Goal: Information Seeking & Learning: Learn about a topic

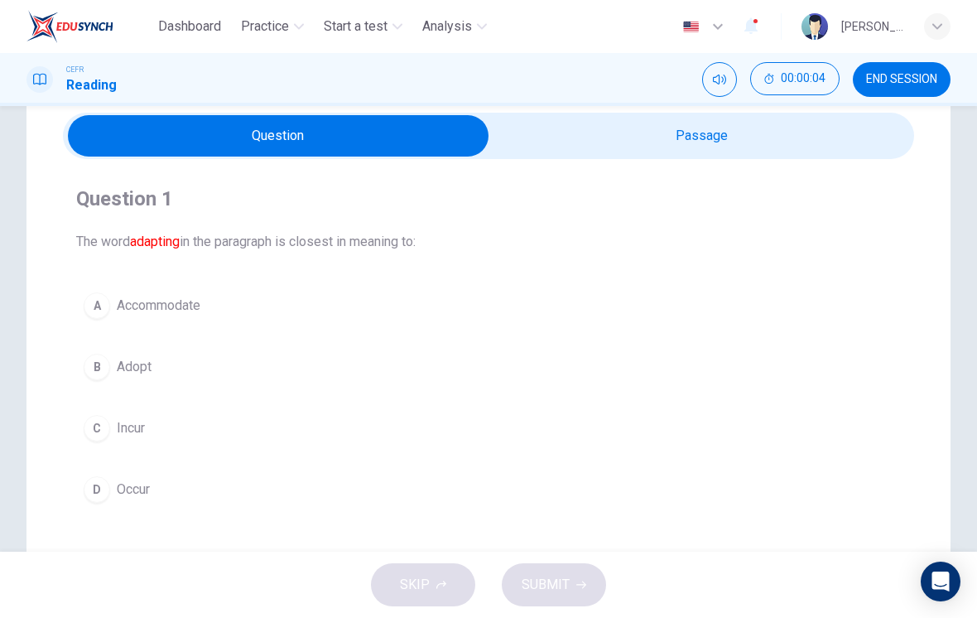
scroll to position [62, 0]
click at [229, 311] on button "A Accommodate" at bounding box center [488, 306] width 825 height 41
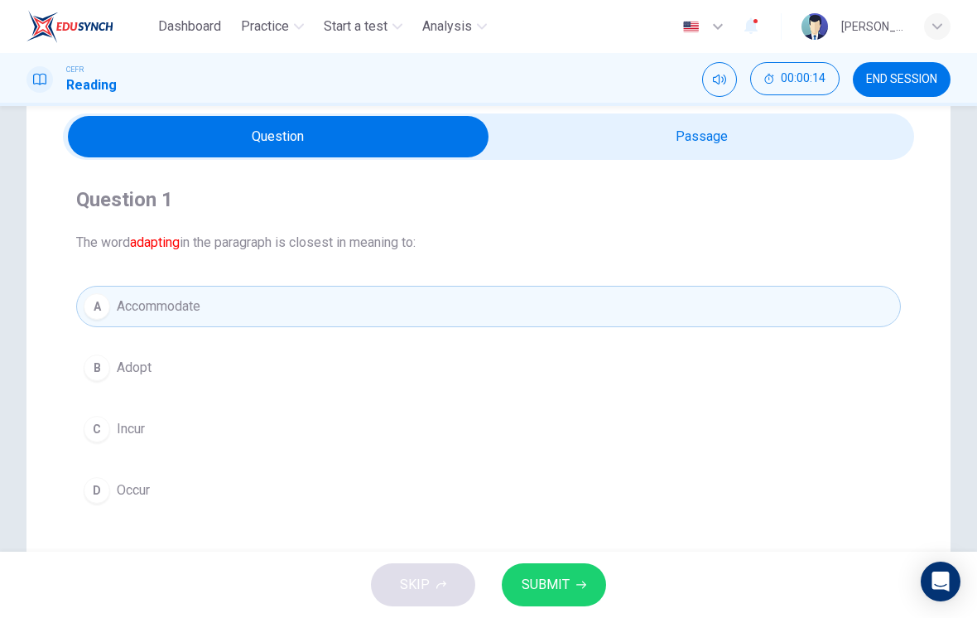
click at [542, 588] on span "SUBMIT" at bounding box center [546, 584] width 48 height 23
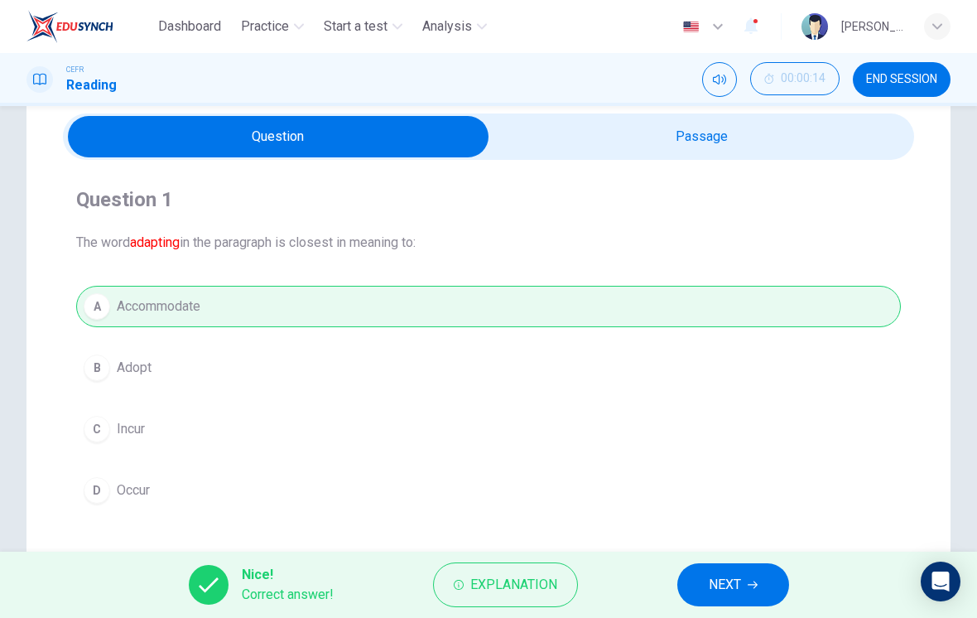
click at [711, 600] on button "NEXT" at bounding box center [733, 584] width 112 height 43
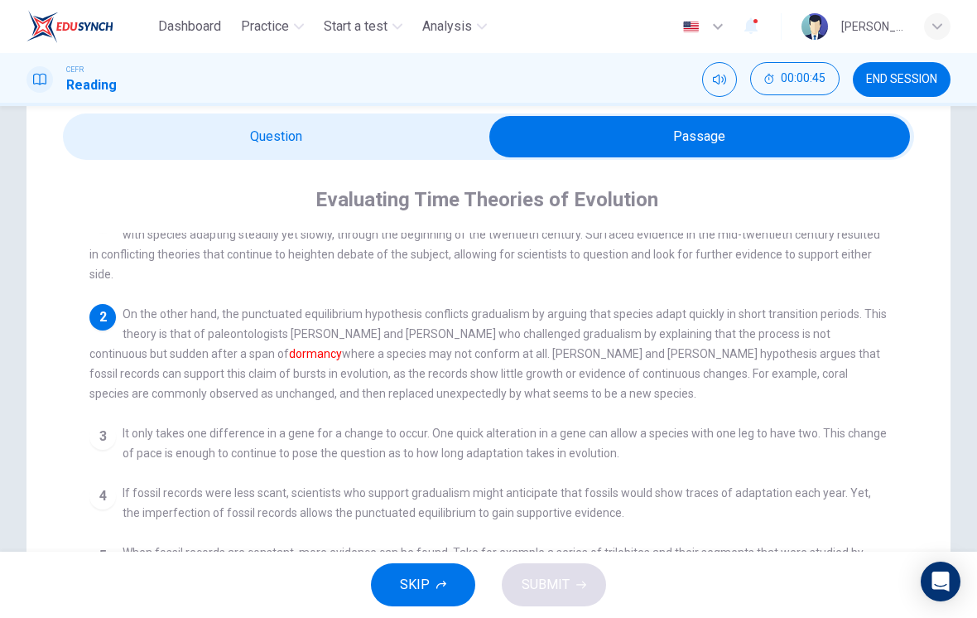
scroll to position [32, 0]
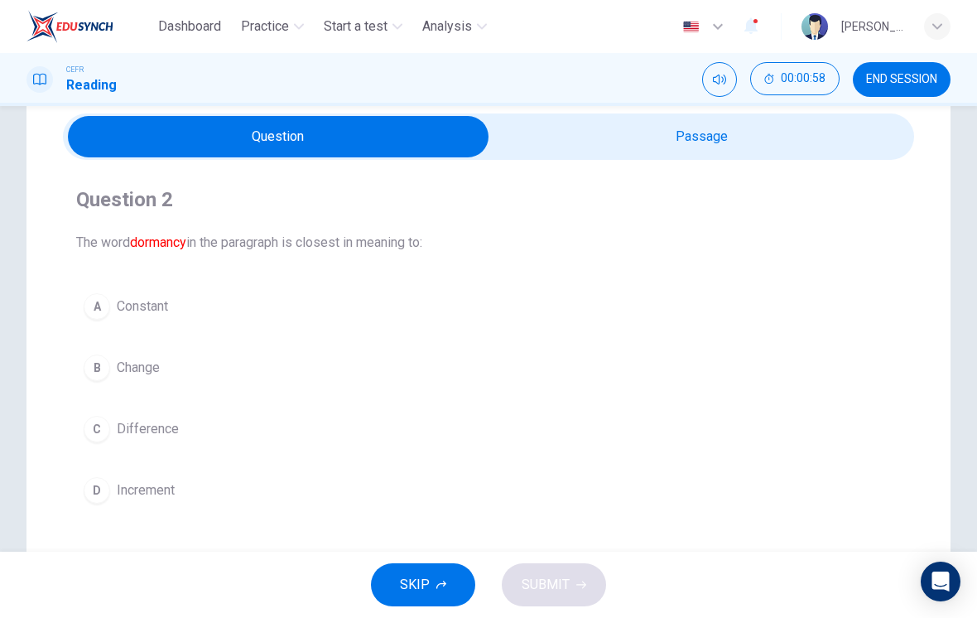
click at [109, 308] on div "A" at bounding box center [97, 306] width 26 height 26
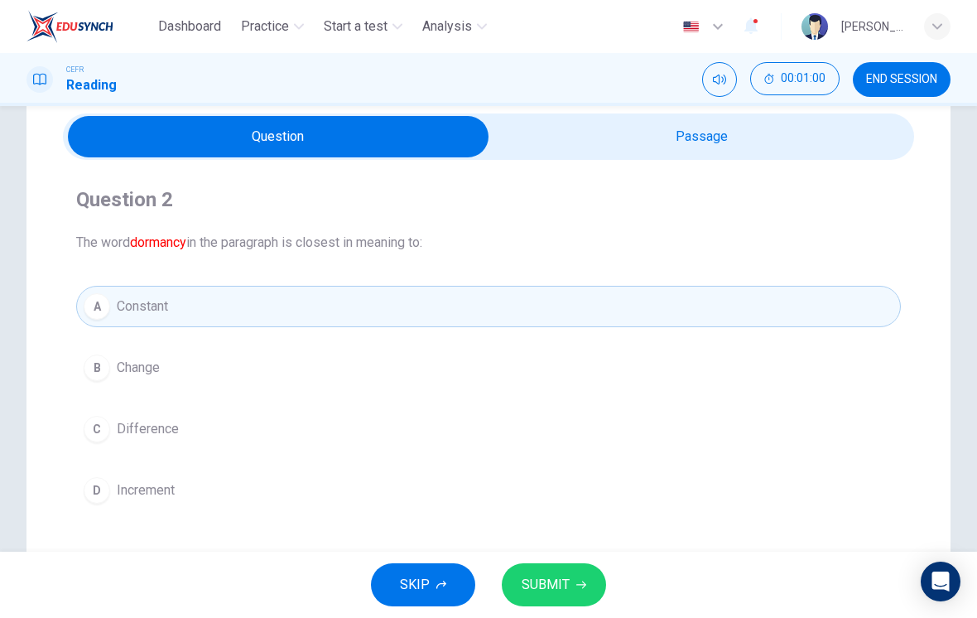
click at [563, 584] on span "SUBMIT" at bounding box center [546, 584] width 48 height 23
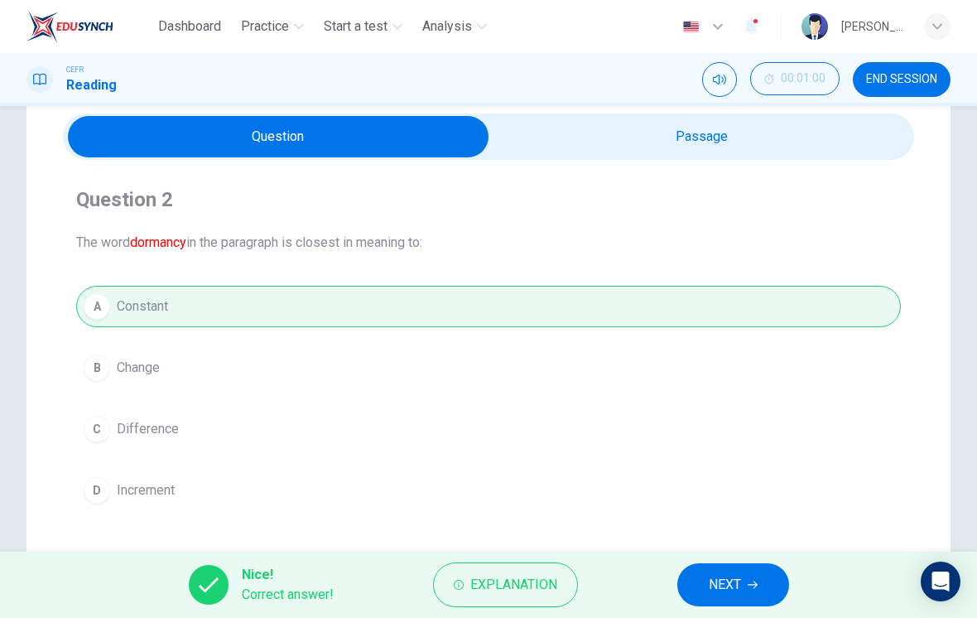
click at [704, 605] on button "NEXT" at bounding box center [733, 584] width 112 height 43
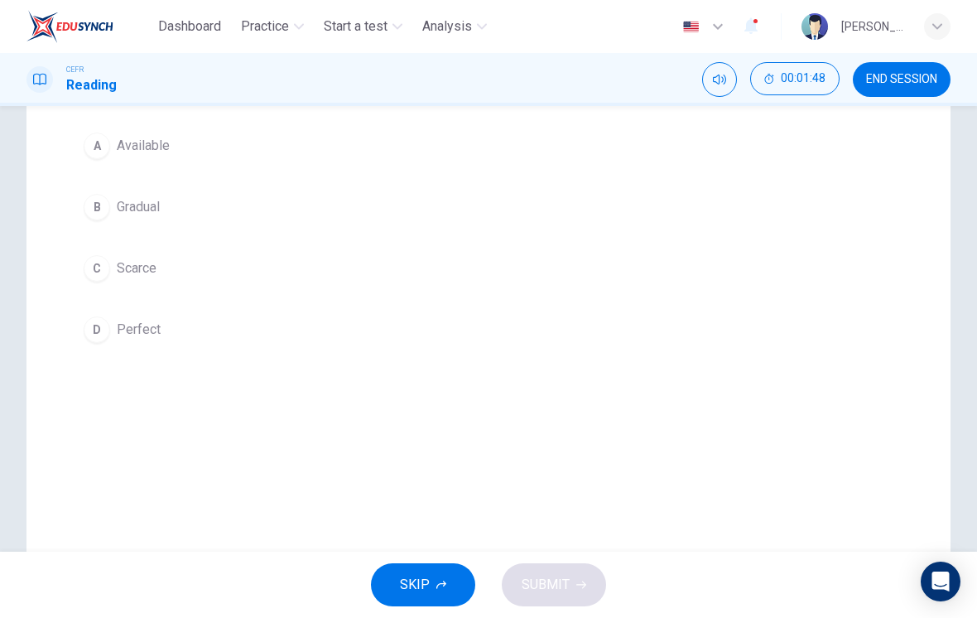
scroll to position [213, 0]
click at [108, 282] on div "C" at bounding box center [97, 278] width 26 height 26
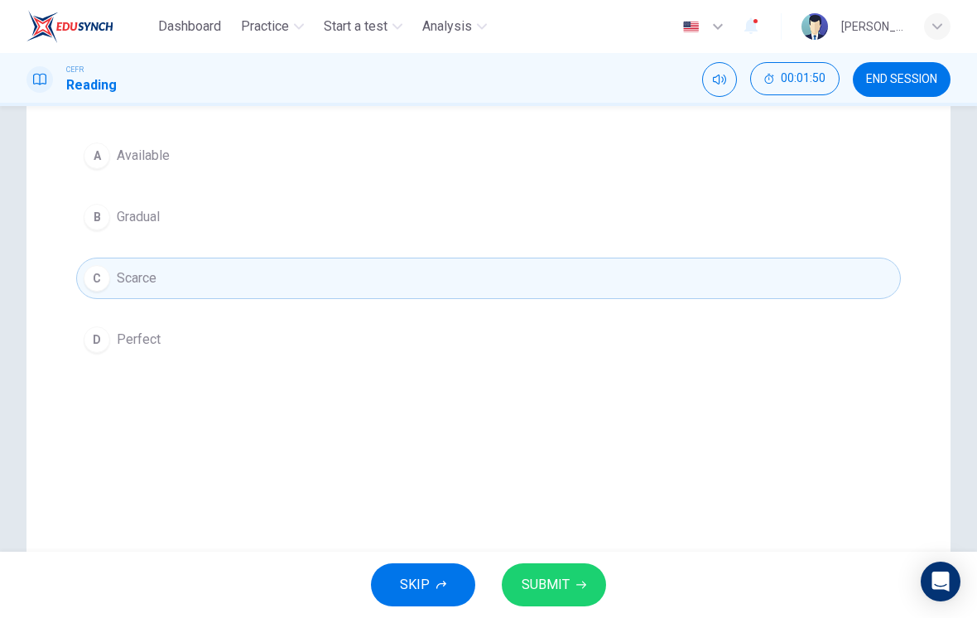
scroll to position [173, 0]
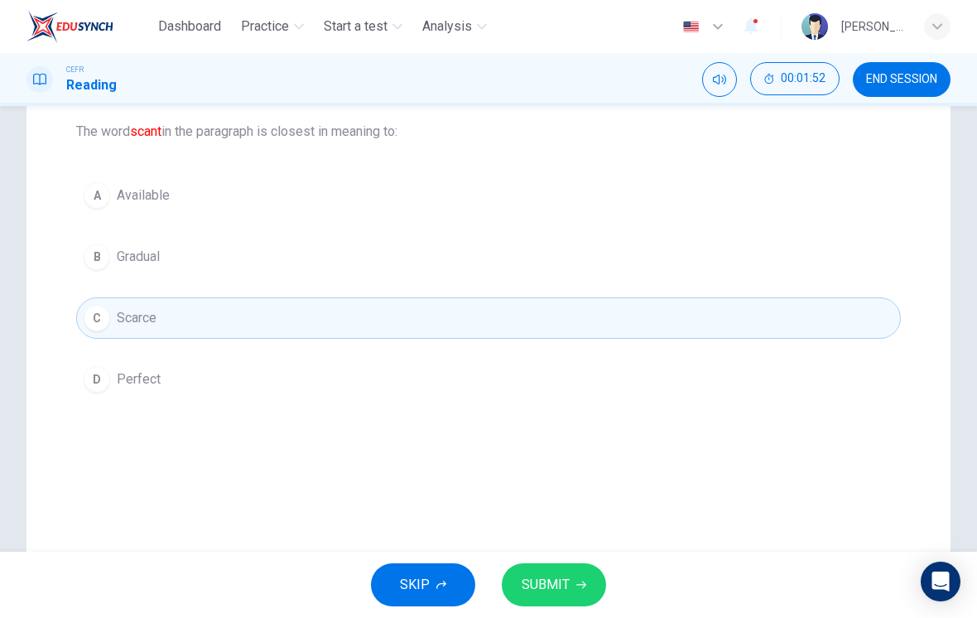
click at [547, 590] on span "SUBMIT" at bounding box center [546, 584] width 48 height 23
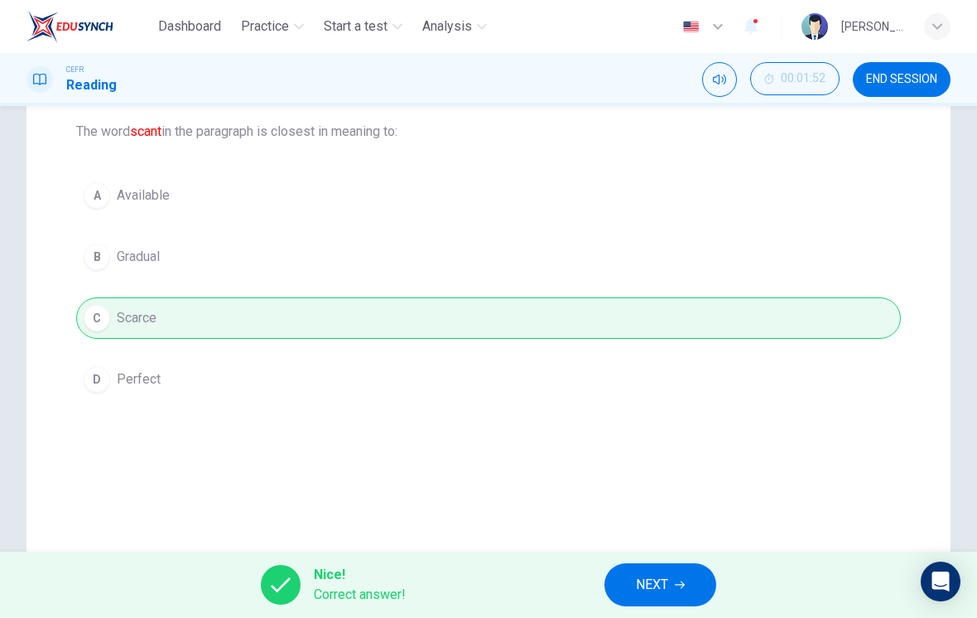
click at [638, 601] on button "NEXT" at bounding box center [661, 584] width 112 height 43
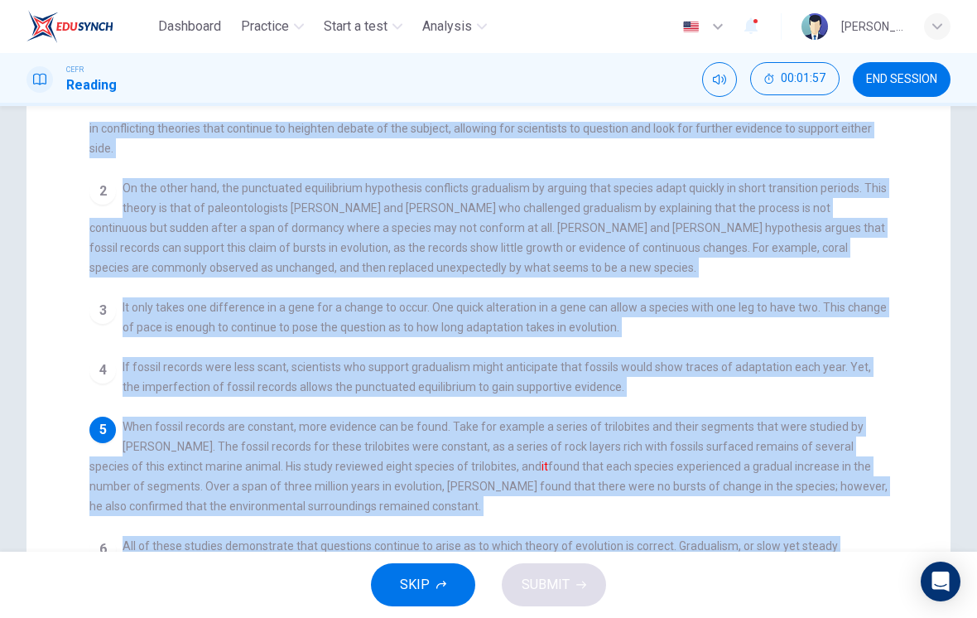
click at [54, 204] on div "Question 4 The word it in the paragraph refers to: A Trilobites B Peter Sheldon…" at bounding box center [488, 358] width 924 height 785
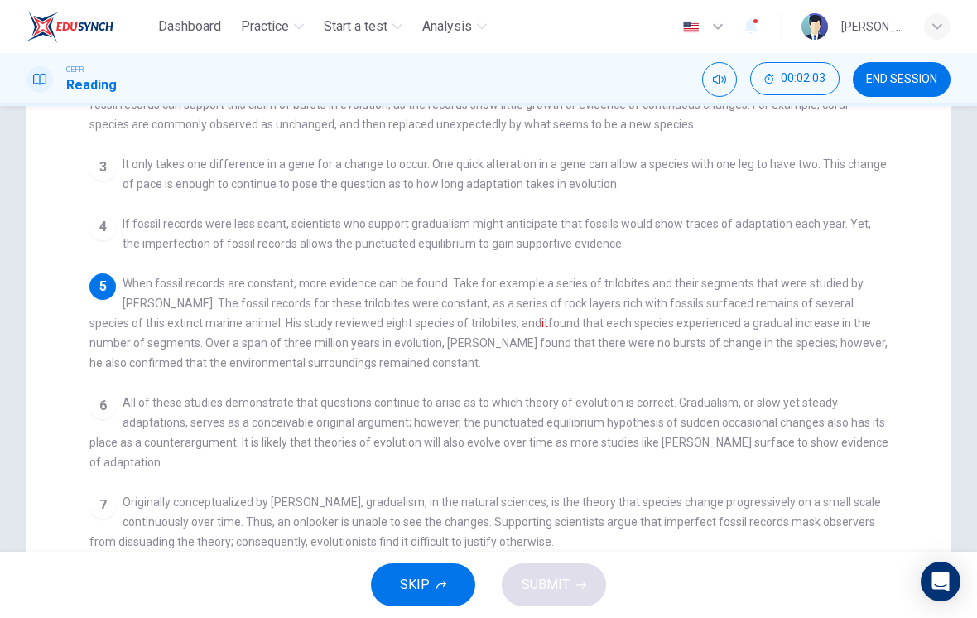
scroll to position [317, 0]
click at [154, 192] on div "1 Evolution is the process by which something changes over time. Formerly a sta…" at bounding box center [499, 274] width 821 height 593
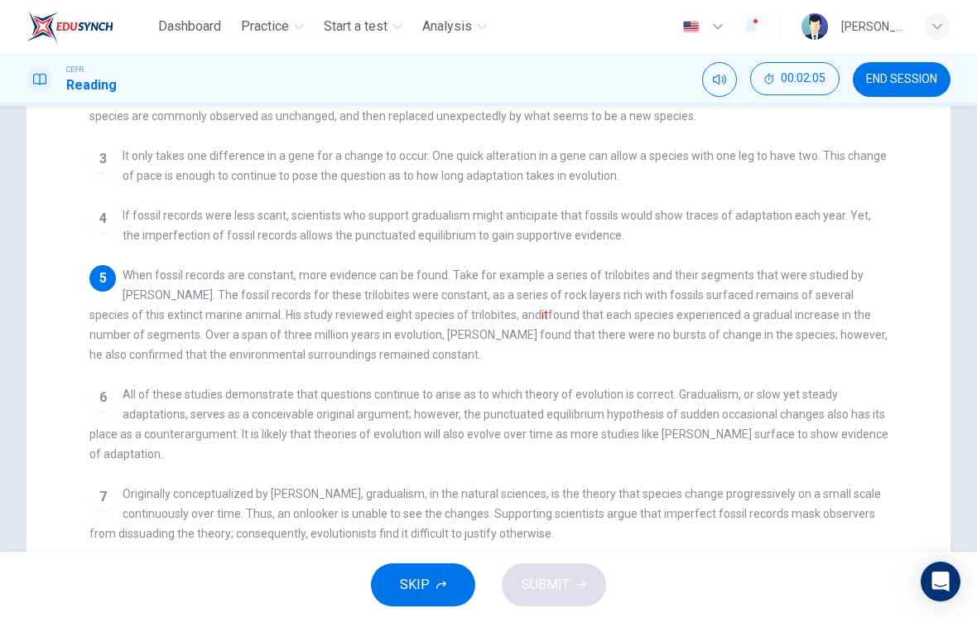
click at [149, 178] on div "1 Evolution is the process by which something changes over time. Formerly a sta…" at bounding box center [499, 266] width 821 height 593
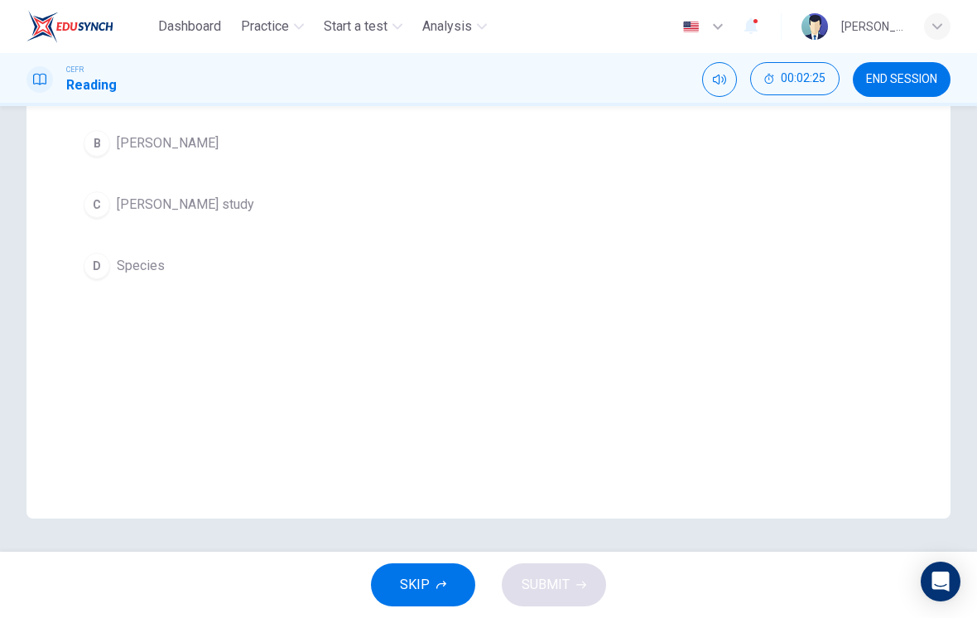
scroll to position [287, 0]
click at [98, 203] on div "C" at bounding box center [97, 204] width 26 height 26
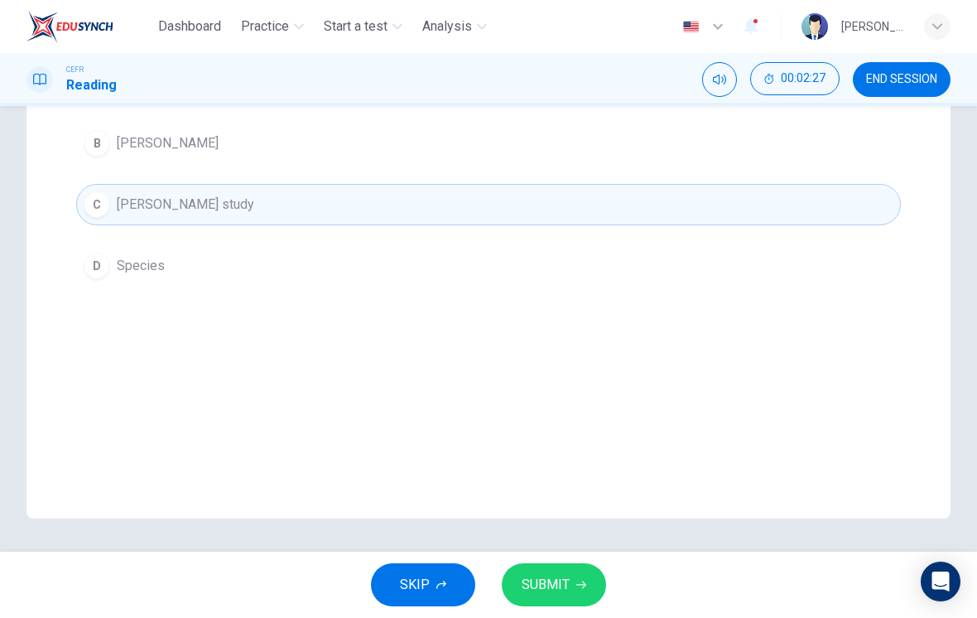
click at [551, 589] on span "SUBMIT" at bounding box center [546, 584] width 48 height 23
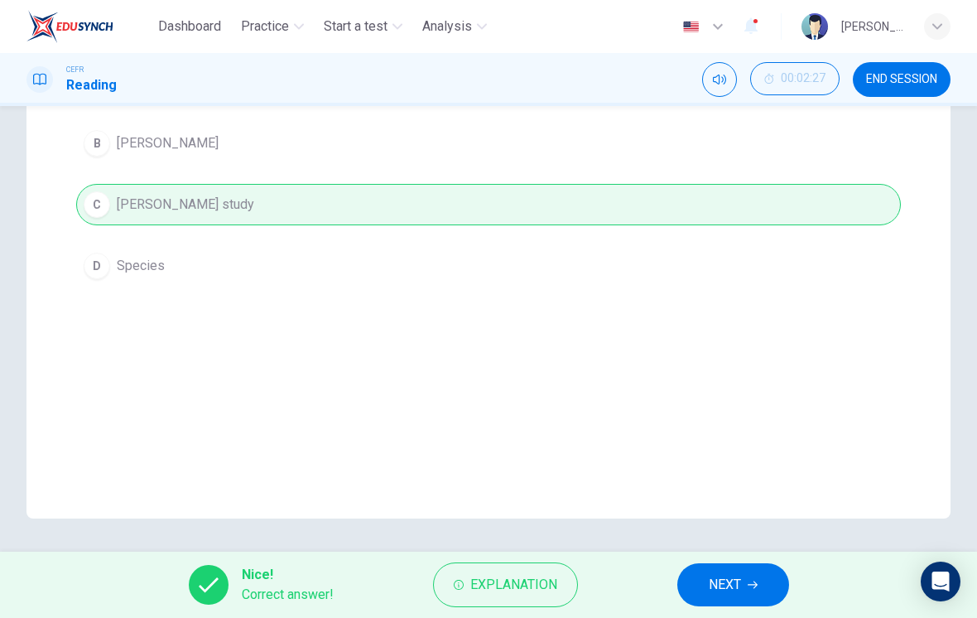
click at [705, 576] on button "NEXT" at bounding box center [733, 584] width 112 height 43
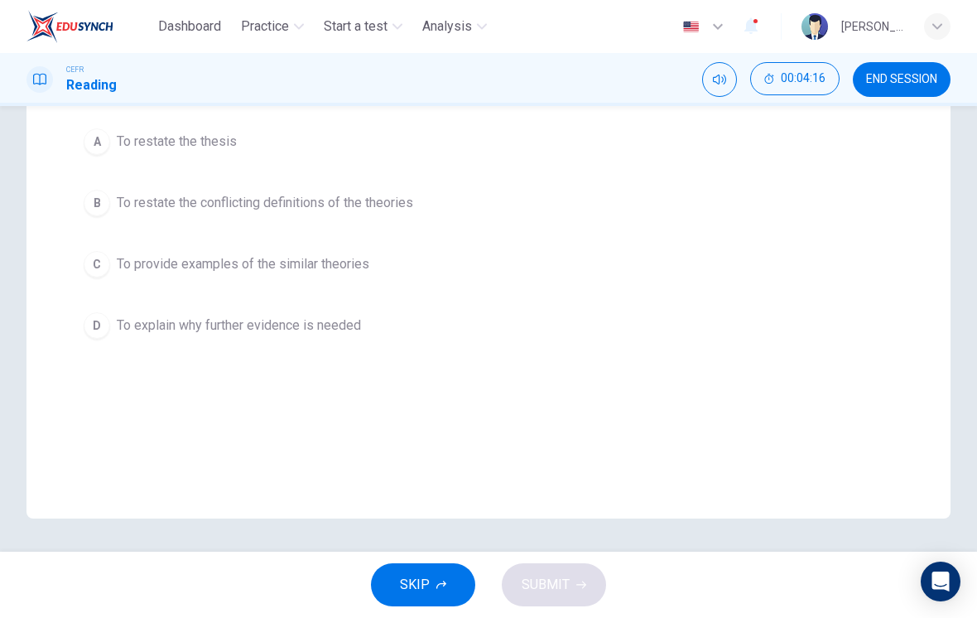
click at [91, 137] on div "A" at bounding box center [97, 141] width 26 height 26
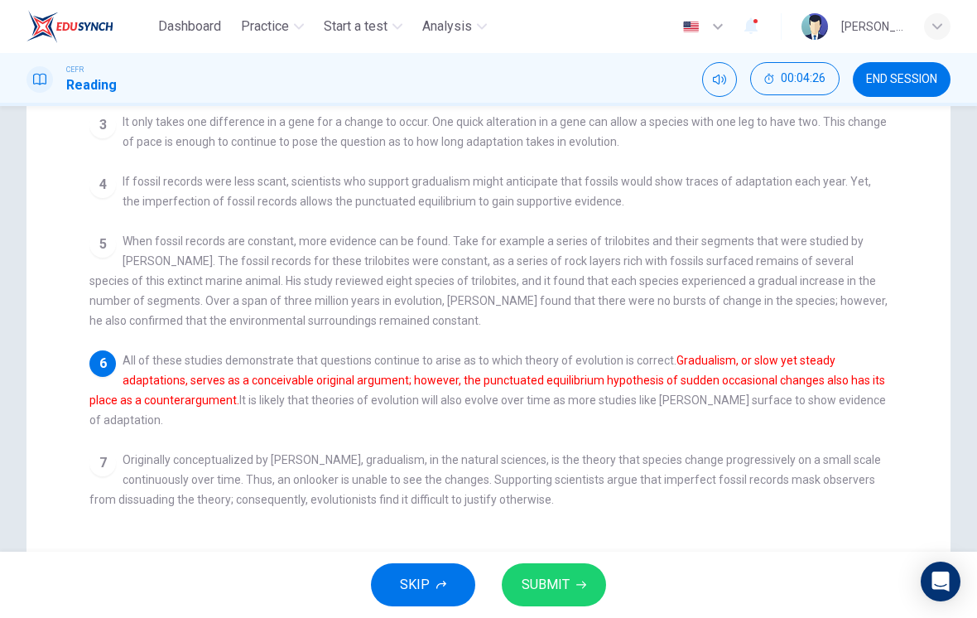
scroll to position [369, 0]
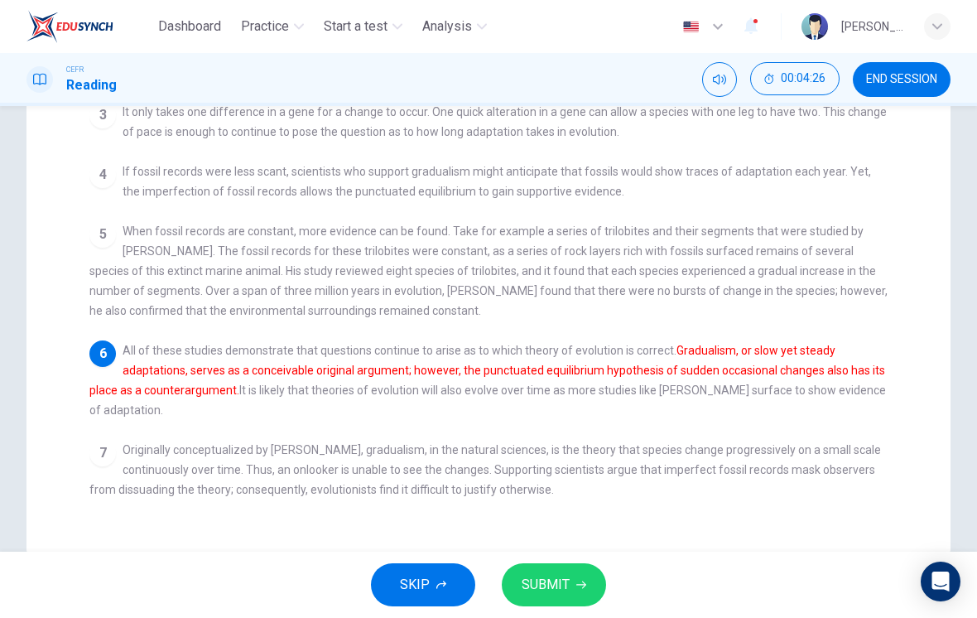
click at [128, 171] on div "4 If fossil records were less scant, scientists who support gradualism might an…" at bounding box center [488, 181] width 799 height 40
checkbox input "false"
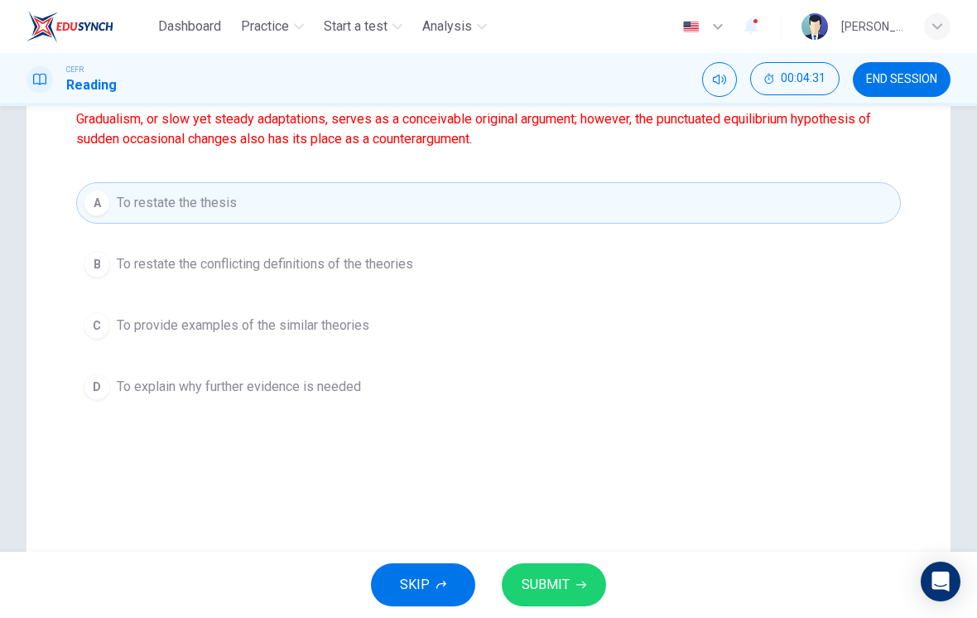
scroll to position [224, 0]
click at [551, 580] on span "SUBMIT" at bounding box center [546, 584] width 48 height 23
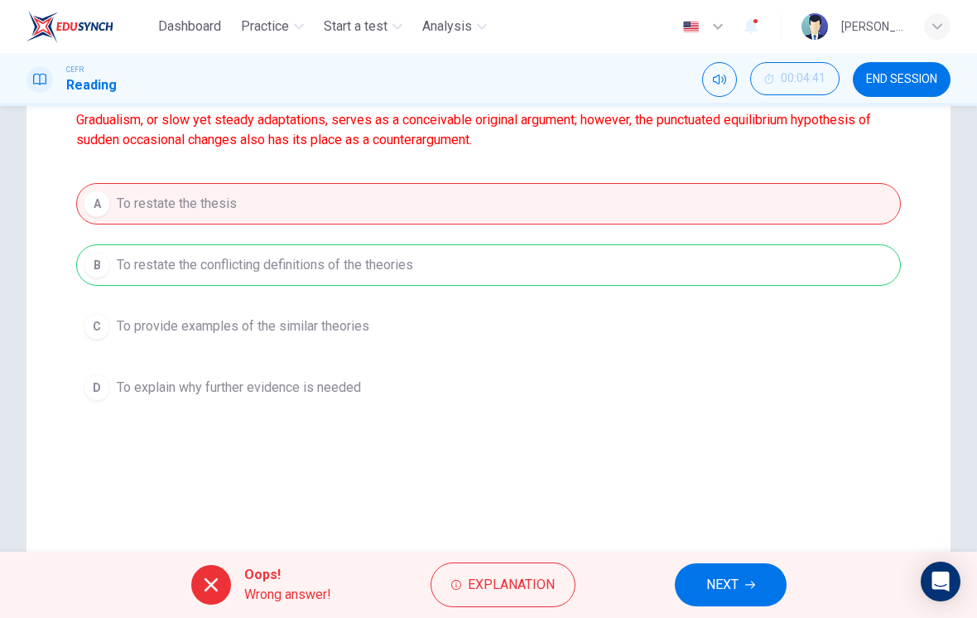
click at [511, 593] on span "Explanation" at bounding box center [511, 584] width 87 height 23
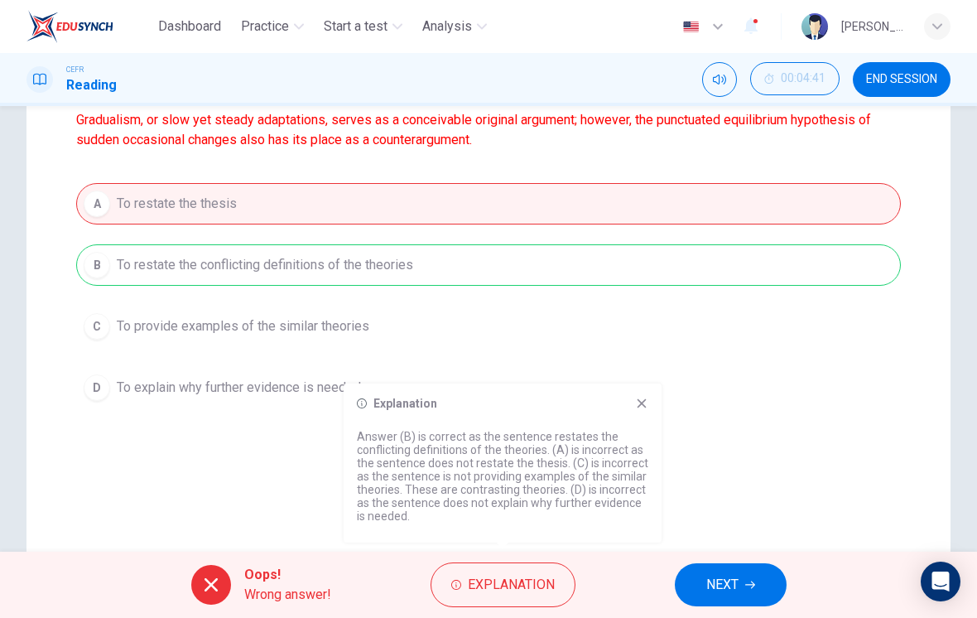
click at [636, 409] on icon at bounding box center [641, 403] width 13 height 13
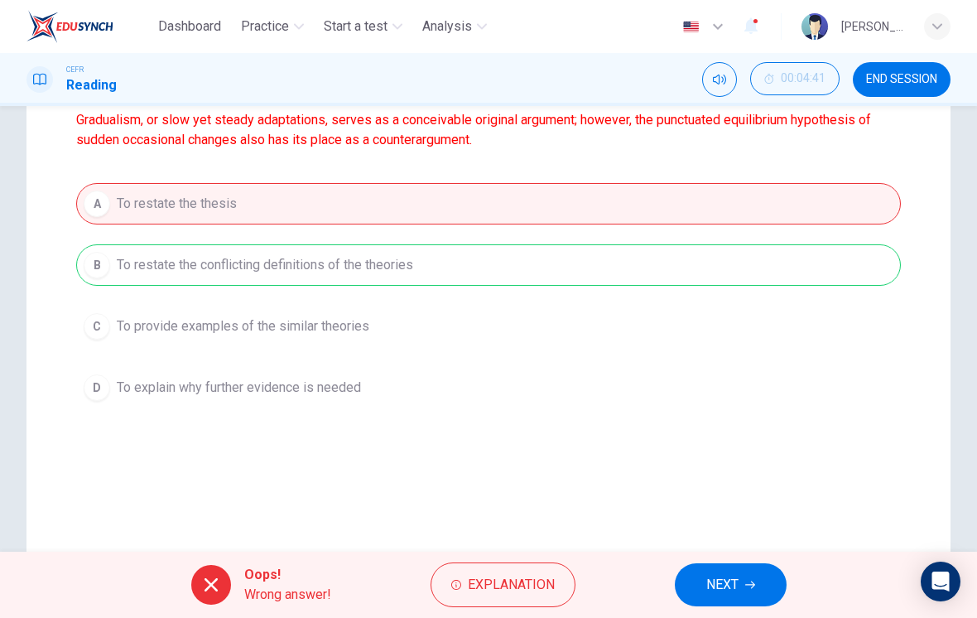
click at [714, 592] on span "NEXT" at bounding box center [722, 584] width 32 height 23
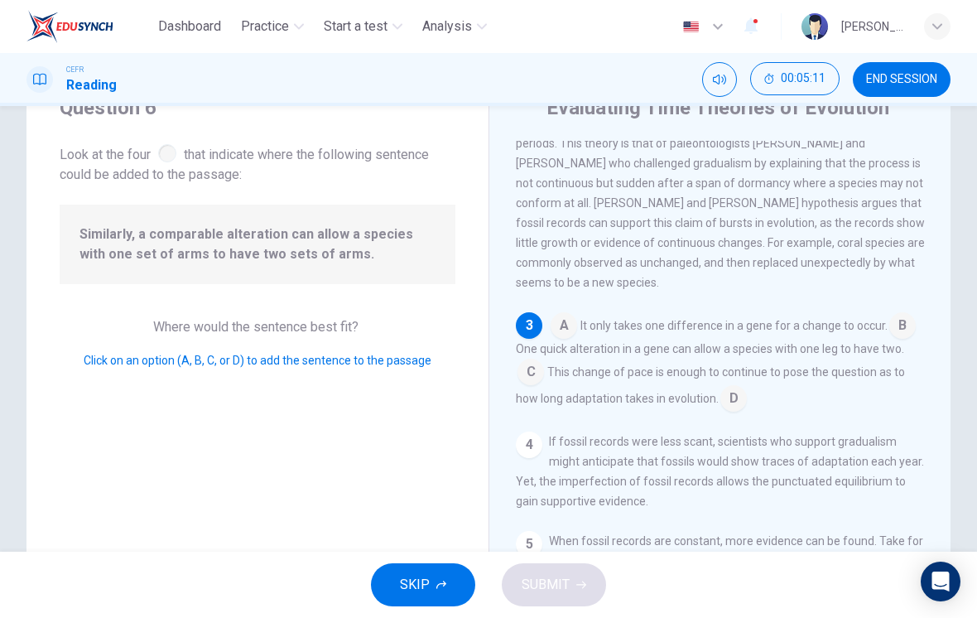
scroll to position [199, 0]
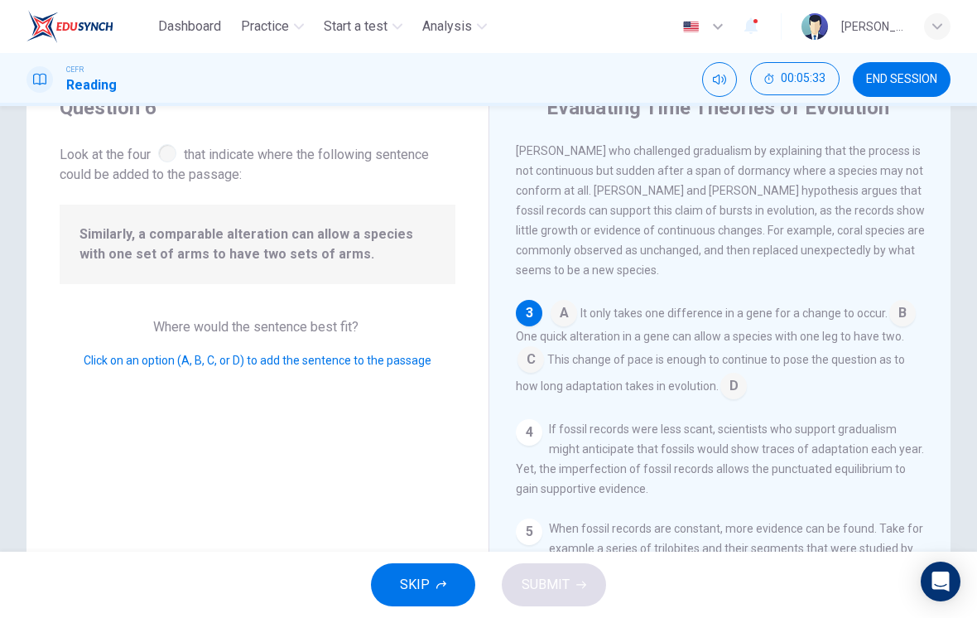
click at [537, 374] on input at bounding box center [531, 361] width 26 height 26
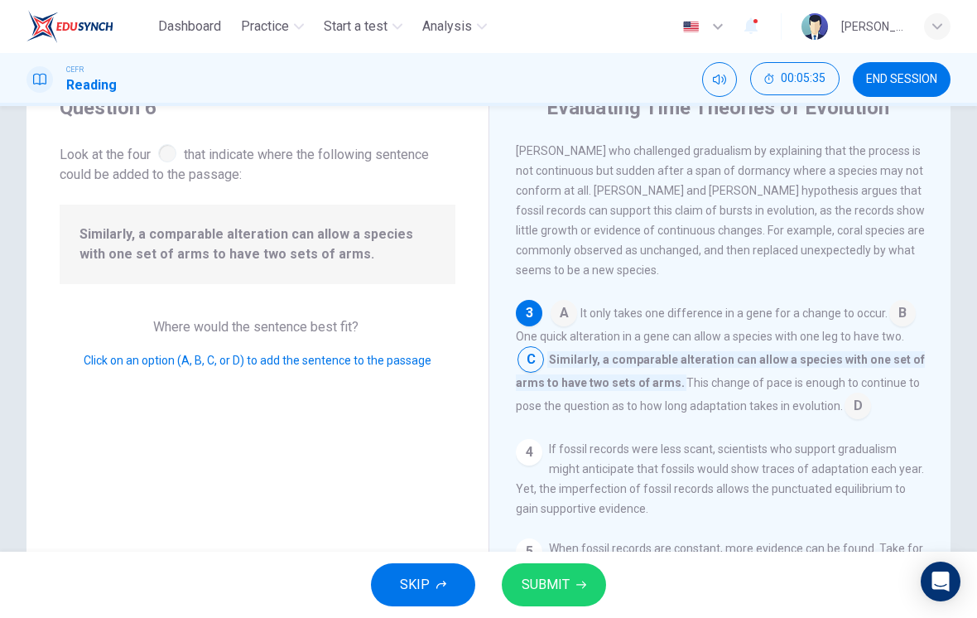
click at [566, 584] on span "SUBMIT" at bounding box center [546, 584] width 48 height 23
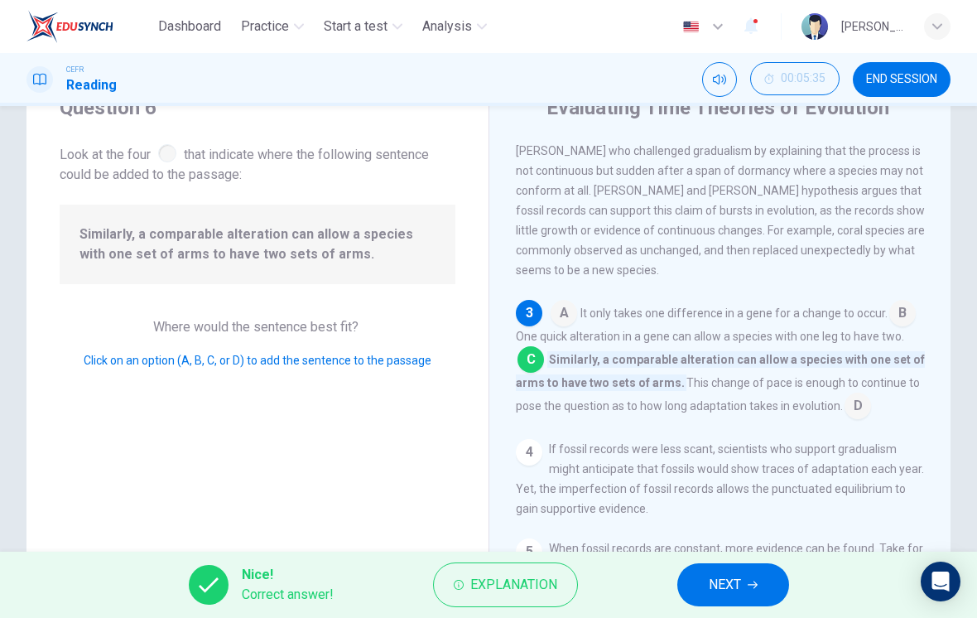
click at [717, 589] on span "NEXT" at bounding box center [725, 584] width 32 height 23
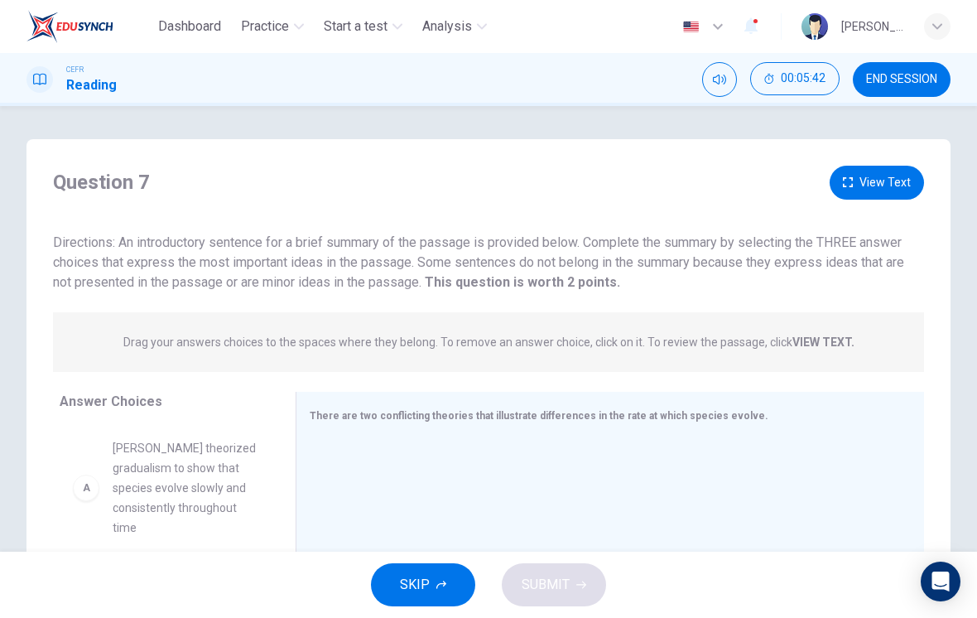
scroll to position [0, 0]
click at [884, 183] on button "View Text" at bounding box center [877, 183] width 94 height 34
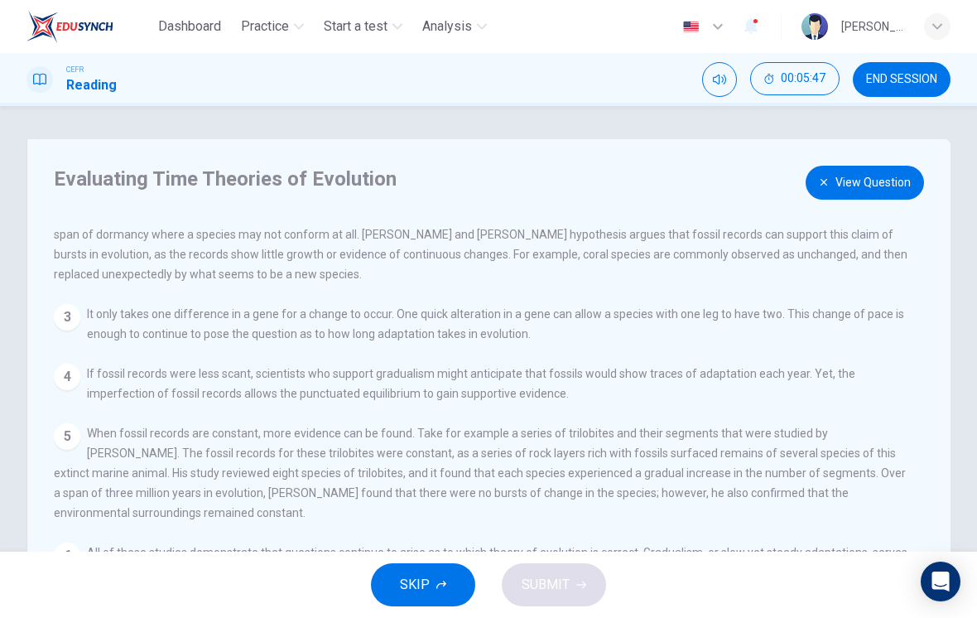
scroll to position [139, 0]
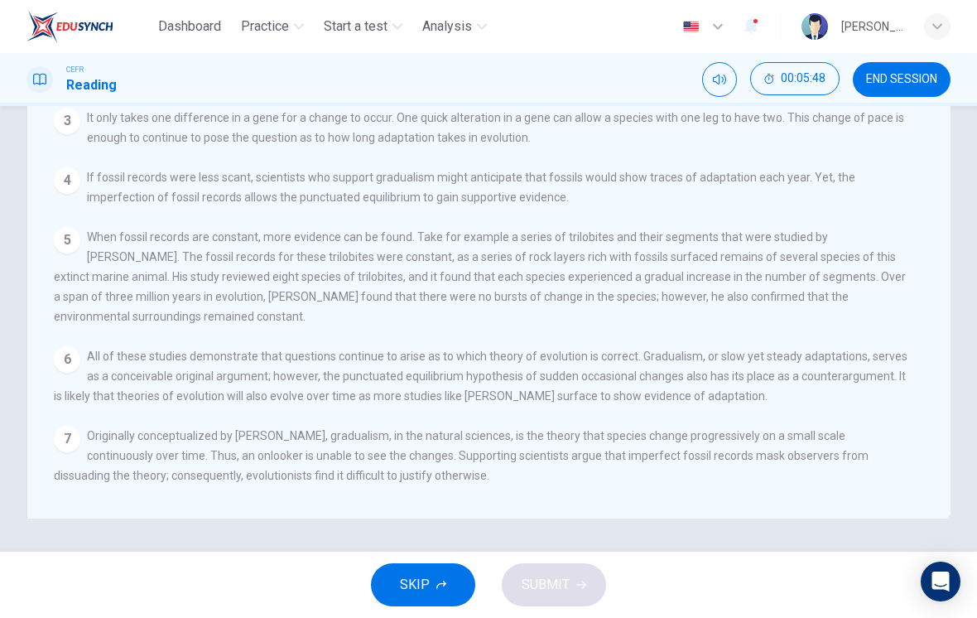
click at [122, 230] on span "When fossil records are constant, more evidence can be found. Take for example …" at bounding box center [480, 276] width 852 height 93
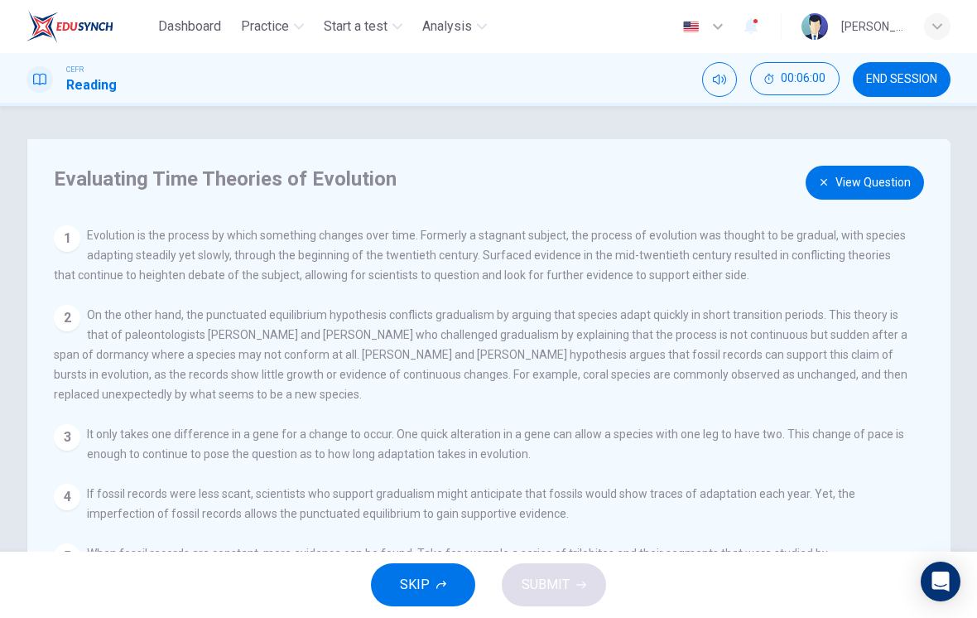
scroll to position [0, 0]
click at [882, 174] on button "View Question" at bounding box center [865, 183] width 118 height 34
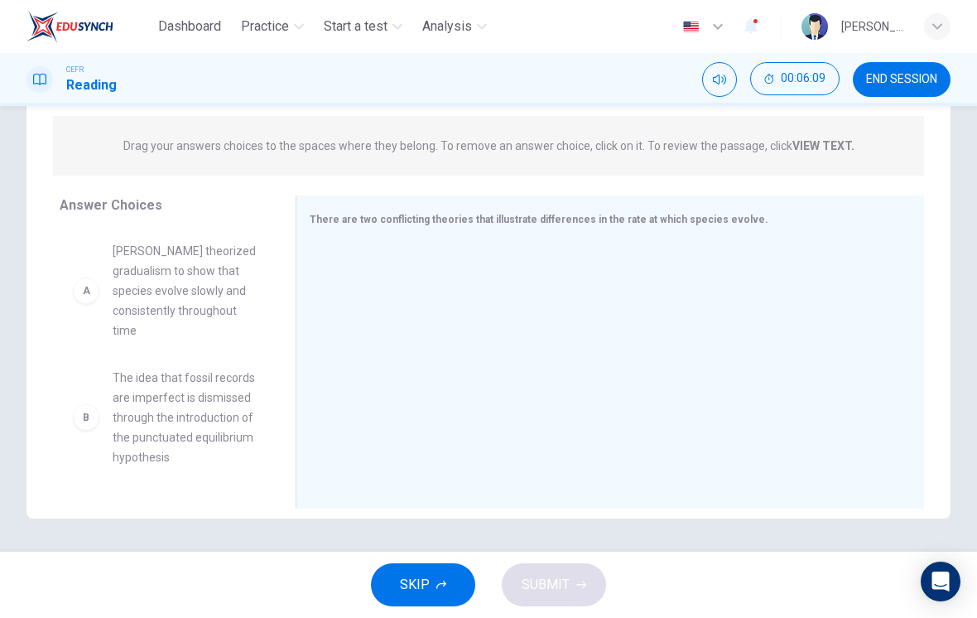
click at [146, 270] on div "B The idea that fossil records are imperfect is dismissed through the introduct…" at bounding box center [165, 356] width 210 height 255
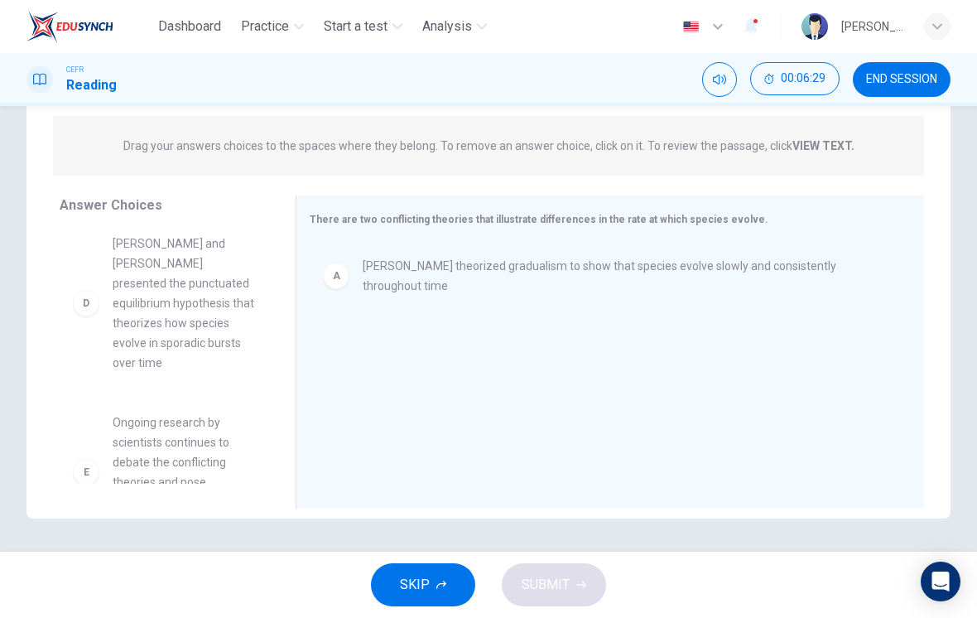
scroll to position [286, 0]
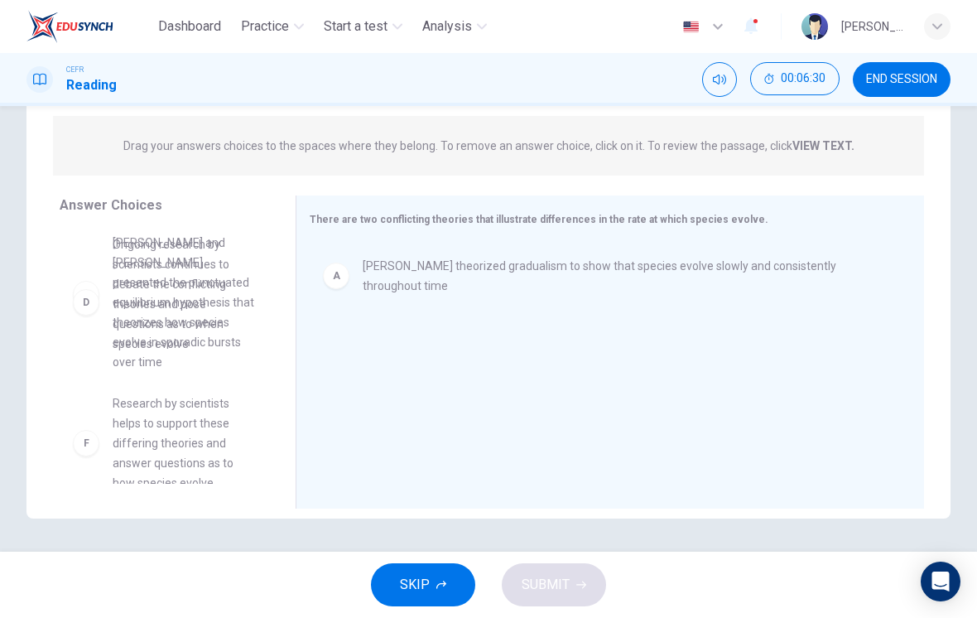
click at [150, 280] on div "B The idea that fossil records are imperfect is dismissed through the introduct…" at bounding box center [171, 356] width 223 height 255
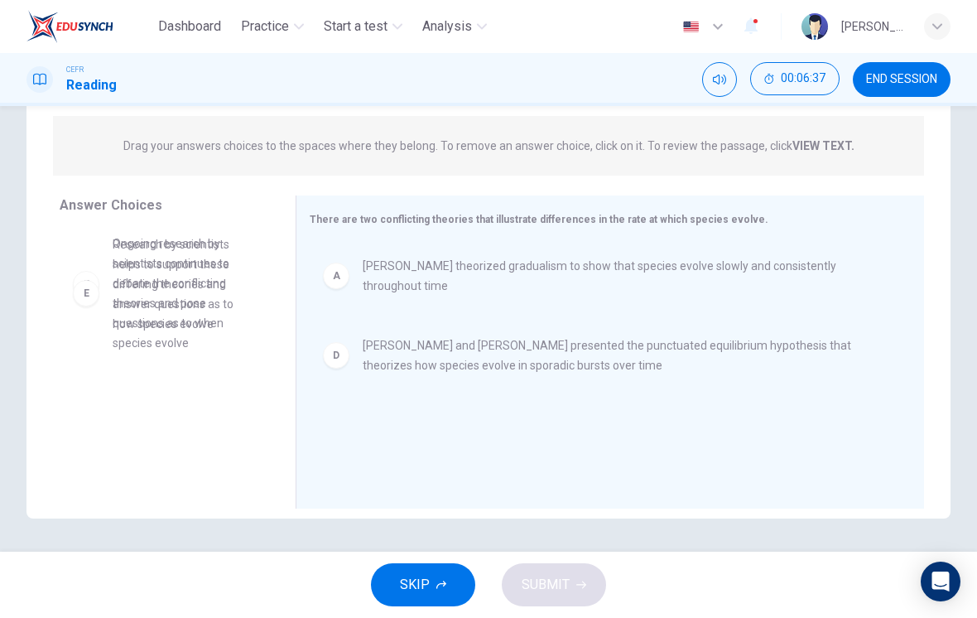
click at [145, 298] on div "B The idea that fossil records are imperfect is dismissed through the introduct…" at bounding box center [171, 356] width 223 height 255
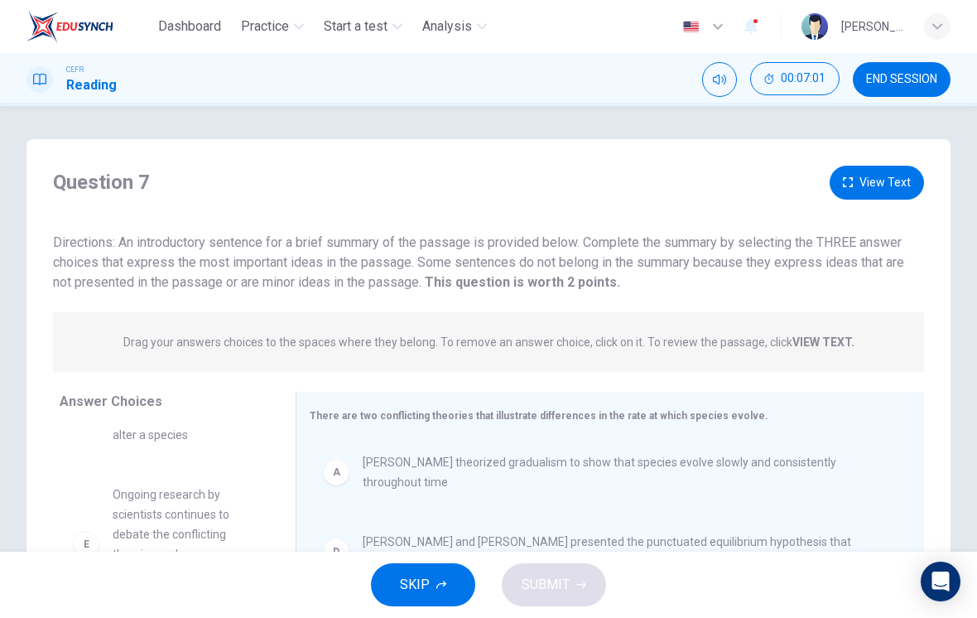
scroll to position [0, 0]
click at [850, 186] on icon "button" at bounding box center [848, 182] width 10 height 10
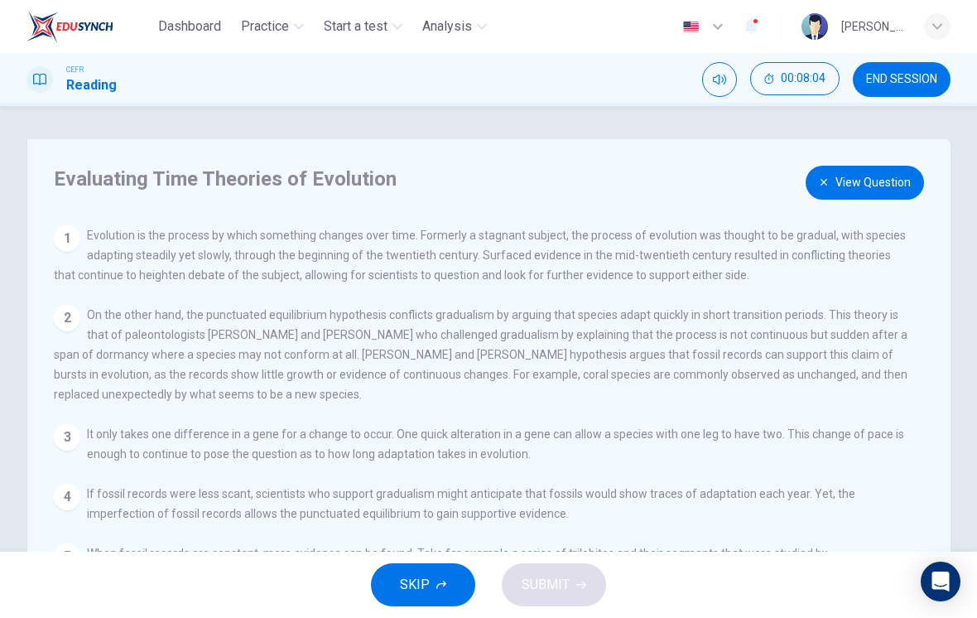
click at [871, 180] on button "View Question" at bounding box center [865, 183] width 118 height 34
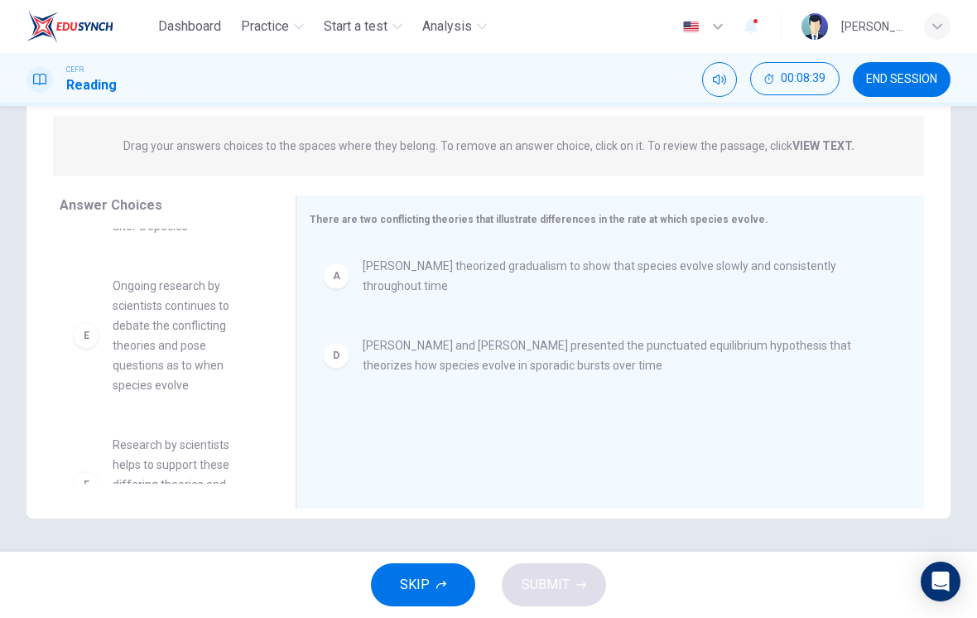
scroll to position [266, 0]
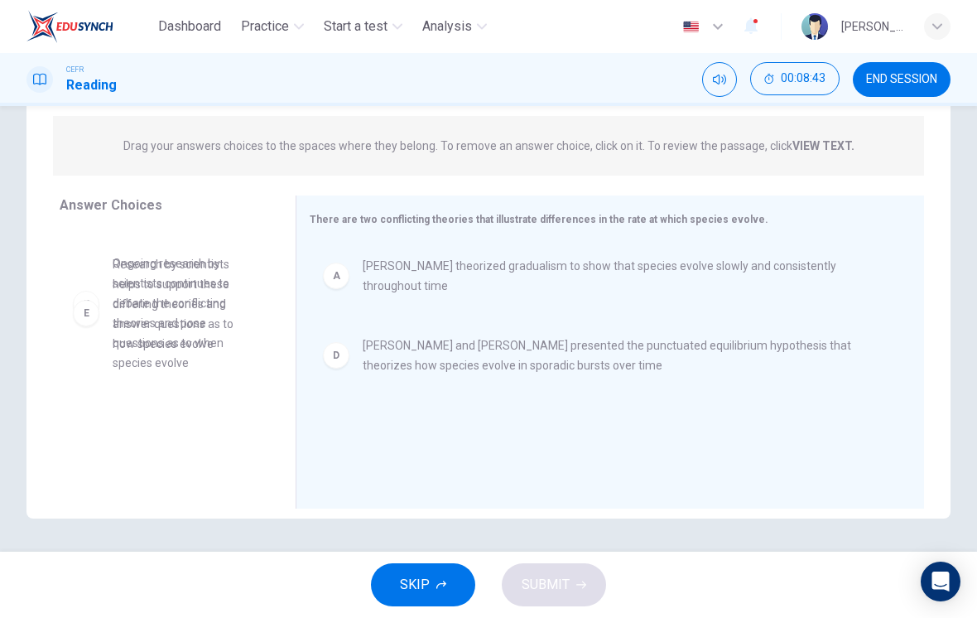
click at [188, 302] on div "B The idea that fossil records are imperfect is dismissed through the introduct…" at bounding box center [171, 356] width 223 height 255
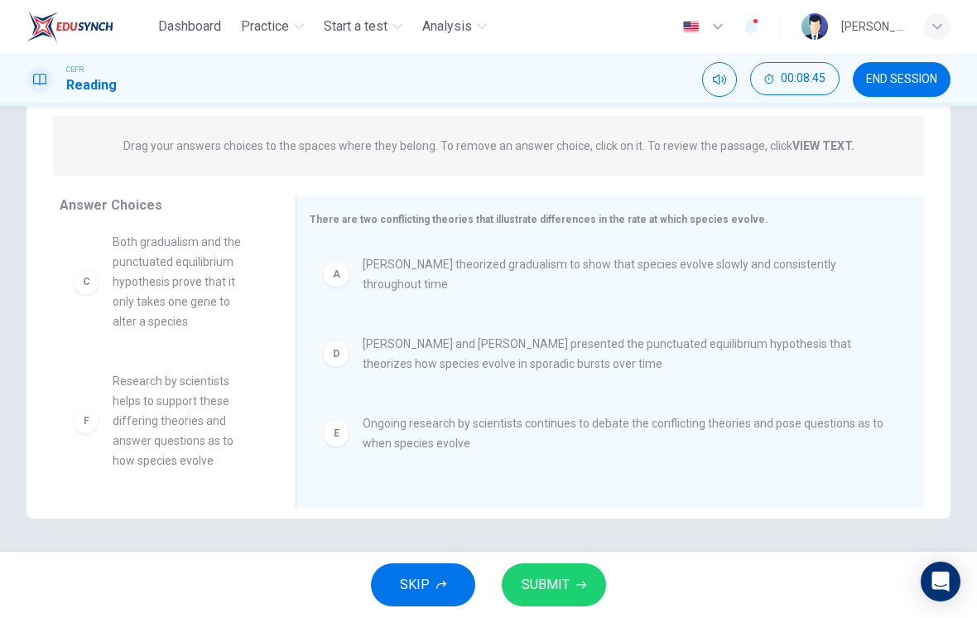
scroll to position [149, 0]
click at [535, 585] on span "SUBMIT" at bounding box center [546, 584] width 48 height 23
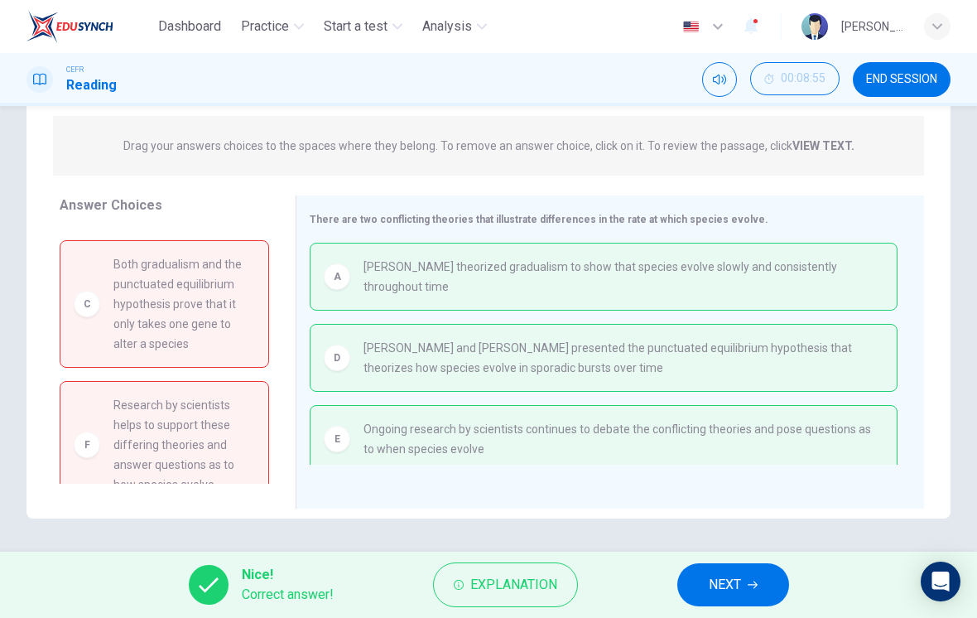
scroll to position [-2, 0]
click at [506, 597] on button "Explanation" at bounding box center [505, 584] width 145 height 45
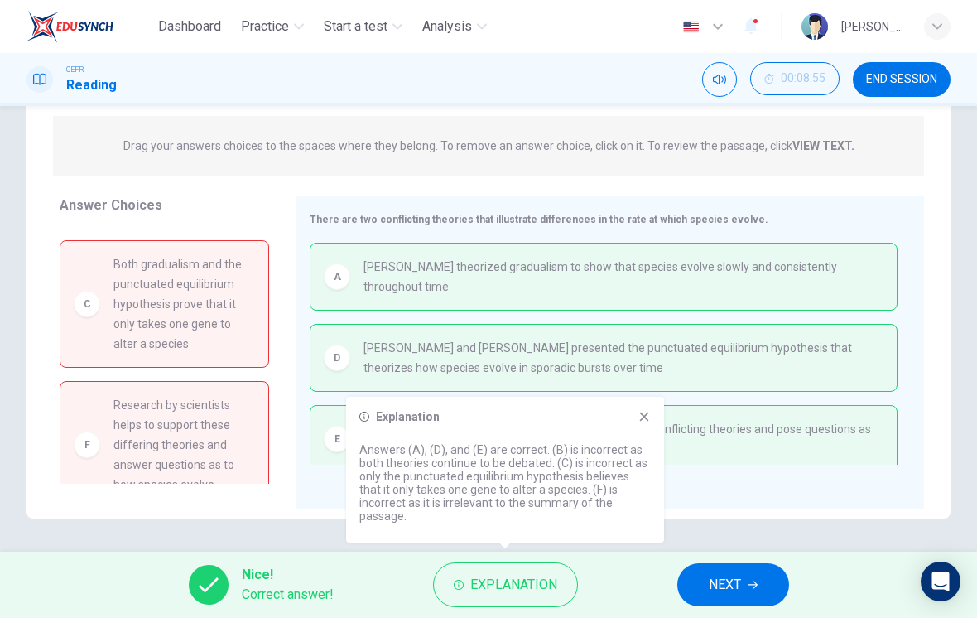
click at [638, 423] on icon at bounding box center [644, 416] width 13 height 13
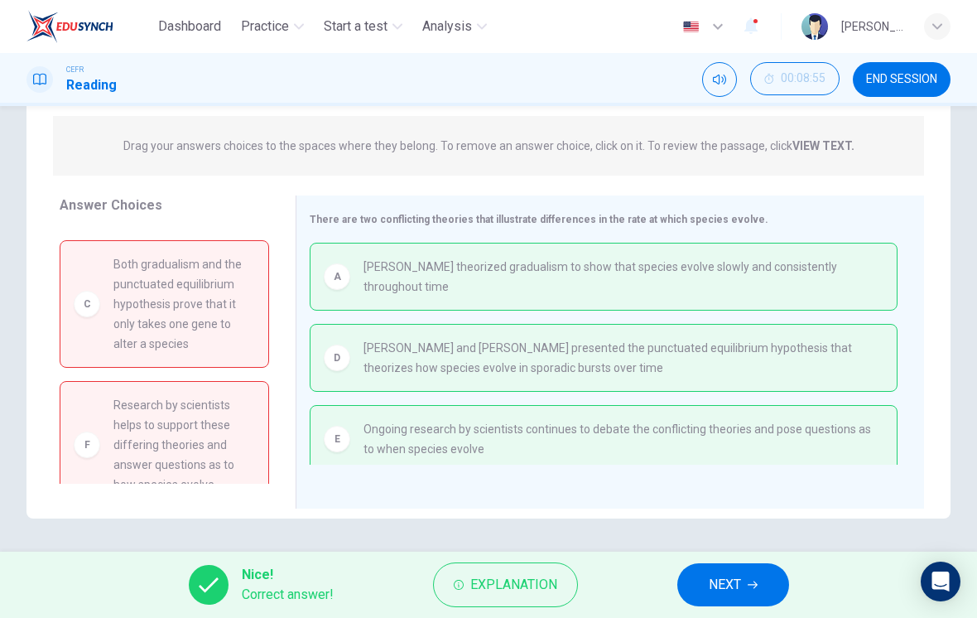
click at [889, 82] on span "END SESSION" at bounding box center [901, 79] width 71 height 13
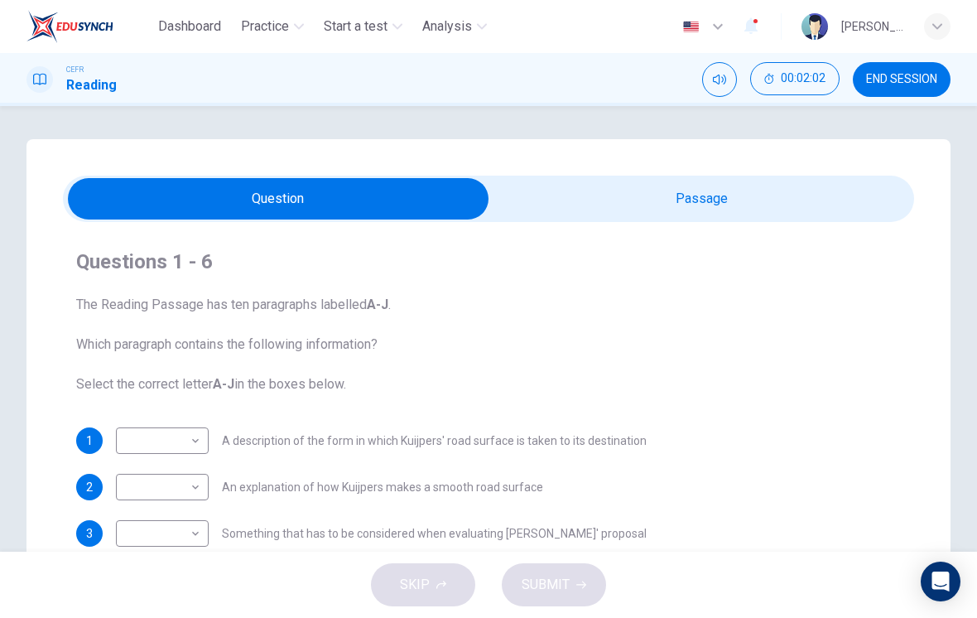
click at [908, 79] on span "END SESSION" at bounding box center [901, 79] width 71 height 13
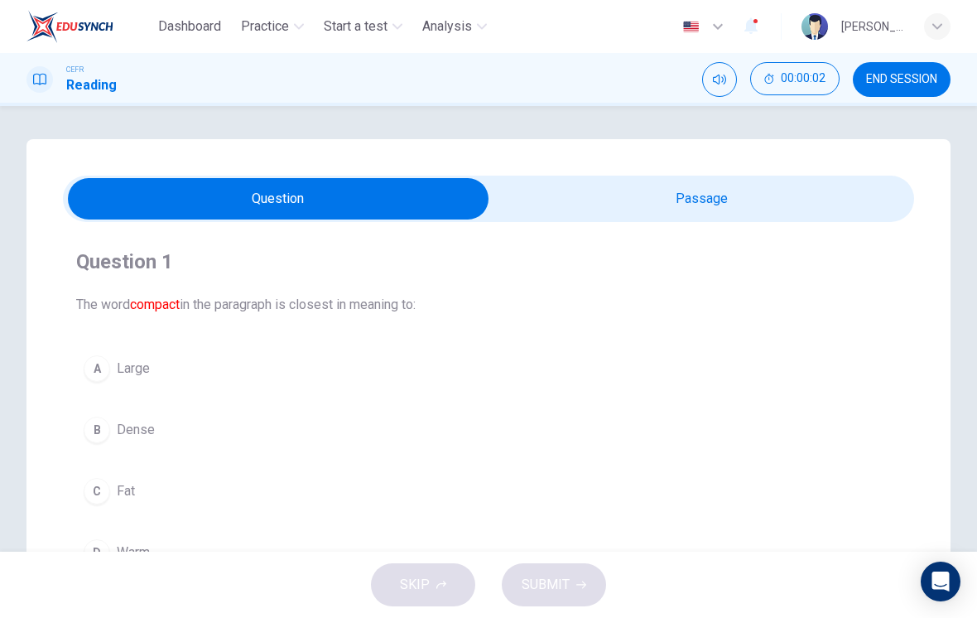
click at [735, 216] on input "checkbox" at bounding box center [278, 198] width 1277 height 41
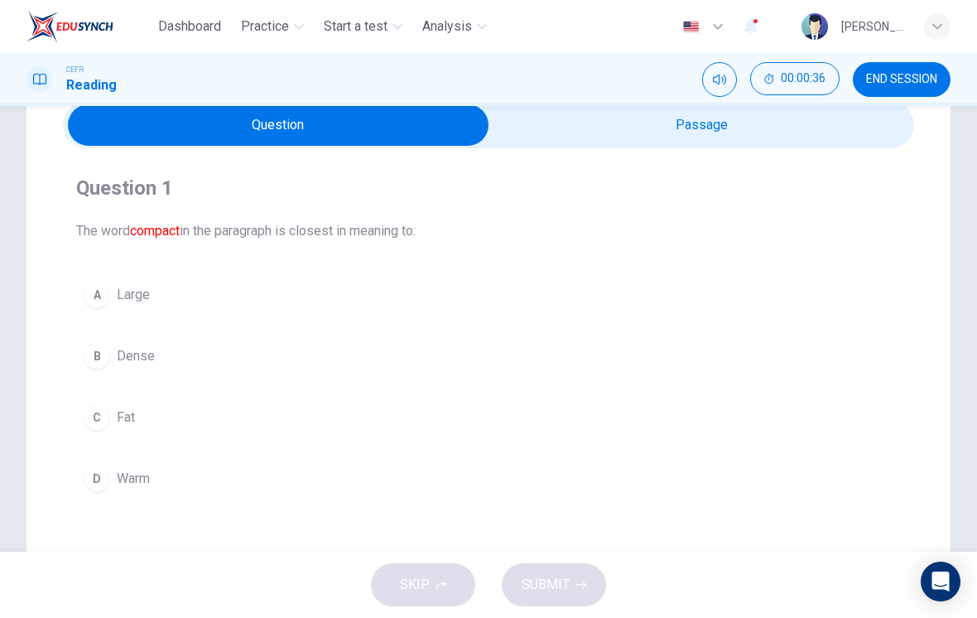
click at [132, 347] on span "Dense" at bounding box center [136, 356] width 38 height 20
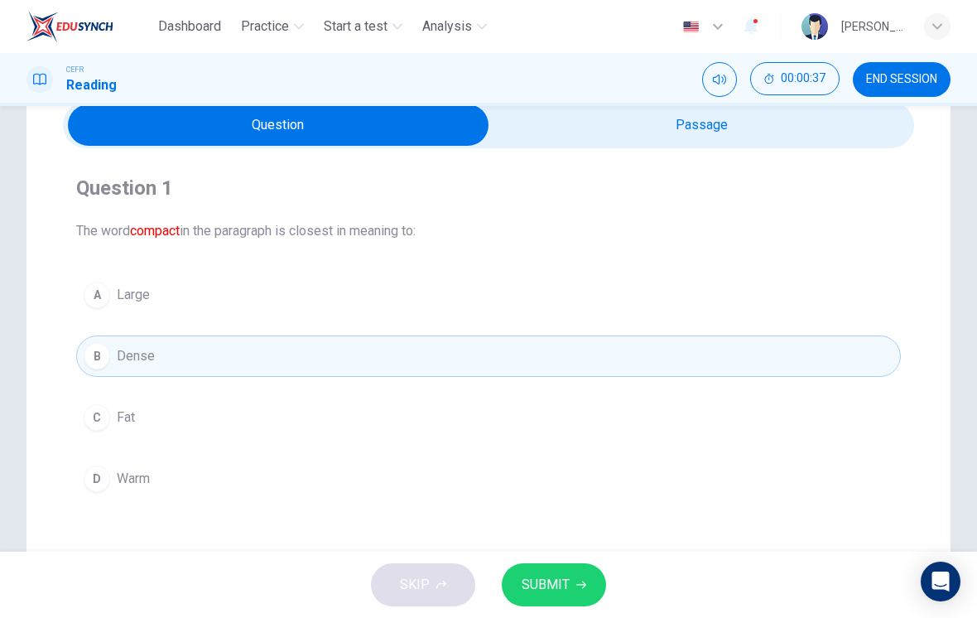
click at [556, 571] on button "SUBMIT" at bounding box center [554, 584] width 104 height 43
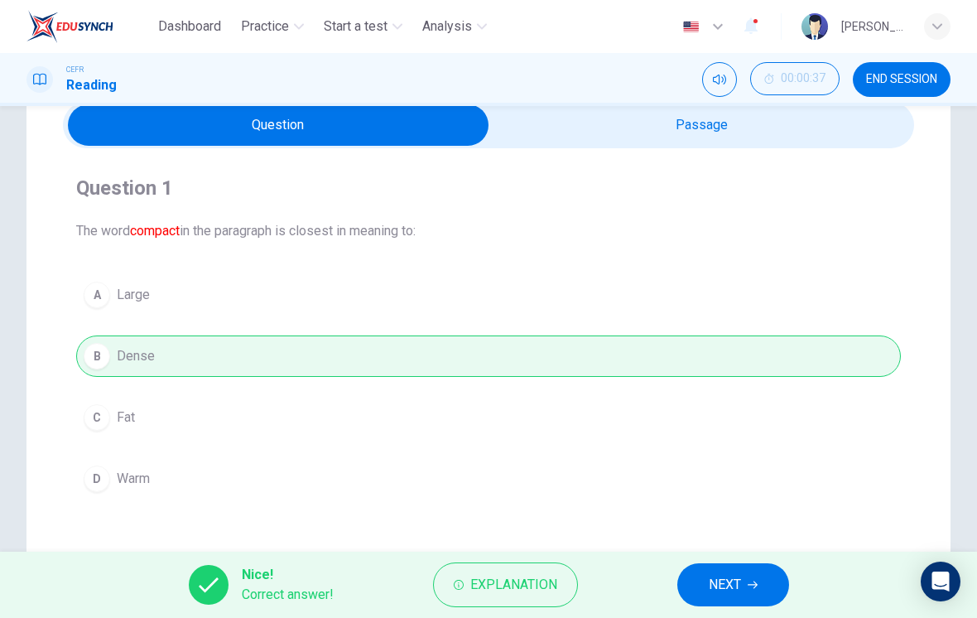
click at [517, 595] on span "Explanation" at bounding box center [513, 584] width 87 height 23
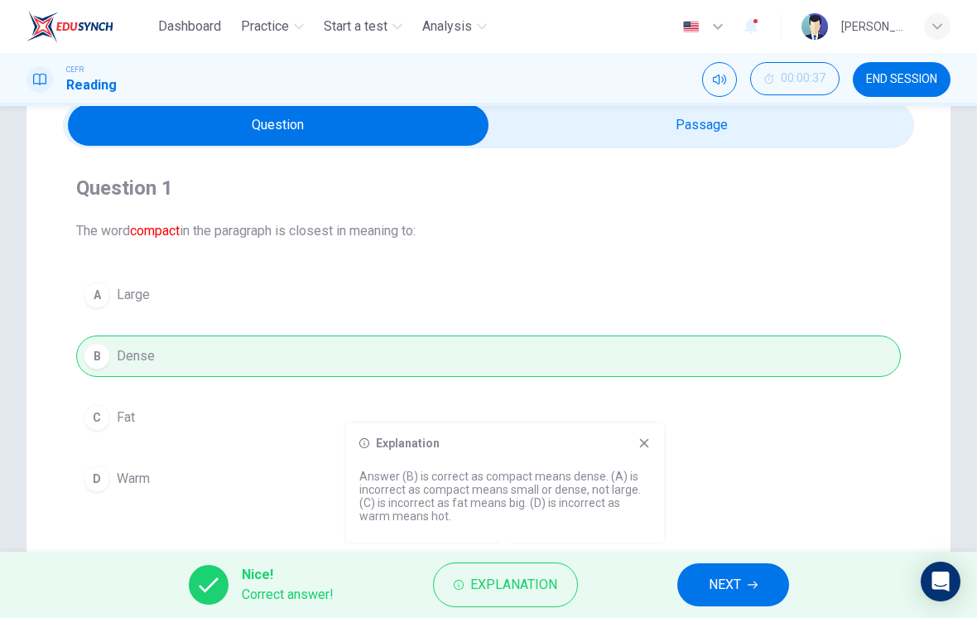
click at [709, 573] on span "NEXT" at bounding box center [725, 584] width 32 height 23
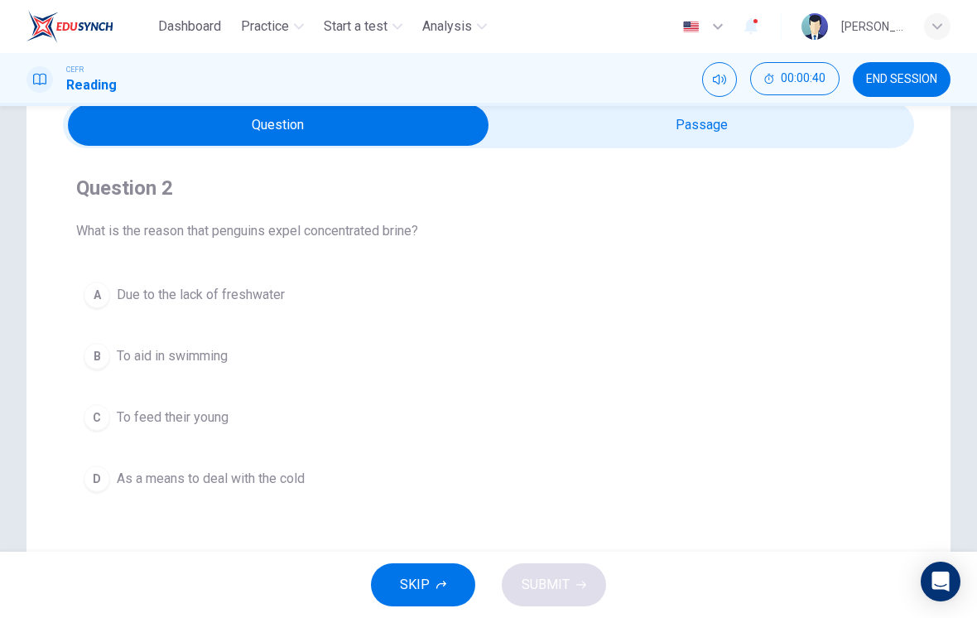
click at [609, 138] on input "checkbox" at bounding box center [278, 124] width 1277 height 41
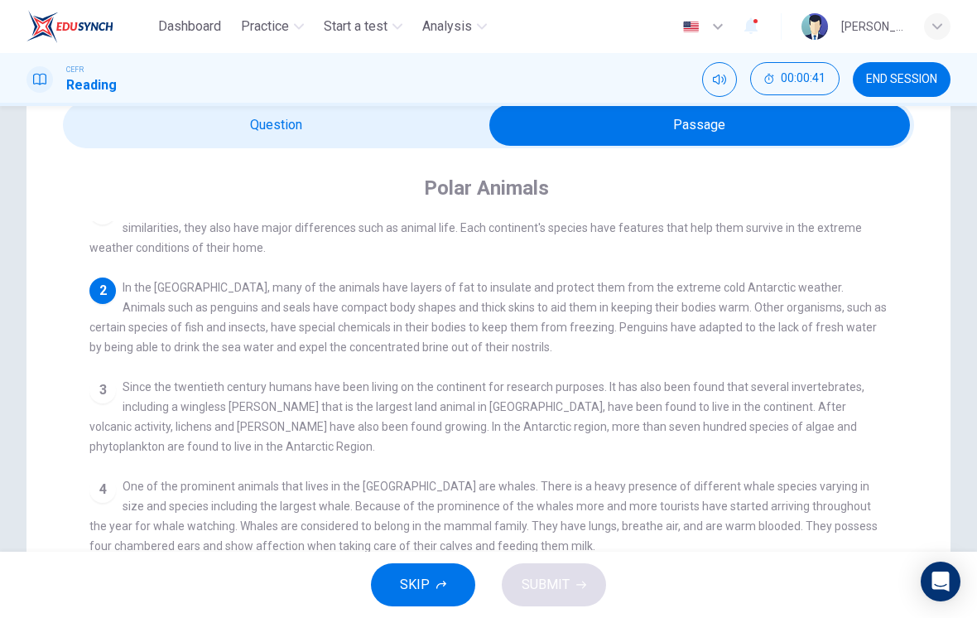
scroll to position [23, 0]
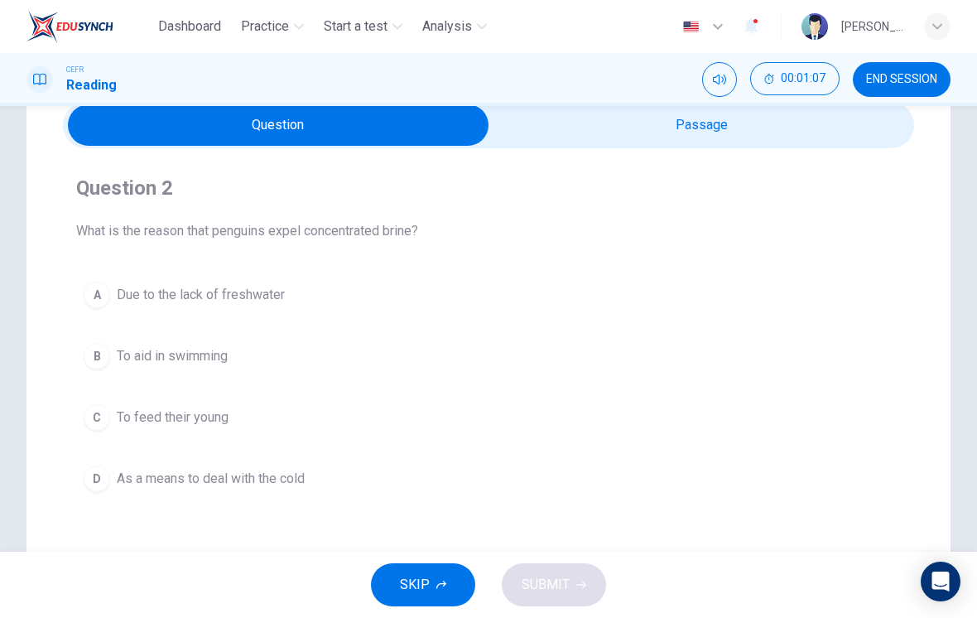
click at [100, 286] on div "A" at bounding box center [97, 295] width 26 height 26
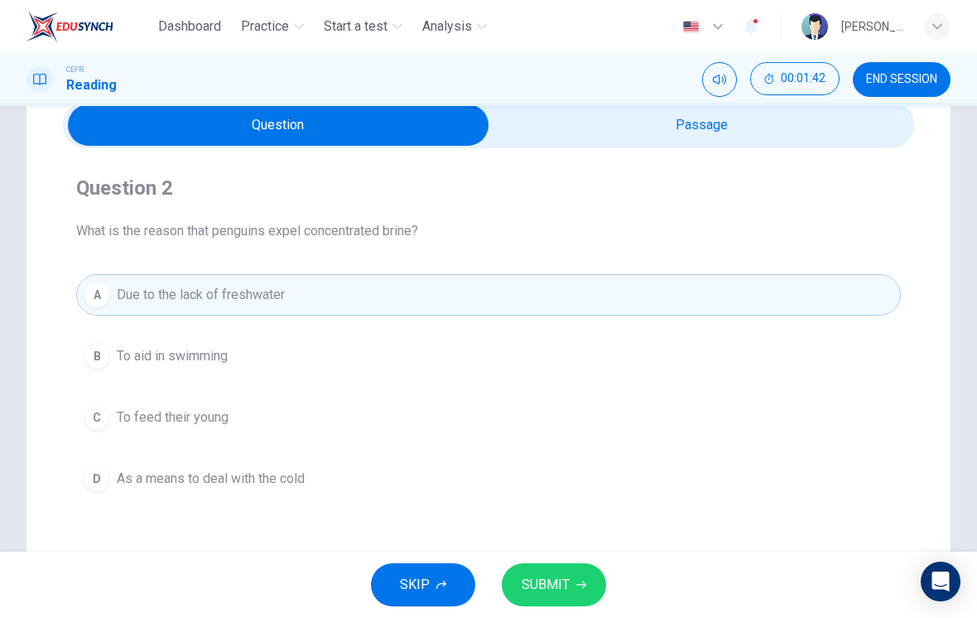
click at [559, 586] on span "SUBMIT" at bounding box center [546, 584] width 48 height 23
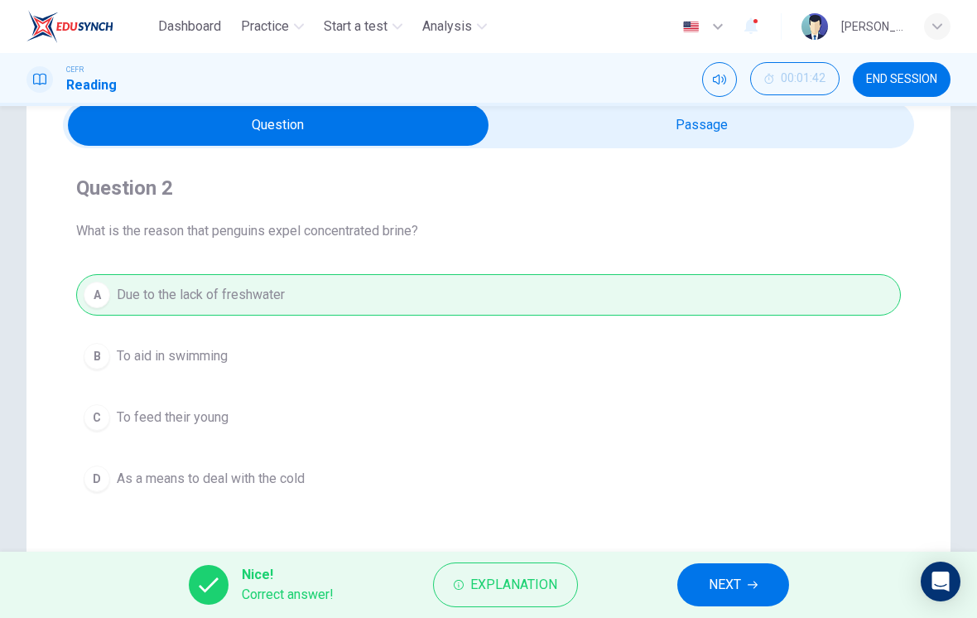
click at [488, 589] on span "Explanation" at bounding box center [513, 584] width 87 height 23
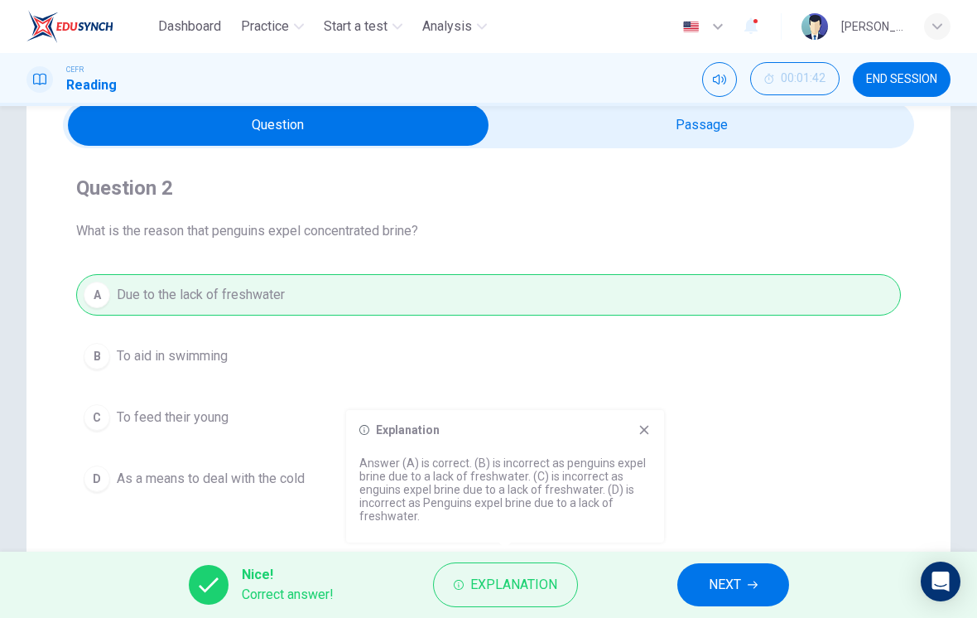
click at [724, 585] on span "NEXT" at bounding box center [725, 584] width 32 height 23
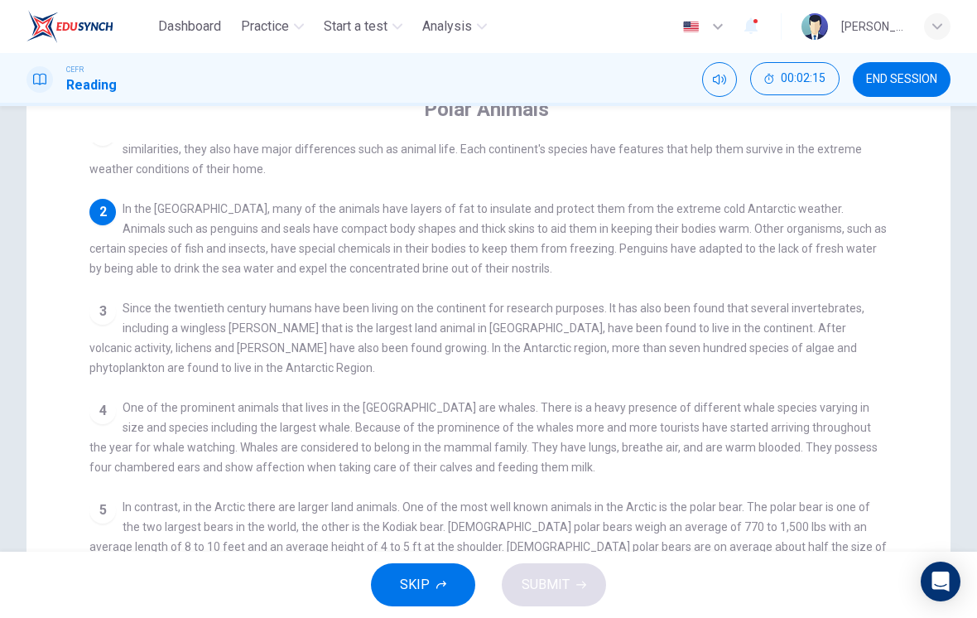
scroll to position [157, 0]
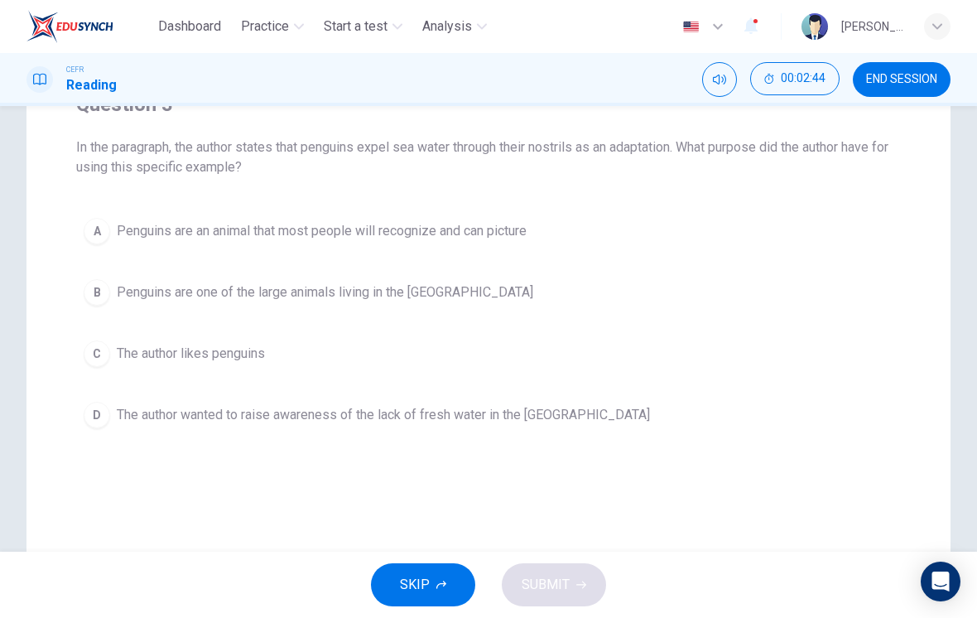
click at [451, 297] on span "Penguins are one of the large animals living in the Antarctic" at bounding box center [325, 292] width 417 height 20
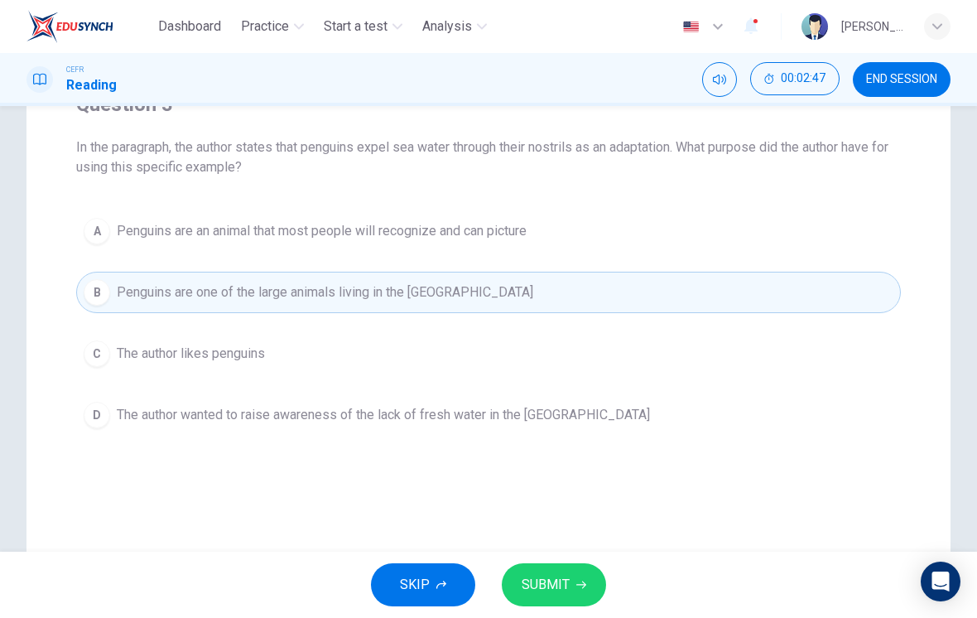
click at [563, 600] on button "SUBMIT" at bounding box center [554, 584] width 104 height 43
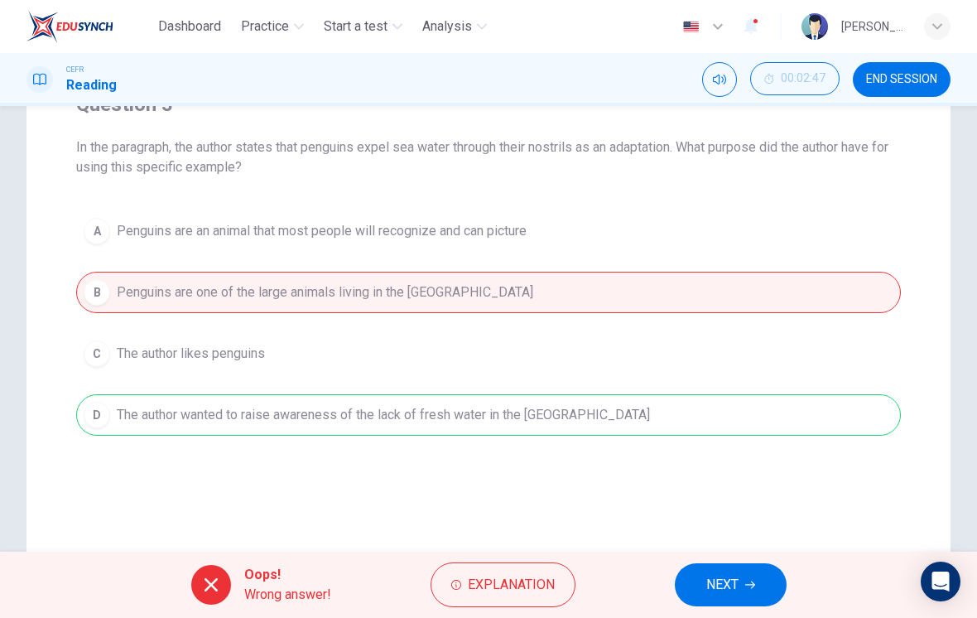
click at [539, 422] on div "A Penguins are an animal that most people will recognize and can picture B Peng…" at bounding box center [488, 322] width 825 height 225
click at [725, 577] on span "NEXT" at bounding box center [722, 584] width 32 height 23
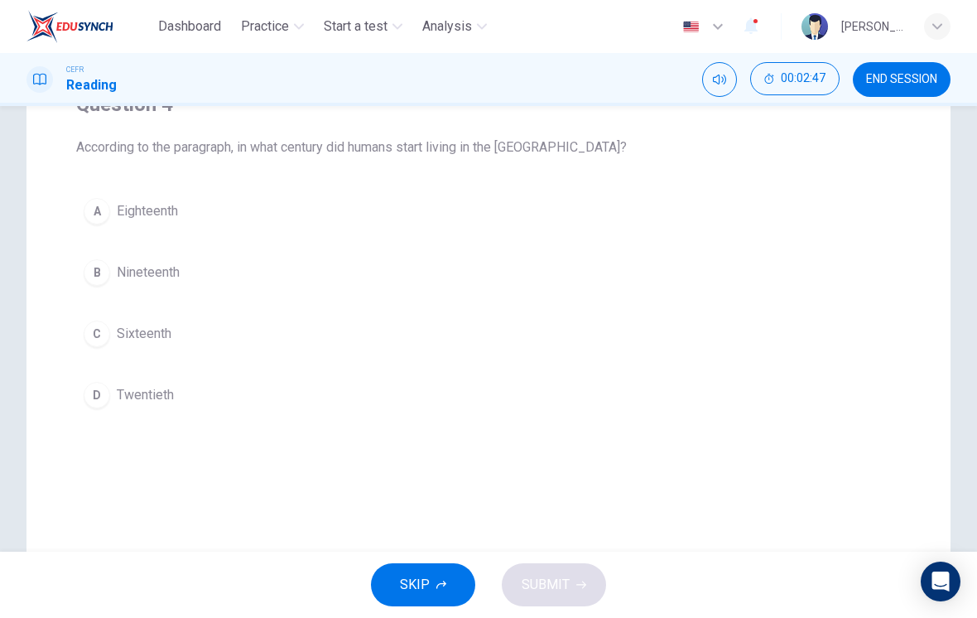
click at [725, 577] on div "SKIP SUBMIT" at bounding box center [488, 585] width 977 height 66
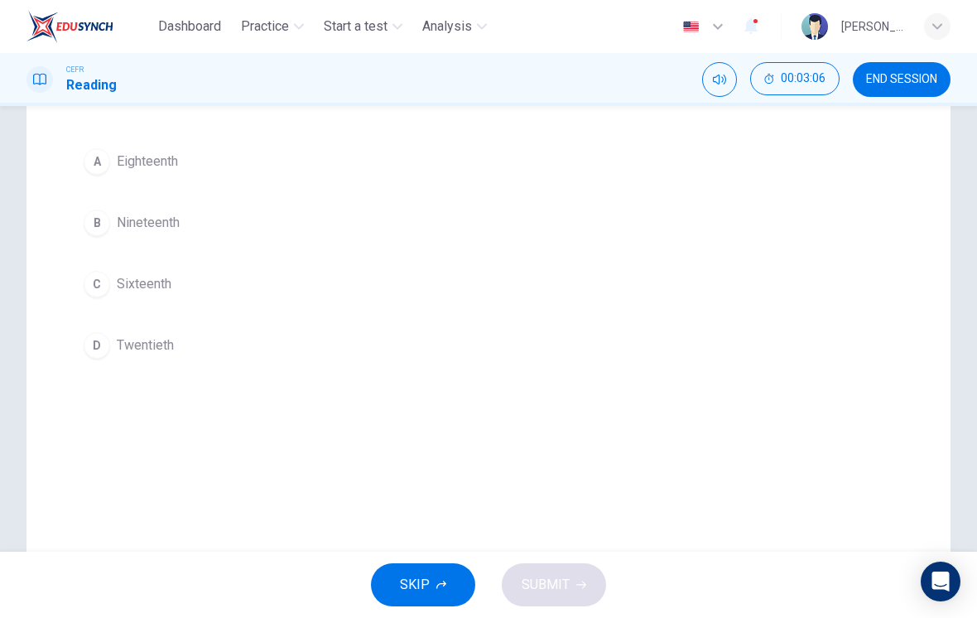
scroll to position [168, 0]
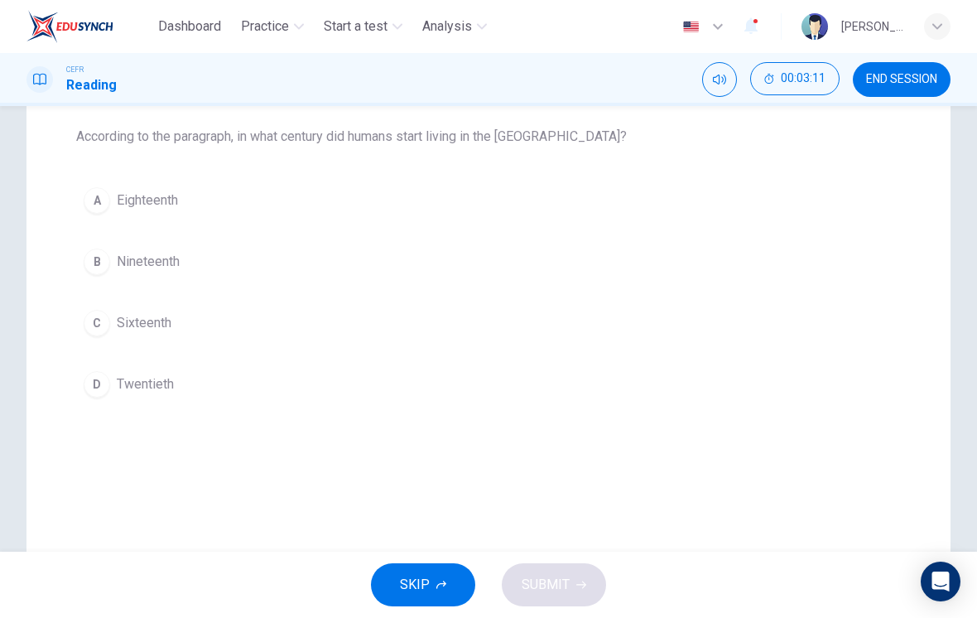
click at [157, 370] on button "D Twentieth" at bounding box center [488, 384] width 825 height 41
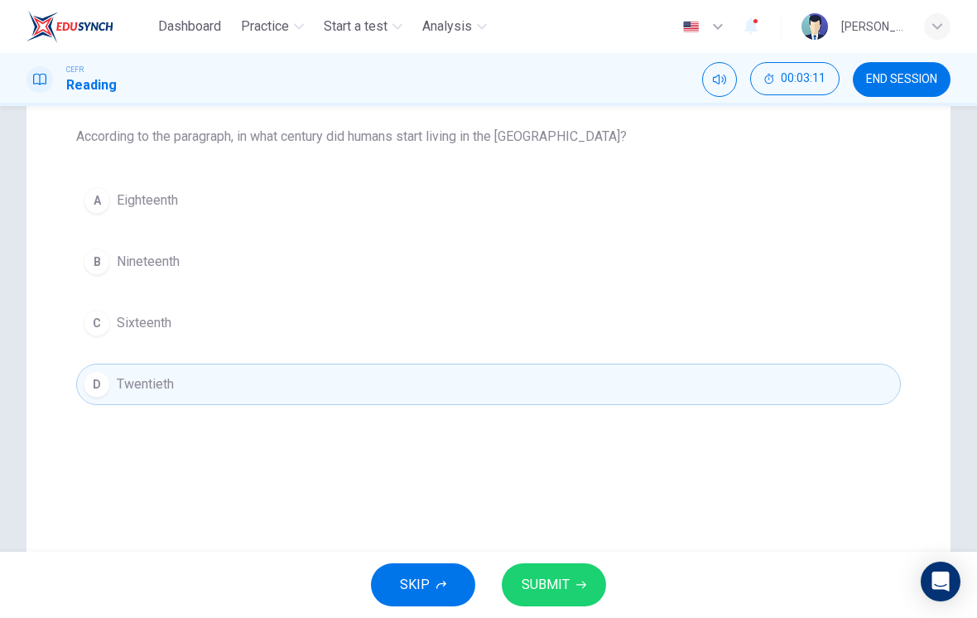
click at [564, 586] on span "SUBMIT" at bounding box center [546, 584] width 48 height 23
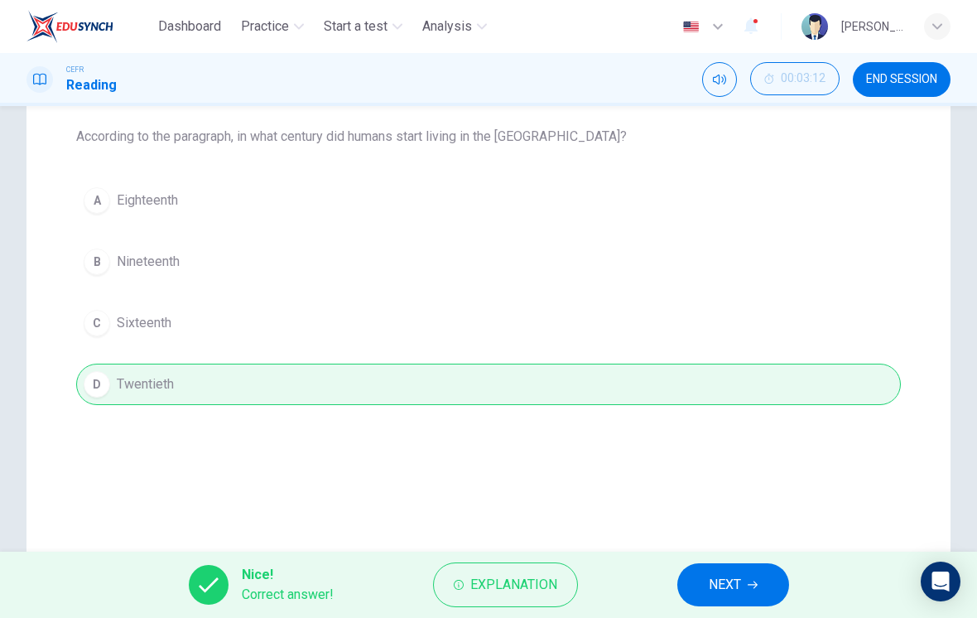
click at [715, 591] on span "NEXT" at bounding box center [725, 584] width 32 height 23
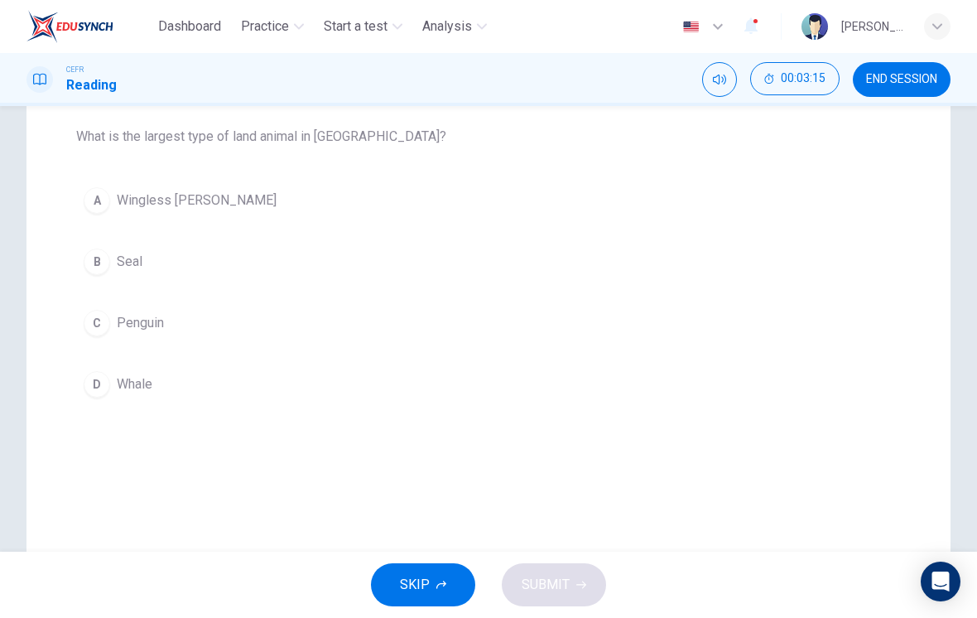
click at [229, 201] on button "A Wingless midge" at bounding box center [488, 200] width 825 height 41
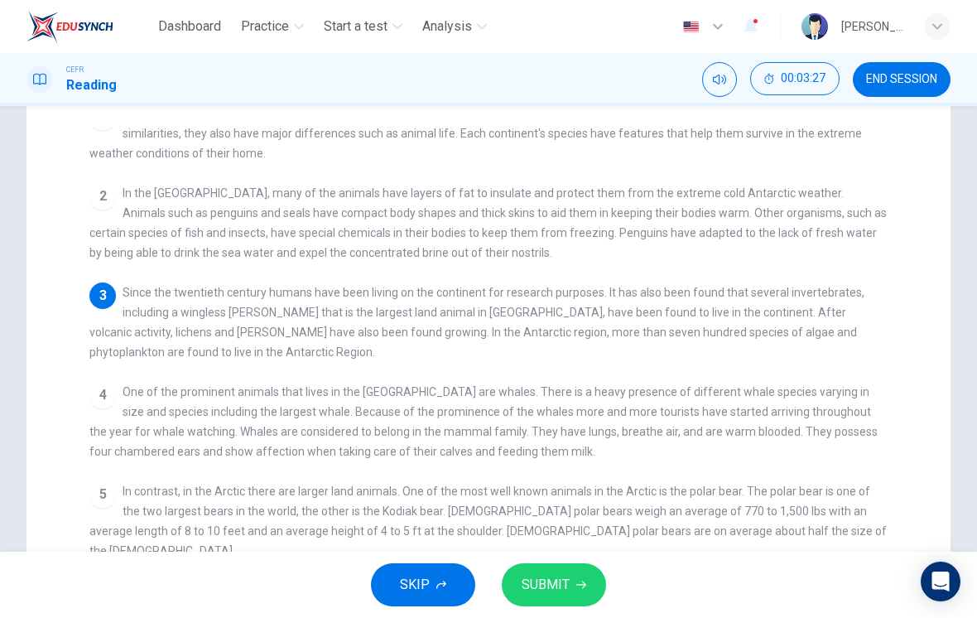
checkbox input "false"
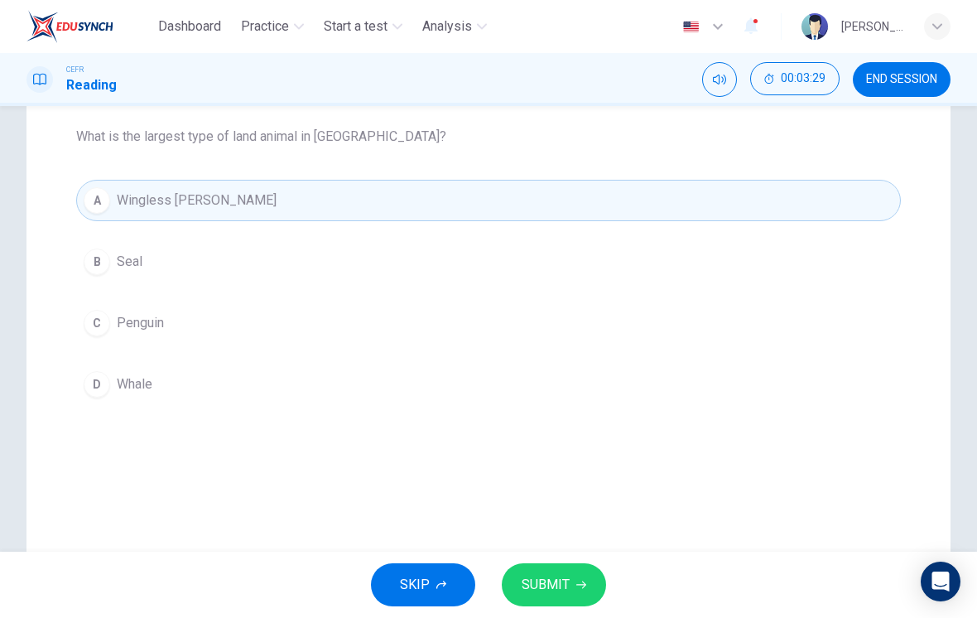
click at [576, 584] on icon "button" at bounding box center [581, 585] width 10 height 10
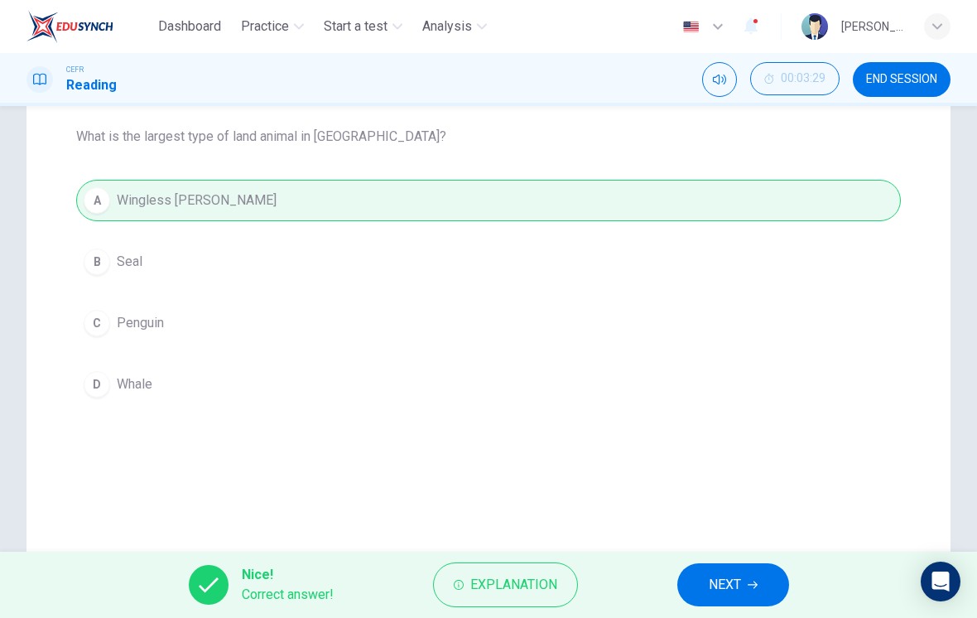
click at [704, 583] on button "NEXT" at bounding box center [733, 584] width 112 height 43
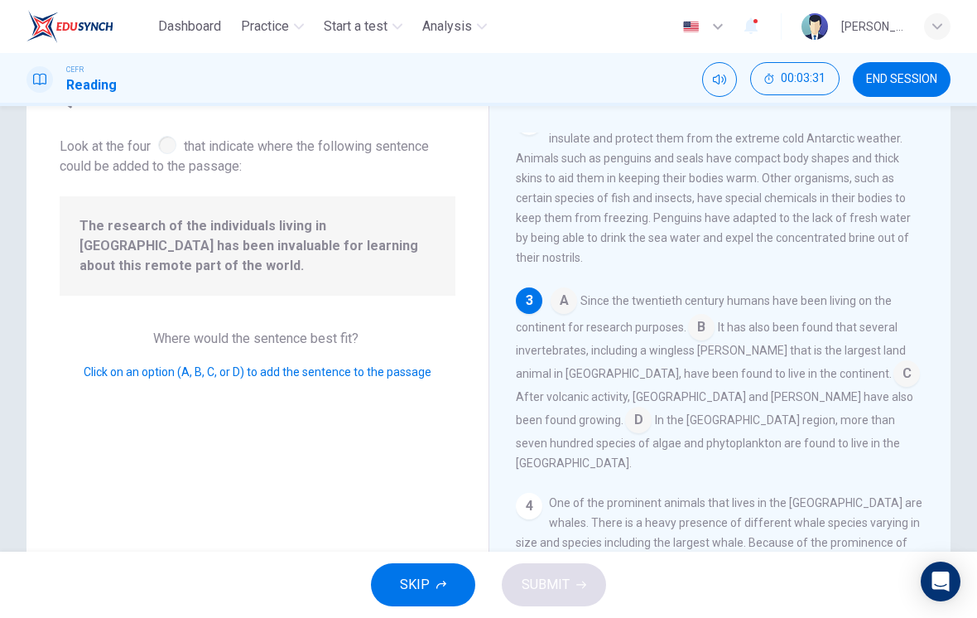
scroll to position [131, 0]
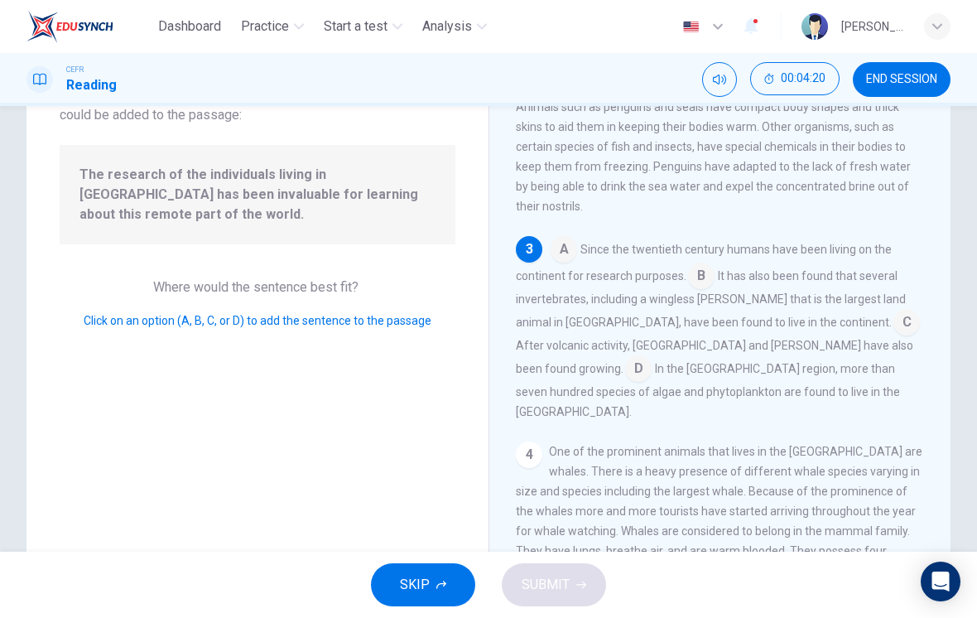
click at [712, 264] on input at bounding box center [701, 277] width 26 height 26
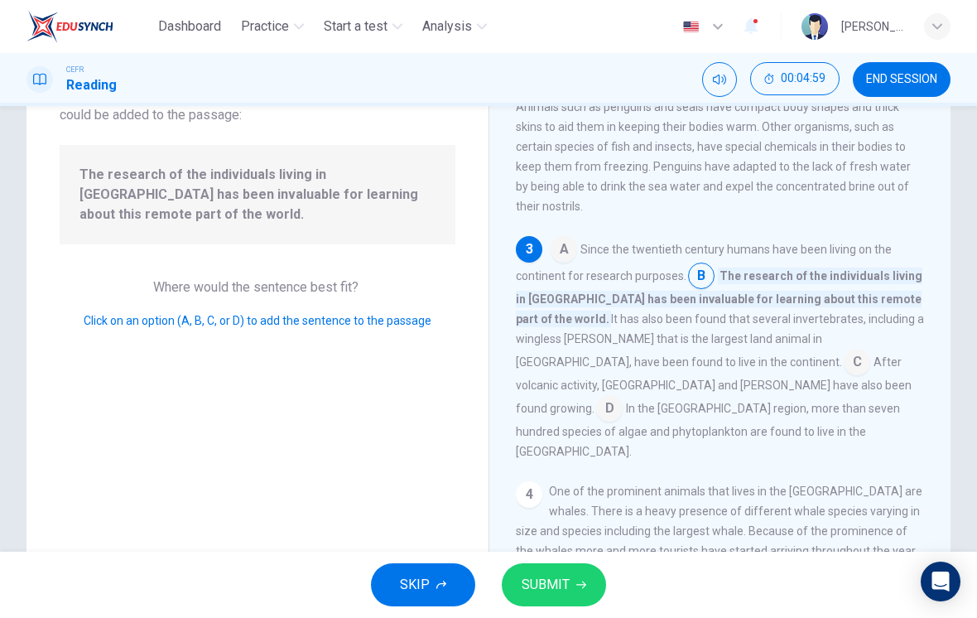
click at [577, 593] on button "SUBMIT" at bounding box center [554, 584] width 104 height 43
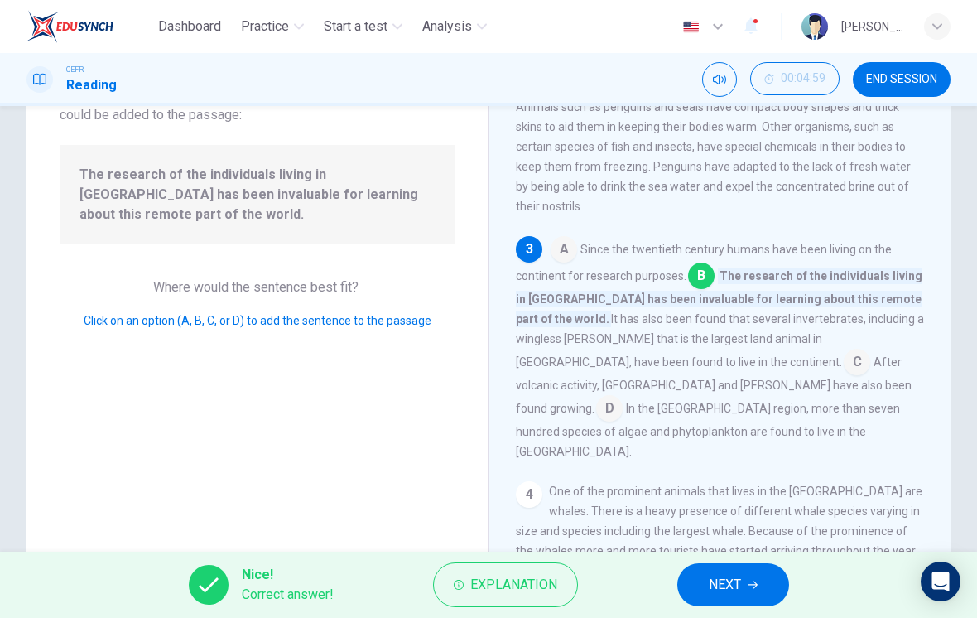
click at [711, 586] on span "NEXT" at bounding box center [725, 584] width 32 height 23
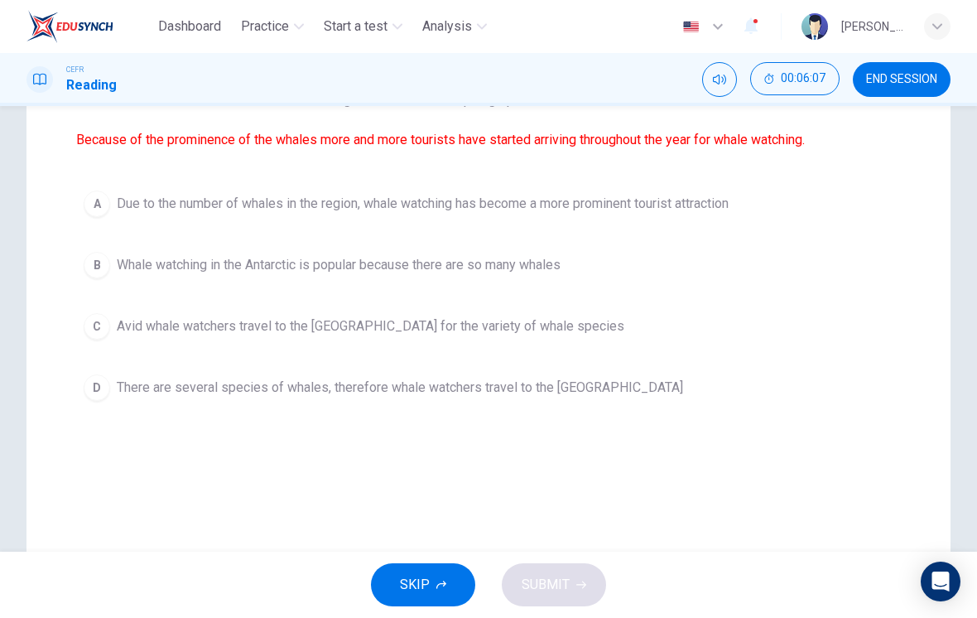
scroll to position [209, 0]
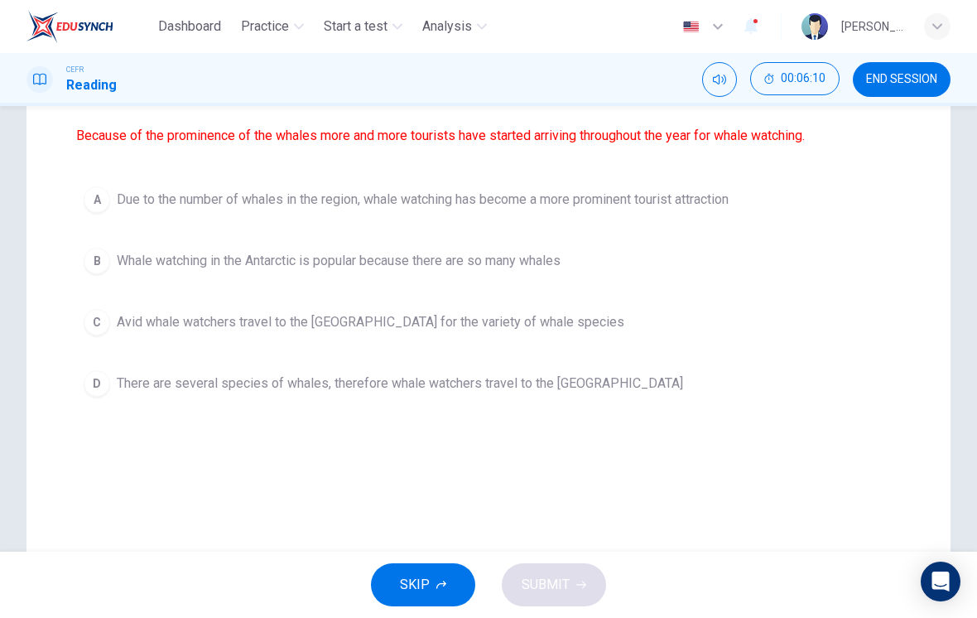
click at [101, 319] on div "C" at bounding box center [97, 322] width 26 height 26
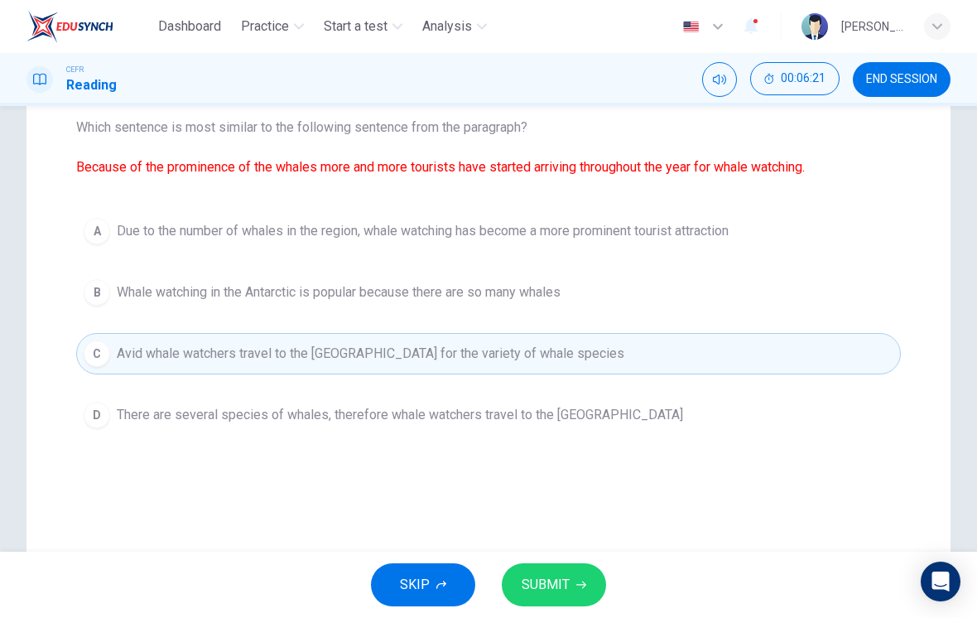
scroll to position [176, 0]
click at [411, 231] on span "Due to the number of whales in the region, whale watching has become a more pro…" at bounding box center [423, 233] width 612 height 20
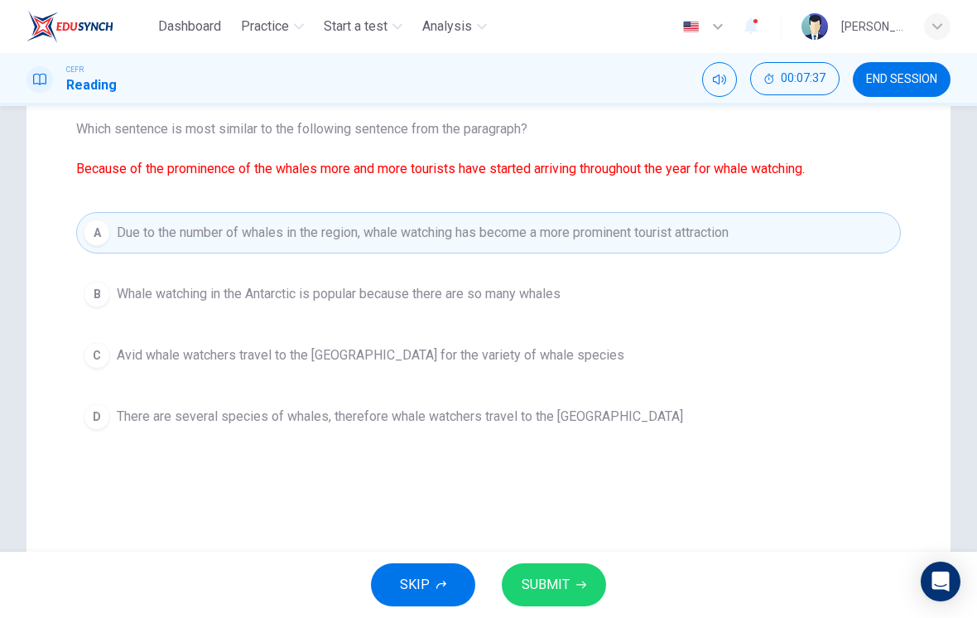
click at [532, 585] on span "SUBMIT" at bounding box center [546, 584] width 48 height 23
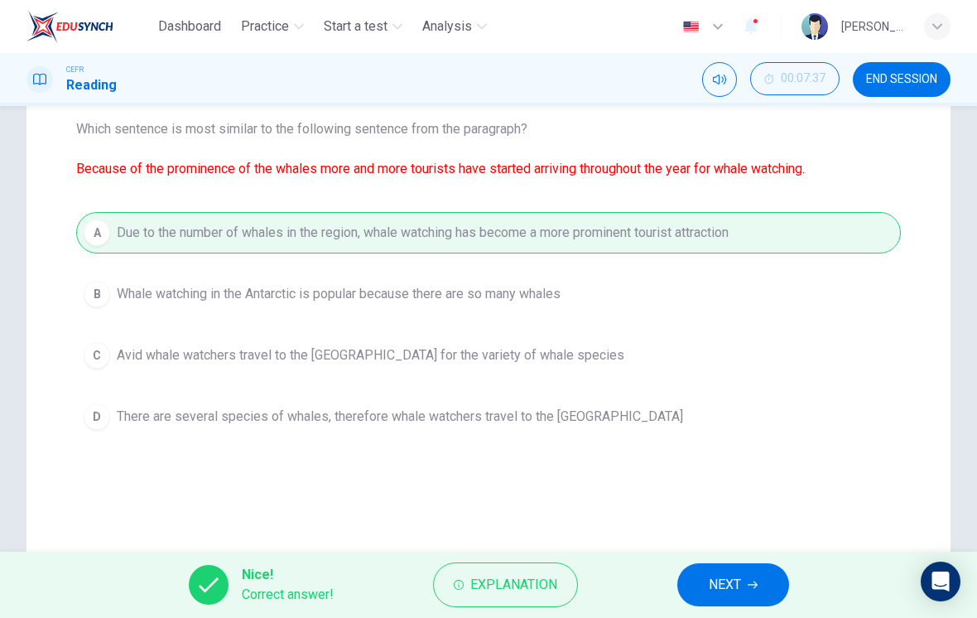
click at [734, 584] on span "NEXT" at bounding box center [725, 584] width 32 height 23
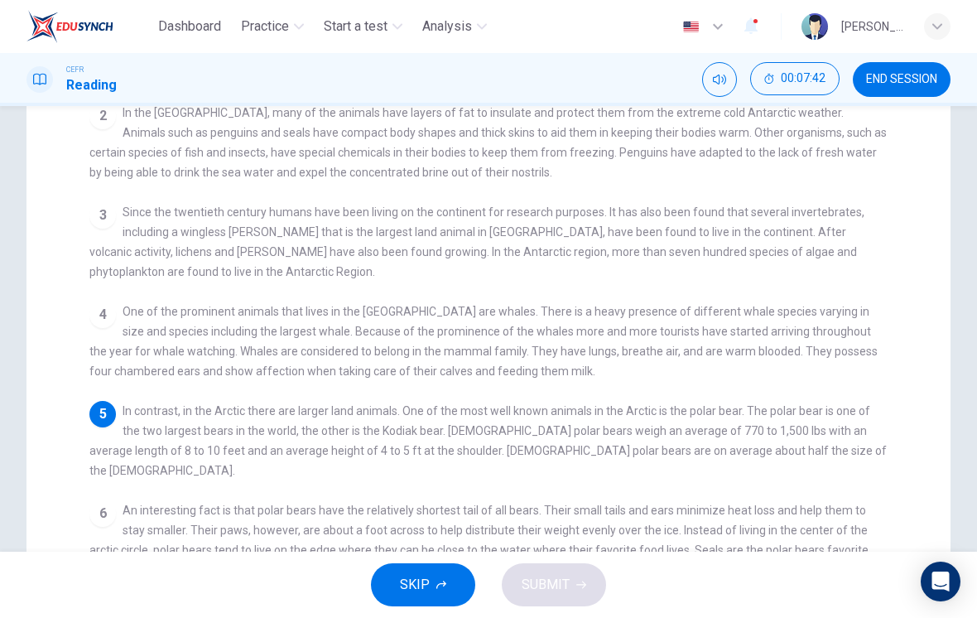
scroll to position [388, 0]
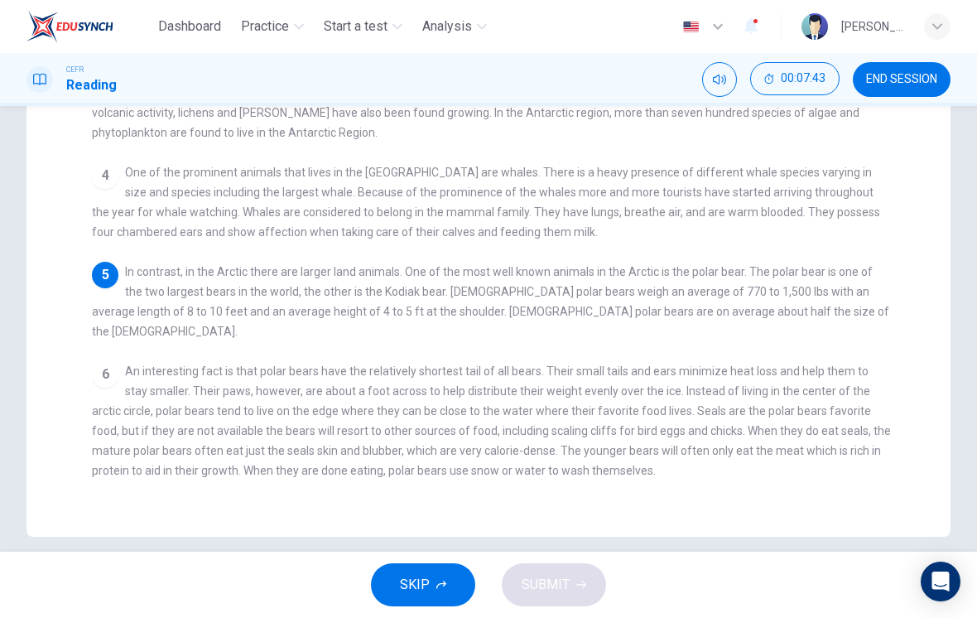
click at [537, 421] on div "6 An interesting fact is that polar bears have the relatively shortest tail of …" at bounding box center [491, 420] width 799 height 119
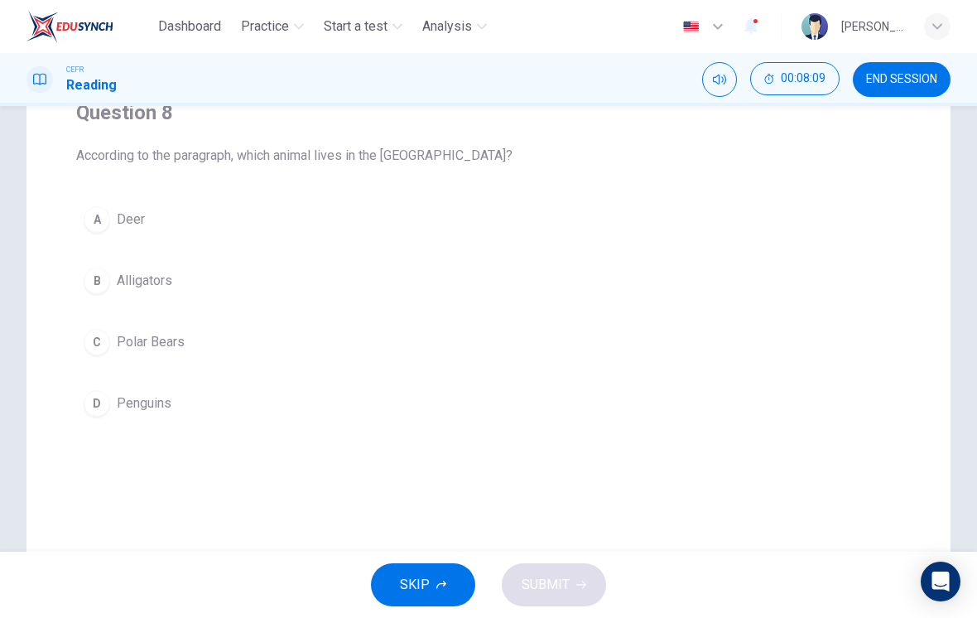
scroll to position [146, 0]
click at [170, 349] on span "Polar Bears" at bounding box center [151, 345] width 68 height 20
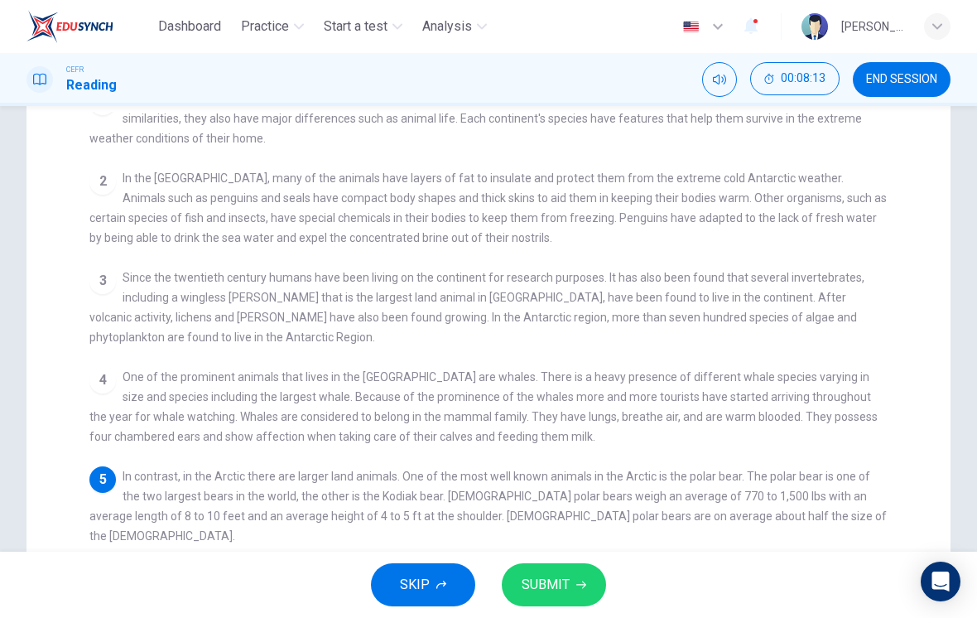
scroll to position [185, 0]
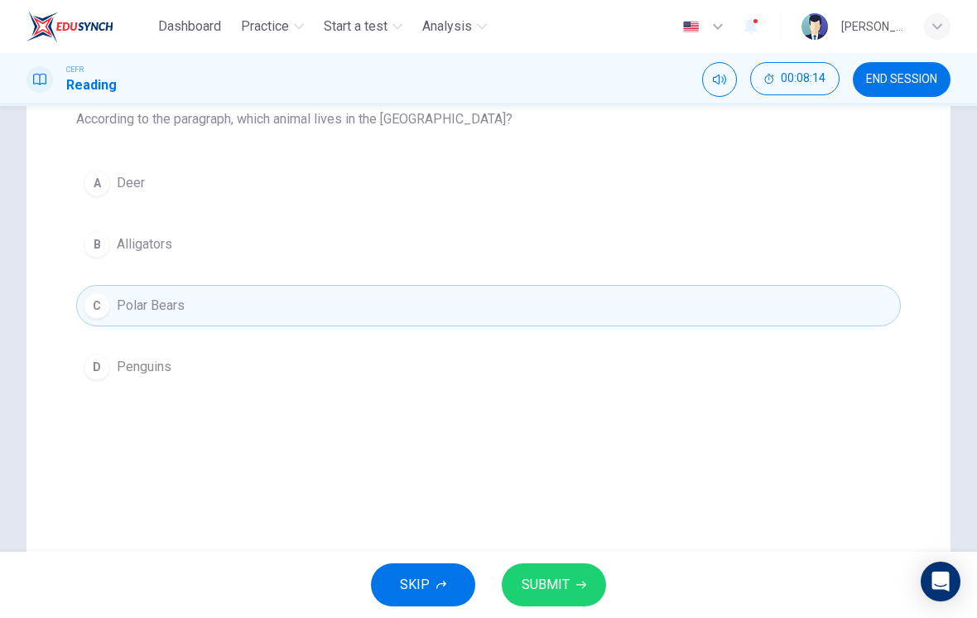
click at [544, 573] on span "SUBMIT" at bounding box center [546, 584] width 48 height 23
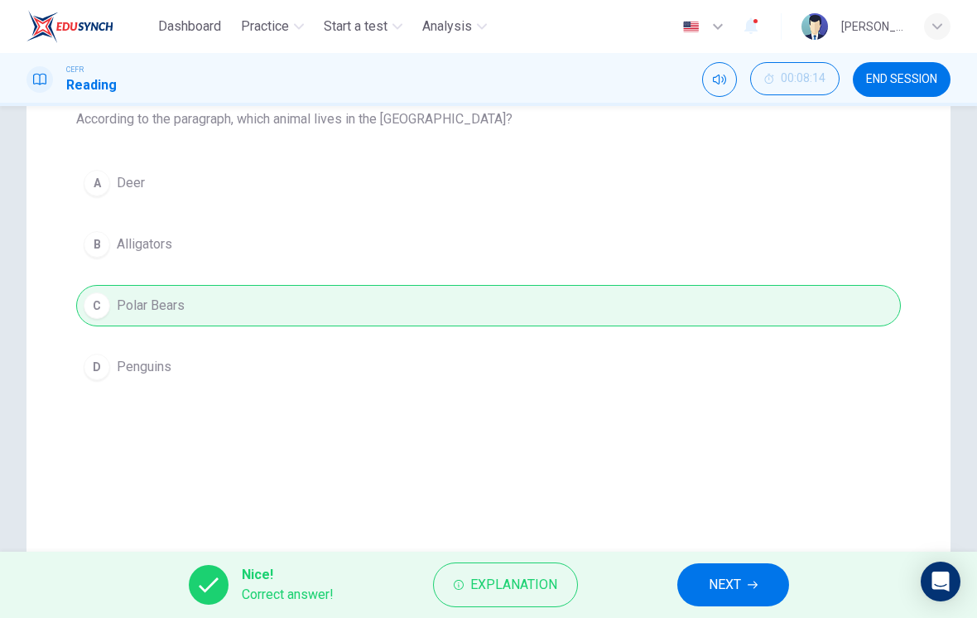
click at [710, 580] on span "NEXT" at bounding box center [725, 584] width 32 height 23
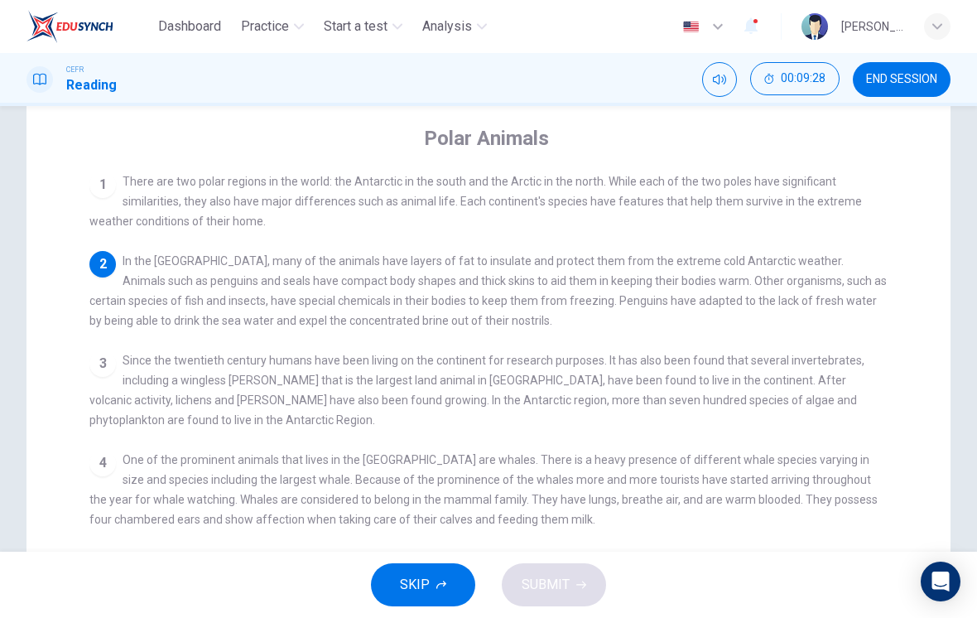
scroll to position [123, 0]
click at [859, 343] on div "1 There are two polar regions in the world: the Antarctic in the south and the …" at bounding box center [499, 468] width 821 height 593
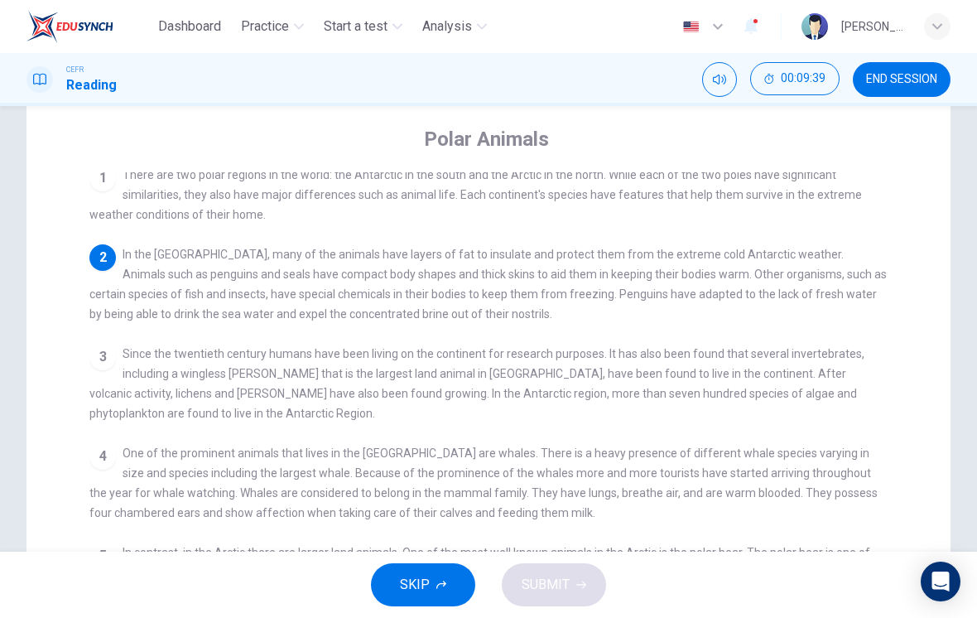
click at [899, 373] on div "1 There are two polar regions in the world: the Antarctic in the south and the …" at bounding box center [499, 468] width 821 height 593
click at [899, 364] on div "1 There are two polar regions in the world: the Antarctic in the south and the …" at bounding box center [499, 468] width 821 height 593
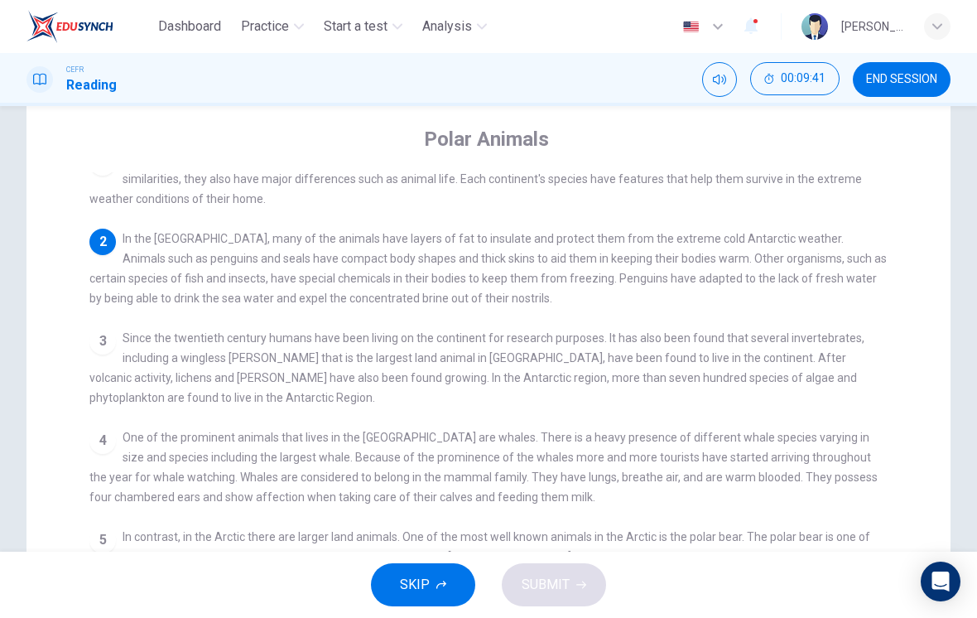
scroll to position [23, 0]
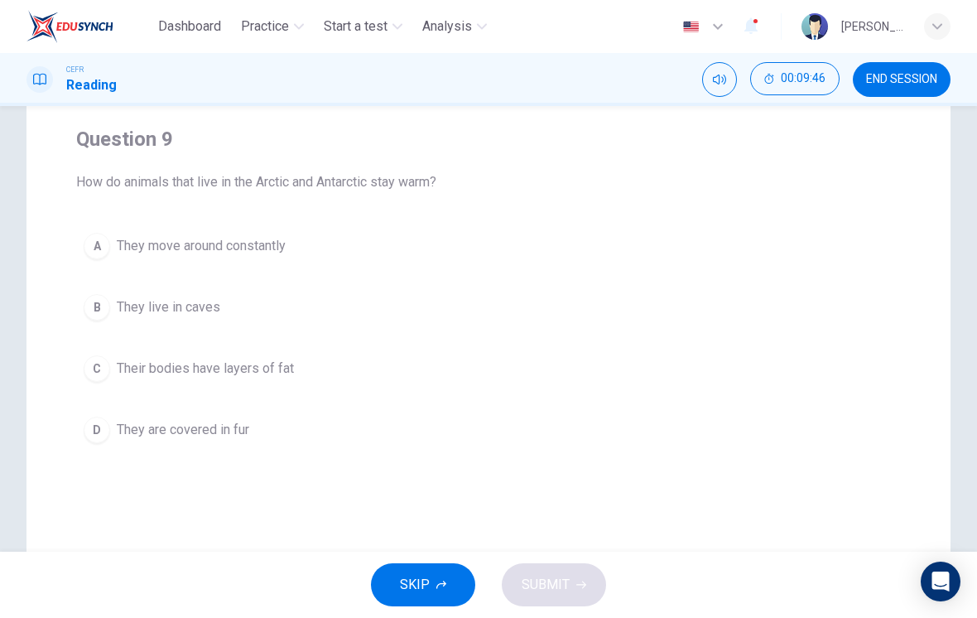
click at [91, 372] on div "C" at bounding box center [97, 368] width 26 height 26
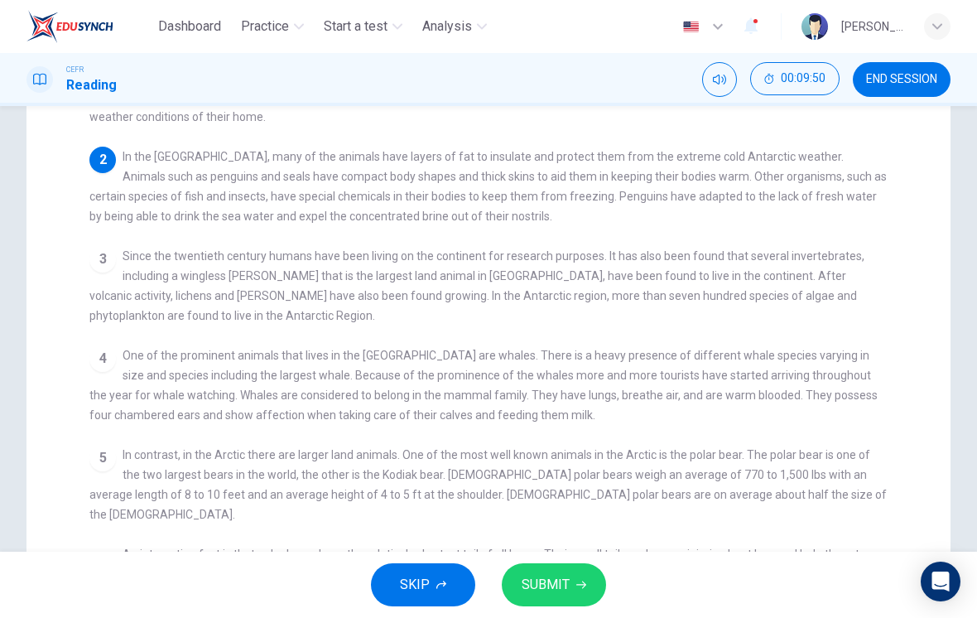
scroll to position [316, 0]
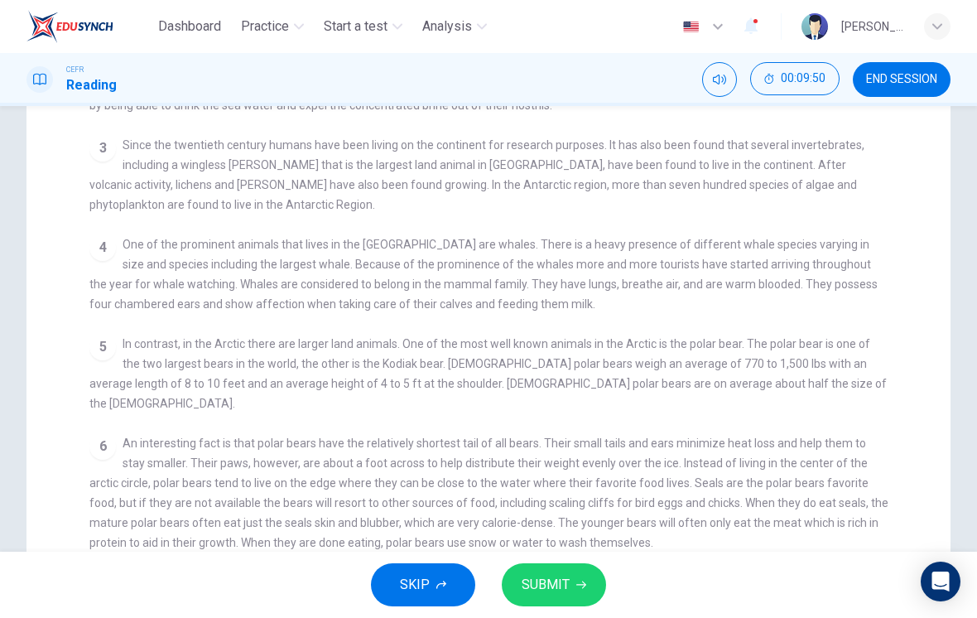
click at [97, 436] on div "6" at bounding box center [102, 446] width 26 height 26
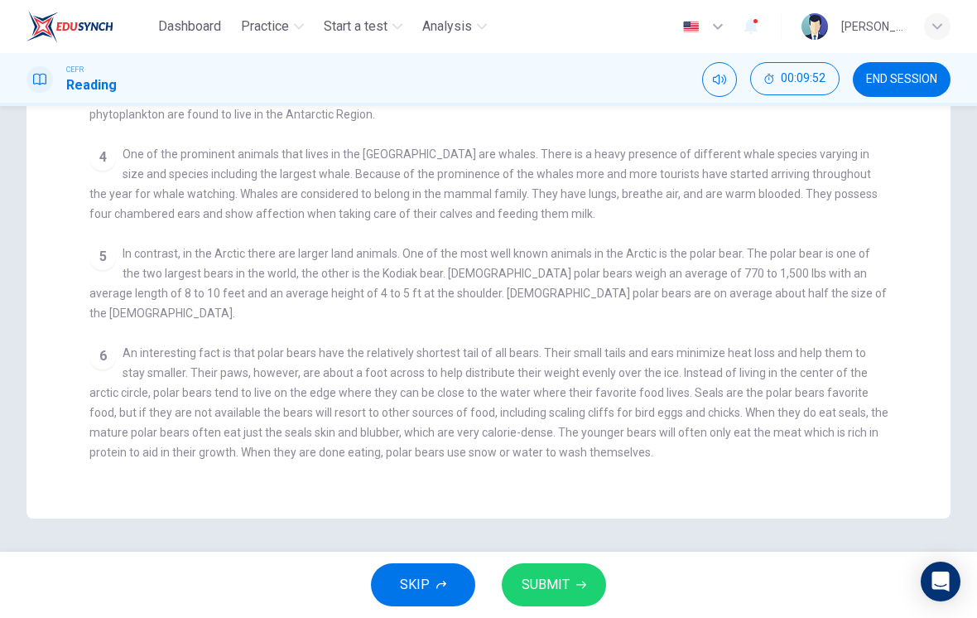
scroll to position [406, 0]
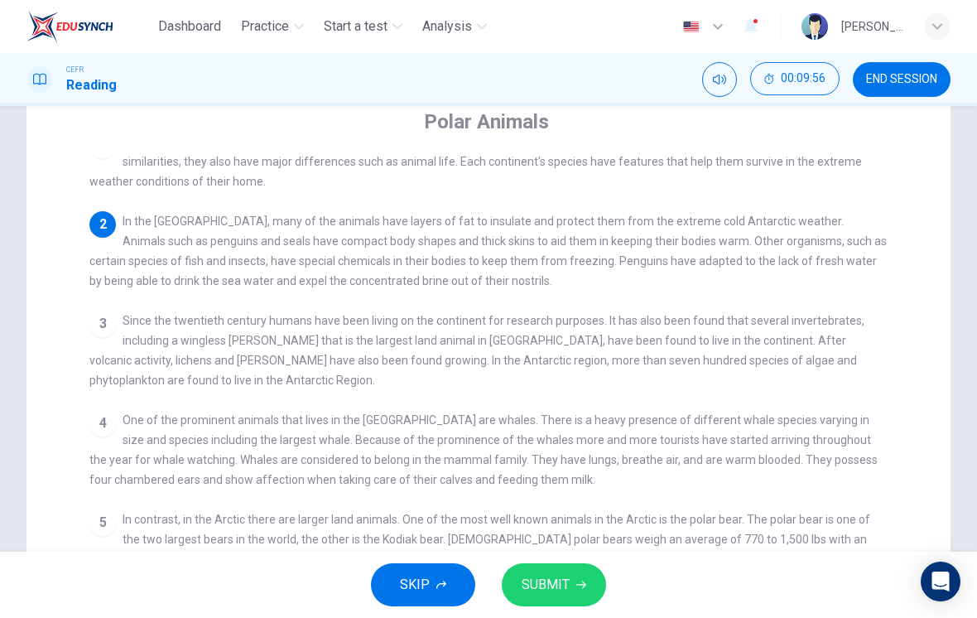
click at [906, 316] on div "1 There are two polar regions in the world: the Antarctic in the south and the …" at bounding box center [499, 451] width 821 height 593
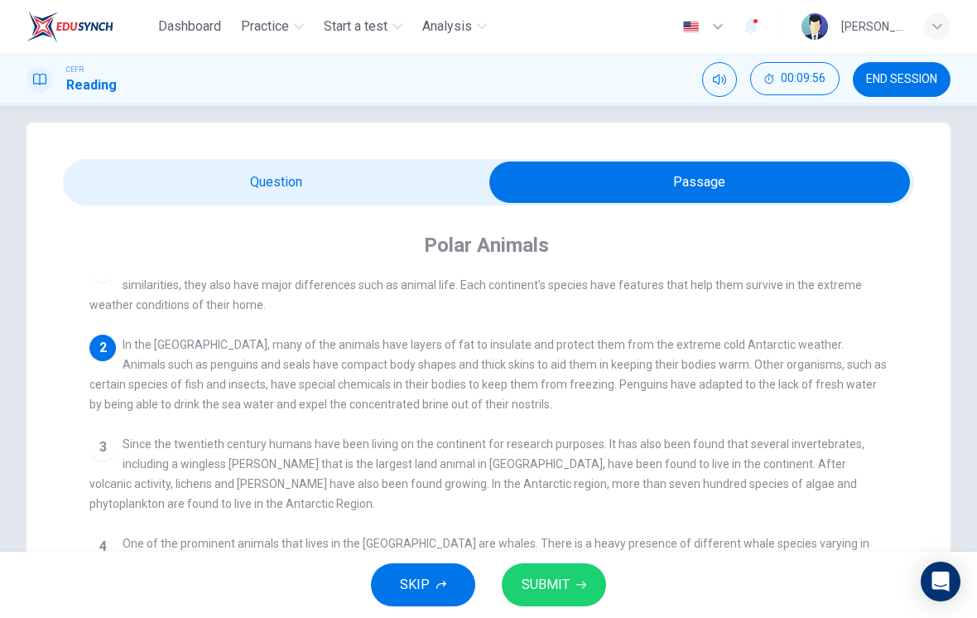
click at [908, 338] on div "1 There are two polar regions in the world: the Antarctic in the south and the …" at bounding box center [499, 574] width 821 height 593
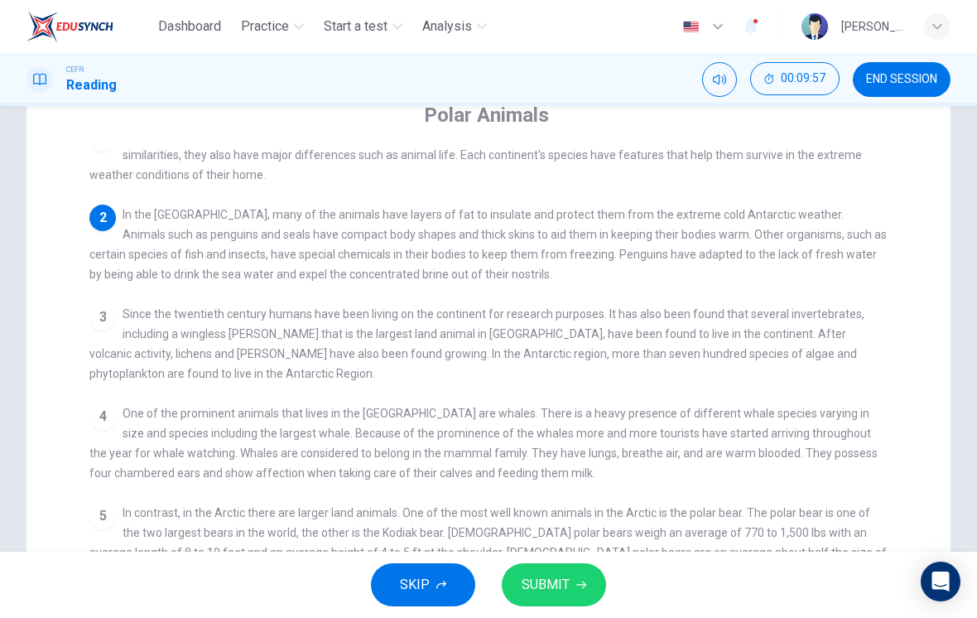
scroll to position [151, 0]
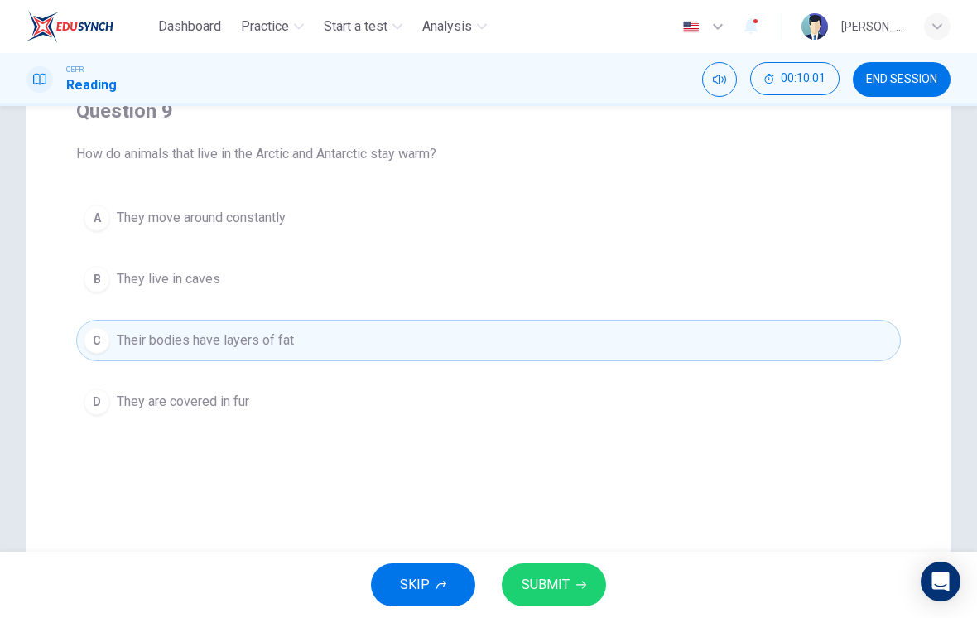
click at [562, 577] on span "SUBMIT" at bounding box center [546, 584] width 48 height 23
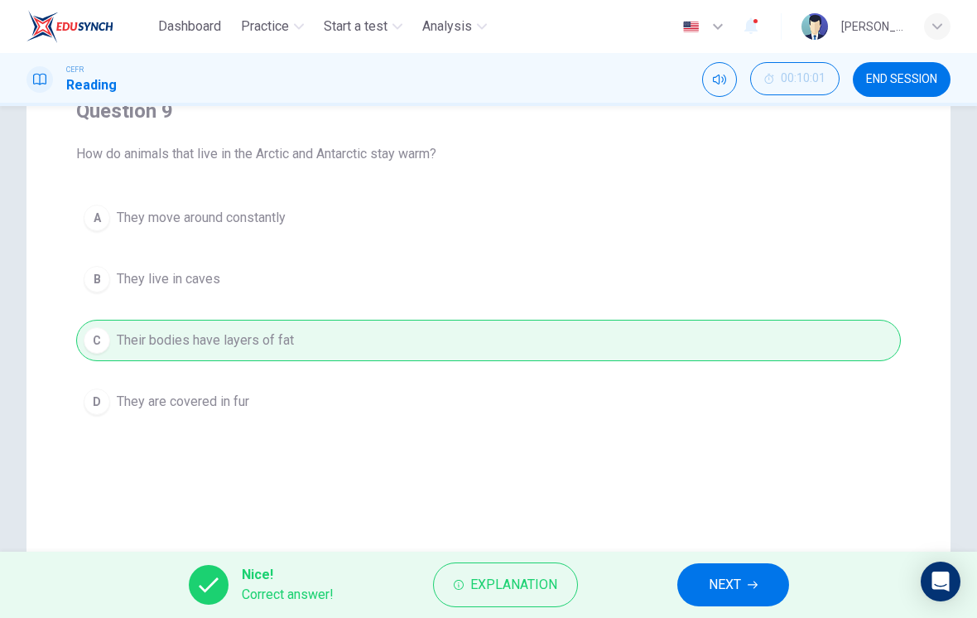
click at [715, 577] on span "NEXT" at bounding box center [725, 584] width 32 height 23
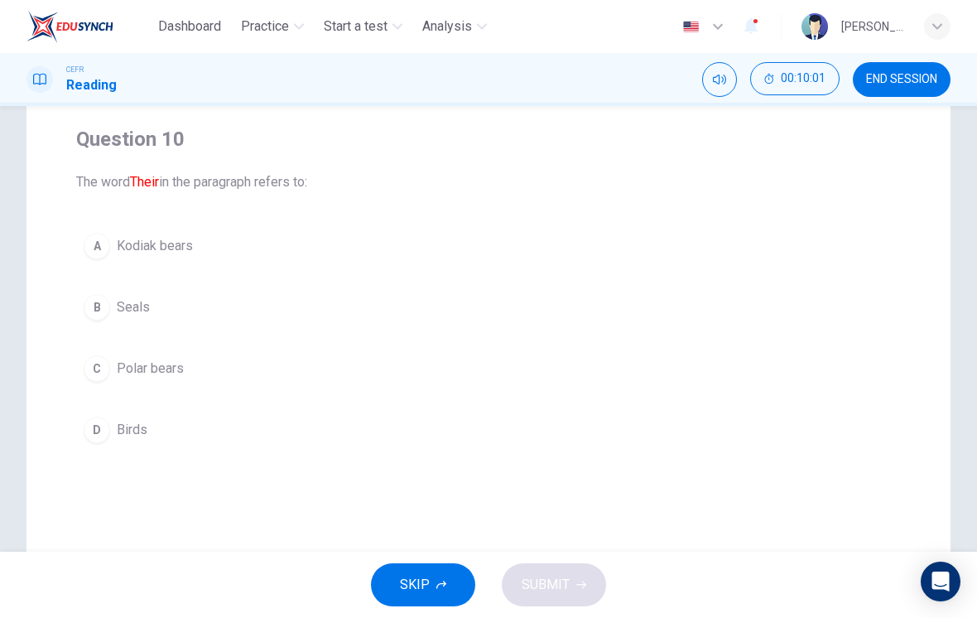
scroll to position [105, 0]
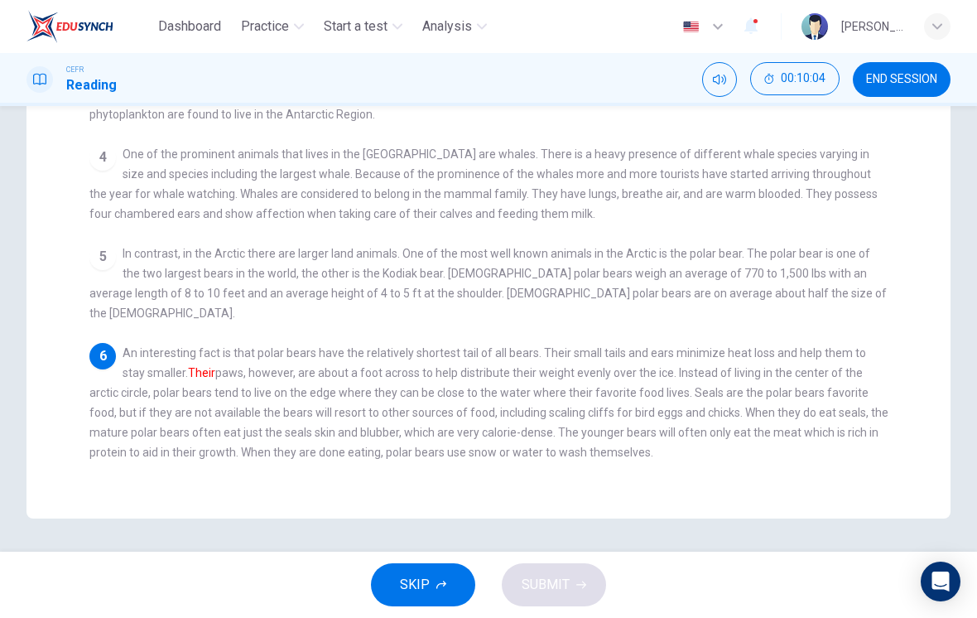
click at [678, 346] on span "An interesting fact is that polar bears have the relatively shortest tail of al…" at bounding box center [488, 402] width 799 height 113
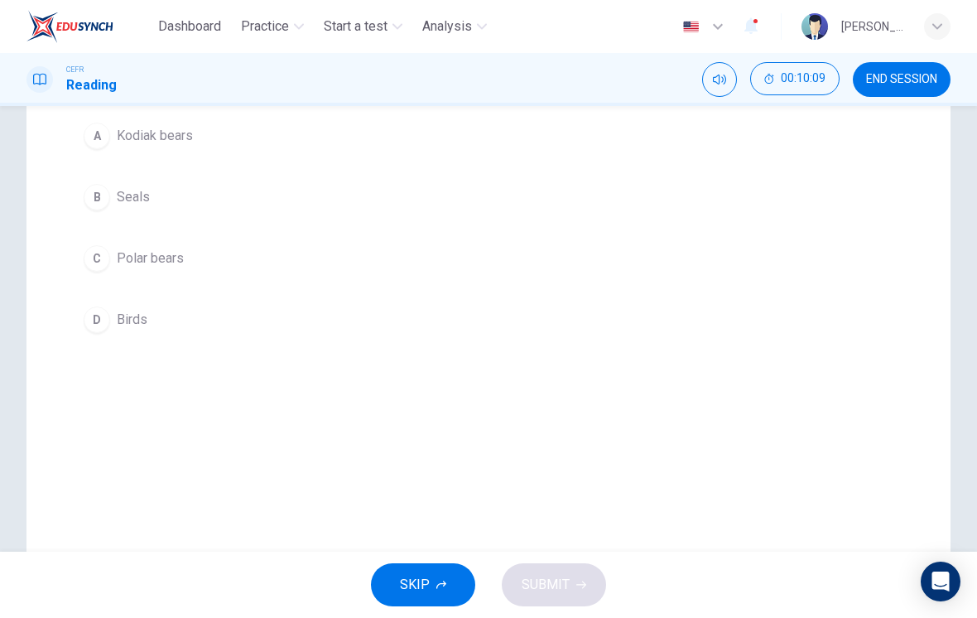
scroll to position [224, 0]
click at [104, 267] on div "C" at bounding box center [97, 266] width 26 height 26
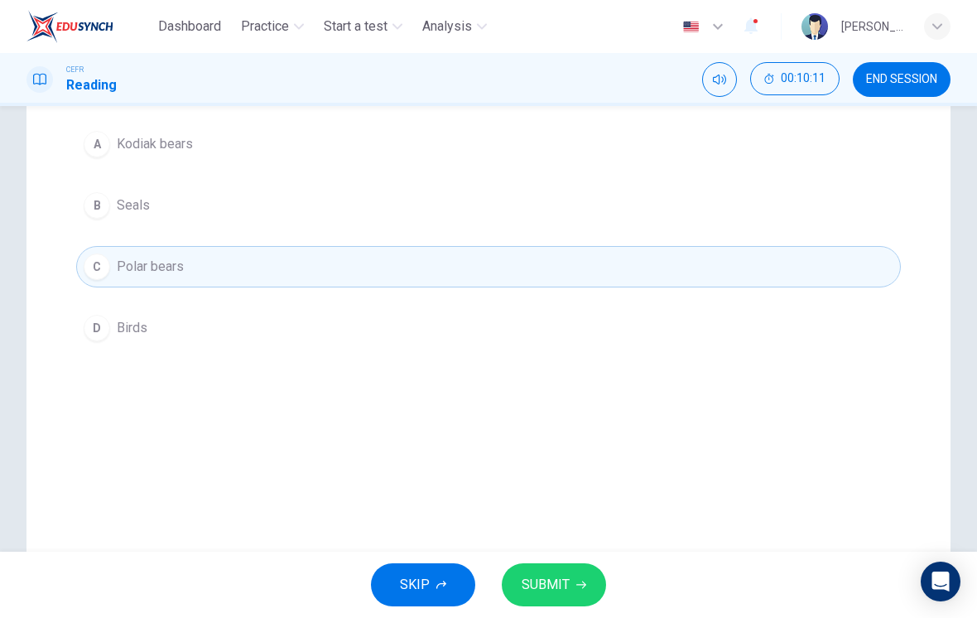
click at [547, 580] on span "SUBMIT" at bounding box center [546, 584] width 48 height 23
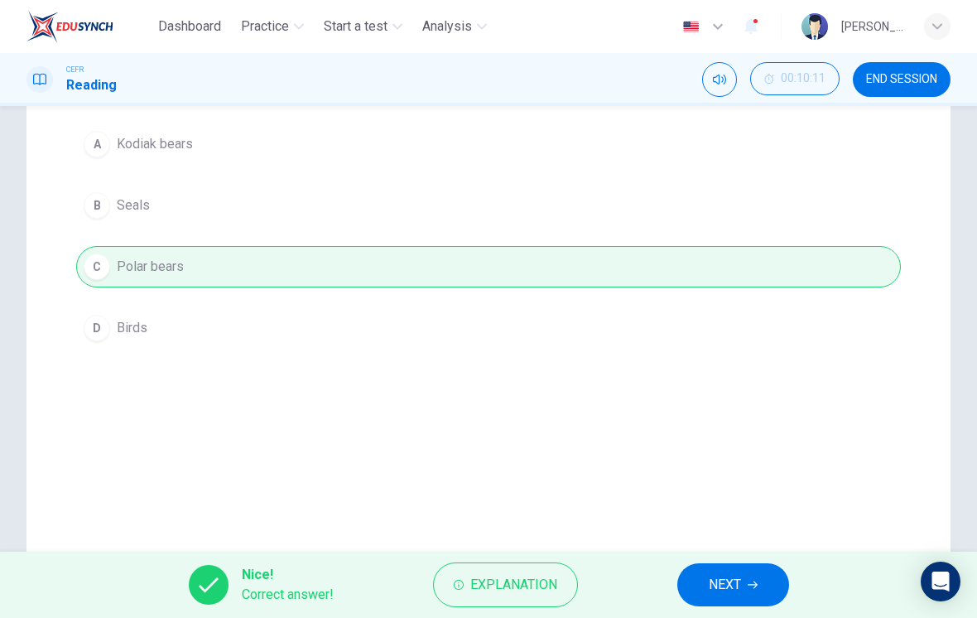
click at [706, 584] on button "NEXT" at bounding box center [733, 584] width 112 height 43
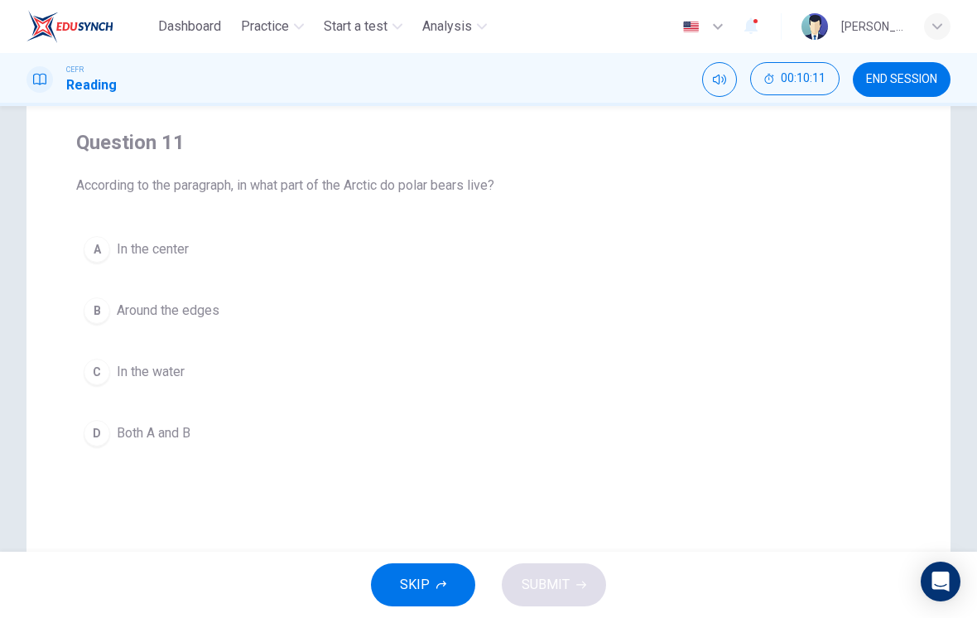
scroll to position [124, 0]
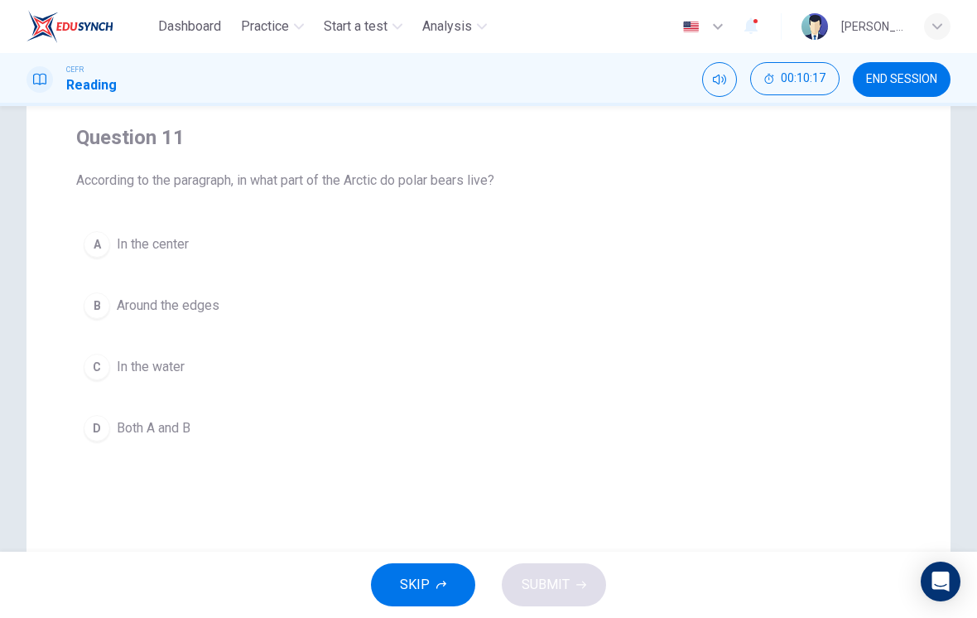
click at [98, 297] on div "B" at bounding box center [97, 305] width 26 height 26
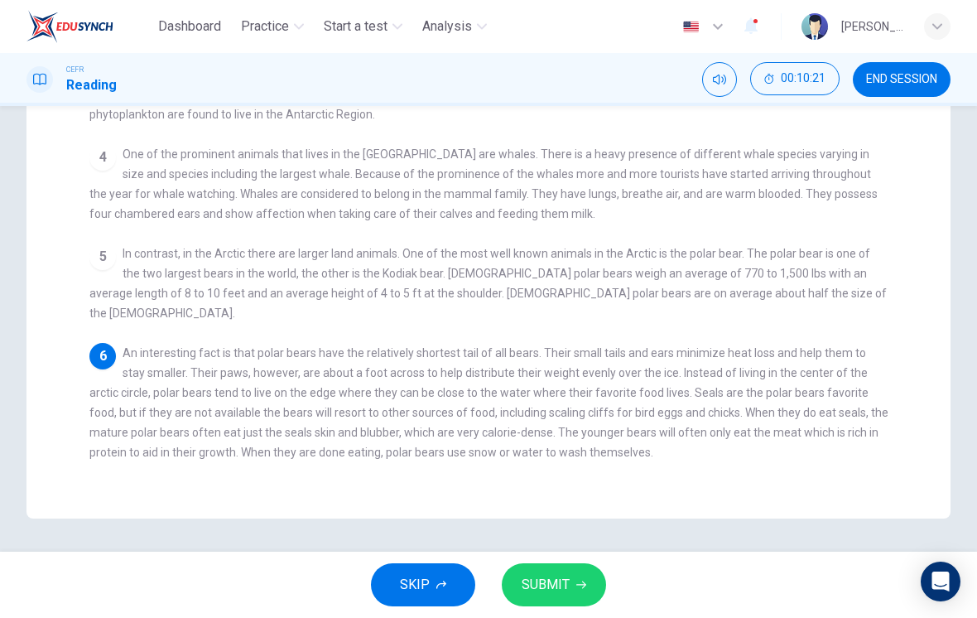
scroll to position [406, 0]
checkbox input "false"
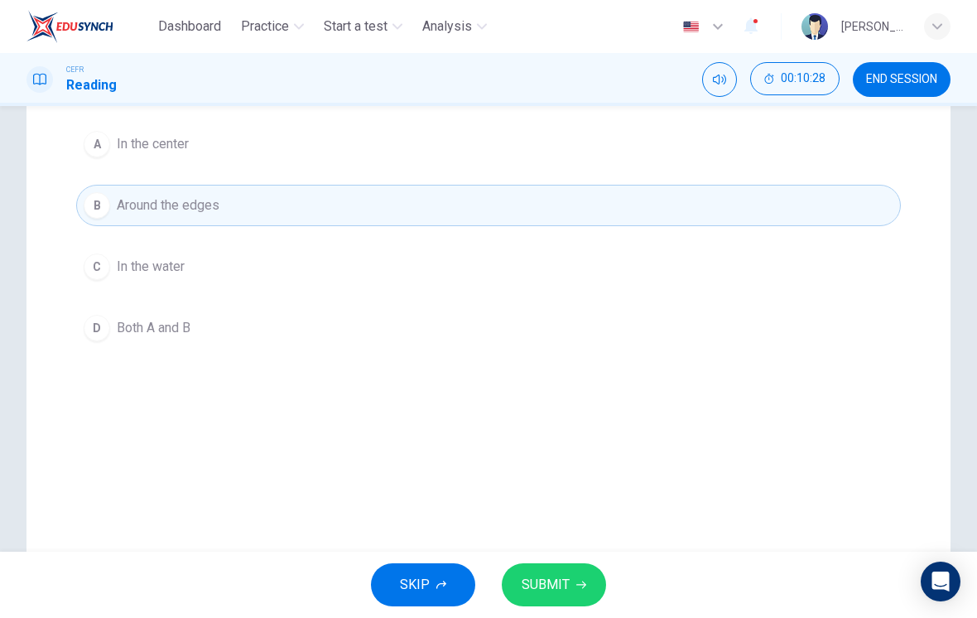
scroll to position [225, 0]
click at [574, 585] on button "SUBMIT" at bounding box center [554, 584] width 104 height 43
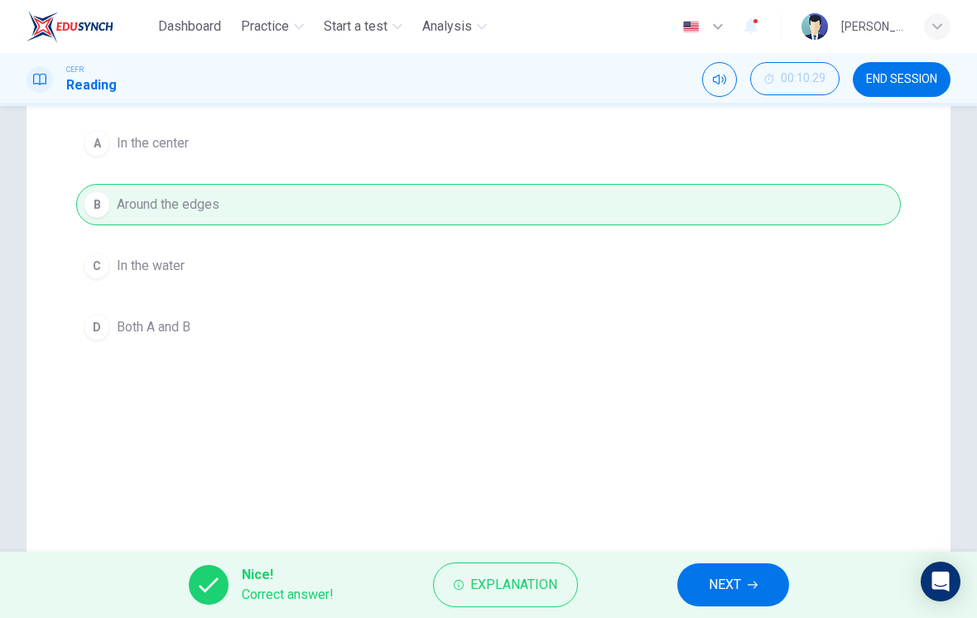
click at [715, 585] on span "NEXT" at bounding box center [725, 584] width 32 height 23
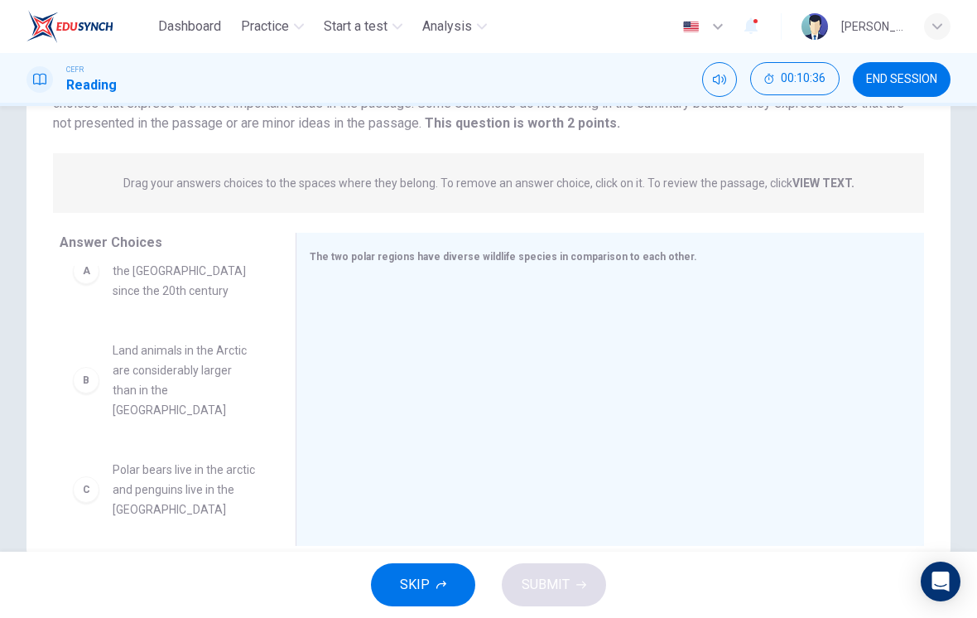
scroll to position [52, 0]
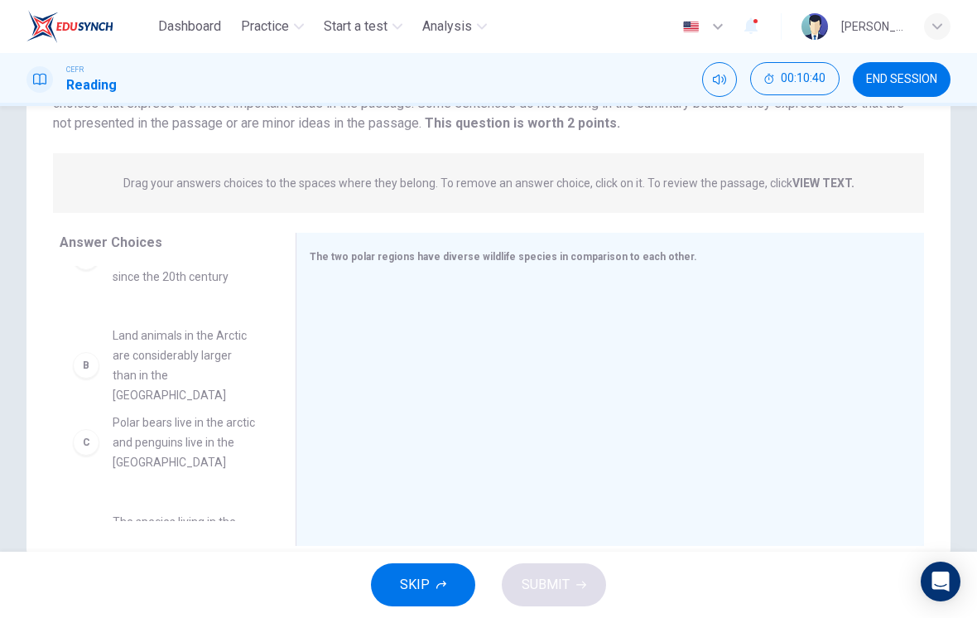
click at [137, 355] on div "A Humans have only lived in the Antarctic since the 20th century C Polar bears …" at bounding box center [165, 341] width 210 height 255
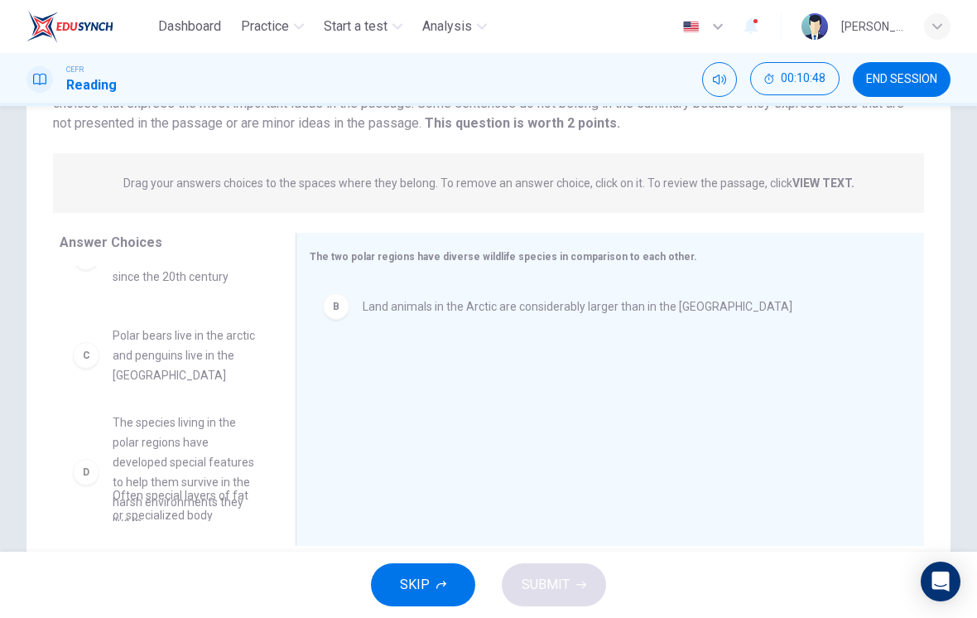
click at [137, 354] on div "A Humans have only lived in the Antarctic since the 20th century D The species …" at bounding box center [165, 341] width 210 height 255
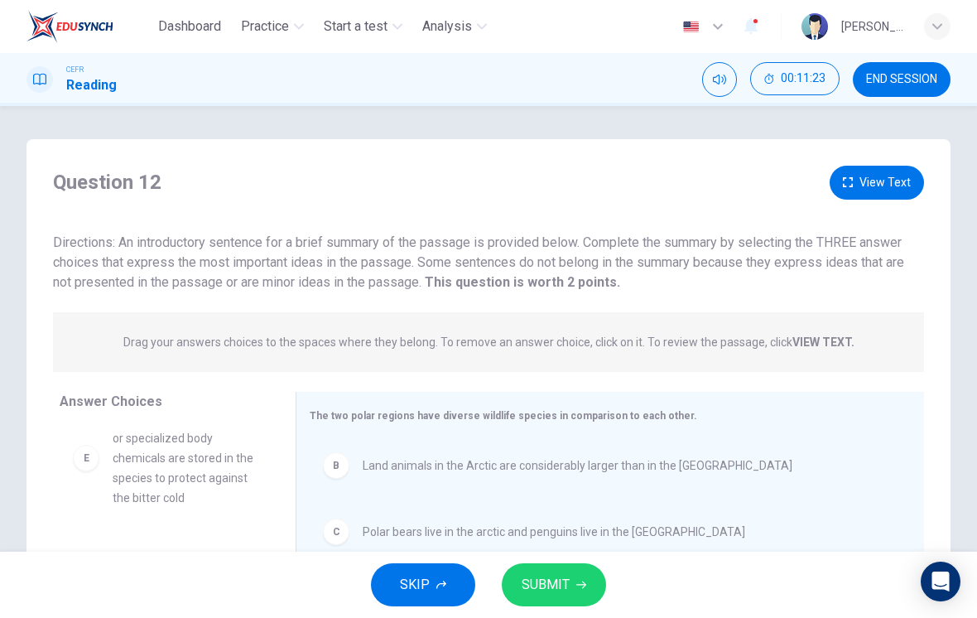
scroll to position [0, 0]
click at [882, 185] on button "View Text" at bounding box center [877, 183] width 94 height 34
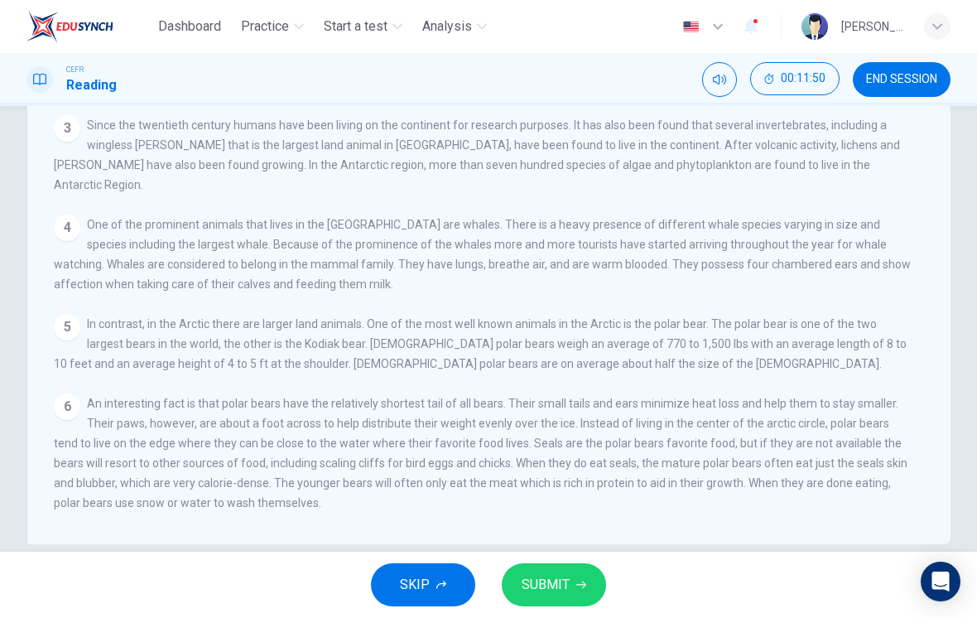
scroll to position [176, 0]
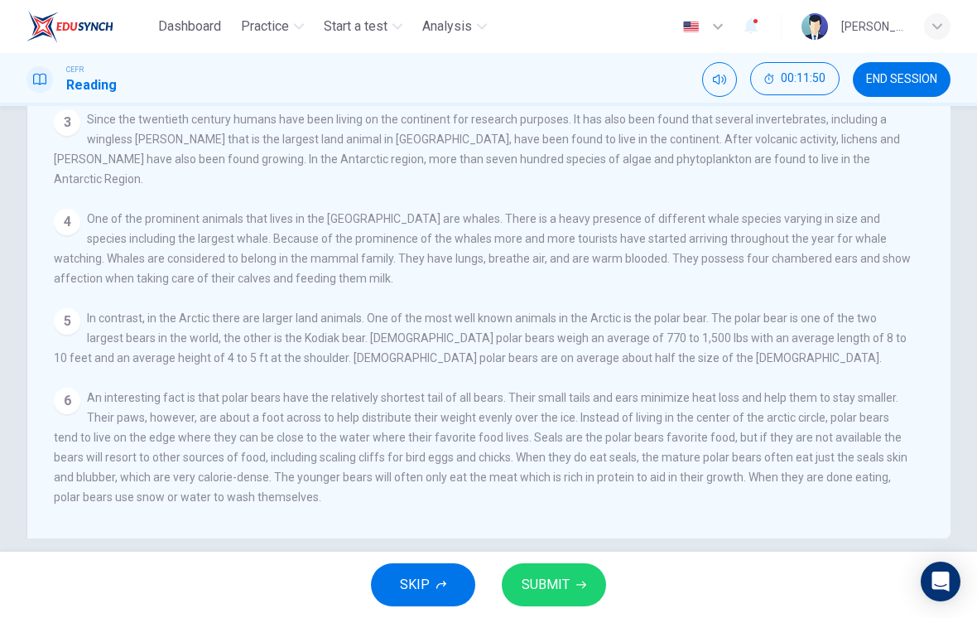
click at [127, 277] on div "4 One of the prominent animals that lives in the Antarctic Region are whales. T…" at bounding box center [483, 248] width 858 height 79
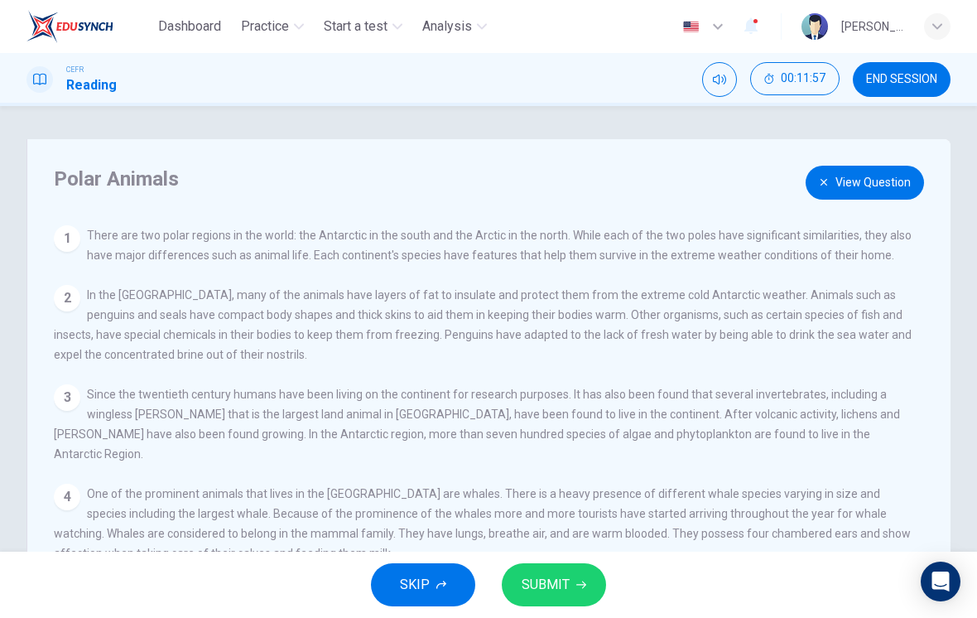
scroll to position [0, 0]
click at [889, 182] on button "View Question" at bounding box center [865, 183] width 118 height 34
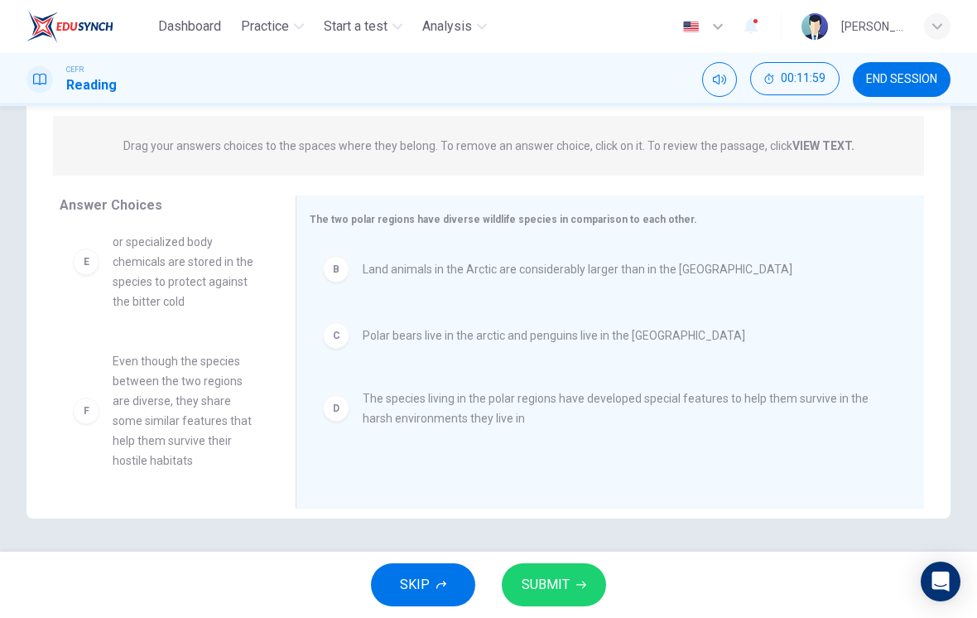
scroll to position [196, 0]
click at [330, 267] on div "B" at bounding box center [336, 269] width 26 height 26
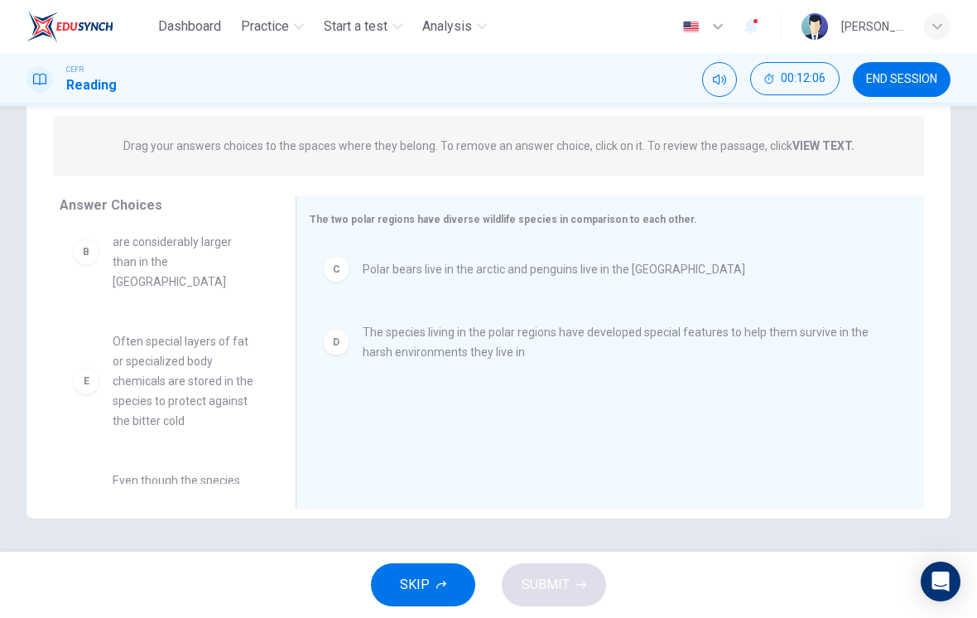
click at [354, 262] on div "C Polar bears live in the arctic and penguins live in the Antarctic" at bounding box center [603, 269] width 561 height 26
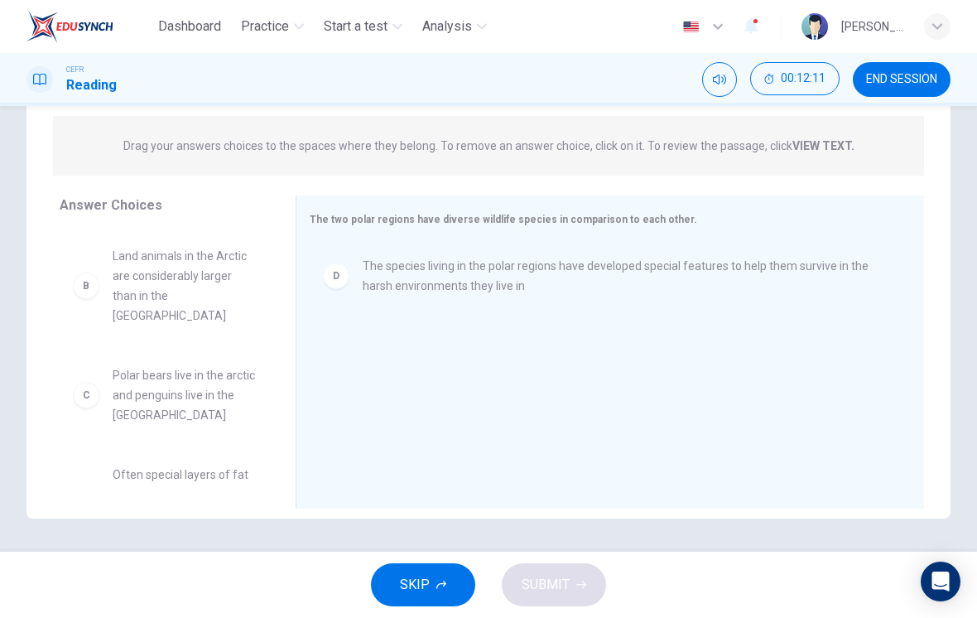
scroll to position [89, 0]
click at [94, 281] on div "B" at bounding box center [86, 291] width 26 height 26
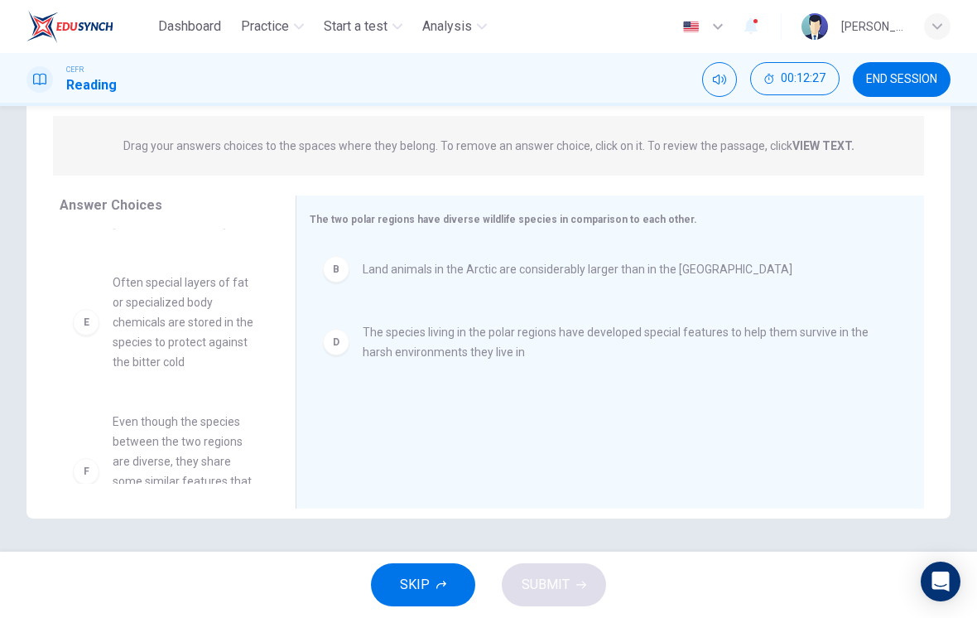
scroll to position [179, 0]
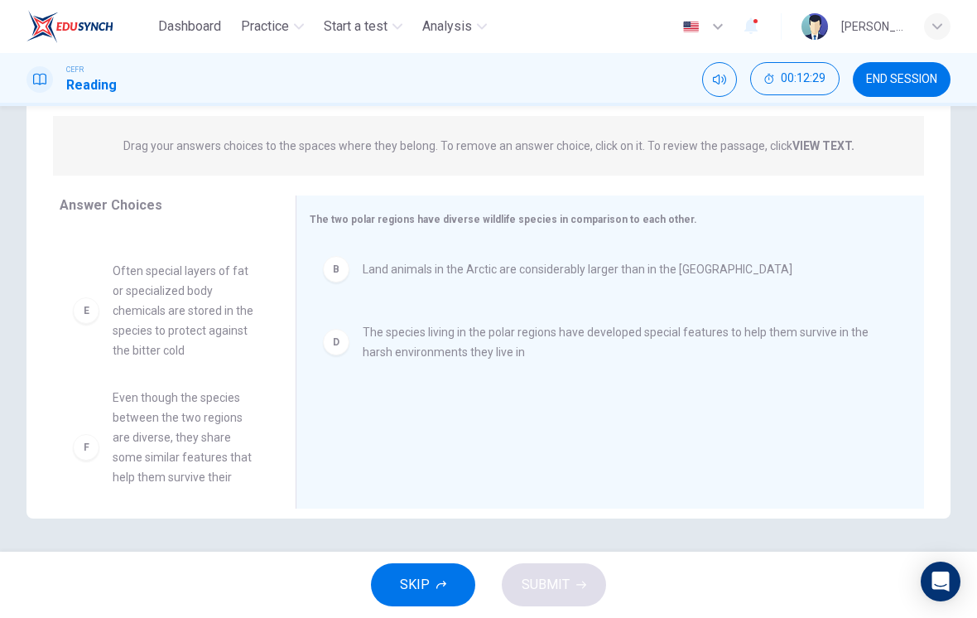
click at [138, 322] on div "A Humans have only lived in the Antarctic since the 20th century C Polar bears …" at bounding box center [171, 356] width 223 height 255
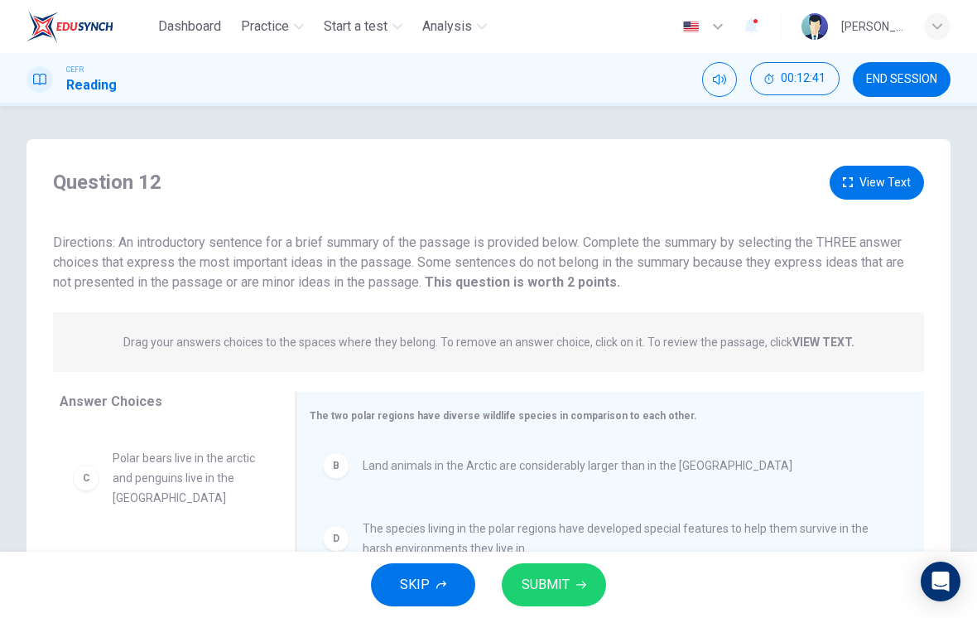
scroll to position [0, 0]
click at [881, 181] on button "View Text" at bounding box center [877, 183] width 94 height 34
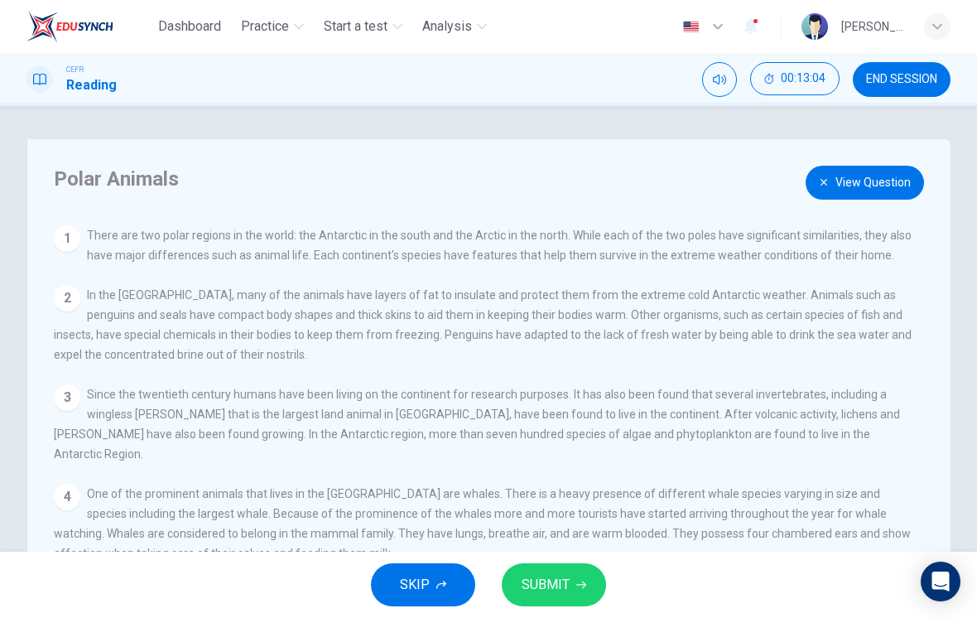
click at [75, 315] on div "View Question 1 There are two polar regions in the world: the Antarctic in the …" at bounding box center [493, 463] width 879 height 476
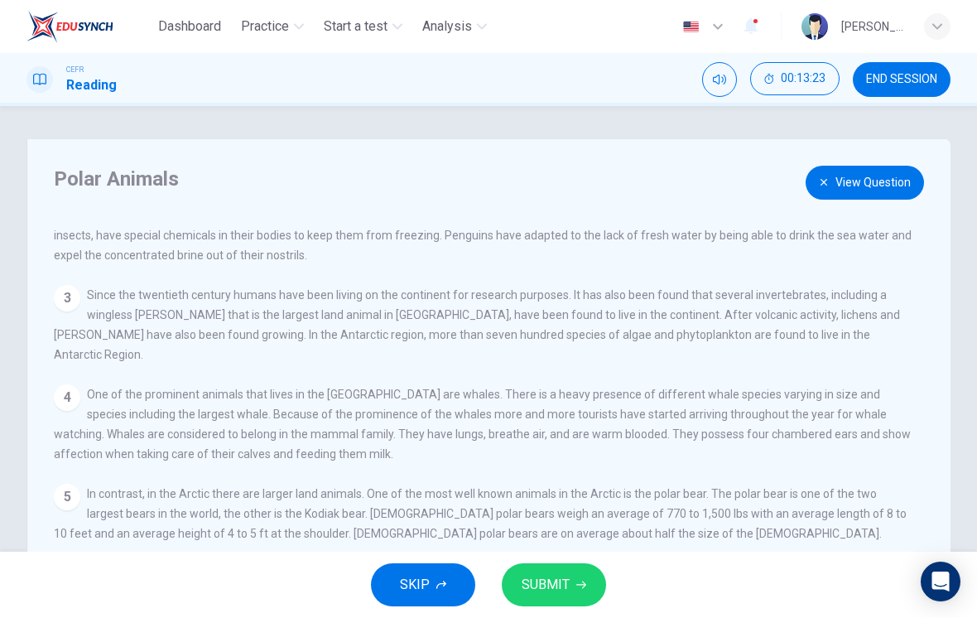
scroll to position [99, 0]
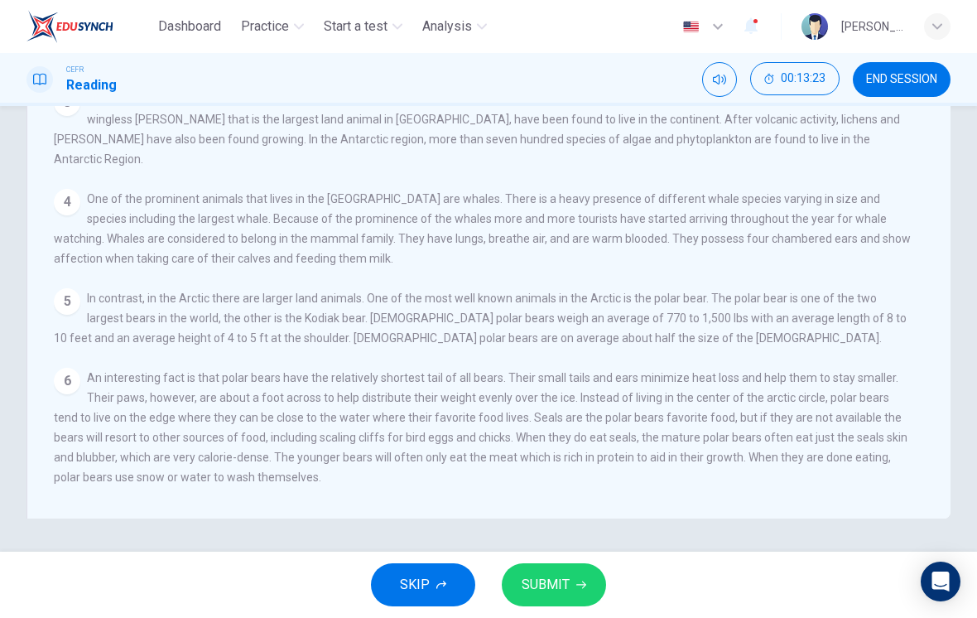
click at [253, 210] on span "One of the prominent animals that lives in the Antarctic Region are whales. The…" at bounding box center [482, 228] width 857 height 73
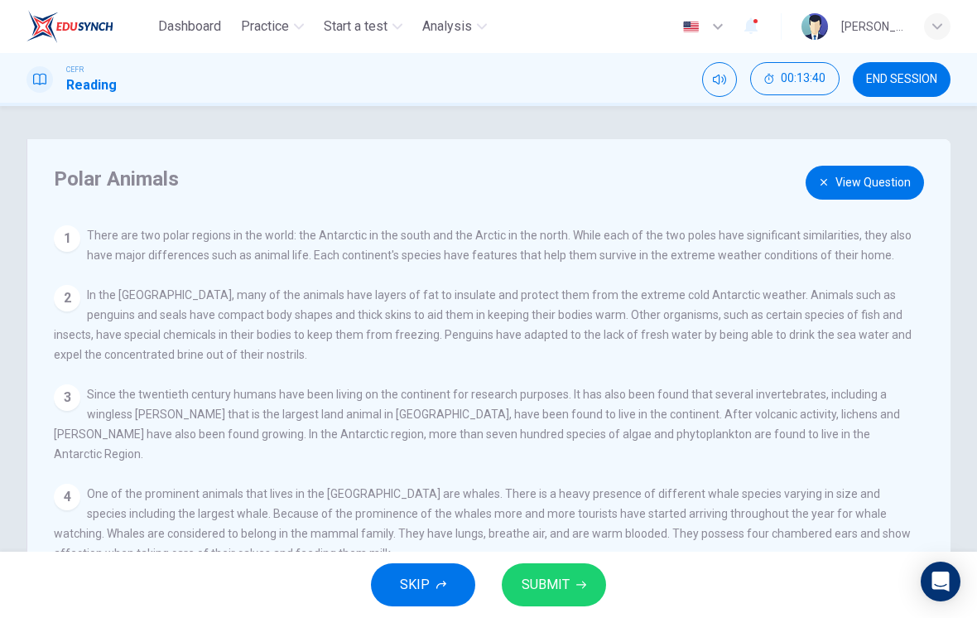
scroll to position [0, 0]
click at [865, 180] on button "View Question" at bounding box center [865, 183] width 118 height 34
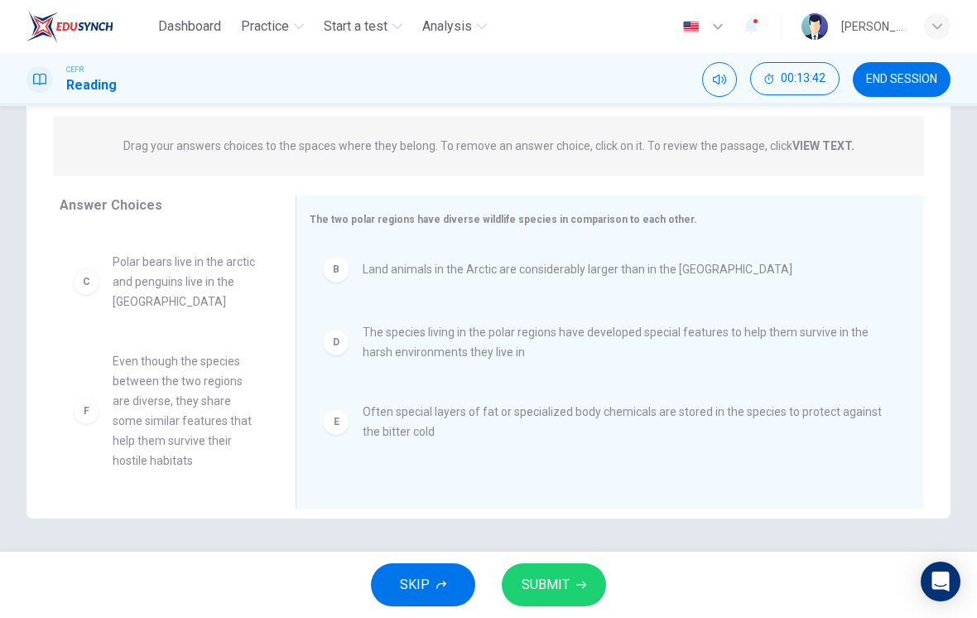
scroll to position [196, 0]
click at [328, 422] on div "E" at bounding box center [336, 421] width 26 height 26
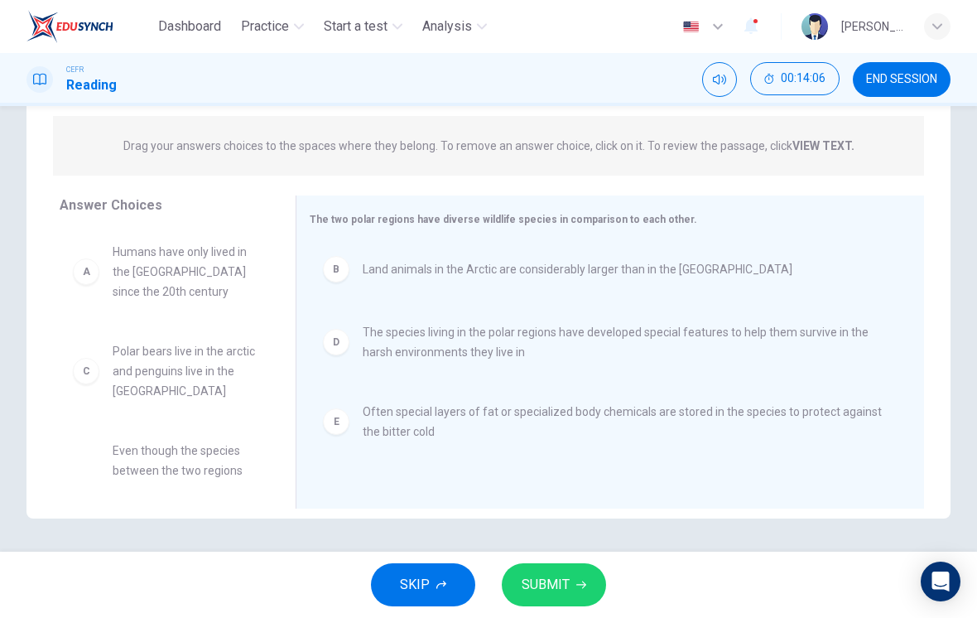
scroll to position [0, 0]
click at [334, 271] on div "B" at bounding box center [336, 269] width 26 height 26
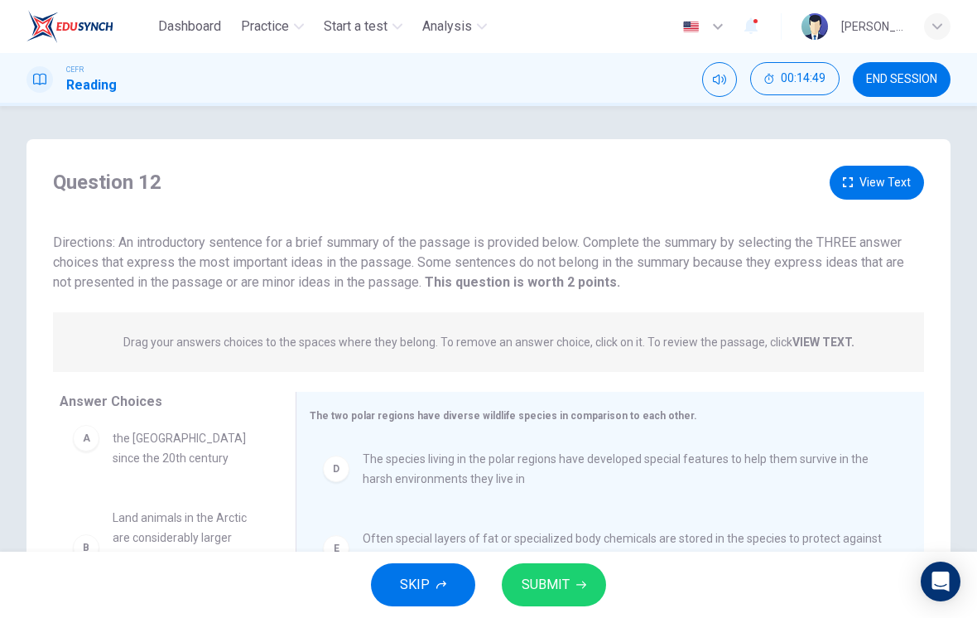
click at [879, 181] on button "View Text" at bounding box center [877, 183] width 94 height 34
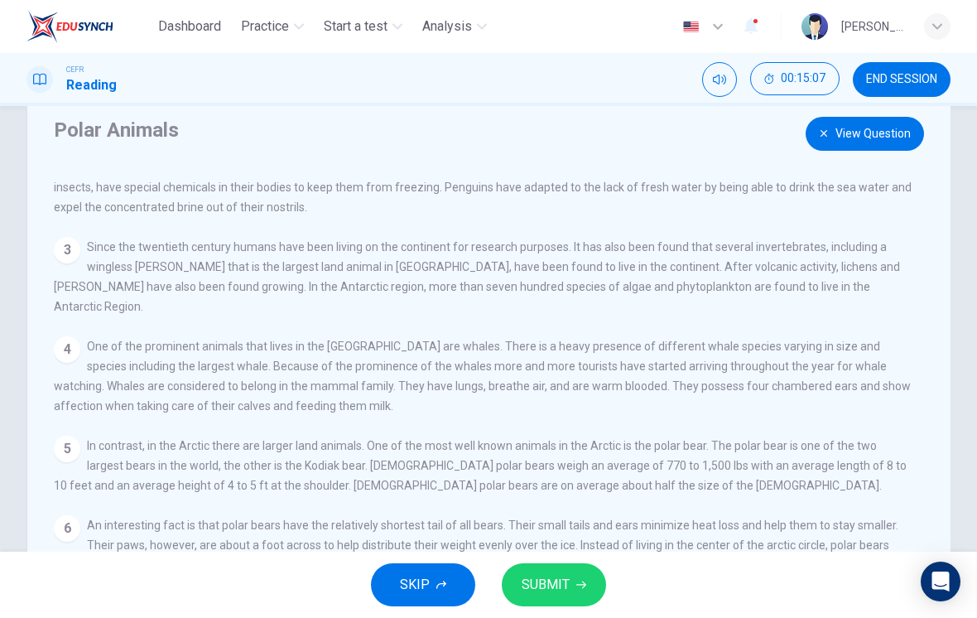
scroll to position [52, 0]
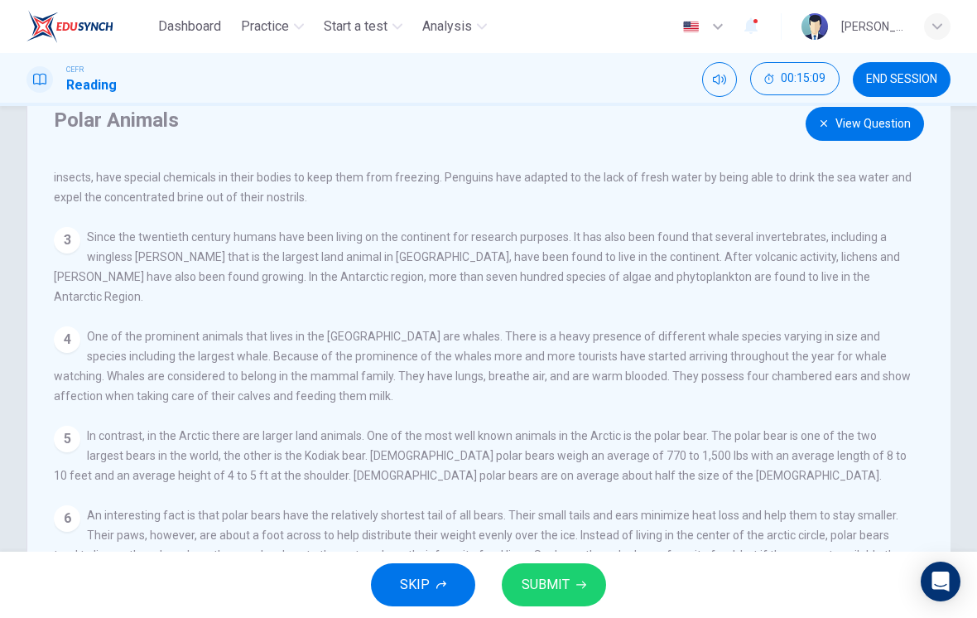
click at [109, 344] on span "One of the prominent animals that lives in the Antarctic Region are whales. The…" at bounding box center [482, 366] width 857 height 73
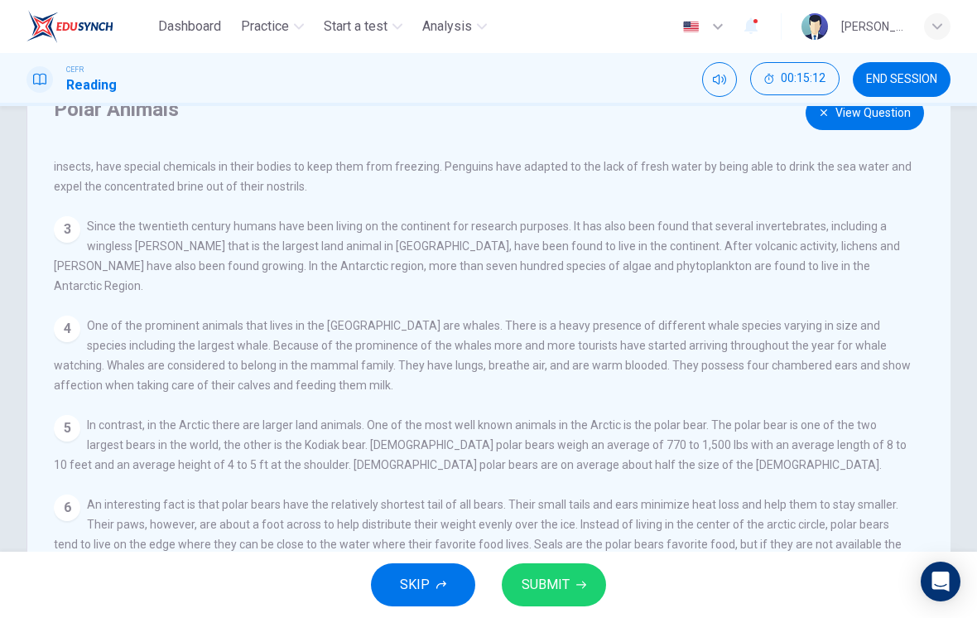
click at [113, 342] on div "4 One of the prominent animals that lives in the Antarctic Region are whales. T…" at bounding box center [483, 355] width 858 height 79
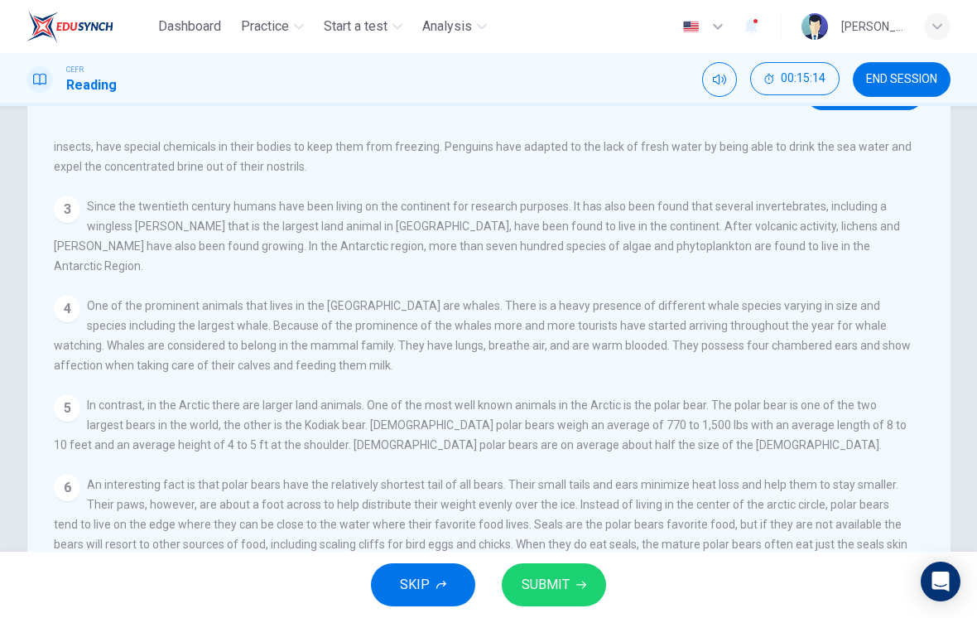
click at [107, 332] on span "One of the prominent animals that lives in the Antarctic Region are whales. The…" at bounding box center [482, 335] width 857 height 73
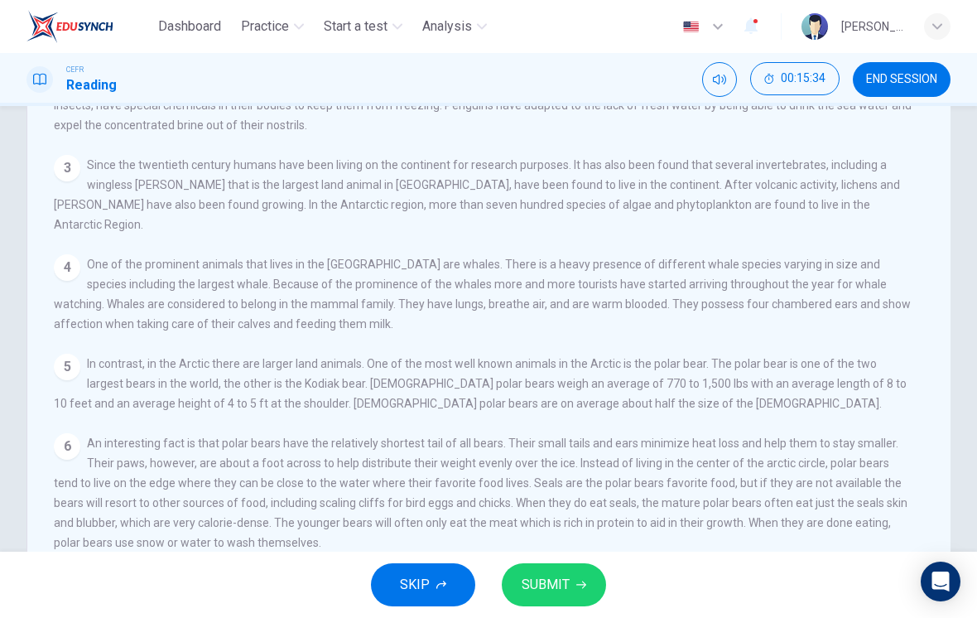
scroll to position [79, 0]
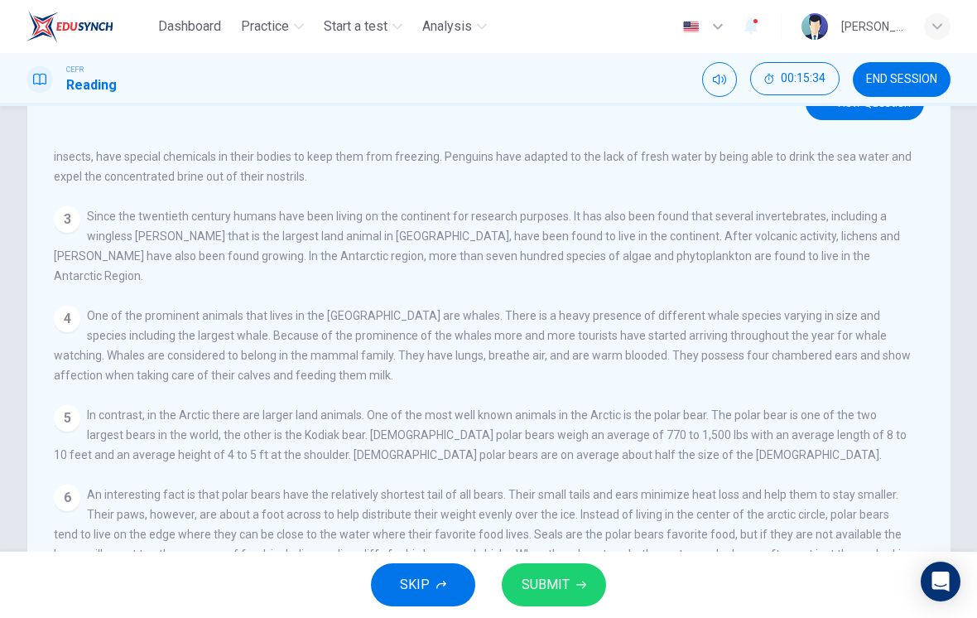
click at [528, 226] on span "Since the twentieth century humans have been living on the continent for resear…" at bounding box center [477, 246] width 846 height 73
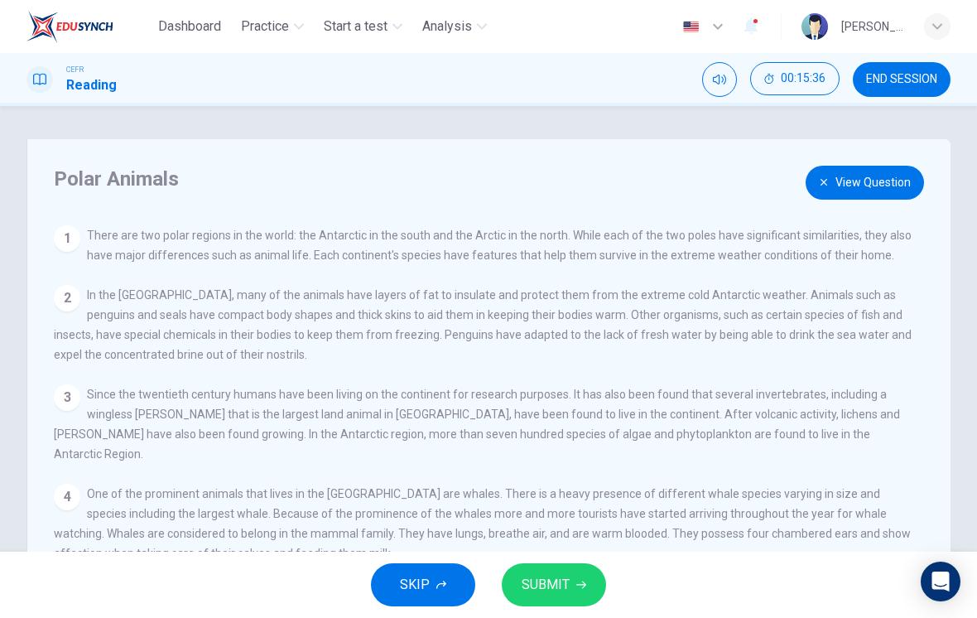
scroll to position [0, 0]
click at [875, 178] on button "View Question" at bounding box center [865, 183] width 118 height 34
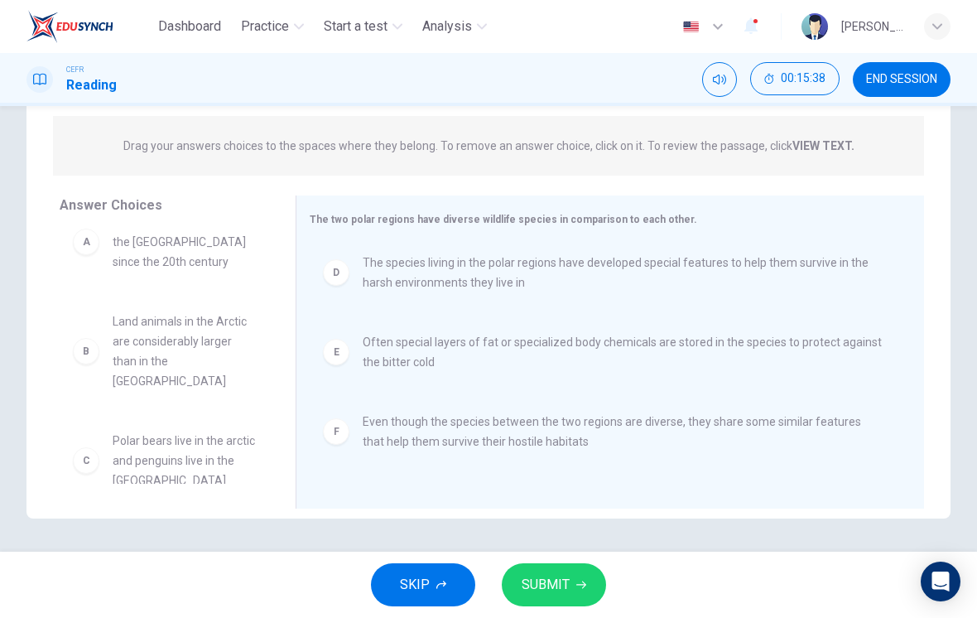
click at [161, 298] on div "B Land animals in the Arctic are considerably larger than in the Antarctic" at bounding box center [165, 351] width 210 height 106
click at [330, 436] on div "F" at bounding box center [336, 431] width 26 height 26
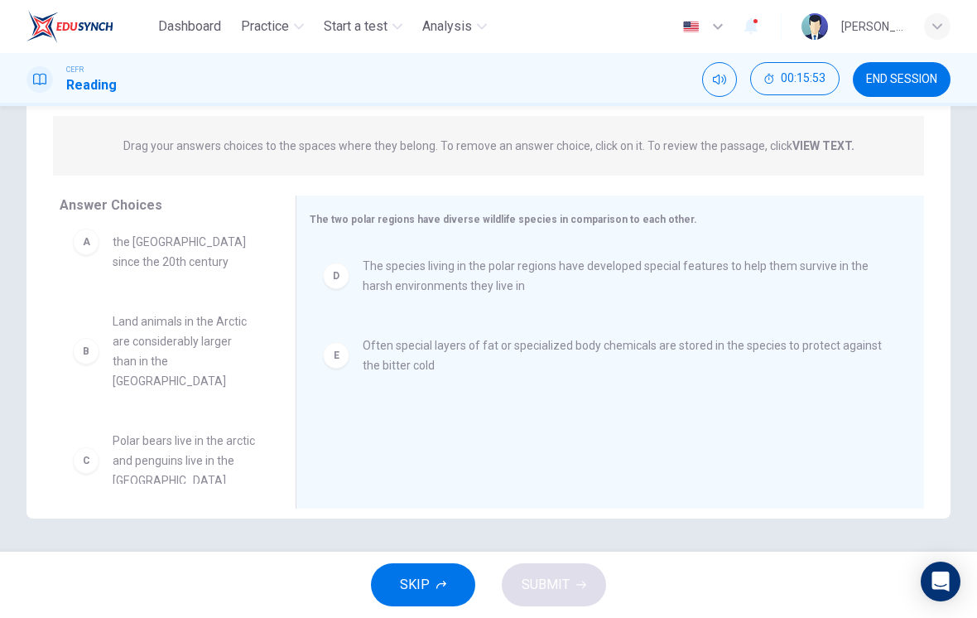
click at [105, 349] on div "B Land animals in the Arctic are considerably larger than in the Antarctic" at bounding box center [164, 350] width 183 height 79
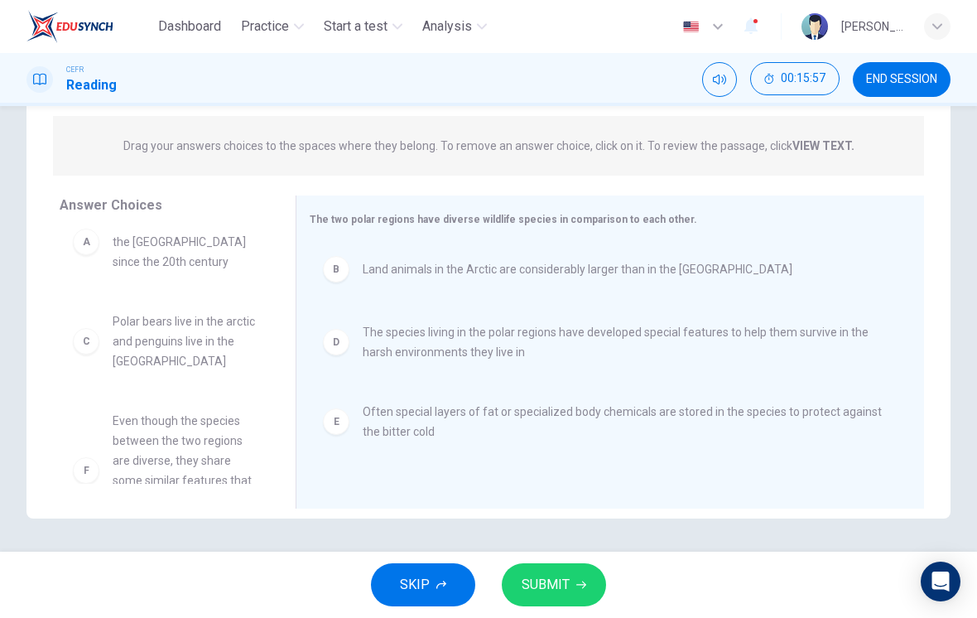
click at [542, 589] on span "SUBMIT" at bounding box center [546, 584] width 48 height 23
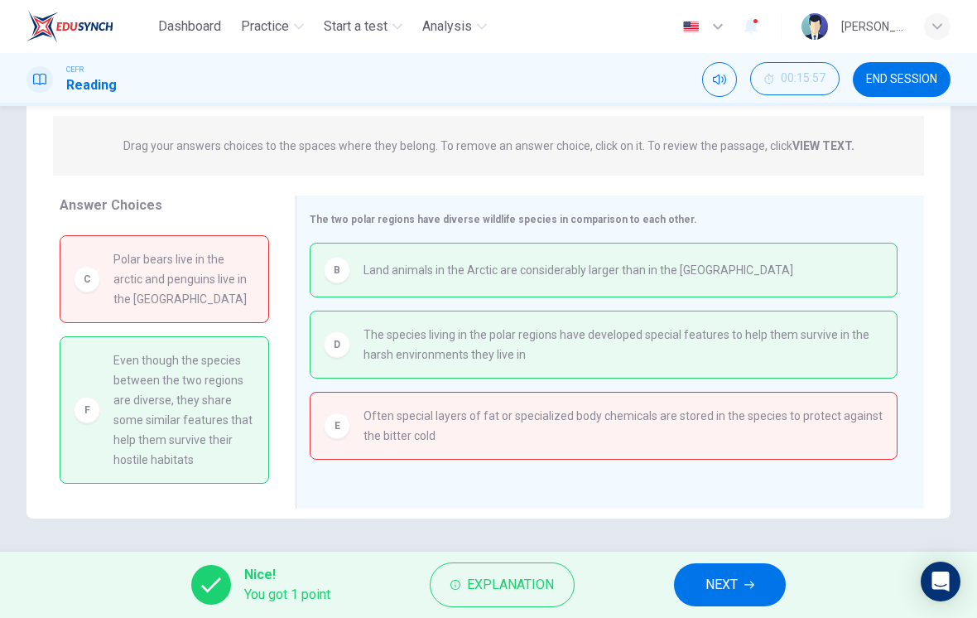
scroll to position [94, 0]
click at [490, 598] on button "Explanation" at bounding box center [502, 584] width 145 height 45
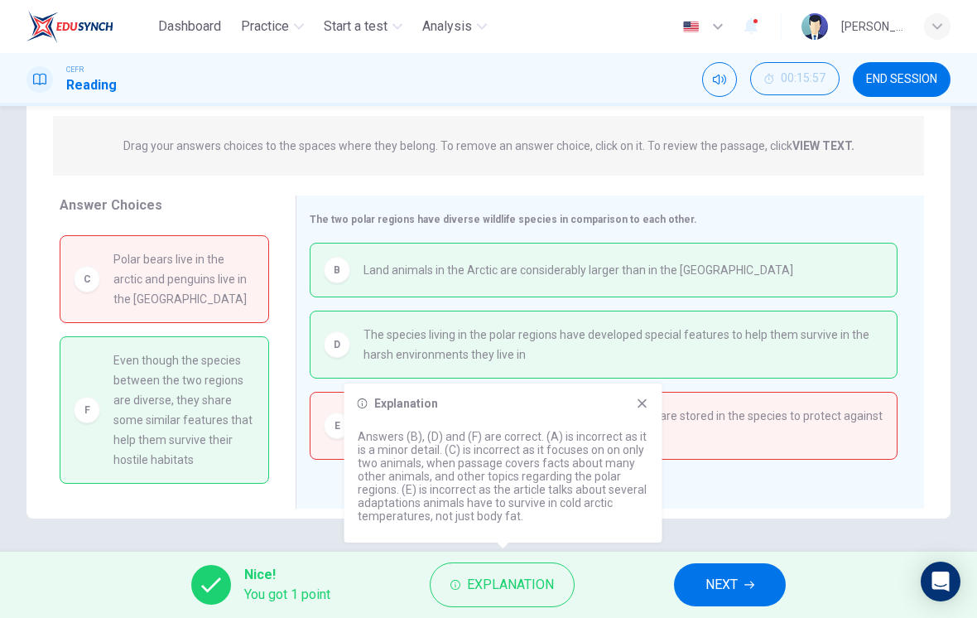
click at [639, 403] on icon at bounding box center [642, 403] width 13 height 13
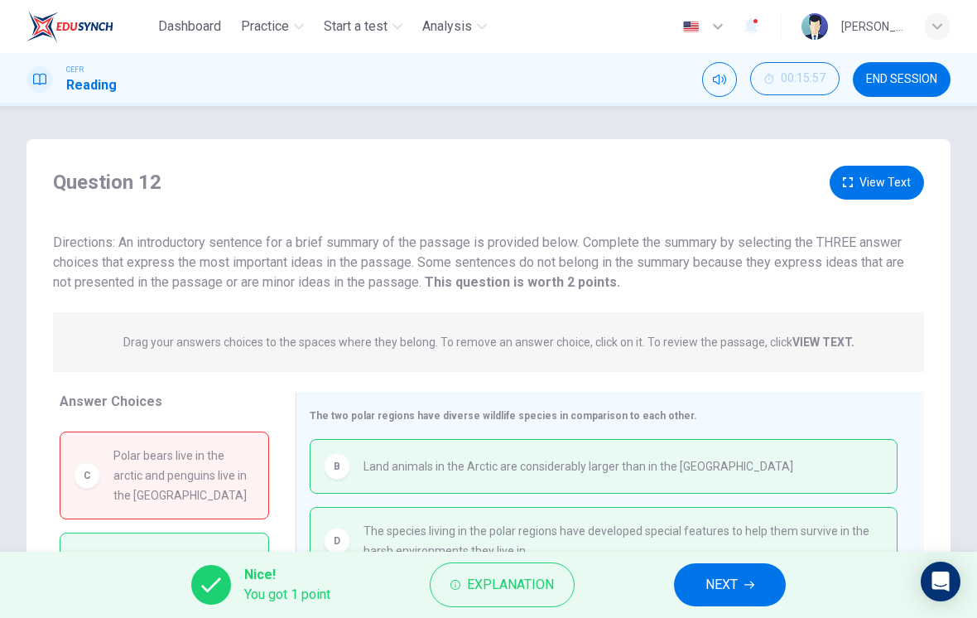
scroll to position [0, 0]
click at [856, 186] on button "View Text" at bounding box center [877, 183] width 94 height 34
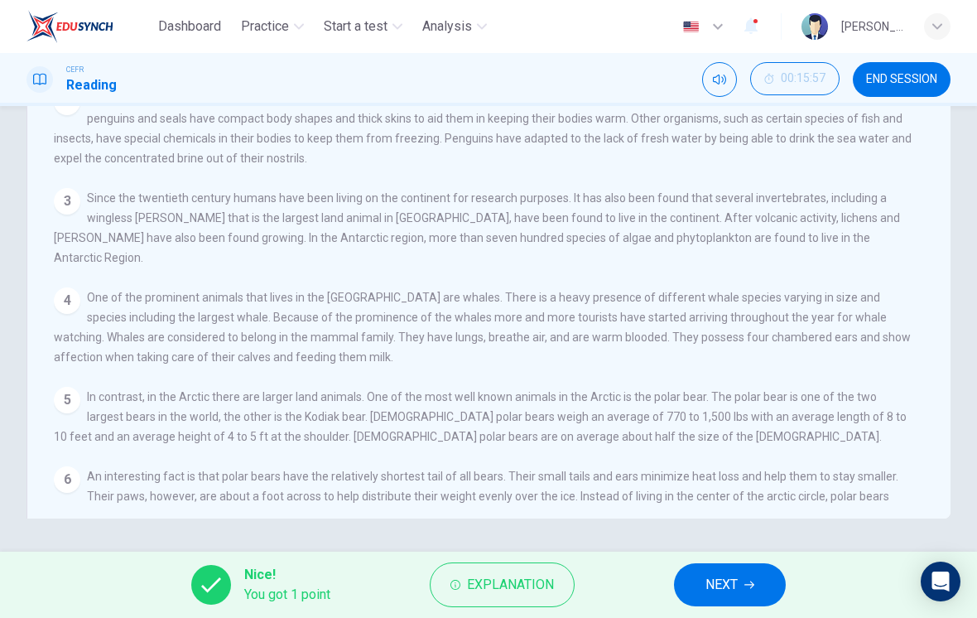
click at [875, 75] on span "END SESSION" at bounding box center [901, 79] width 71 height 13
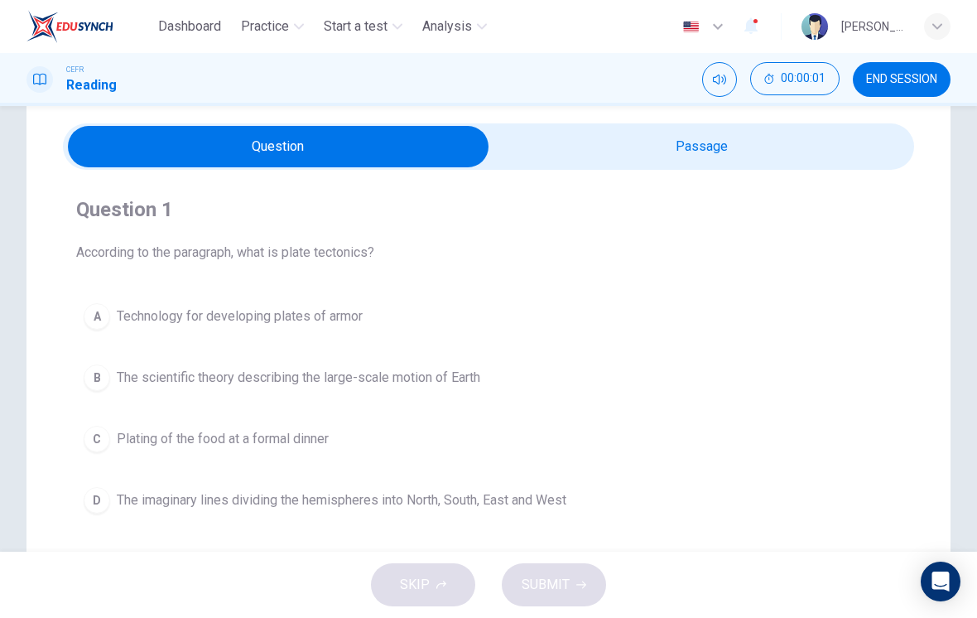
scroll to position [58, 0]
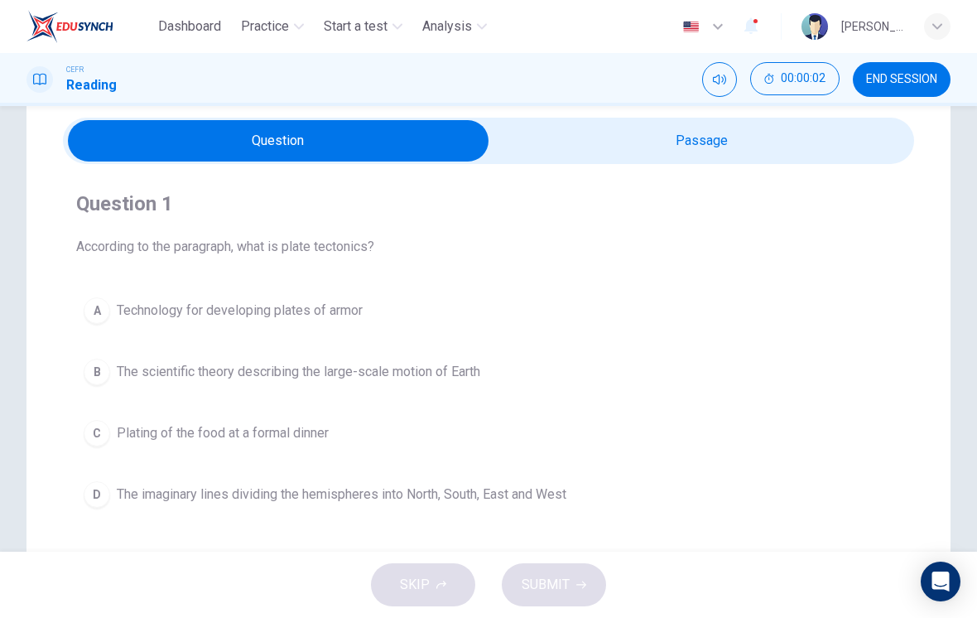
click at [739, 128] on input "checkbox" at bounding box center [278, 140] width 1277 height 41
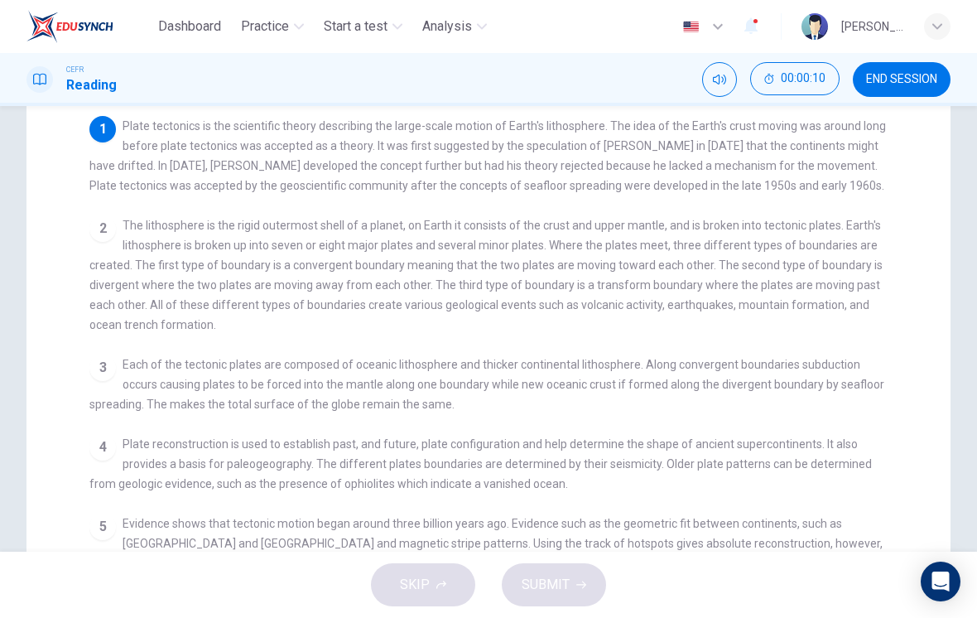
scroll to position [122, 0]
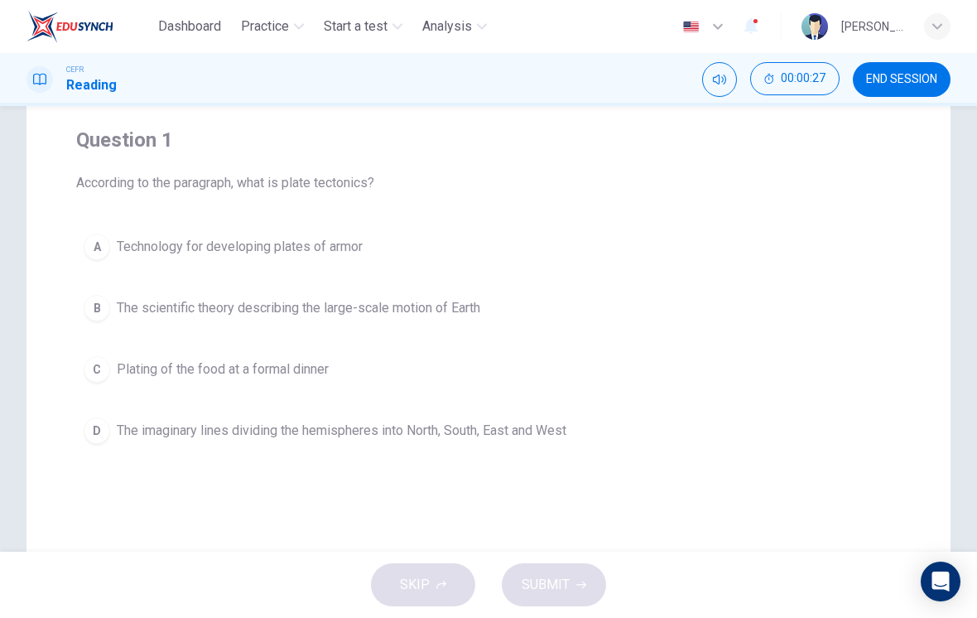
click at [96, 304] on div "B" at bounding box center [97, 308] width 26 height 26
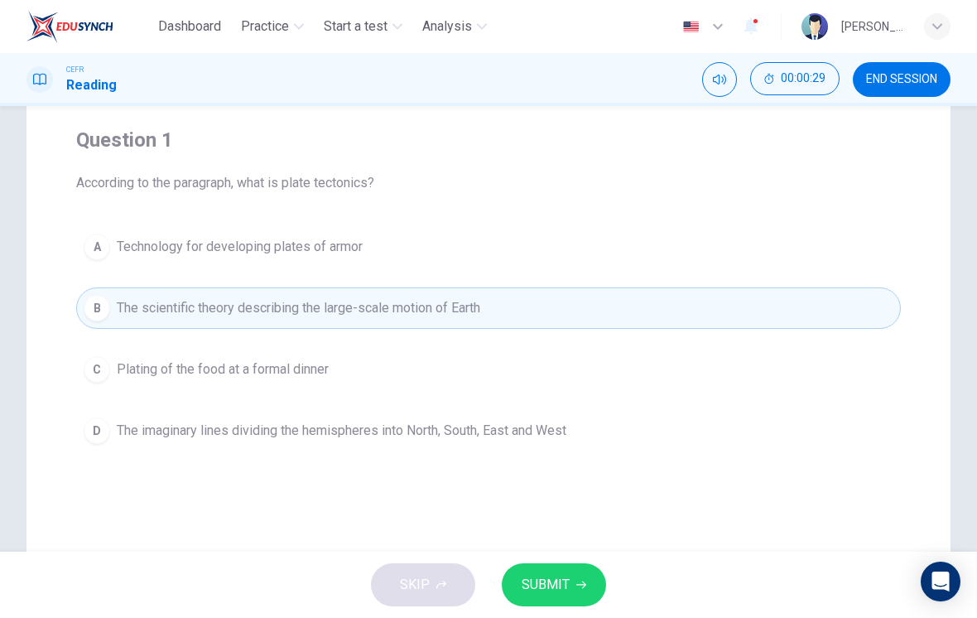
click at [558, 585] on span "SUBMIT" at bounding box center [546, 584] width 48 height 23
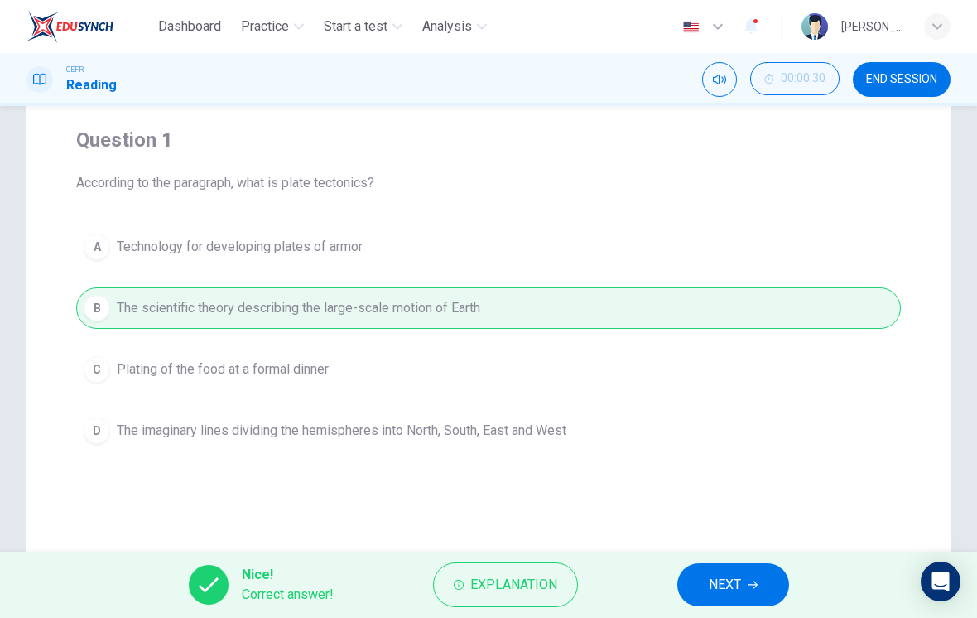
click at [702, 590] on button "NEXT" at bounding box center [733, 584] width 112 height 43
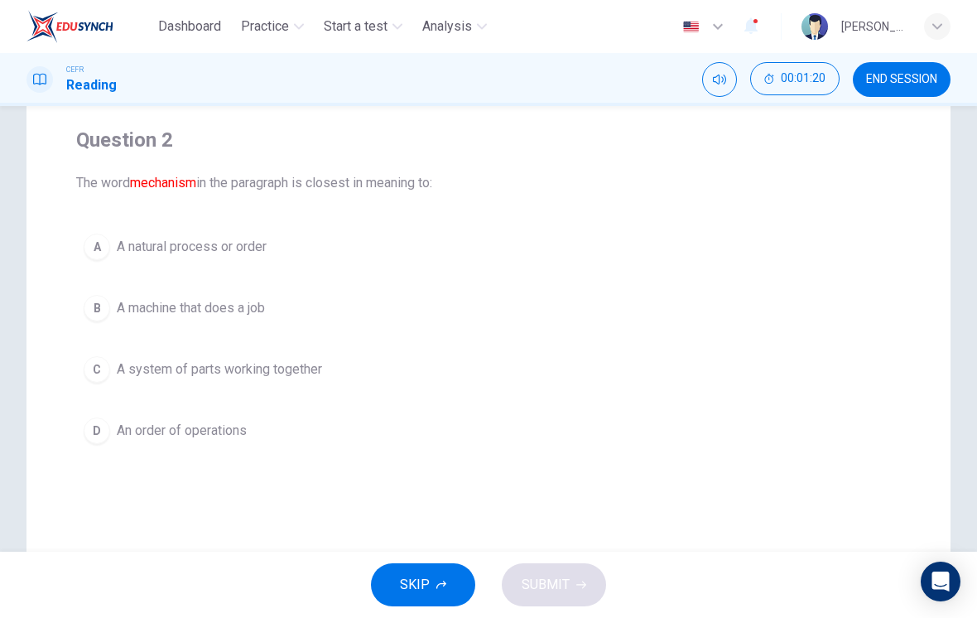
click at [99, 357] on div "C" at bounding box center [97, 369] width 26 height 26
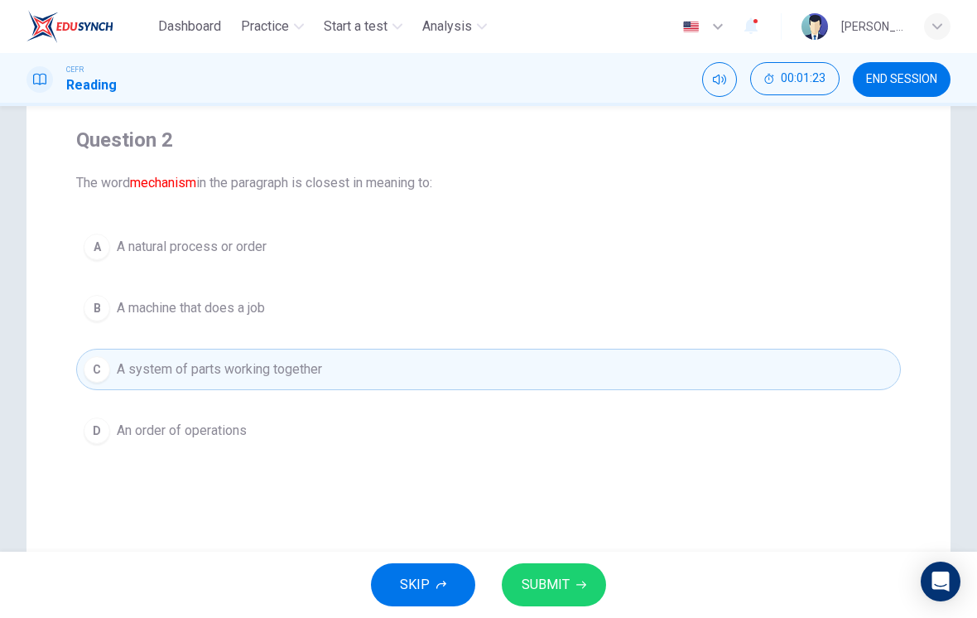
click at [538, 587] on span "SUBMIT" at bounding box center [546, 584] width 48 height 23
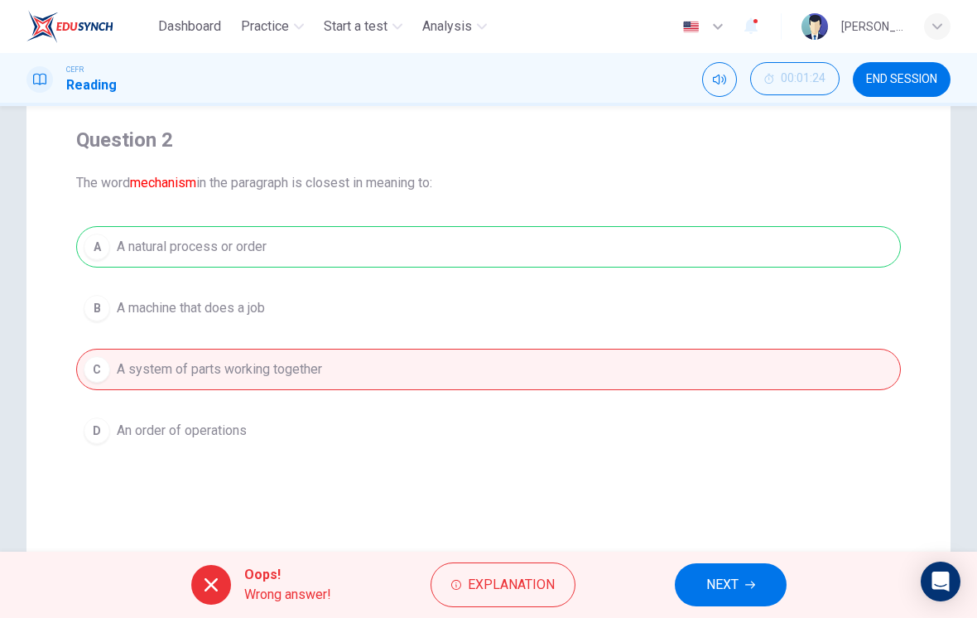
click at [514, 601] on button "Explanation" at bounding box center [503, 584] width 145 height 45
click at [513, 601] on button "Explanation" at bounding box center [503, 584] width 145 height 45
click at [525, 580] on span "Explanation" at bounding box center [511, 584] width 87 height 23
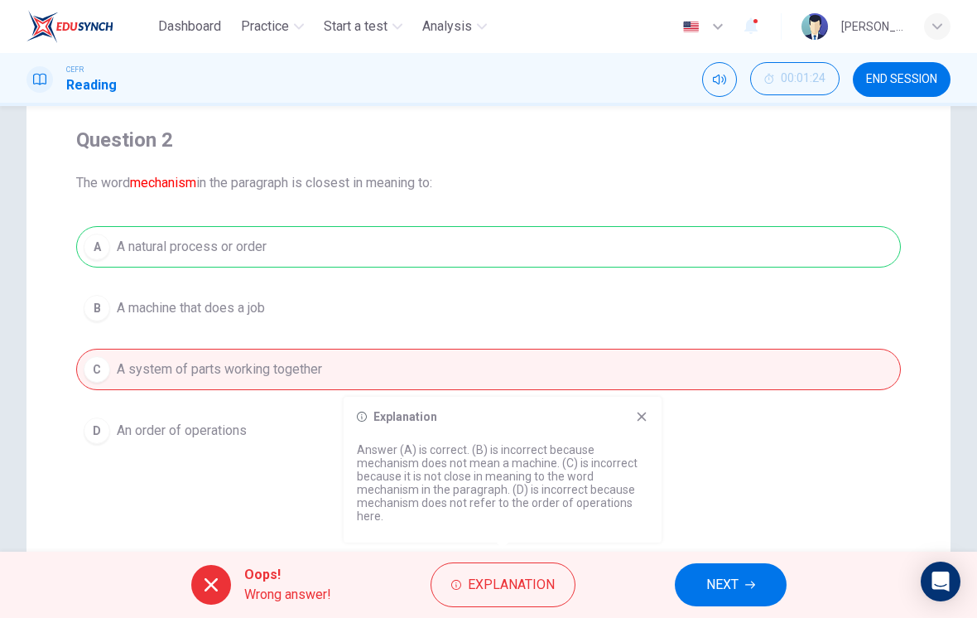
click at [638, 418] on icon at bounding box center [641, 416] width 13 height 13
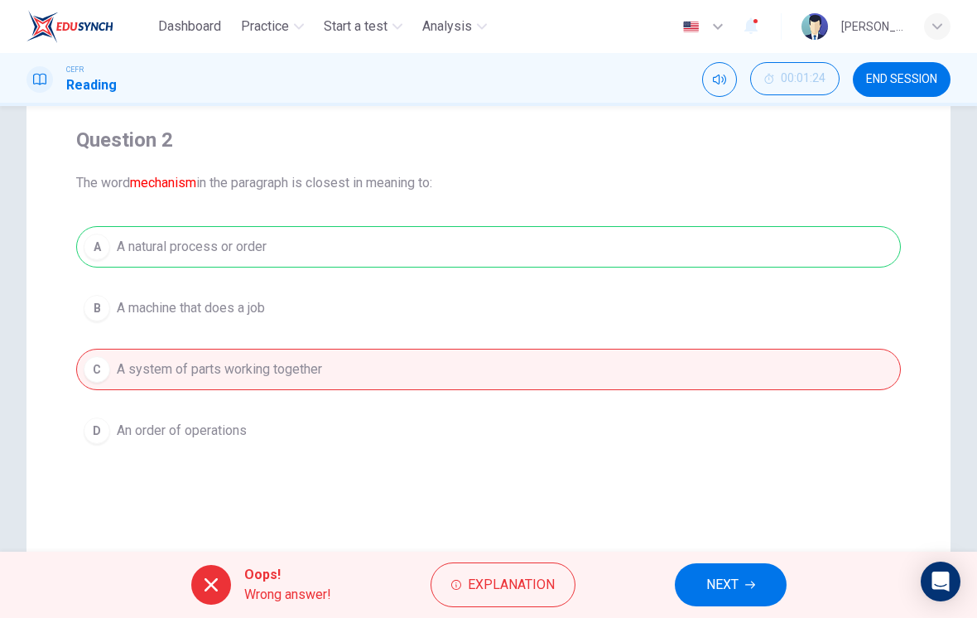
click at [714, 583] on span "NEXT" at bounding box center [722, 584] width 32 height 23
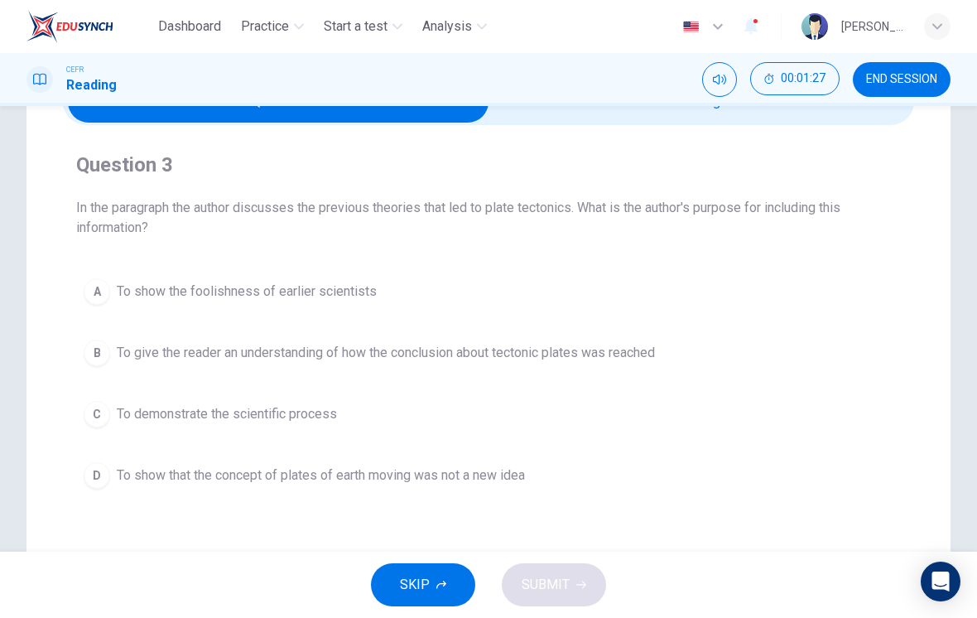
scroll to position [96, 0]
click at [94, 336] on button "B To give the reader an understanding of how the conclusion about tectonic plat…" at bounding box center [488, 353] width 825 height 41
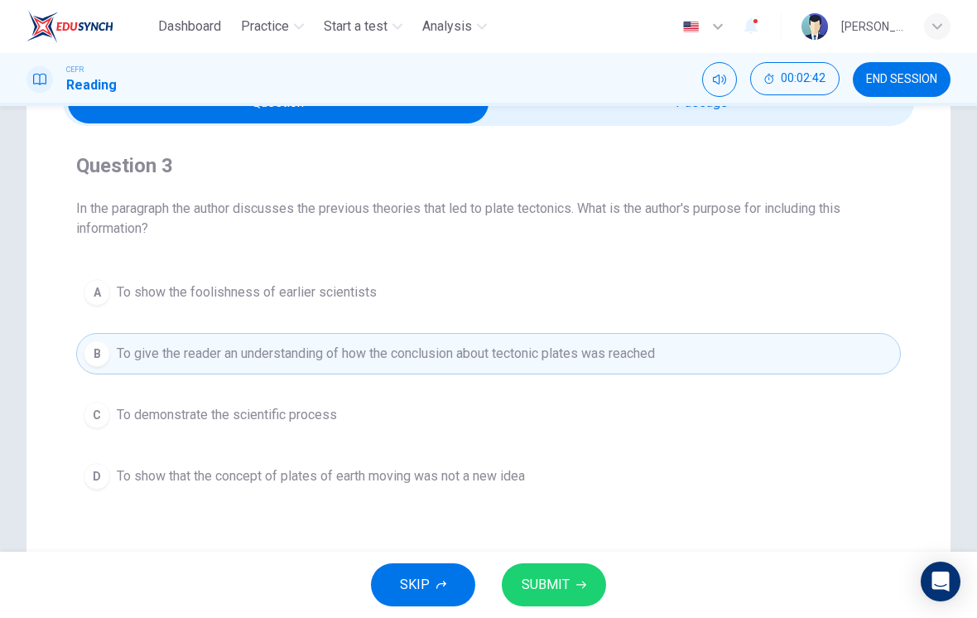
click at [564, 584] on span "SUBMIT" at bounding box center [546, 584] width 48 height 23
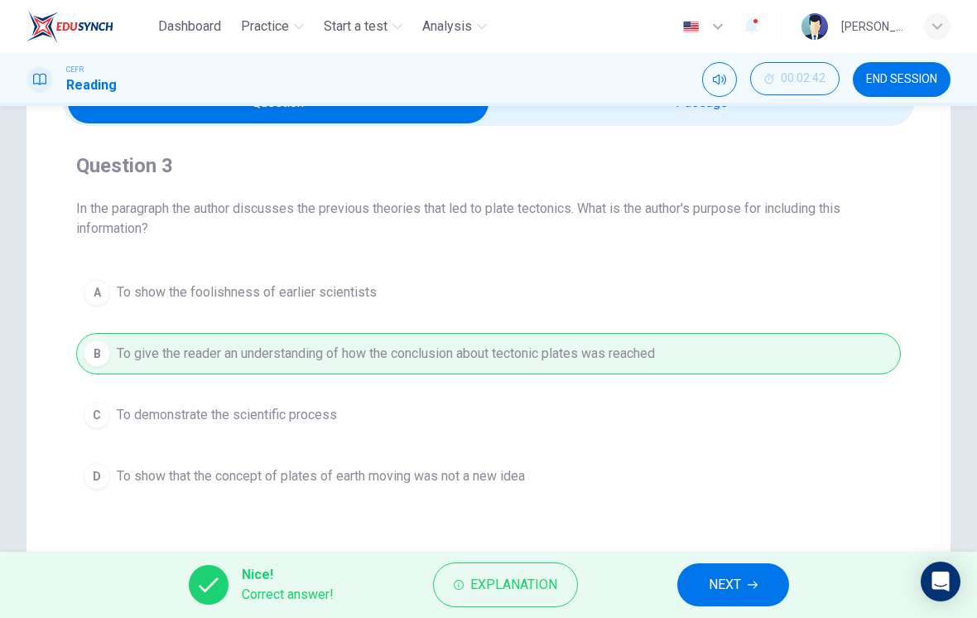
click at [482, 605] on button "Explanation" at bounding box center [505, 584] width 145 height 45
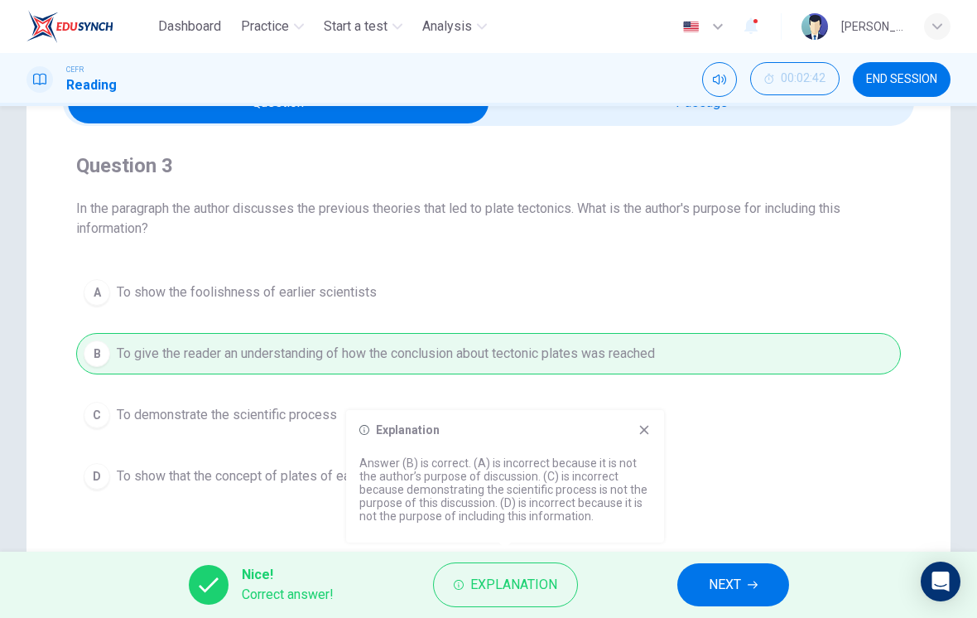
click at [630, 442] on div "Explanation Answer (B) is correct. (A) is incorrect because it is not the autho…" at bounding box center [505, 476] width 318 height 132
click at [645, 420] on div "Explanation Answer (B) is correct. (A) is incorrect because it is not the autho…" at bounding box center [505, 476] width 318 height 132
click at [644, 419] on div "Explanation Answer (B) is correct. (A) is incorrect because it is not the autho…" at bounding box center [505, 476] width 318 height 132
click at [645, 428] on icon at bounding box center [644, 430] width 9 height 9
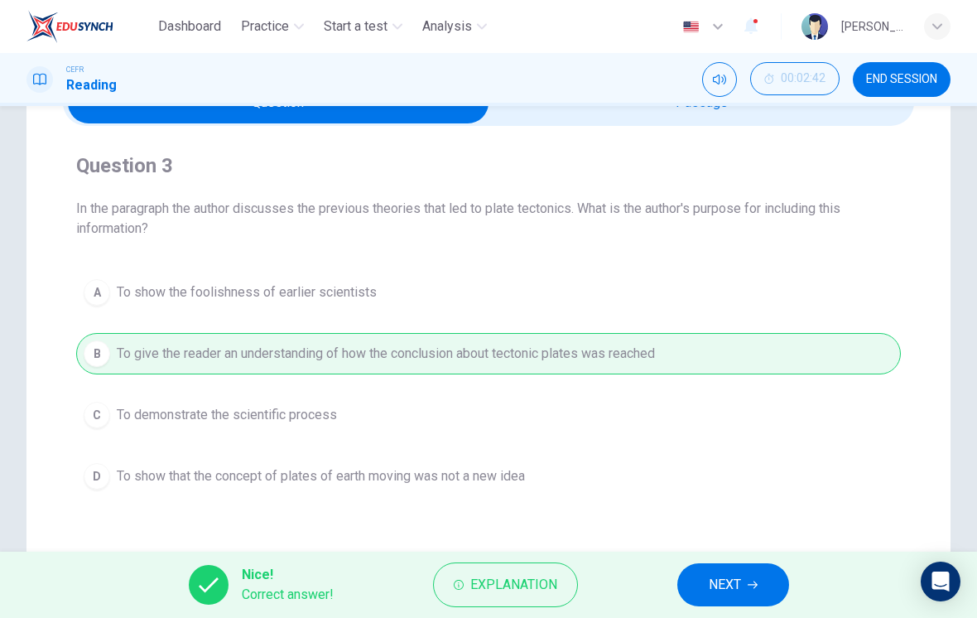
click at [717, 590] on span "NEXT" at bounding box center [725, 584] width 32 height 23
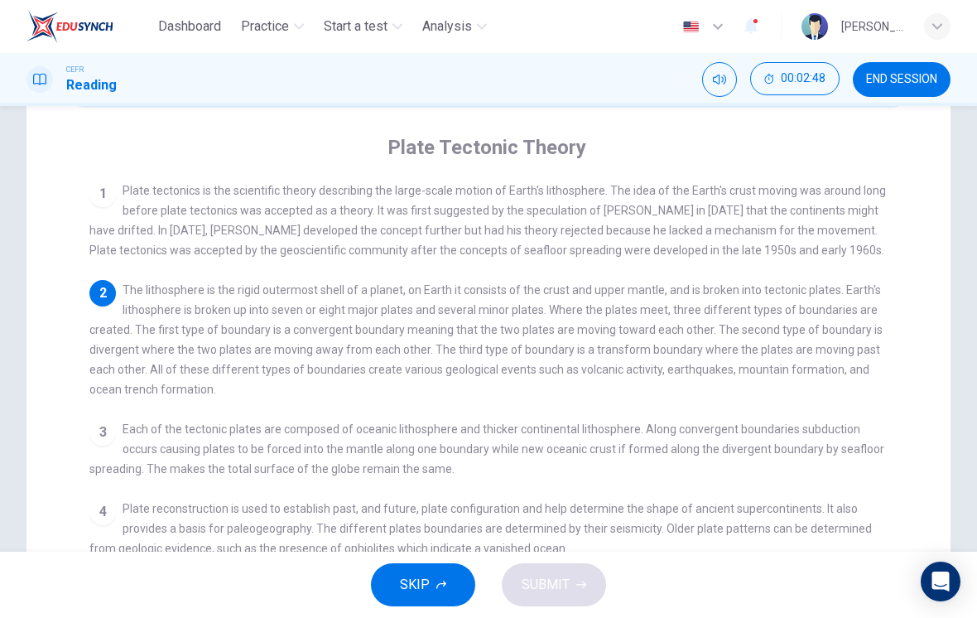
scroll to position [118, 0]
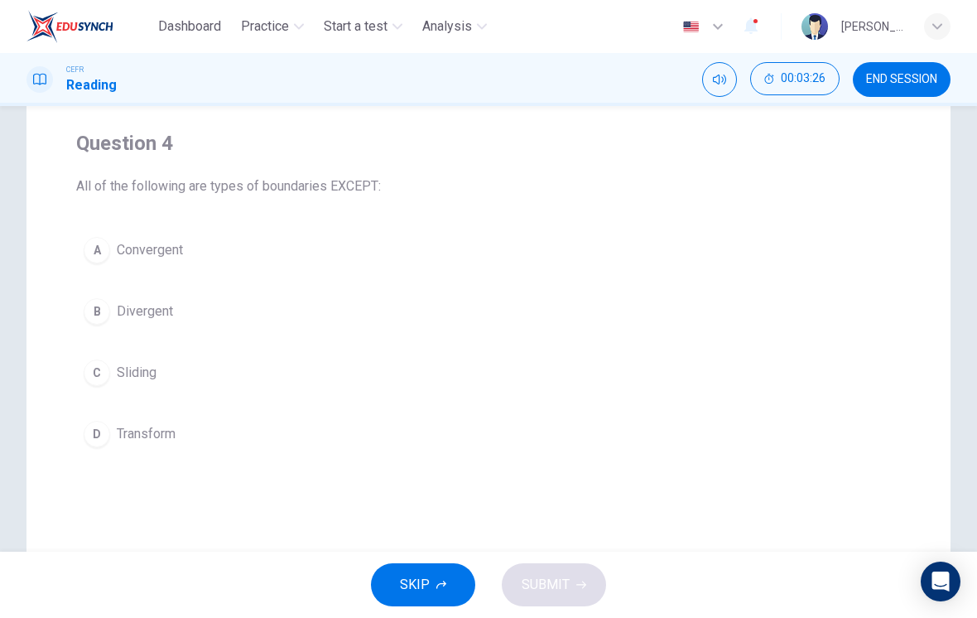
click at [93, 375] on div "C" at bounding box center [97, 372] width 26 height 26
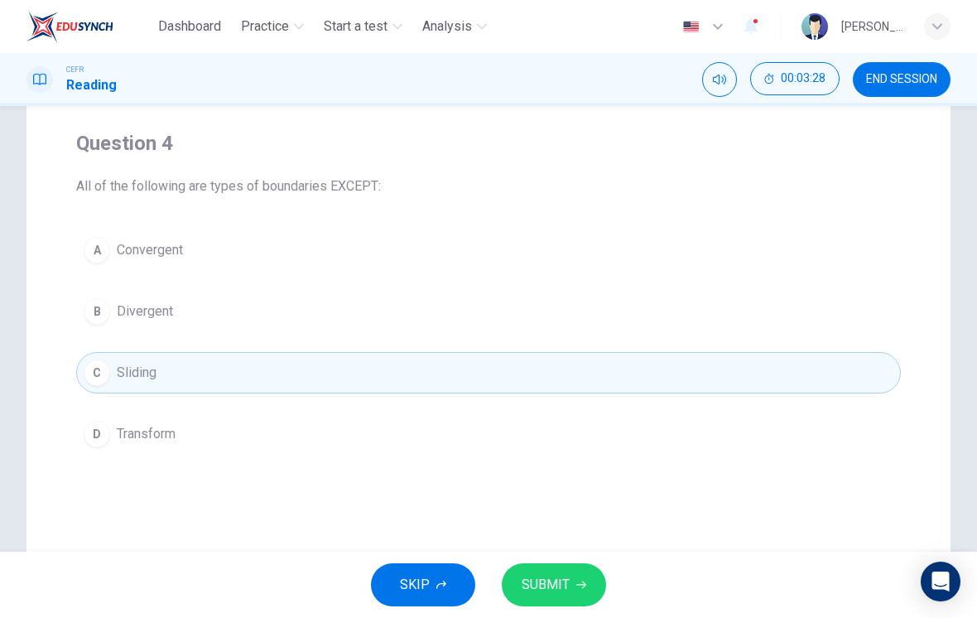
click at [557, 587] on span "SUBMIT" at bounding box center [546, 584] width 48 height 23
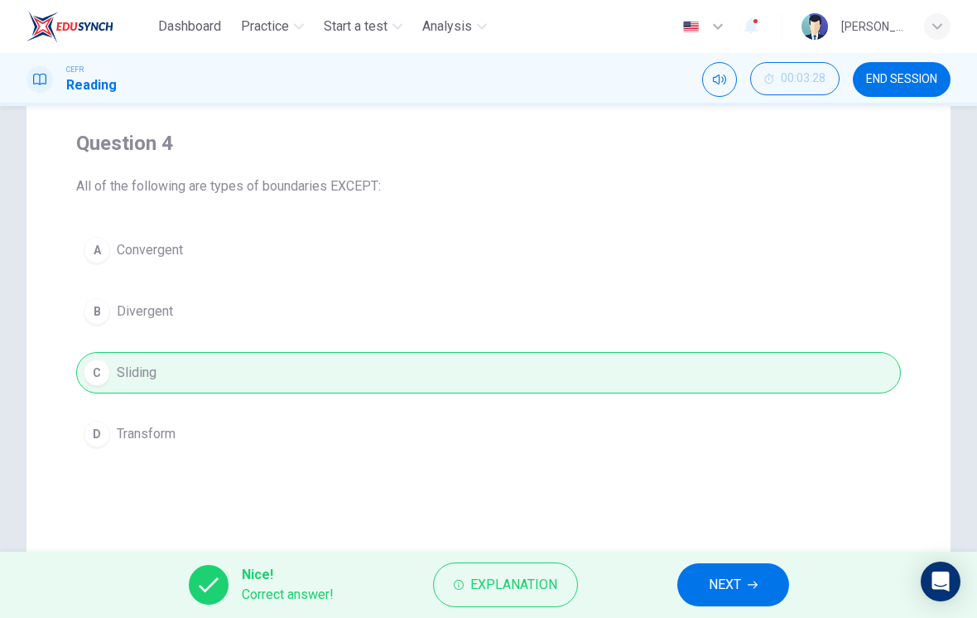
click at [716, 576] on span "NEXT" at bounding box center [725, 584] width 32 height 23
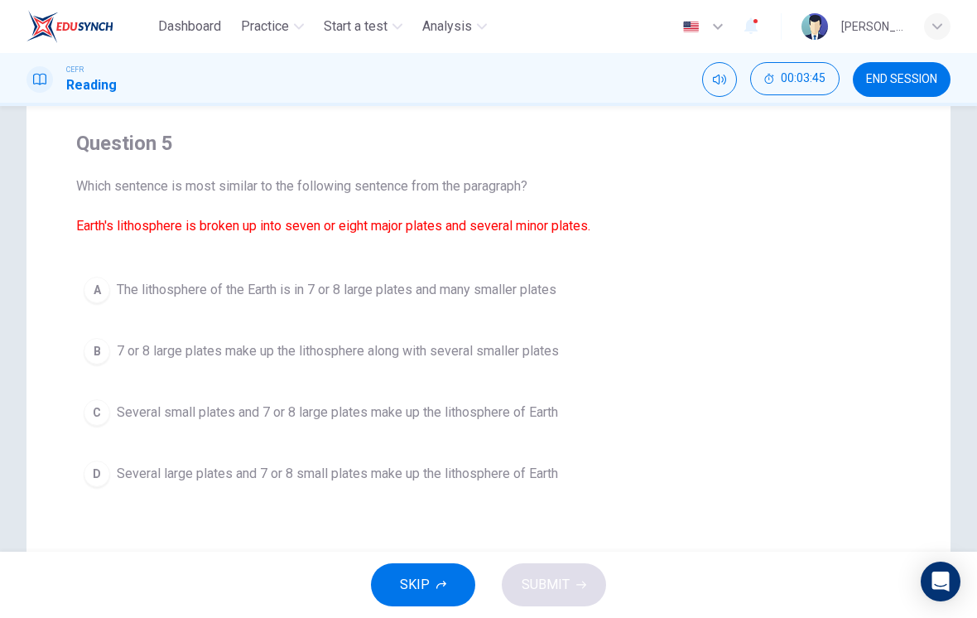
click at [84, 349] on div "B" at bounding box center [97, 351] width 26 height 26
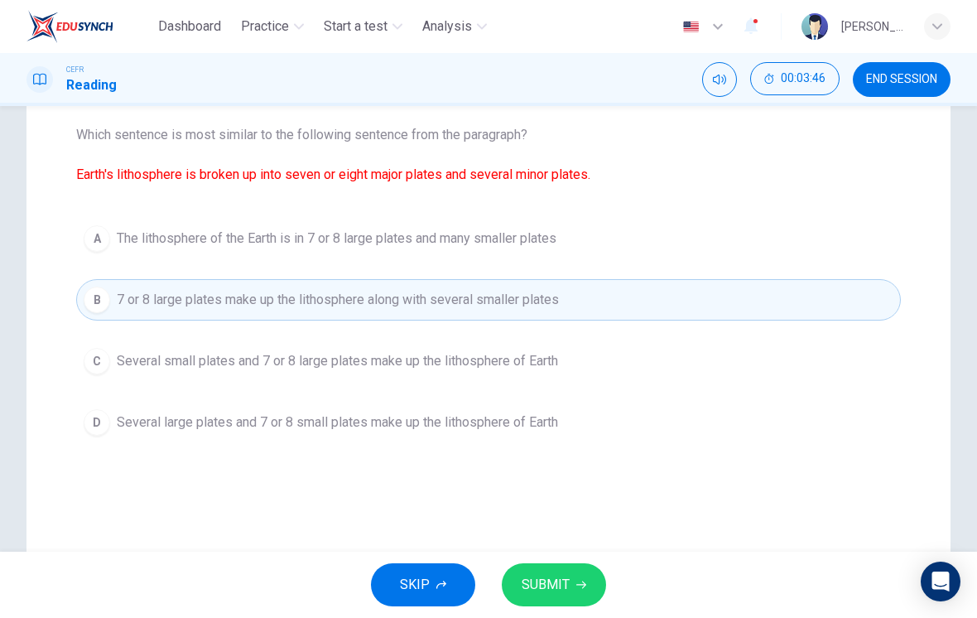
scroll to position [171, 0]
click at [87, 368] on div "C" at bounding box center [97, 359] width 26 height 26
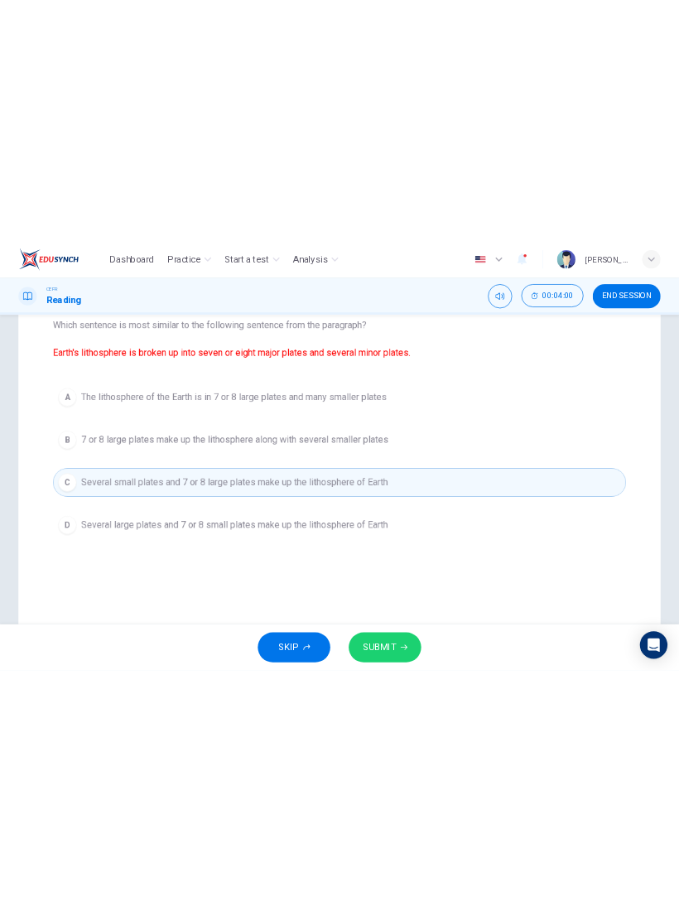
scroll to position [190, 0]
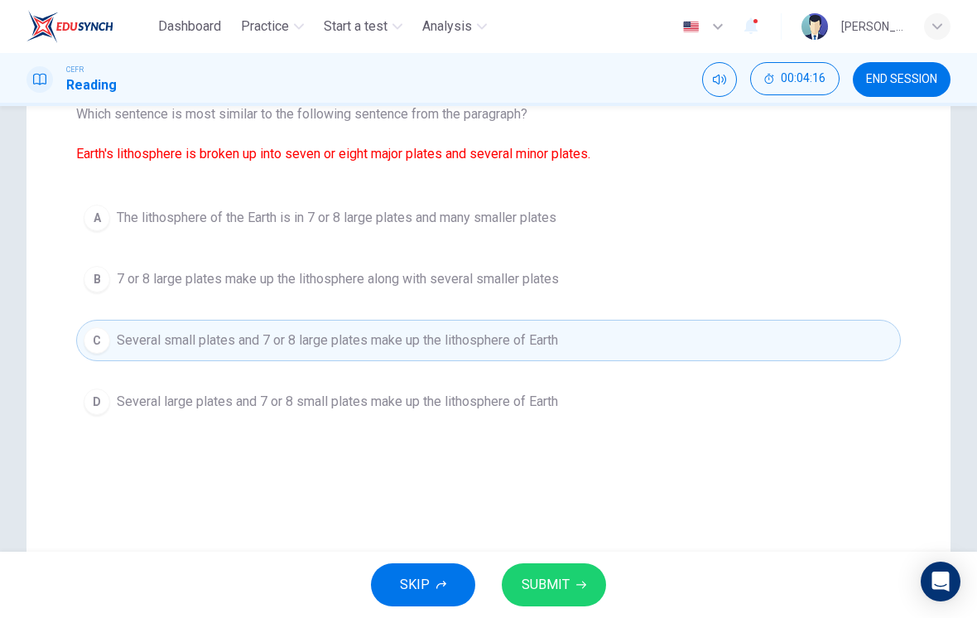
click at [550, 583] on span "SUBMIT" at bounding box center [546, 584] width 48 height 23
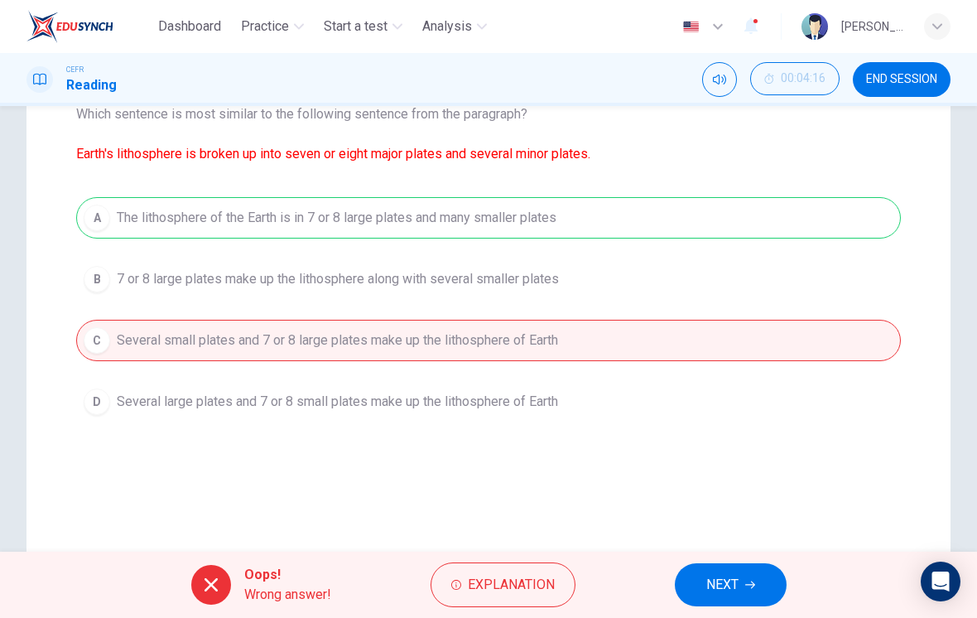
click at [508, 595] on span "Explanation" at bounding box center [511, 584] width 87 height 23
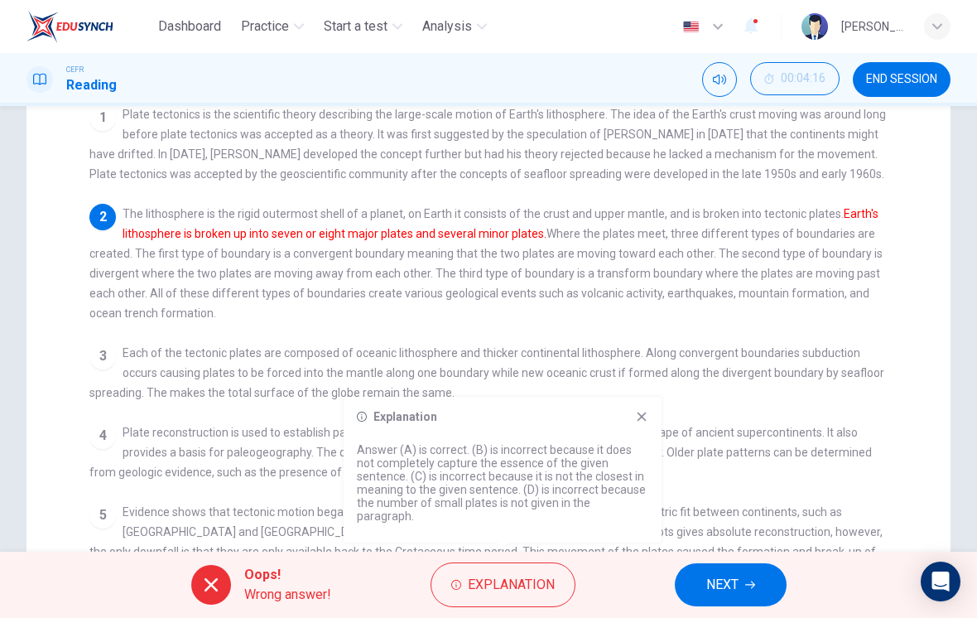
click at [639, 419] on div "Explanation Answer (A) is correct. (B) is incorrect because it does not complet…" at bounding box center [503, 470] width 318 height 146
click at [641, 423] on icon at bounding box center [641, 416] width 13 height 13
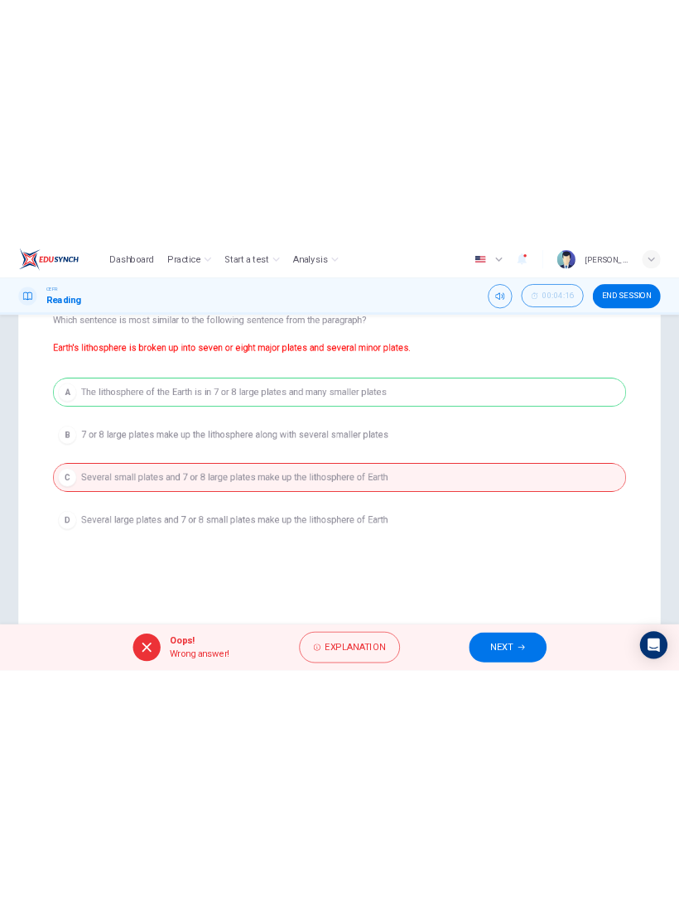
scroll to position [0, 0]
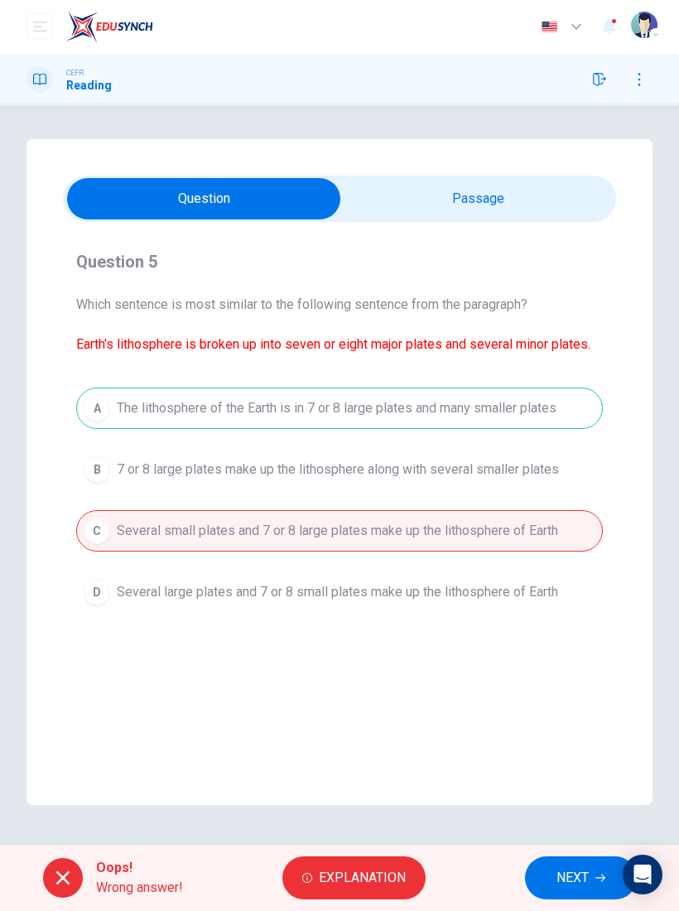
click at [334, 617] on div "Oops! Wrong answer! Explanation NEXT" at bounding box center [339, 878] width 679 height 66
click at [325, 617] on span "Explanation" at bounding box center [362, 877] width 87 height 23
click at [143, 617] on div "Question 5 Which sentence is most similar to the following sentence from the pa…" at bounding box center [339, 472] width 626 height 666
click at [583, 617] on span "NEXT" at bounding box center [572, 877] width 32 height 23
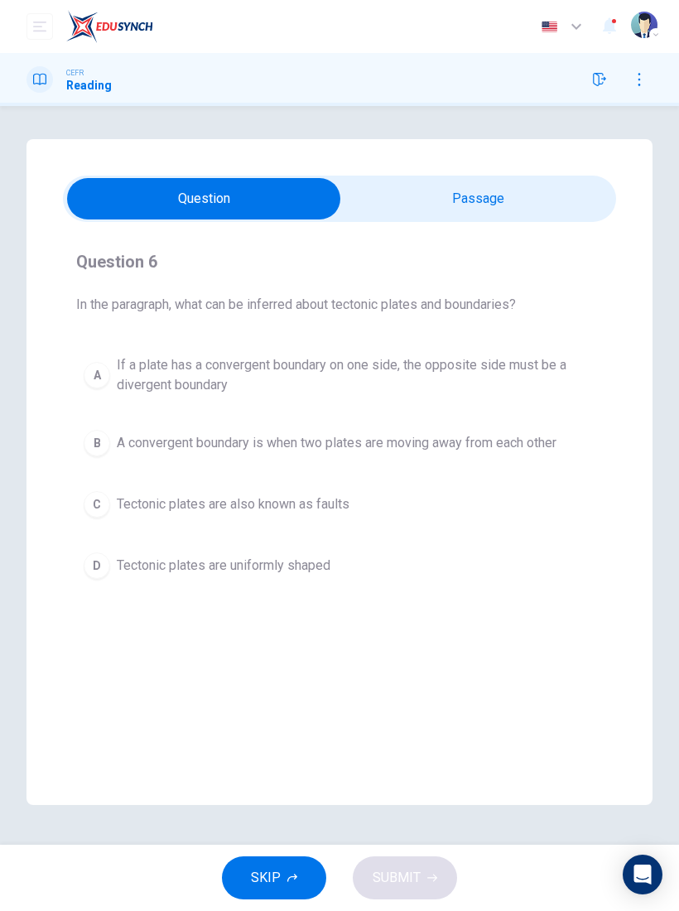
click at [94, 376] on div "A" at bounding box center [97, 375] width 26 height 26
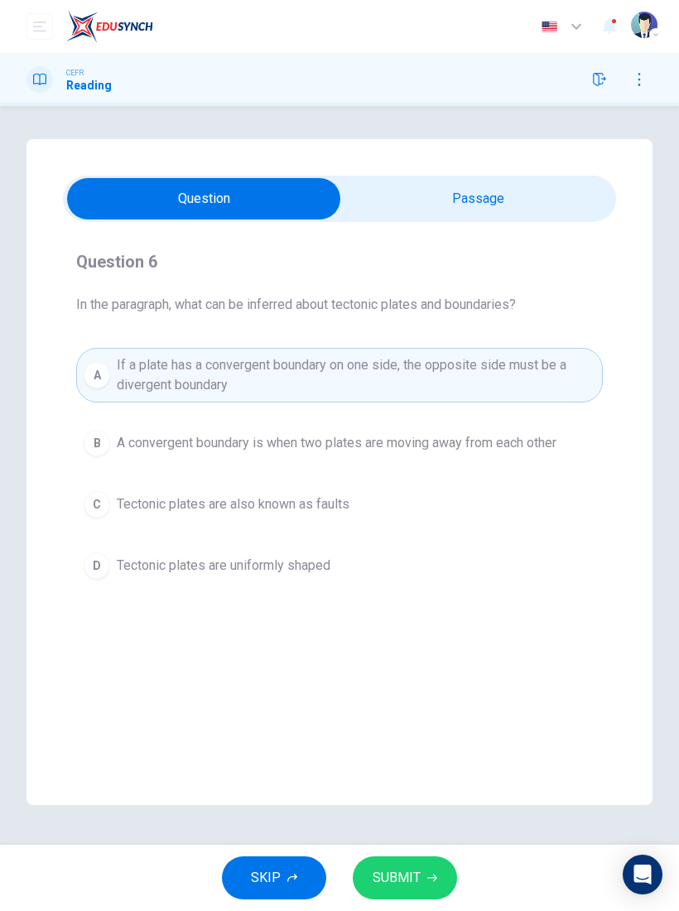
click at [98, 512] on div "C" at bounding box center [97, 504] width 26 height 26
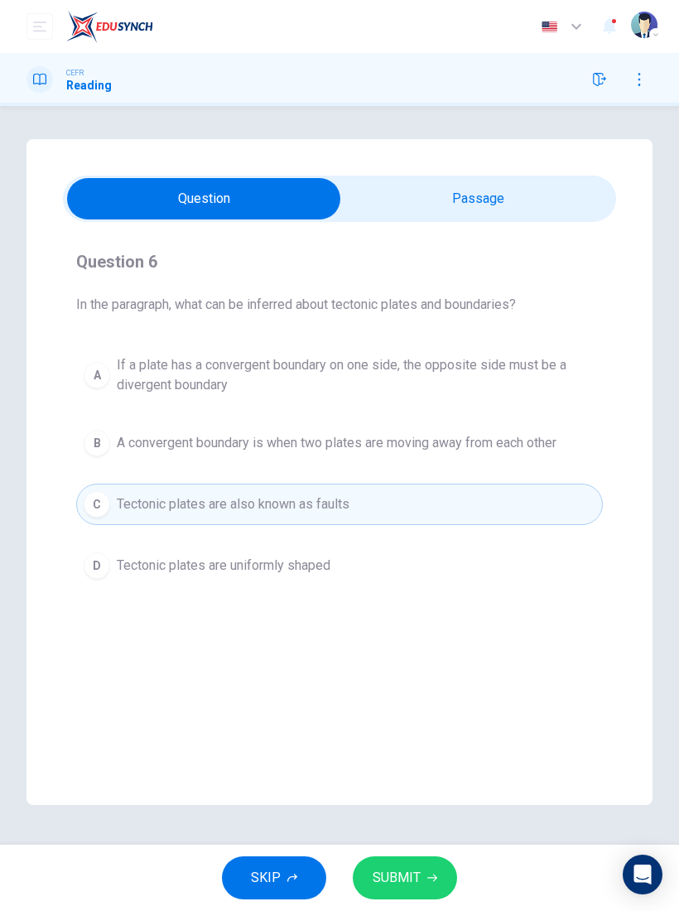
click at [431, 617] on icon "button" at bounding box center [432, 878] width 10 height 10
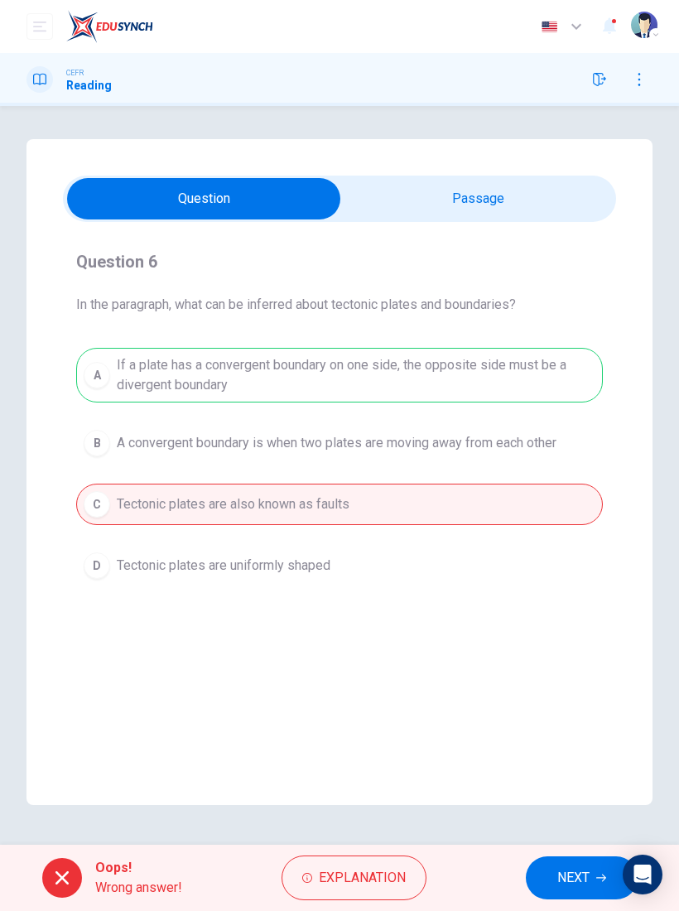
click at [400, 617] on span "Explanation" at bounding box center [362, 877] width 87 height 23
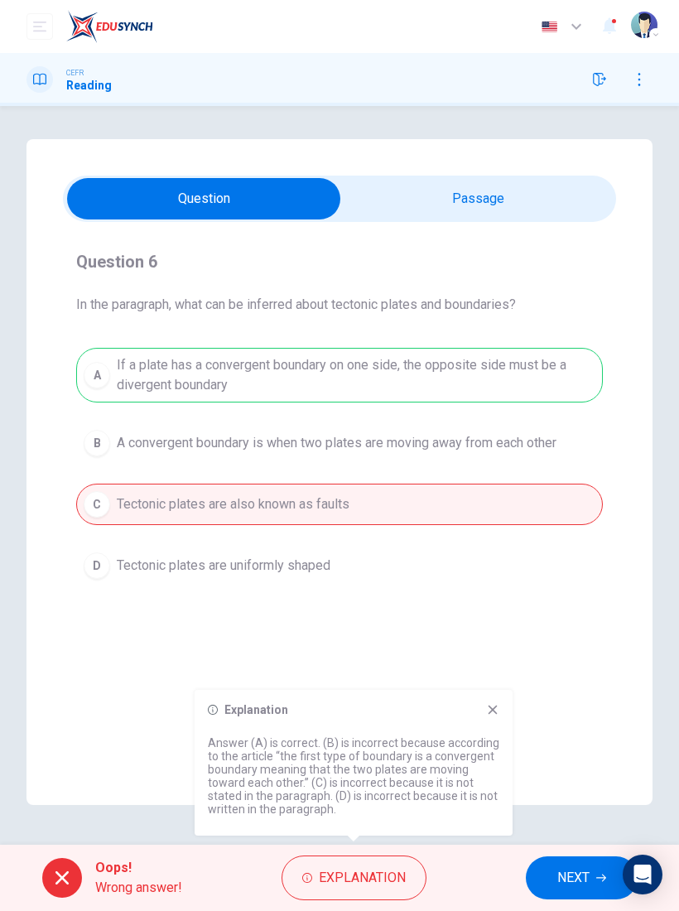
click at [496, 617] on icon at bounding box center [493, 710] width 9 height 9
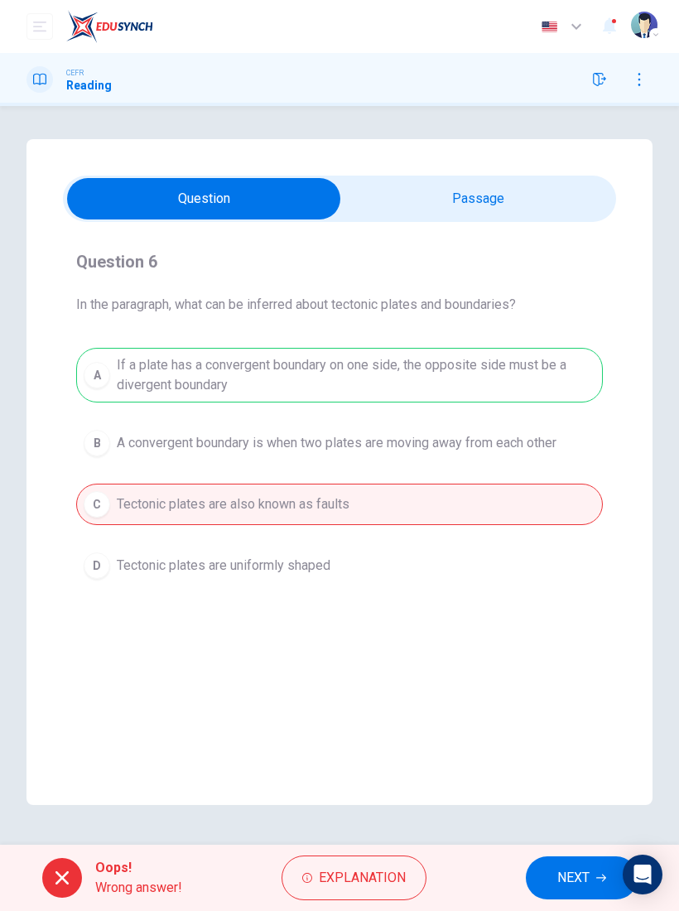
click at [585, 617] on span "NEXT" at bounding box center [573, 877] width 32 height 23
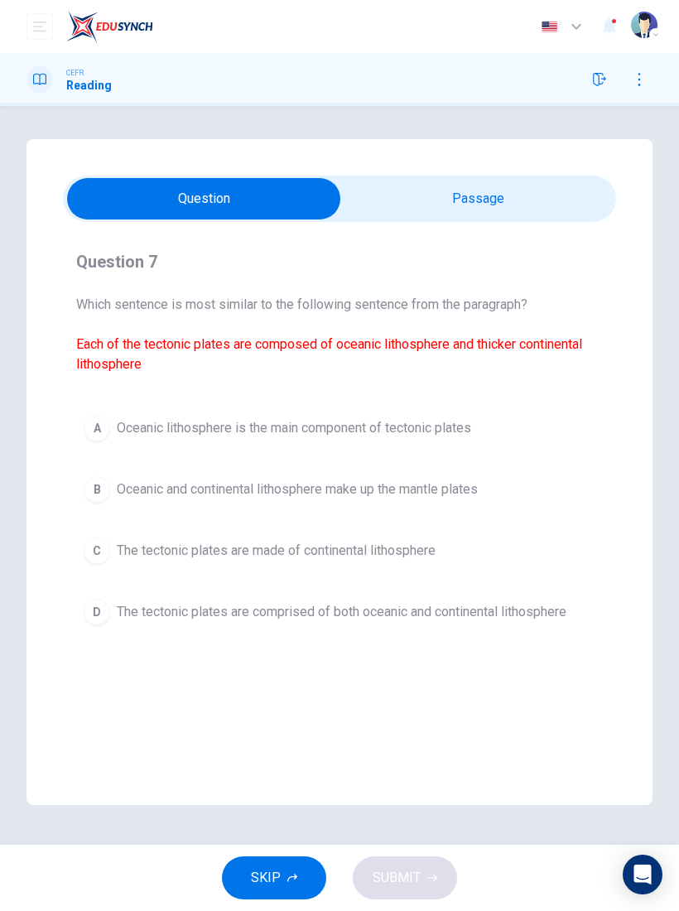
click at [610, 617] on div "Question 7 Which sentence is most similar to the following sentence from the pa…" at bounding box center [339, 472] width 626 height 666
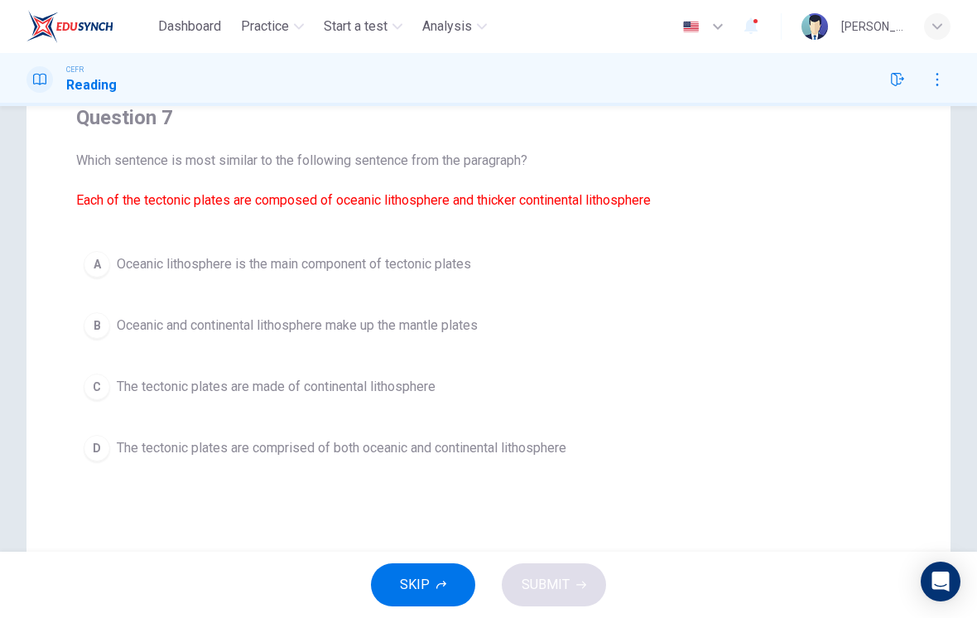
scroll to position [132, 0]
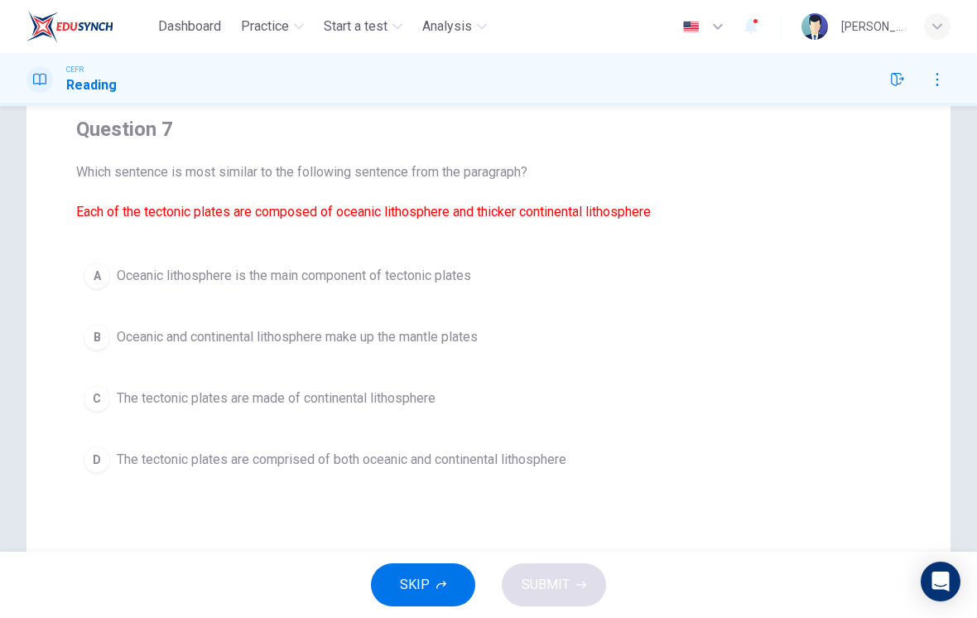
click at [527, 450] on span "The tectonic plates are comprised of both oceanic and continental lithosphere" at bounding box center [342, 460] width 450 height 20
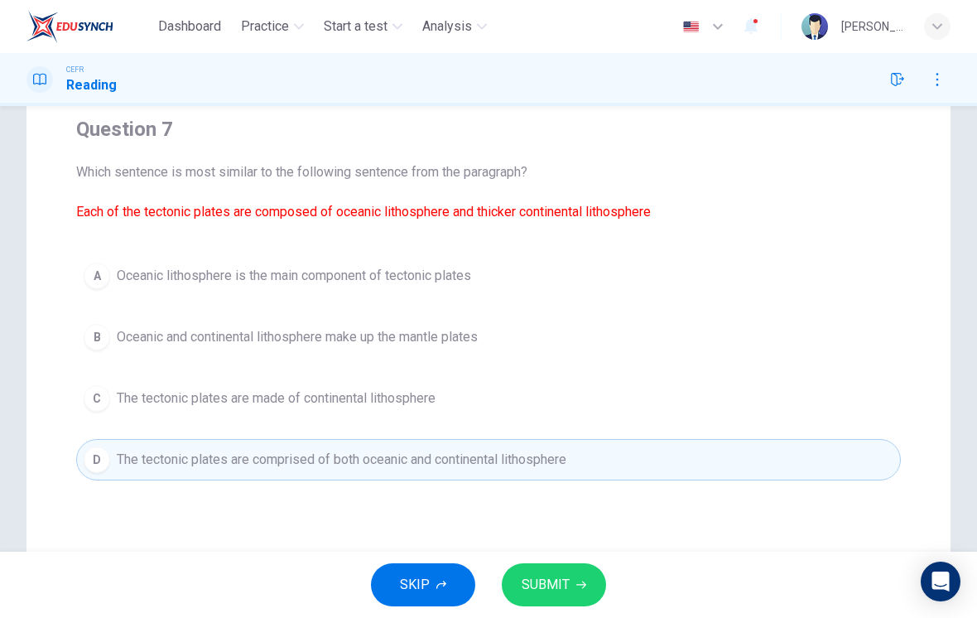
click at [573, 582] on button "SUBMIT" at bounding box center [554, 584] width 104 height 43
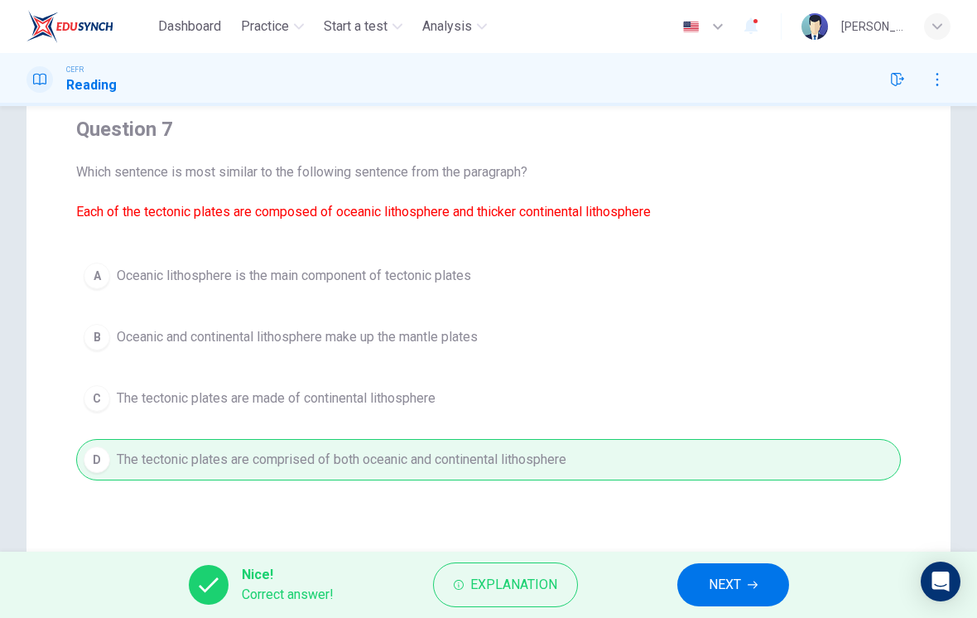
click at [726, 591] on span "NEXT" at bounding box center [725, 584] width 32 height 23
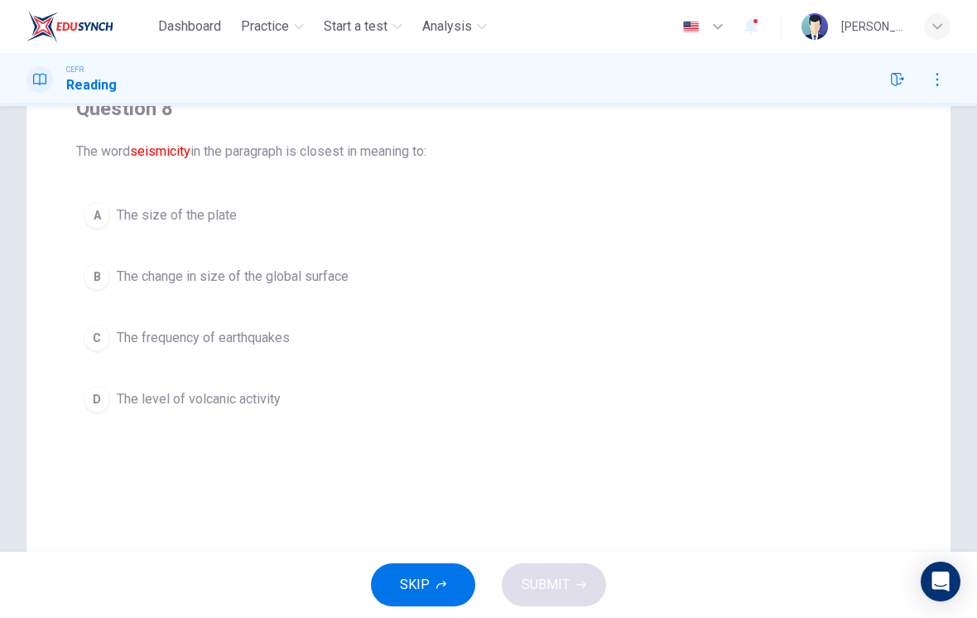
scroll to position [151, 0]
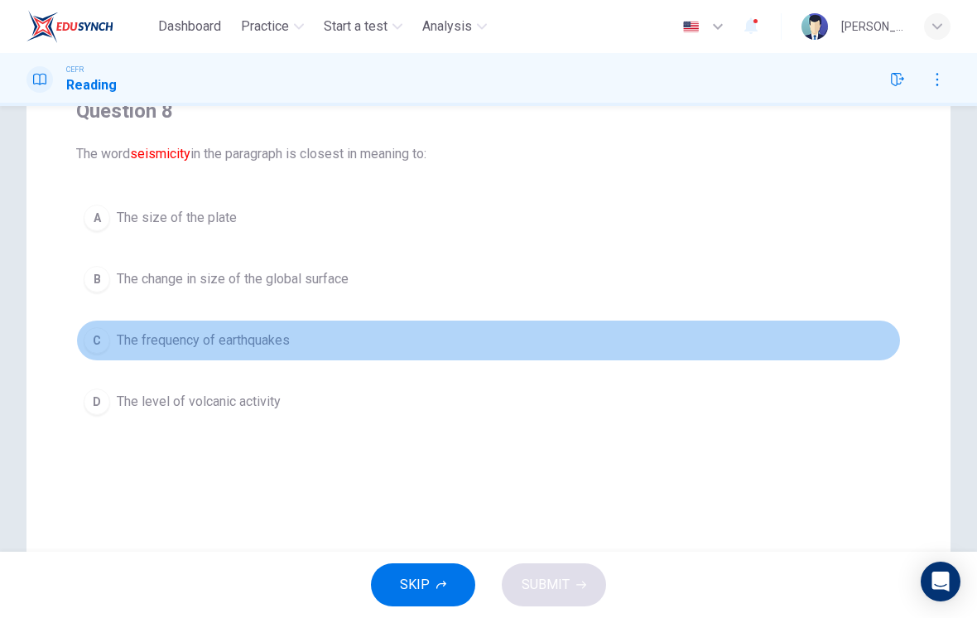
click at [298, 351] on button "C The frequency of earthquakes" at bounding box center [488, 340] width 825 height 41
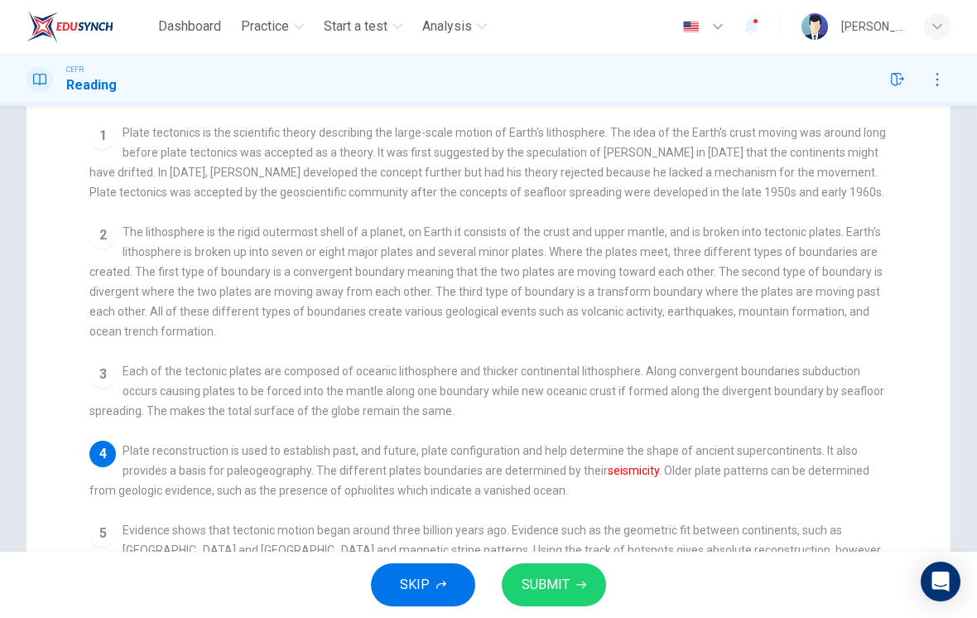
scroll to position [177, 0]
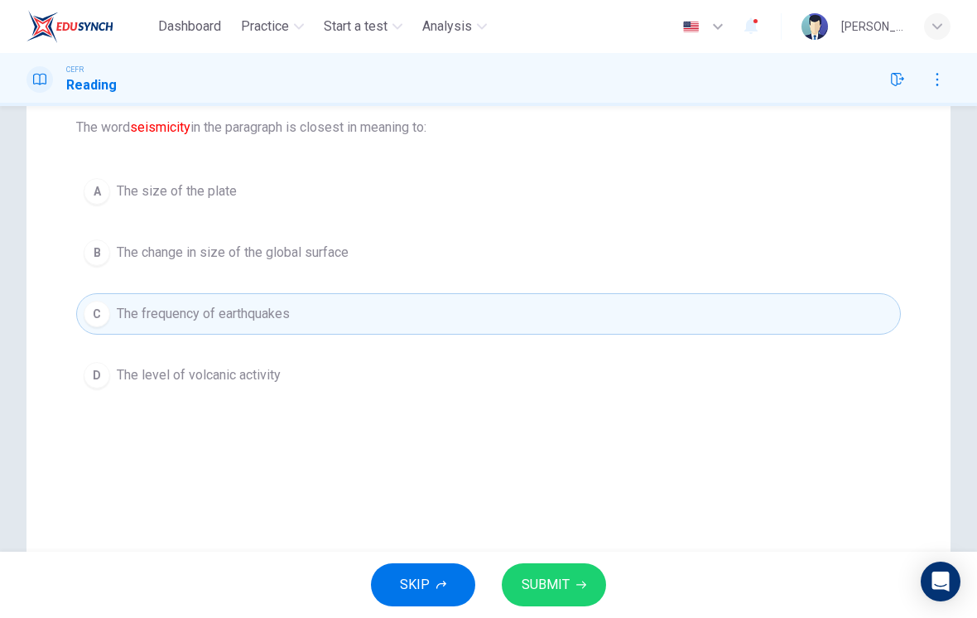
click at [596, 574] on button "SUBMIT" at bounding box center [554, 584] width 104 height 43
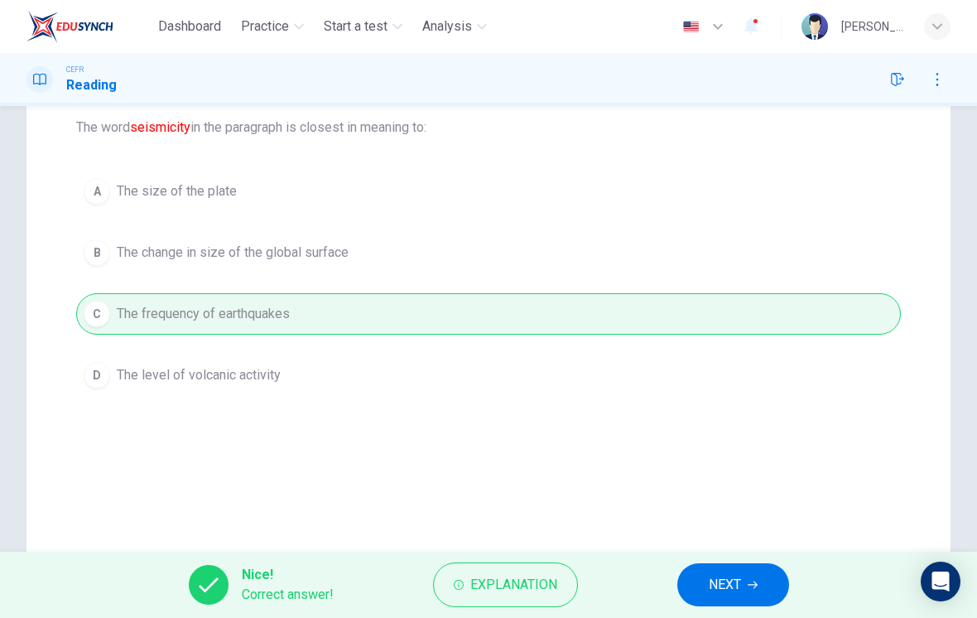
click at [554, 570] on button "Explanation" at bounding box center [505, 584] width 145 height 45
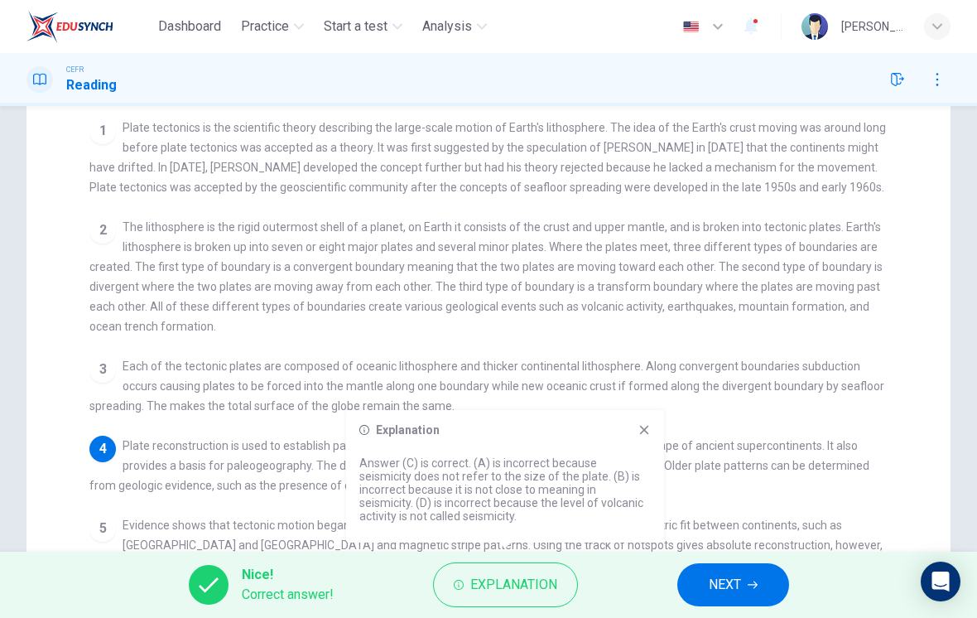
checkbox input "true"
click at [643, 428] on icon at bounding box center [644, 430] width 9 height 9
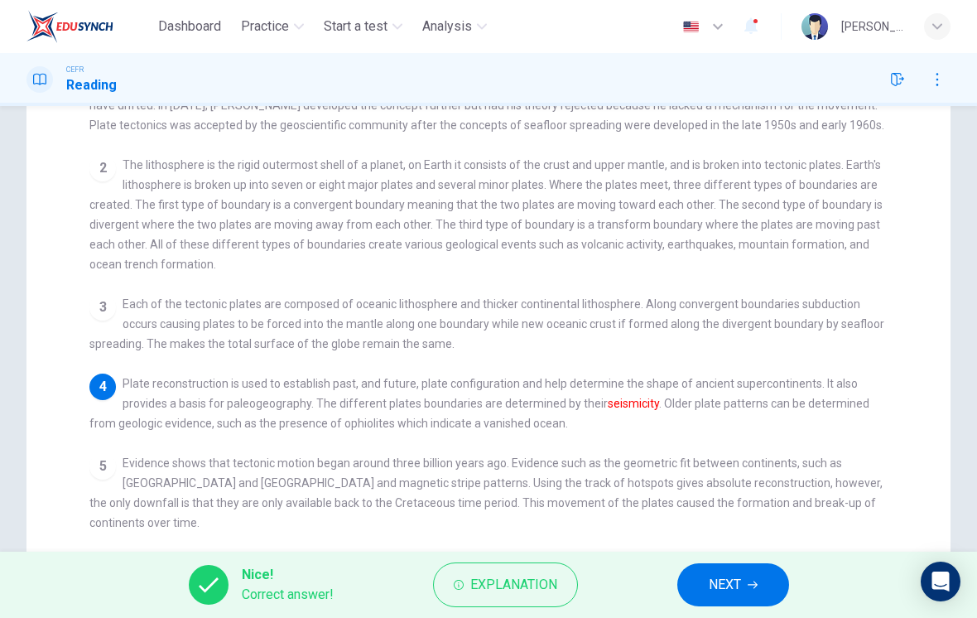
scroll to position [241, 0]
click at [734, 578] on span "NEXT" at bounding box center [725, 584] width 32 height 23
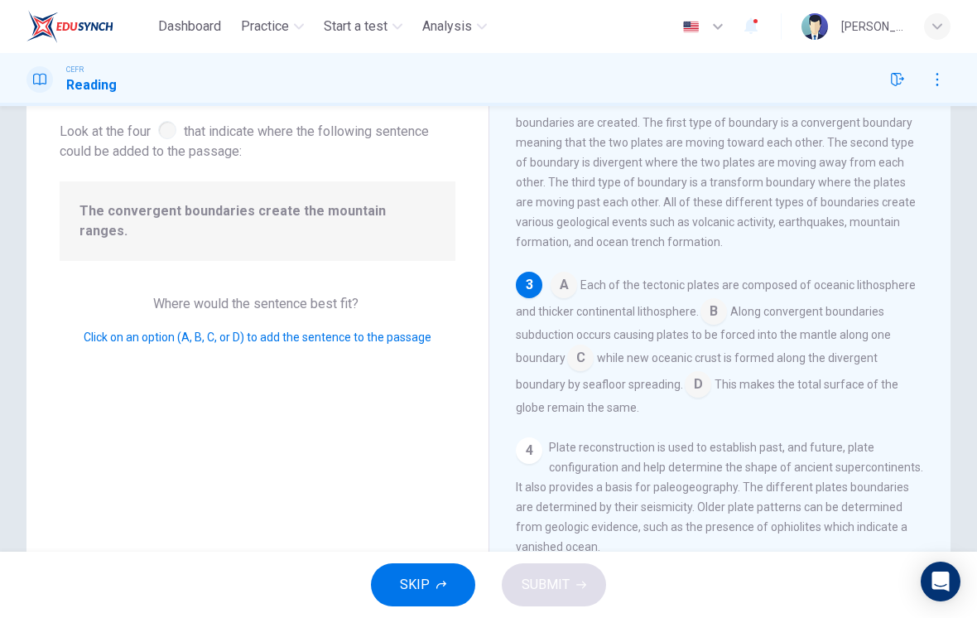
scroll to position [270, 0]
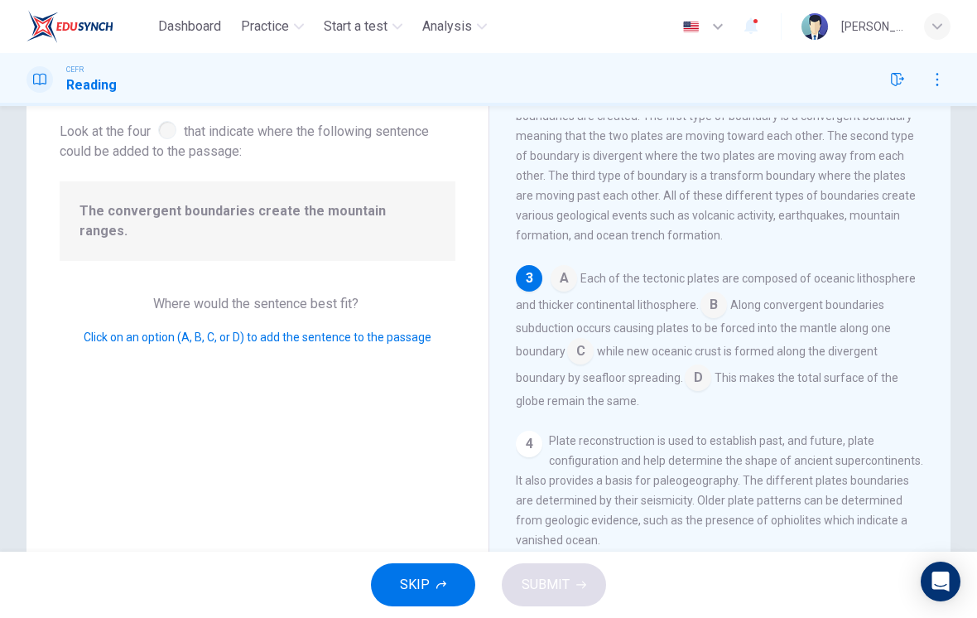
click at [705, 383] on input at bounding box center [698, 379] width 26 height 26
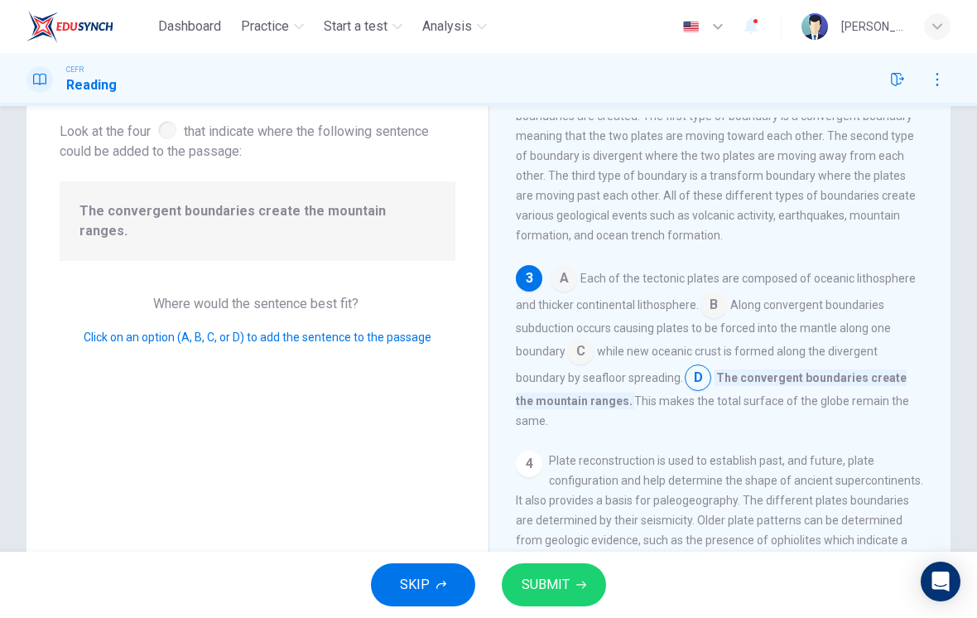
click at [590, 580] on button "SUBMIT" at bounding box center [554, 584] width 104 height 43
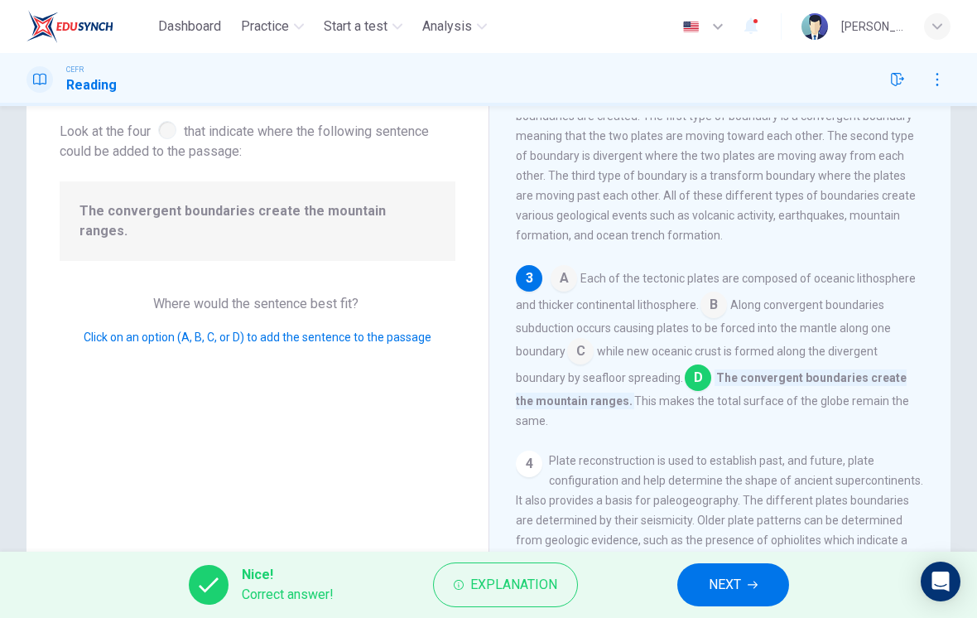
click at [754, 591] on button "NEXT" at bounding box center [733, 584] width 112 height 43
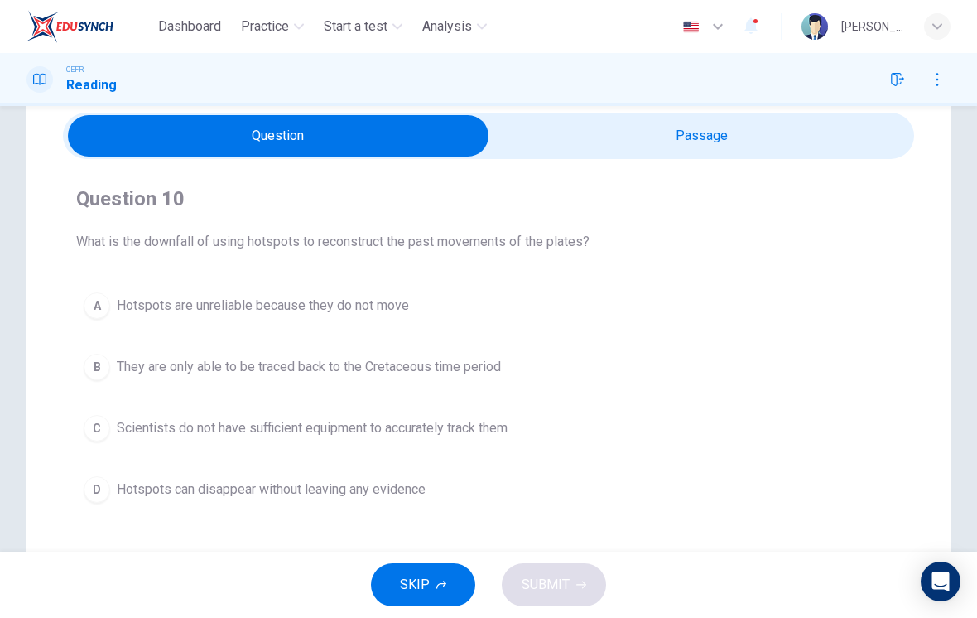
scroll to position [65, 0]
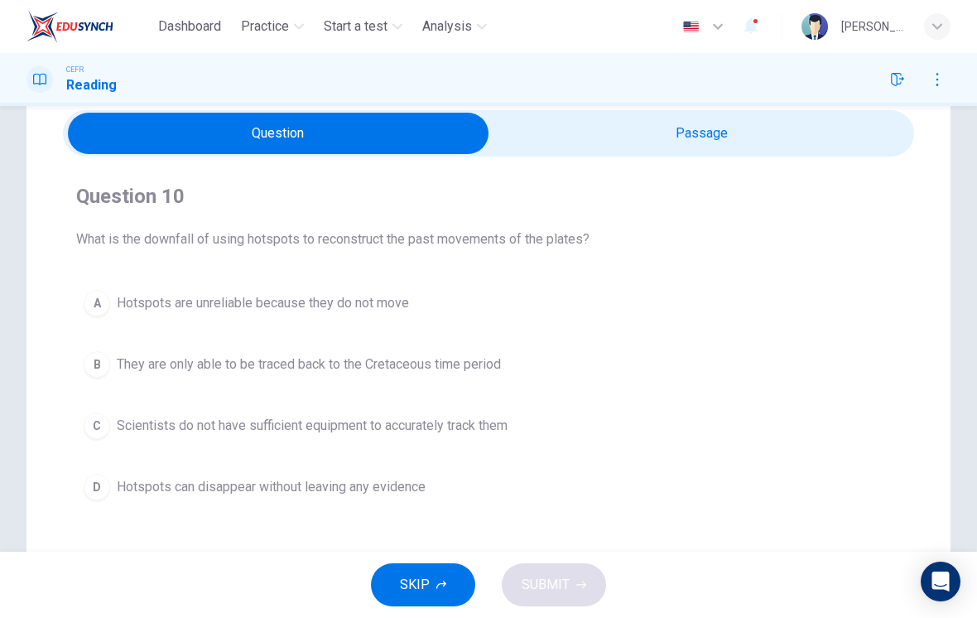
click at [711, 152] on input "checkbox" at bounding box center [278, 133] width 1277 height 41
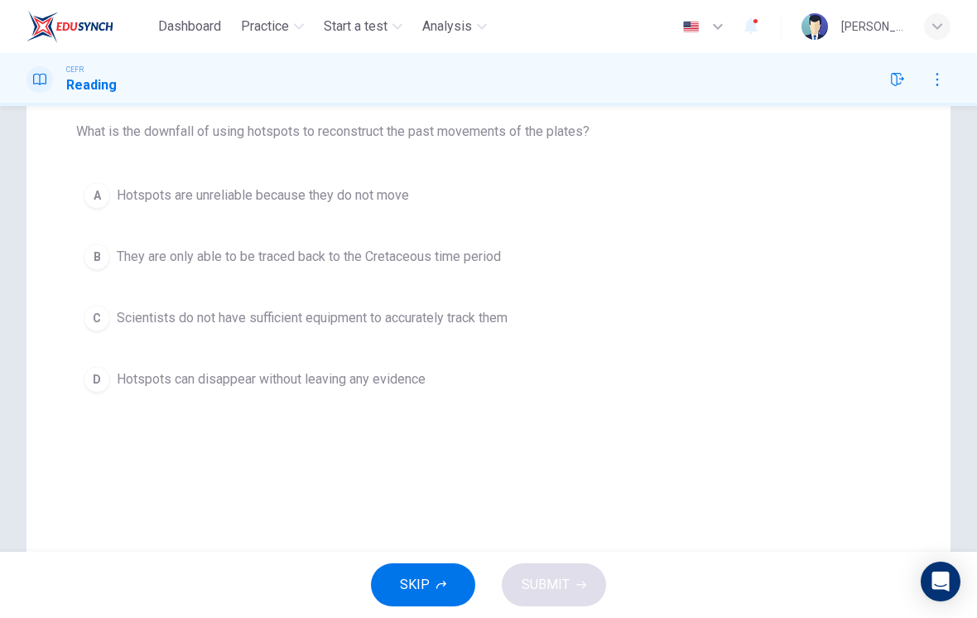
scroll to position [70, 0]
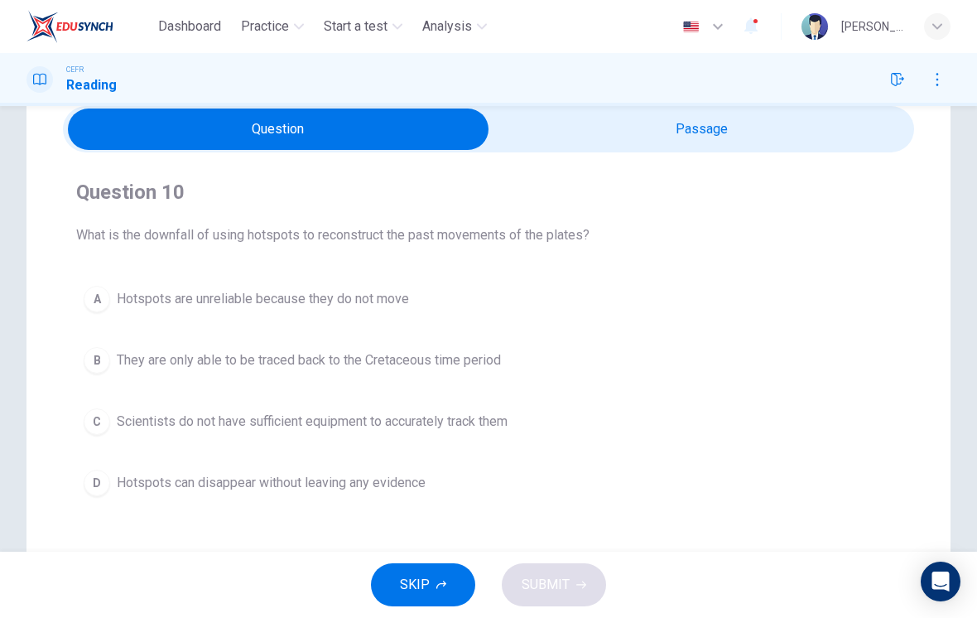
click at [499, 363] on span "They are only able to be traced back to the Cretaceous time period" at bounding box center [309, 360] width 384 height 20
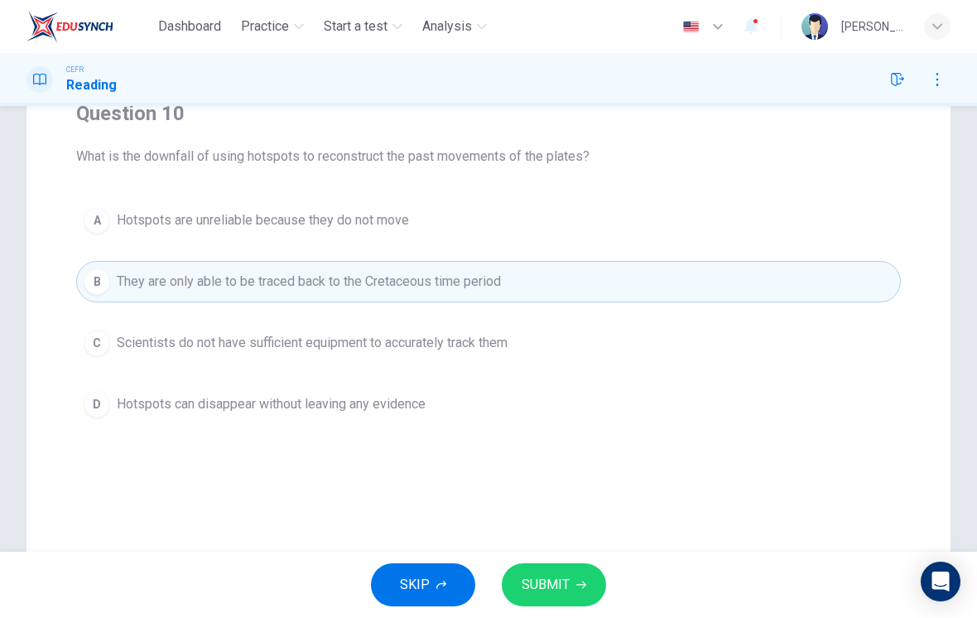
scroll to position [124, 0]
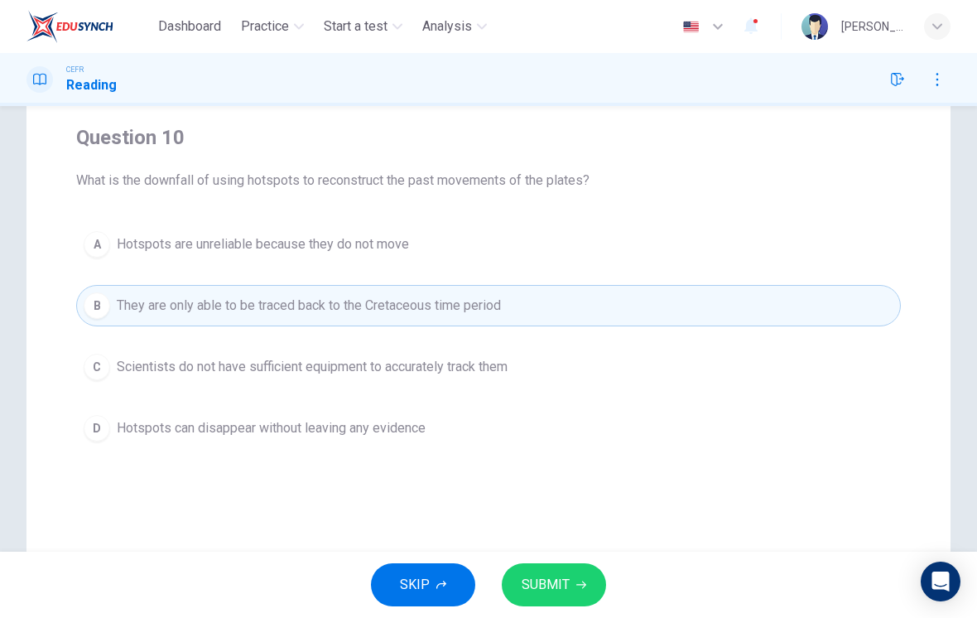
click at [576, 581] on icon "button" at bounding box center [581, 585] width 10 height 10
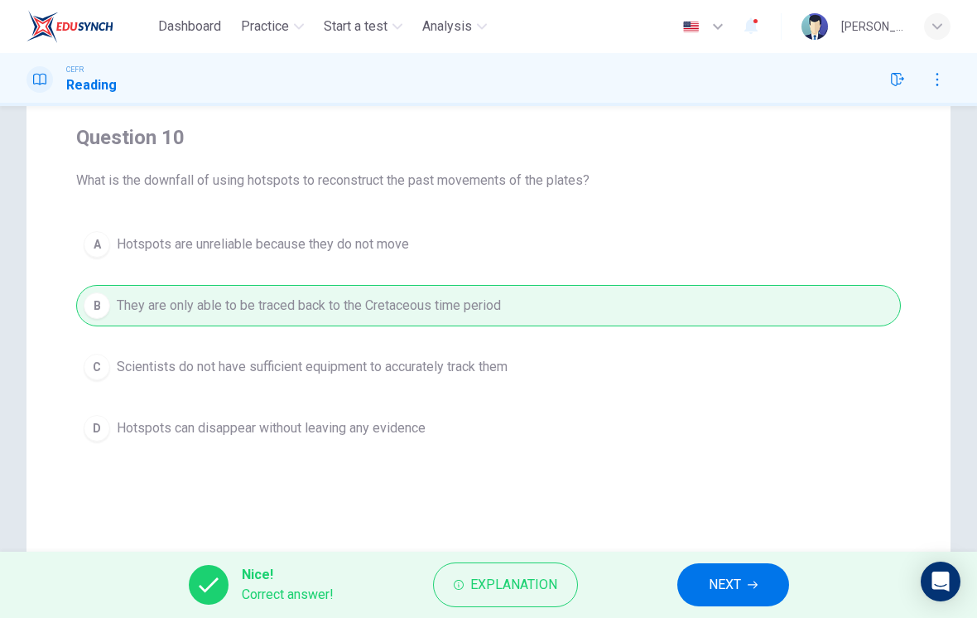
click at [738, 570] on button "NEXT" at bounding box center [733, 584] width 112 height 43
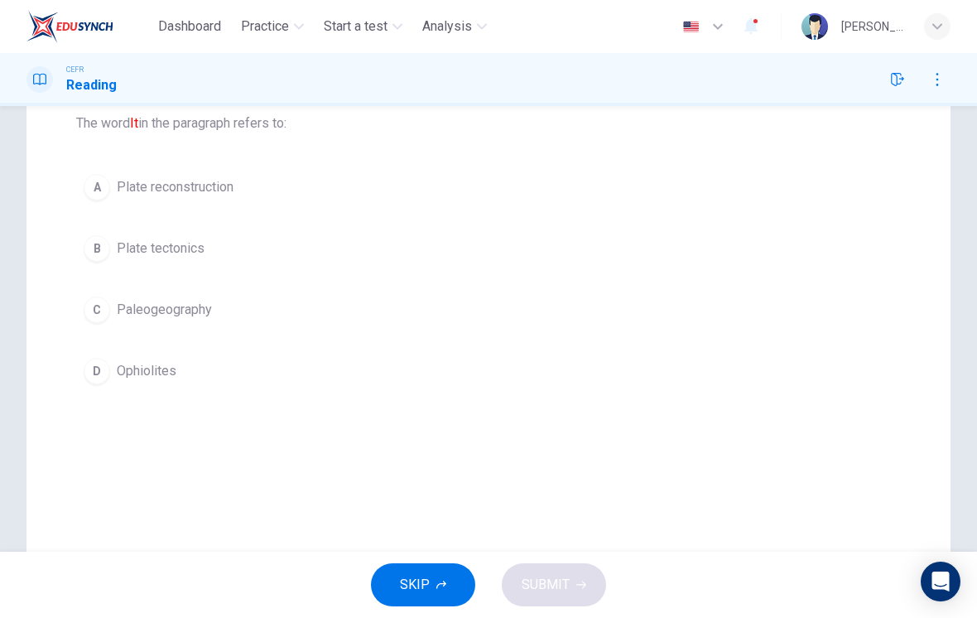
scroll to position [166, 0]
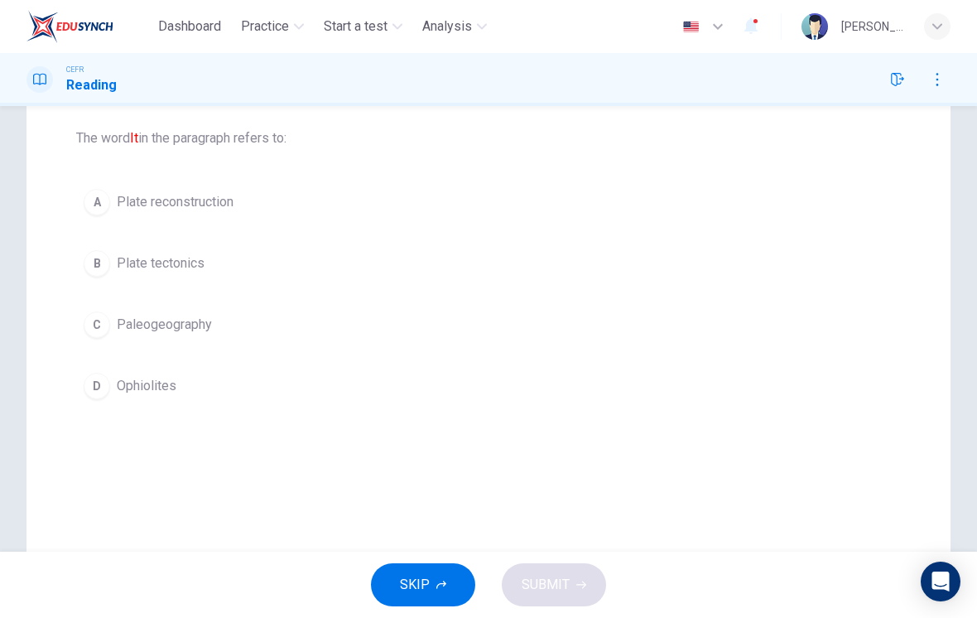
click at [259, 202] on button "A Plate reconstruction" at bounding box center [488, 201] width 825 height 41
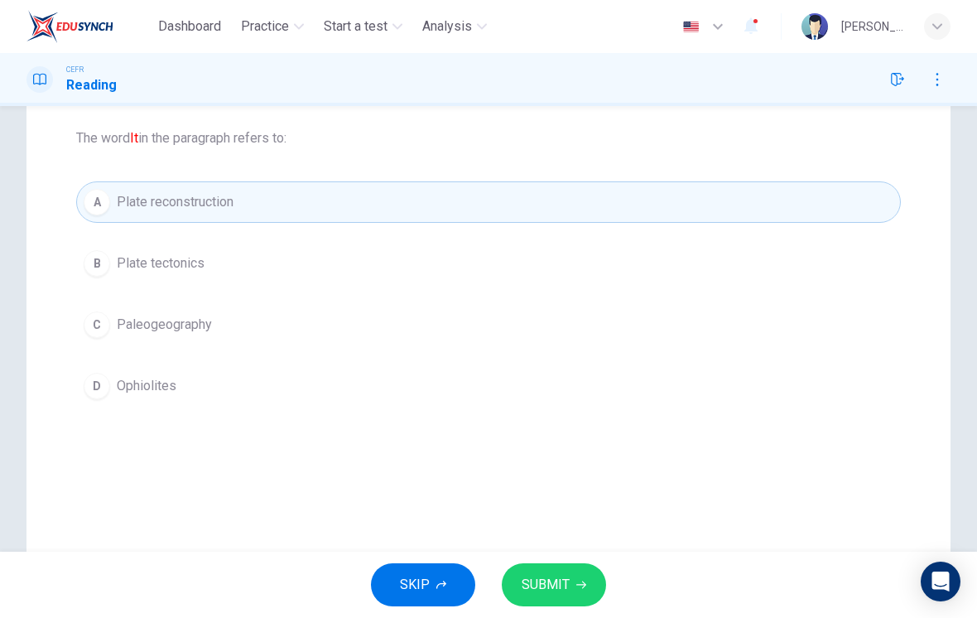
click at [566, 588] on span "SUBMIT" at bounding box center [546, 584] width 48 height 23
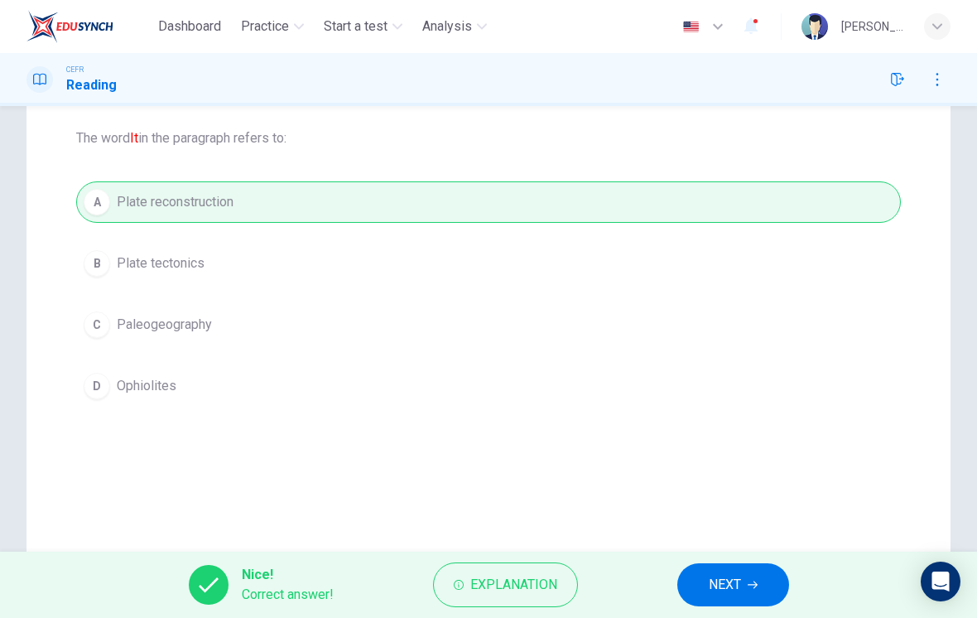
click at [745, 601] on button "NEXT" at bounding box center [733, 584] width 112 height 43
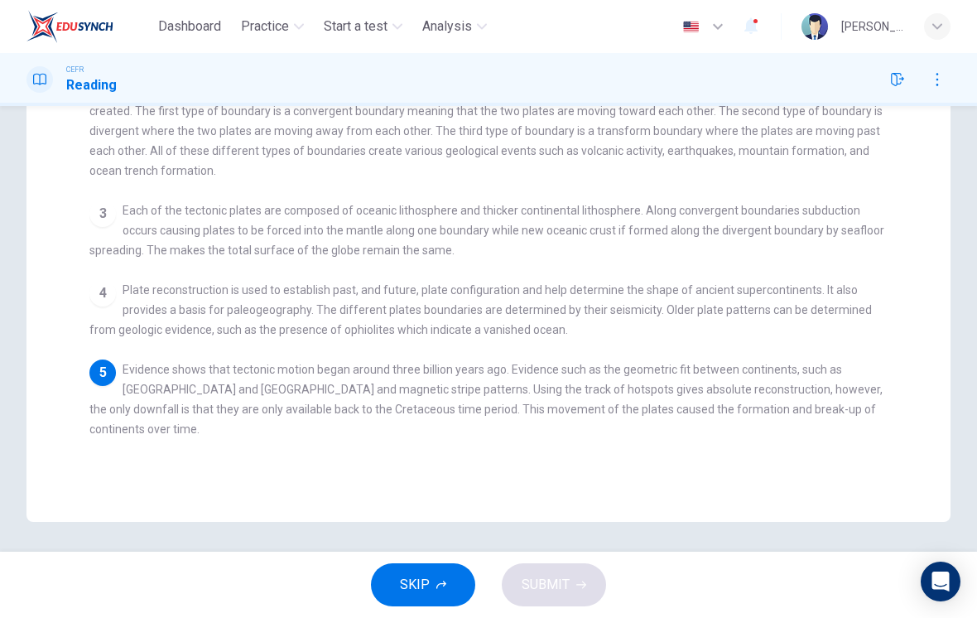
scroll to position [332, 0]
checkbox input "false"
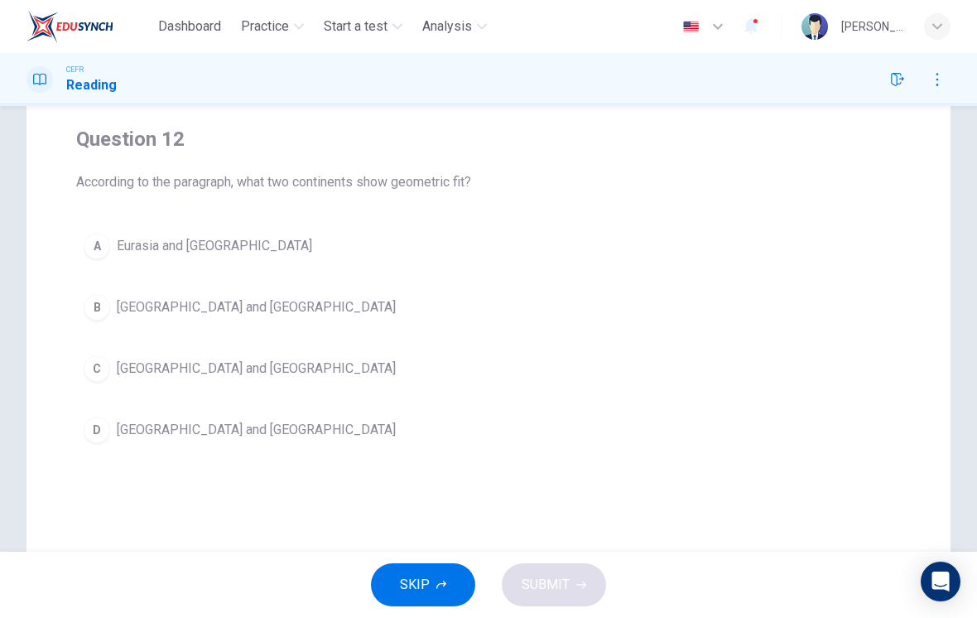
scroll to position [122, 0]
click at [273, 429] on button "D Africa and South America" at bounding box center [488, 430] width 825 height 41
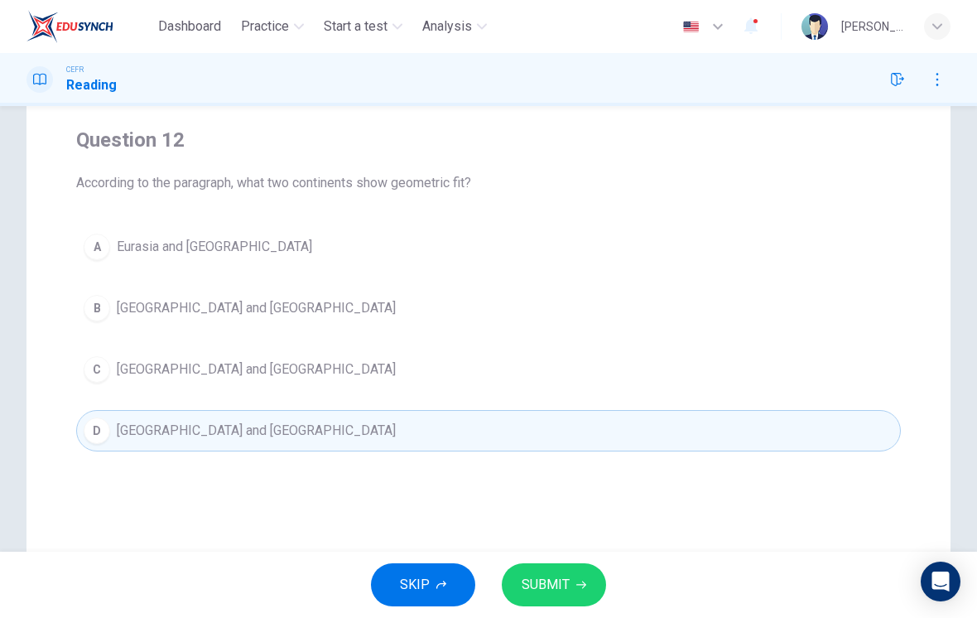
click at [594, 581] on button "SUBMIT" at bounding box center [554, 584] width 104 height 43
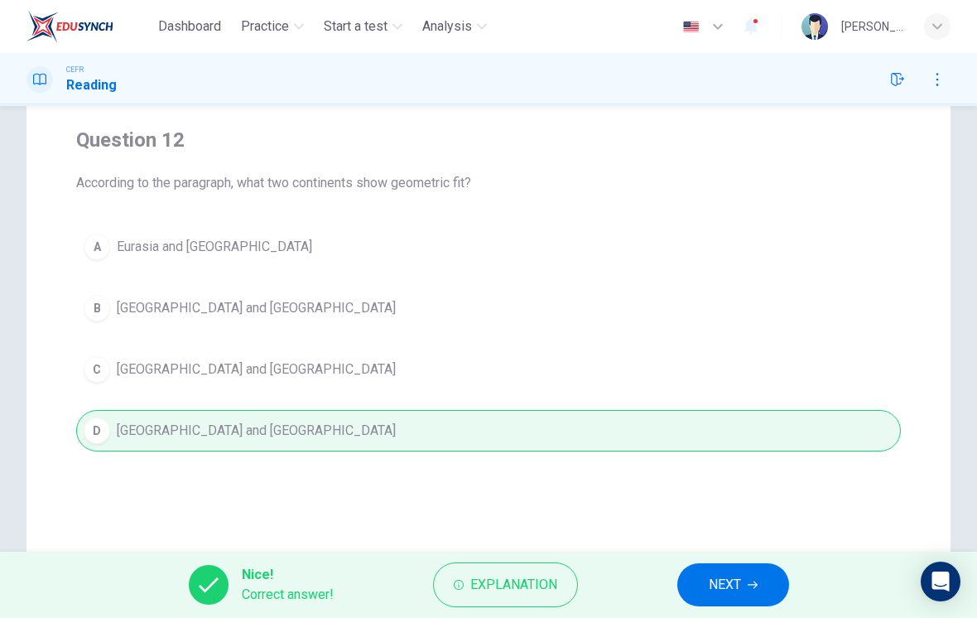
click at [736, 583] on span "NEXT" at bounding box center [725, 584] width 32 height 23
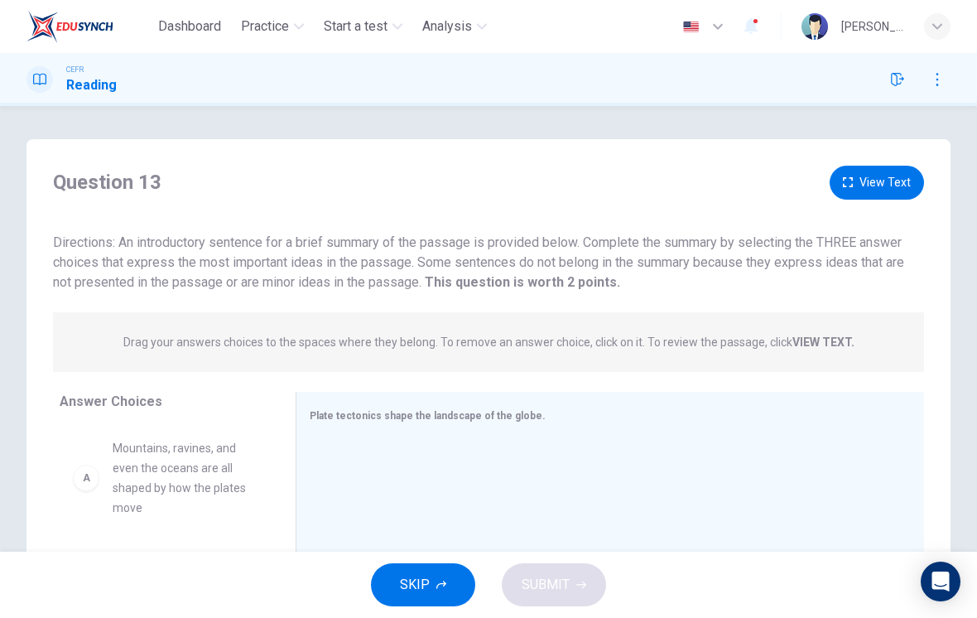
scroll to position [-1, 0]
click at [874, 191] on button "View Text" at bounding box center [877, 183] width 94 height 34
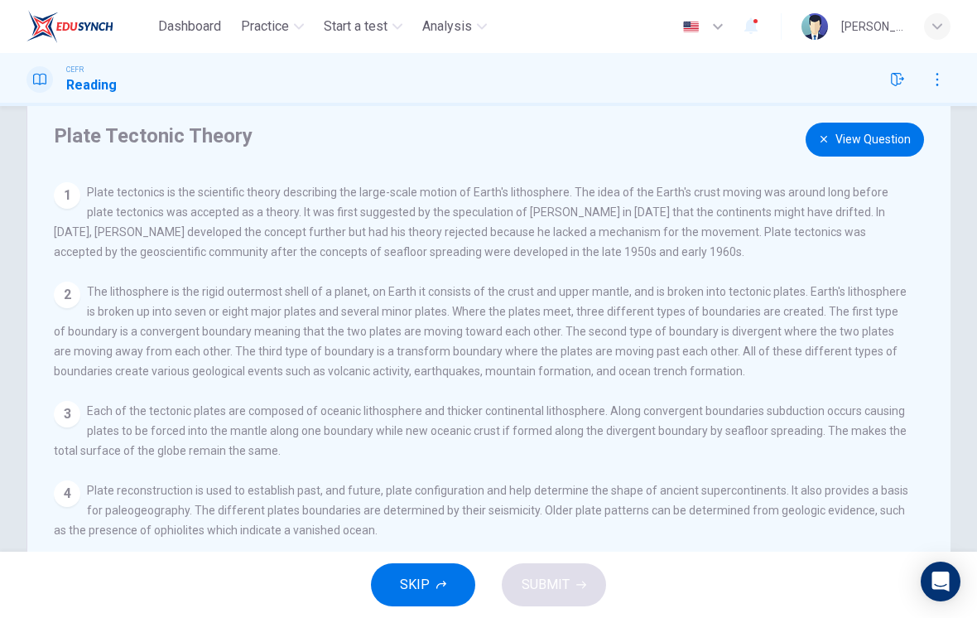
scroll to position [37, 0]
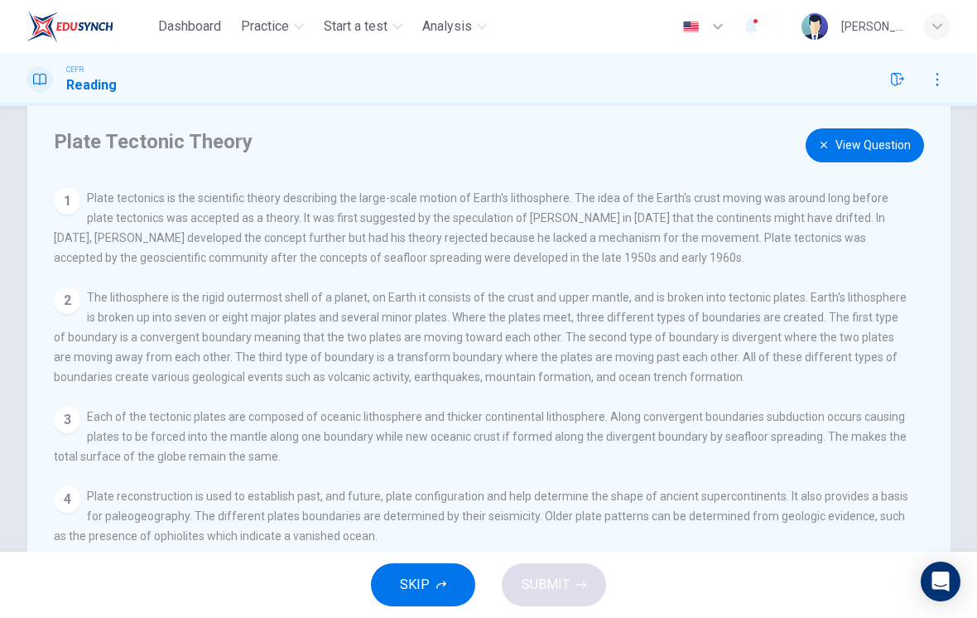
click at [871, 148] on button "View Question" at bounding box center [865, 145] width 118 height 34
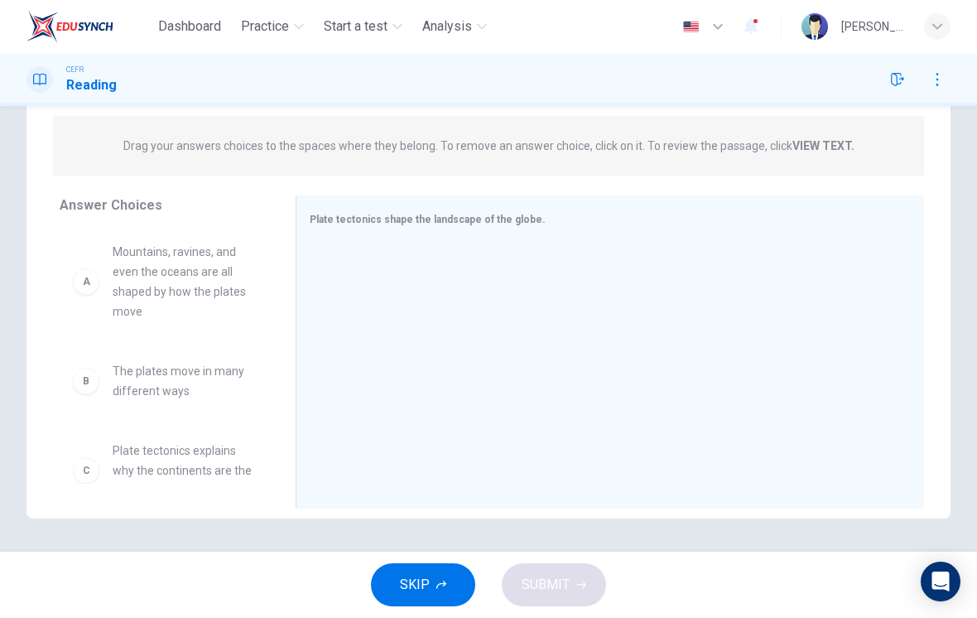
scroll to position [0, 0]
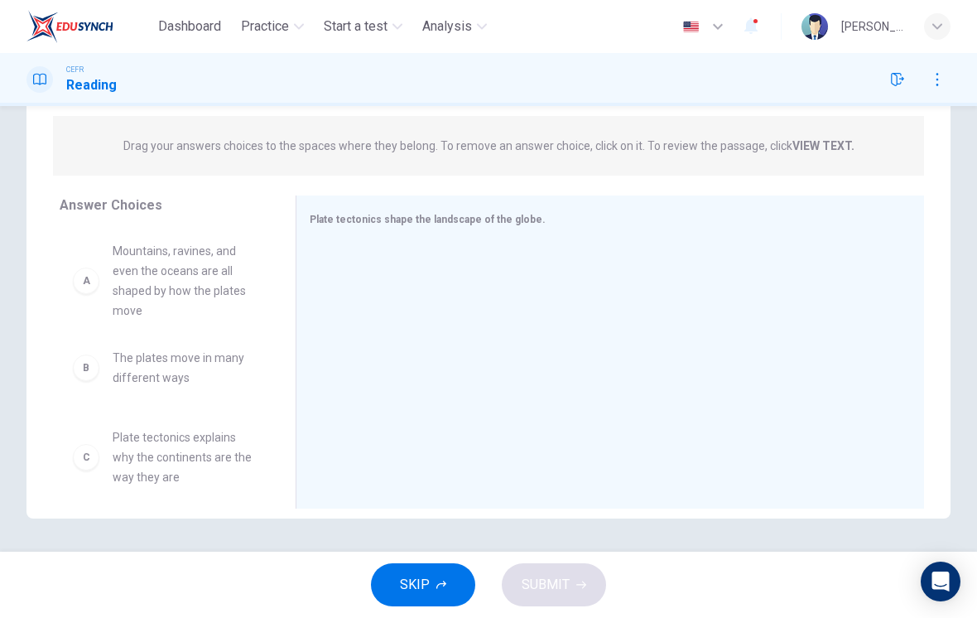
click at [213, 287] on div "B The plates move in many different ways C Plate tectonics explains why the con…" at bounding box center [165, 356] width 210 height 255
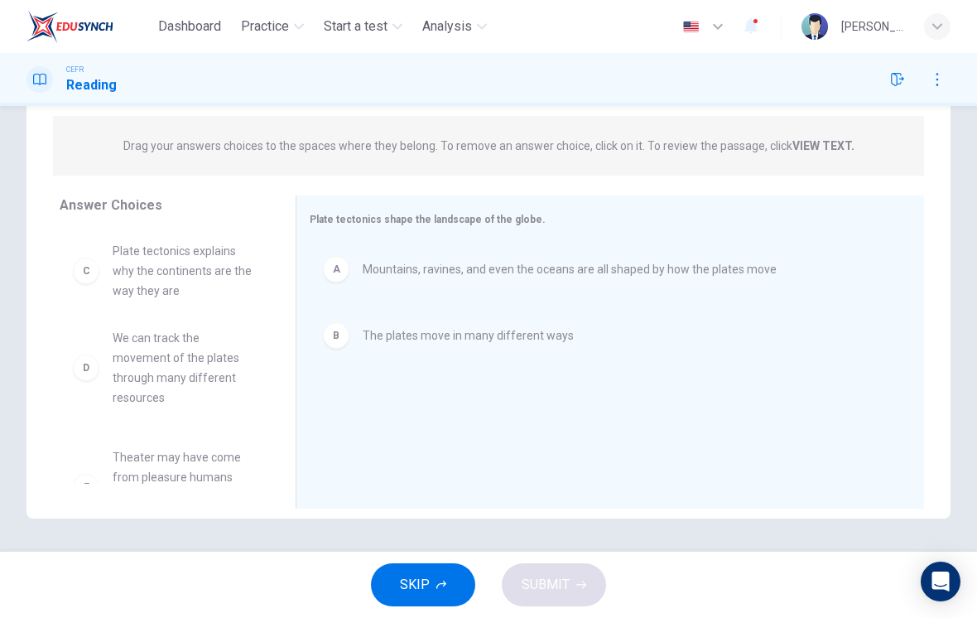
click at [217, 264] on div "D We can track the movement of the plates through many different resources E Th…" at bounding box center [165, 356] width 210 height 255
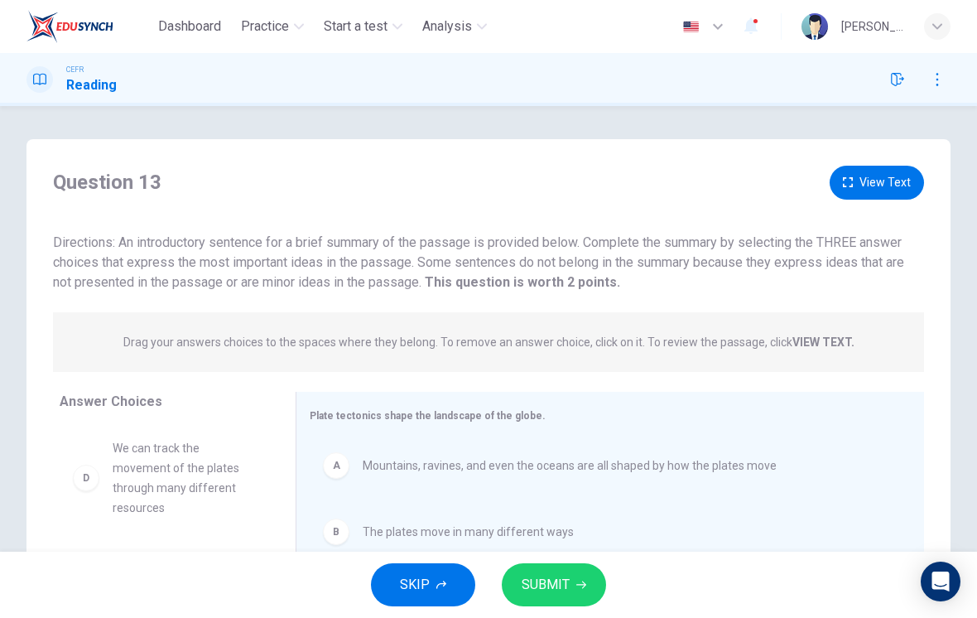
click at [877, 184] on button "View Text" at bounding box center [877, 183] width 94 height 34
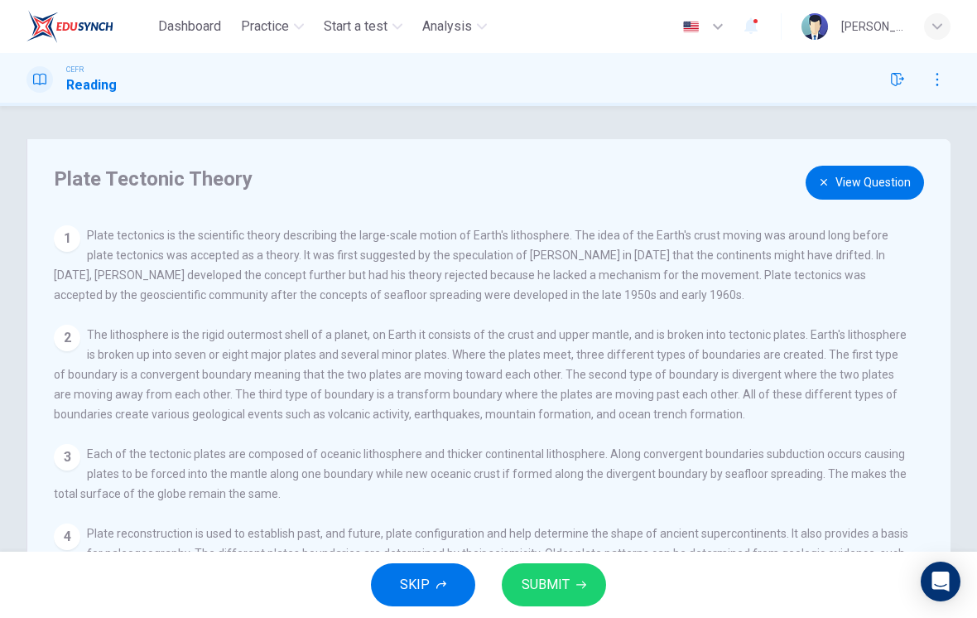
click at [854, 185] on button "View Question" at bounding box center [865, 183] width 118 height 34
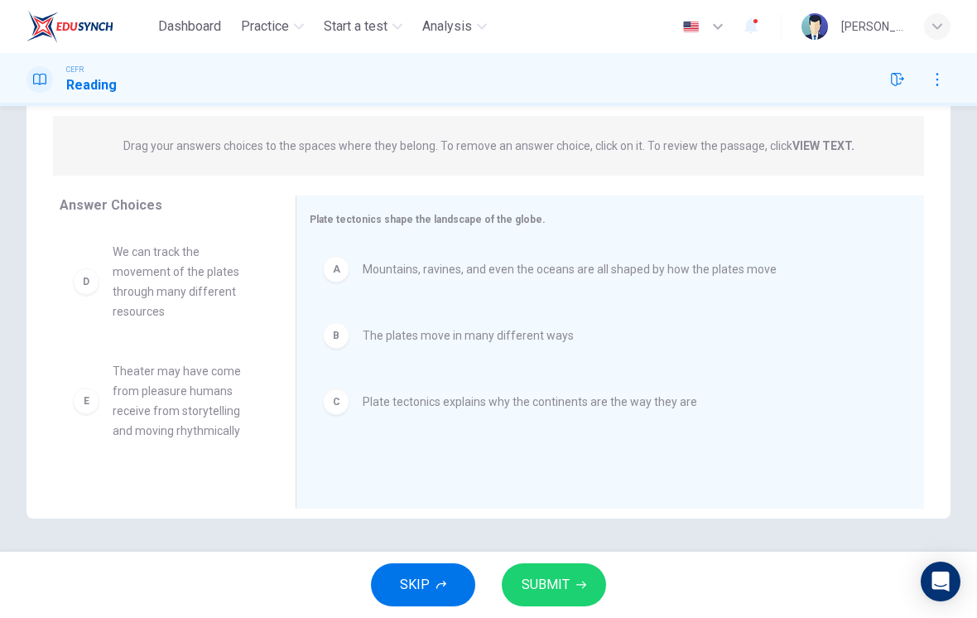
scroll to position [196, 0]
click at [567, 576] on span "SUBMIT" at bounding box center [546, 584] width 48 height 23
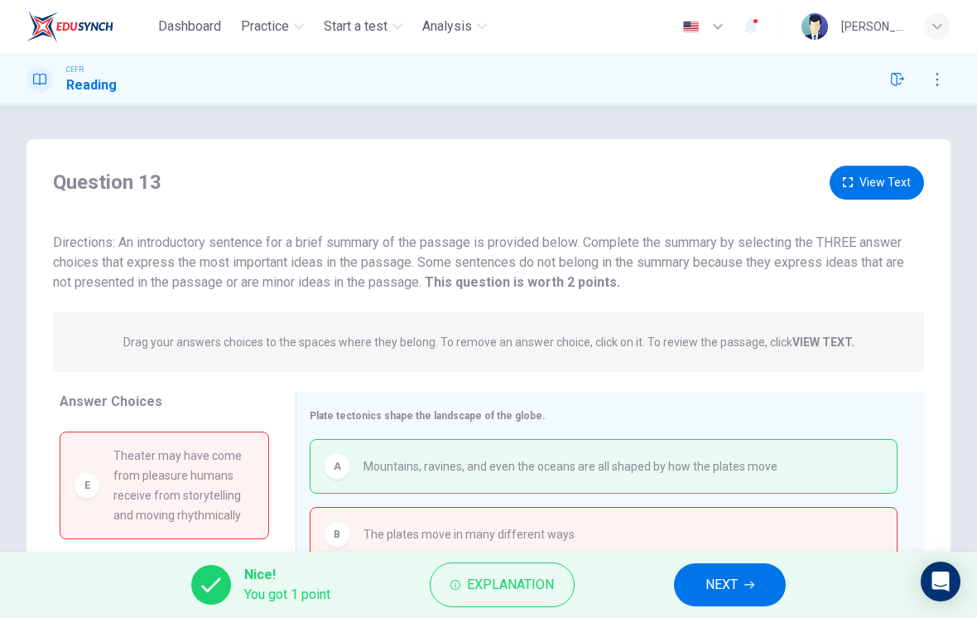
scroll to position [0, 0]
click at [865, 191] on button "View Text" at bounding box center [877, 183] width 94 height 34
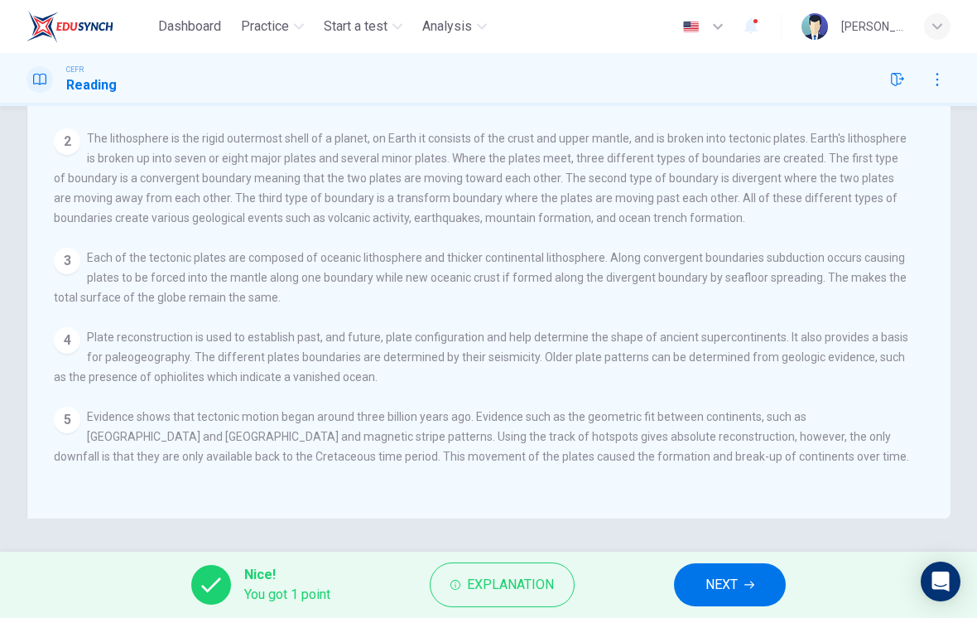
scroll to position [196, 0]
click at [535, 575] on span "Explanation" at bounding box center [510, 584] width 87 height 23
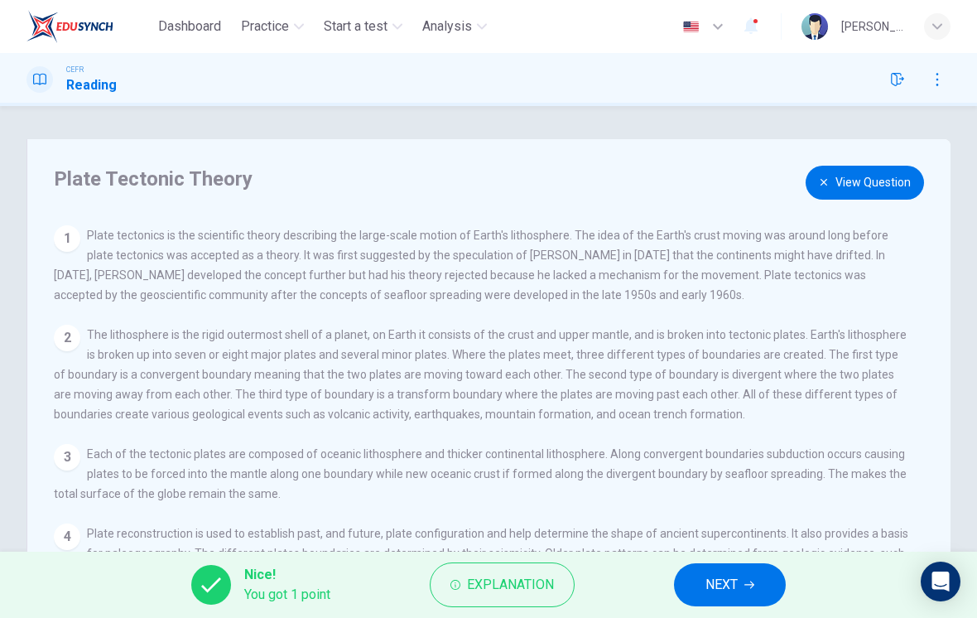
scroll to position [0, 0]
click at [863, 189] on button "View Question" at bounding box center [865, 183] width 118 height 34
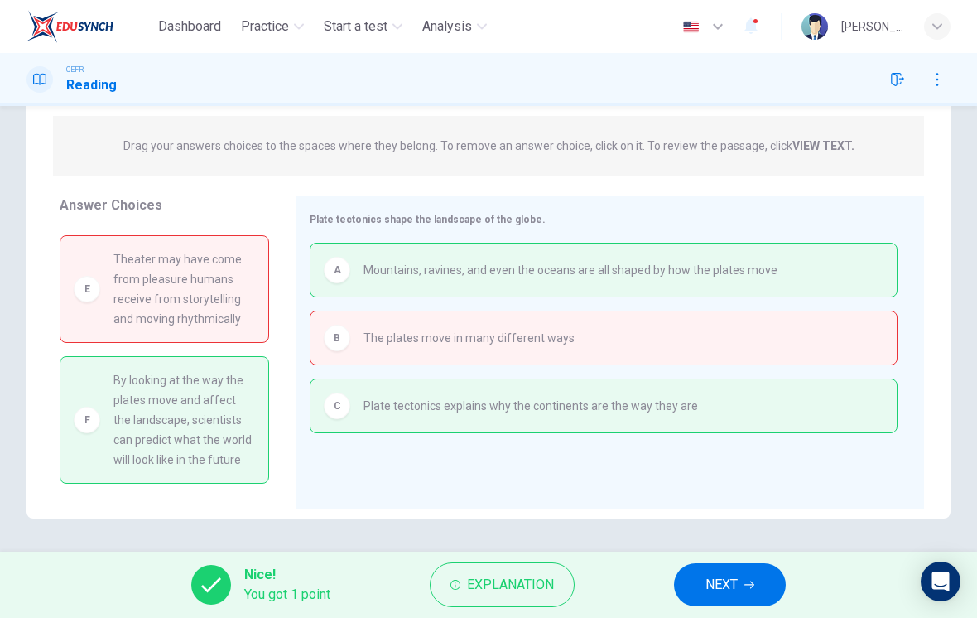
scroll to position [196, 0]
click at [545, 576] on span "Explanation" at bounding box center [510, 584] width 87 height 23
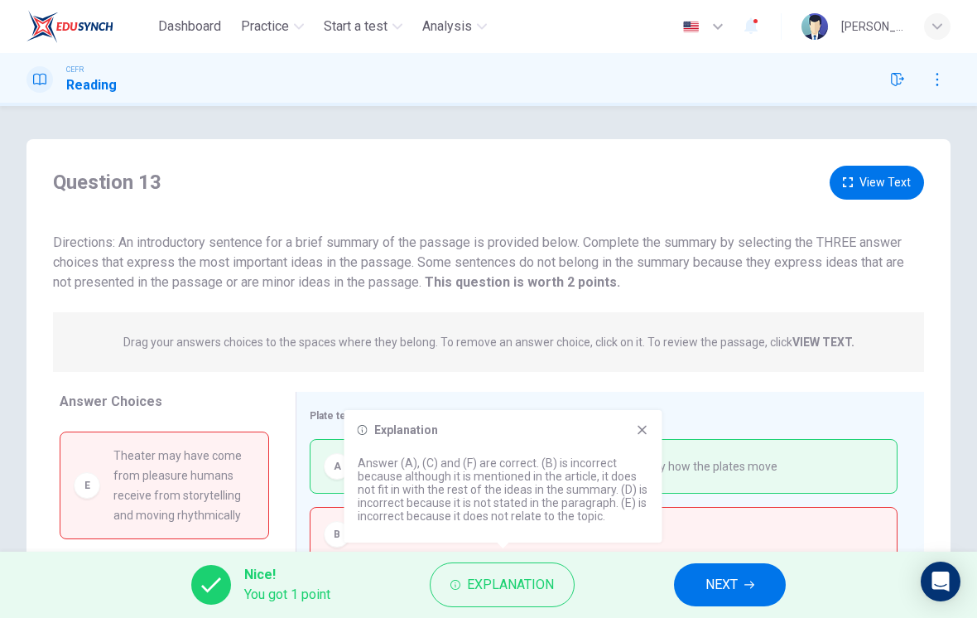
scroll to position [-1, 0]
click at [880, 191] on button "View Text" at bounding box center [877, 183] width 94 height 34
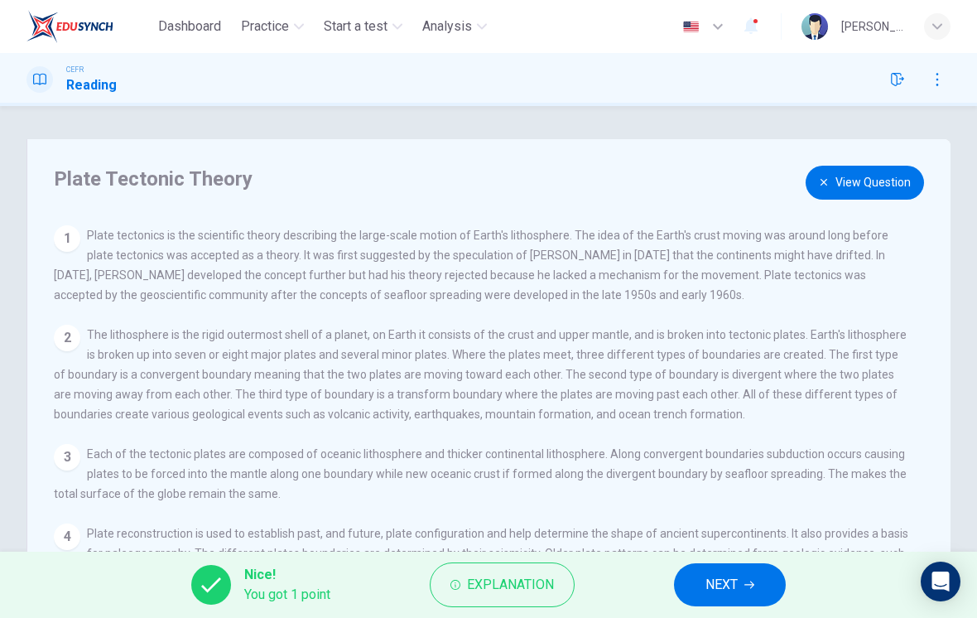
scroll to position [0, 0]
click at [867, 182] on button "View Question" at bounding box center [865, 183] width 118 height 34
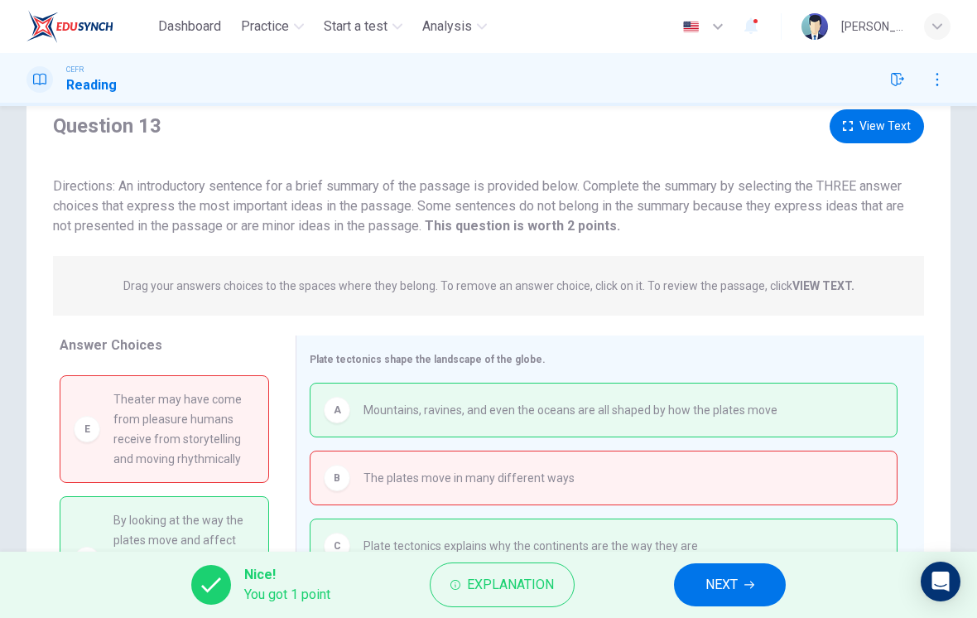
scroll to position [157, 0]
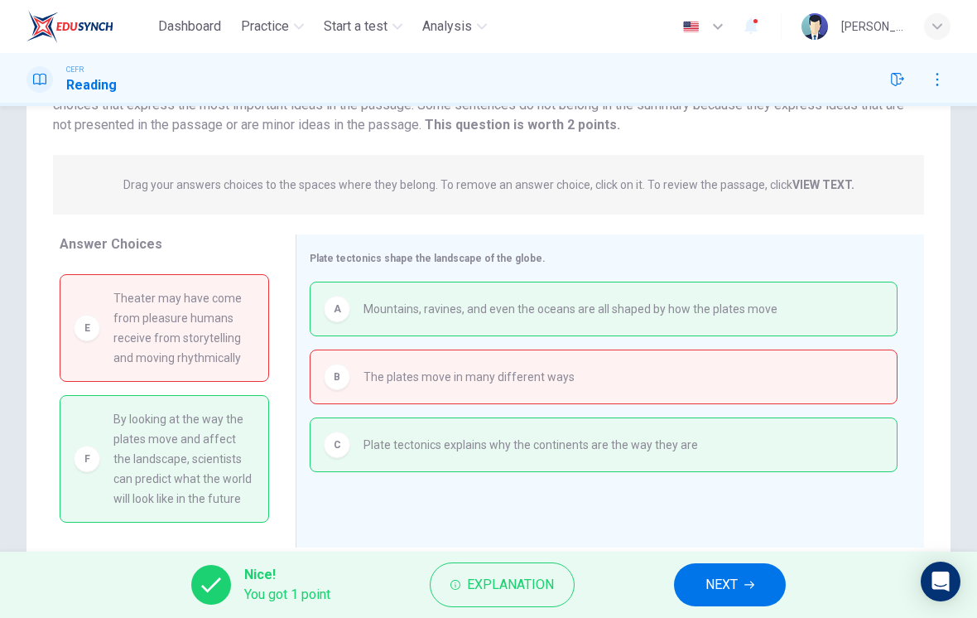
click at [543, 588] on span "Explanation" at bounding box center [510, 584] width 87 height 23
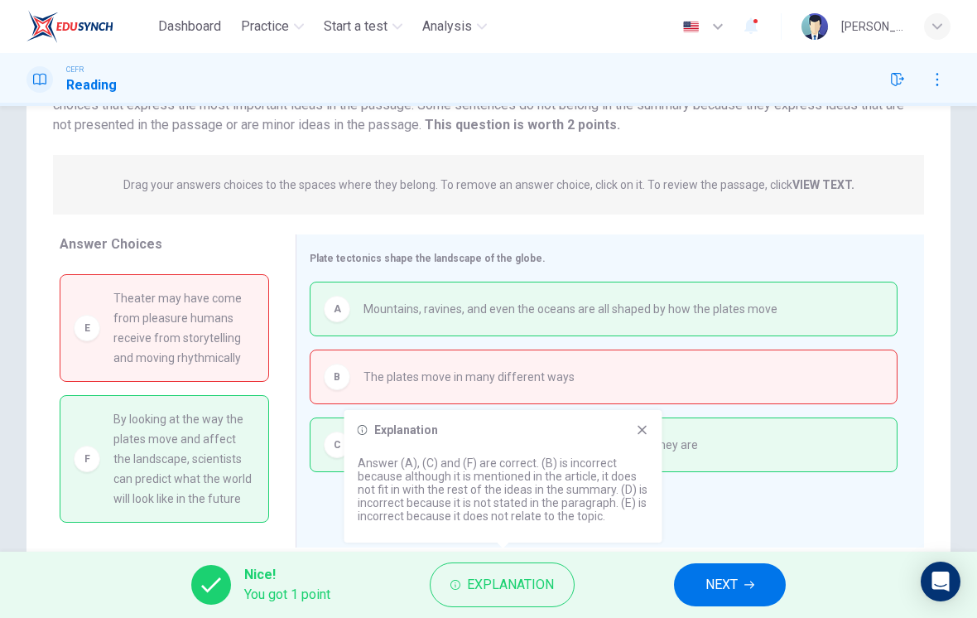
click at [647, 429] on icon at bounding box center [642, 429] width 13 height 13
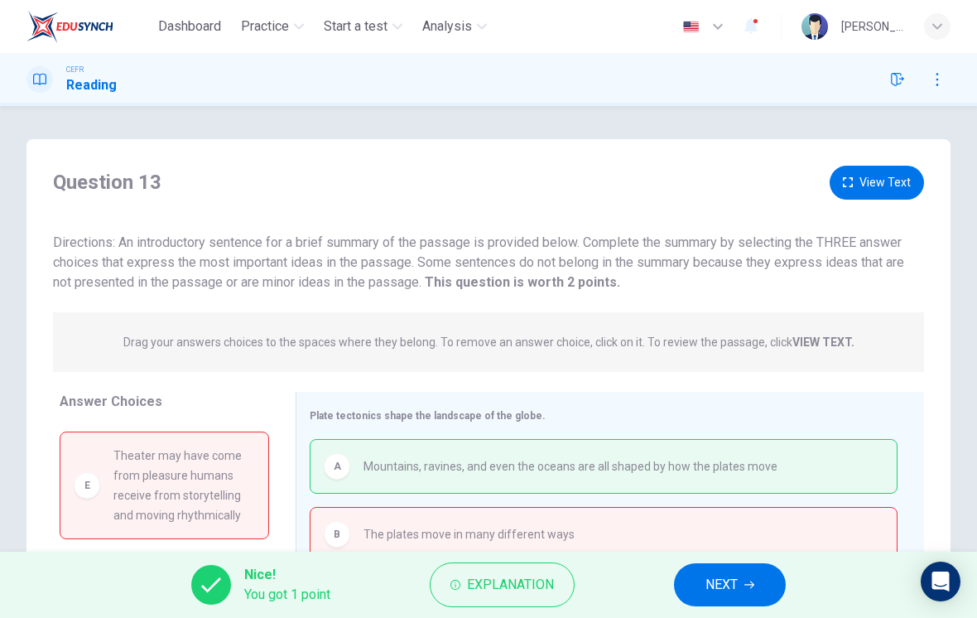
scroll to position [0, 0]
click at [879, 182] on button "View Text" at bounding box center [877, 183] width 94 height 34
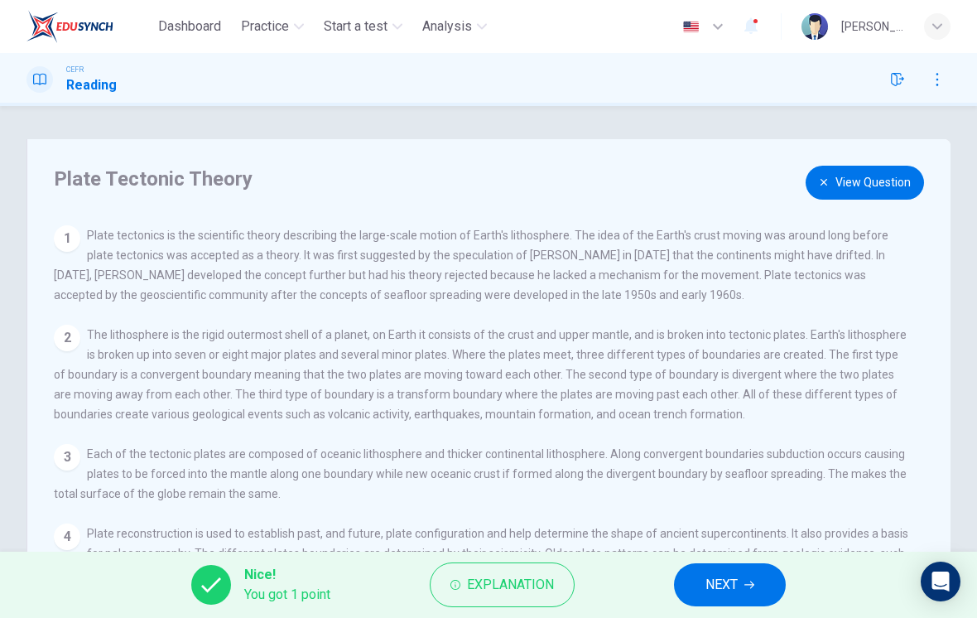
click at [858, 180] on button "View Question" at bounding box center [865, 183] width 118 height 34
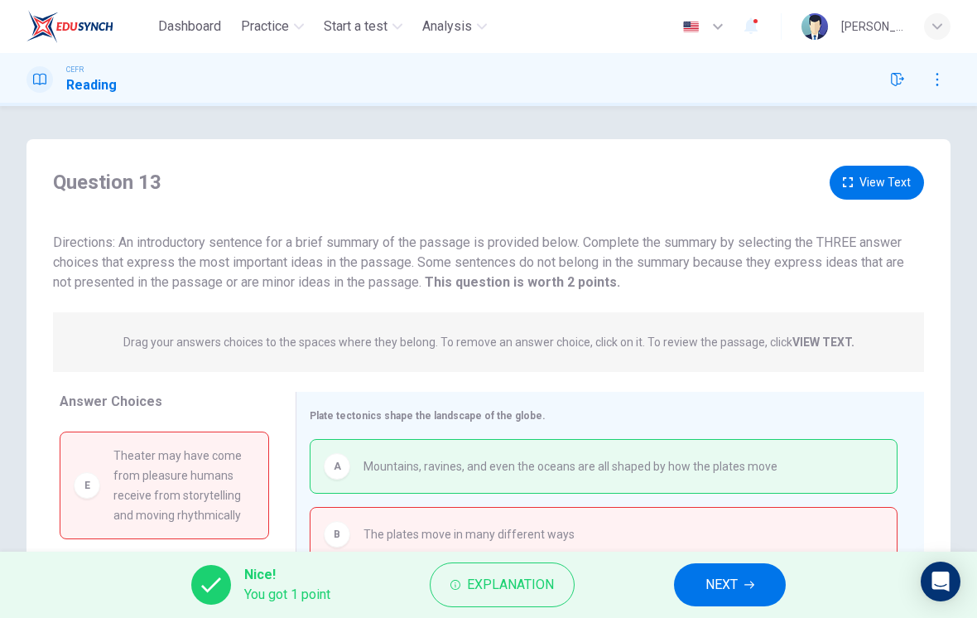
click at [738, 580] on span "NEXT" at bounding box center [722, 584] width 32 height 23
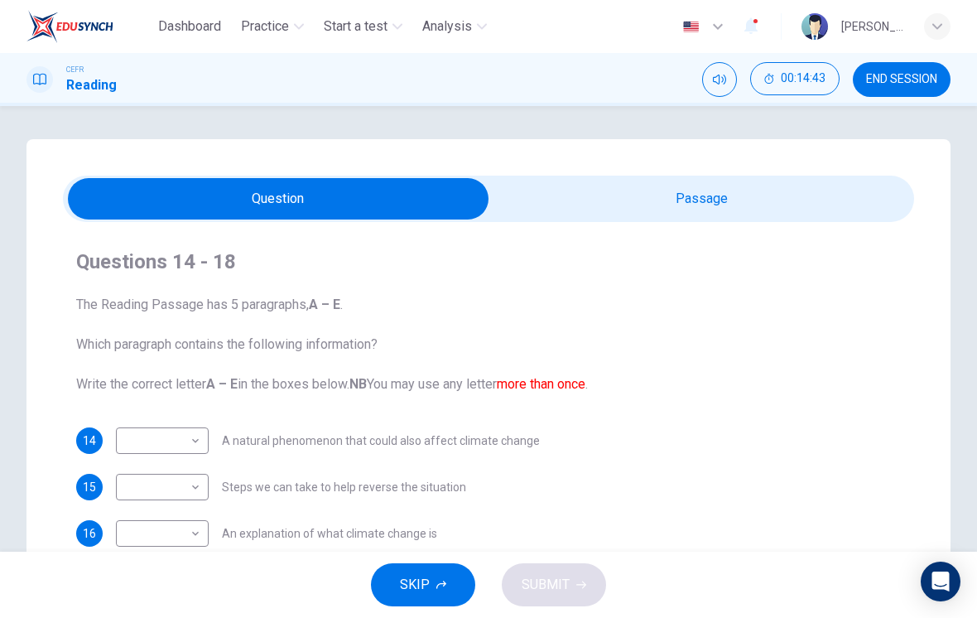
click at [913, 77] on span "END SESSION" at bounding box center [901, 79] width 71 height 13
